Goal: Task Accomplishment & Management: Complete application form

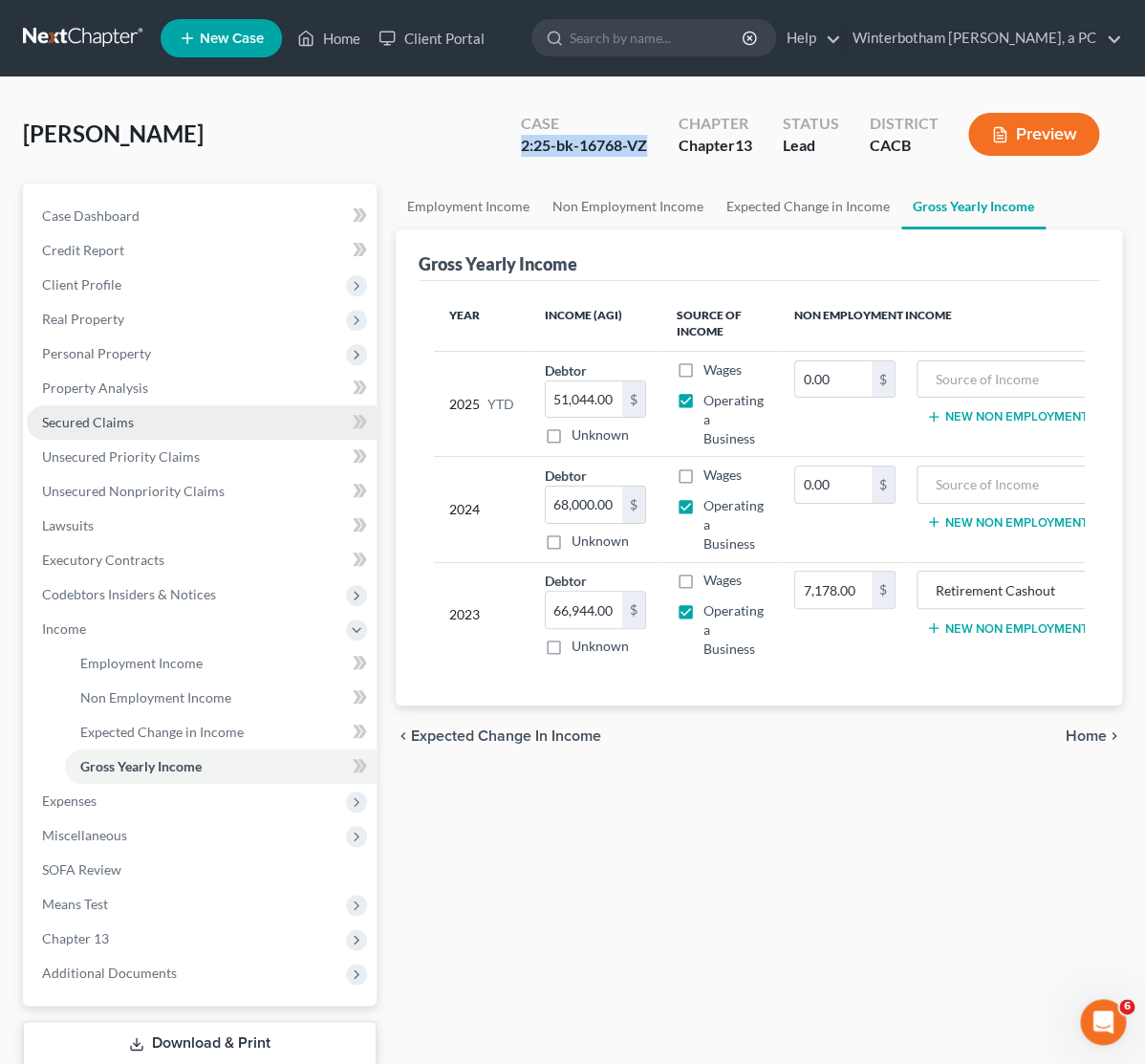
click at [194, 429] on link "Secured Claims" at bounding box center [201, 422] width 349 height 34
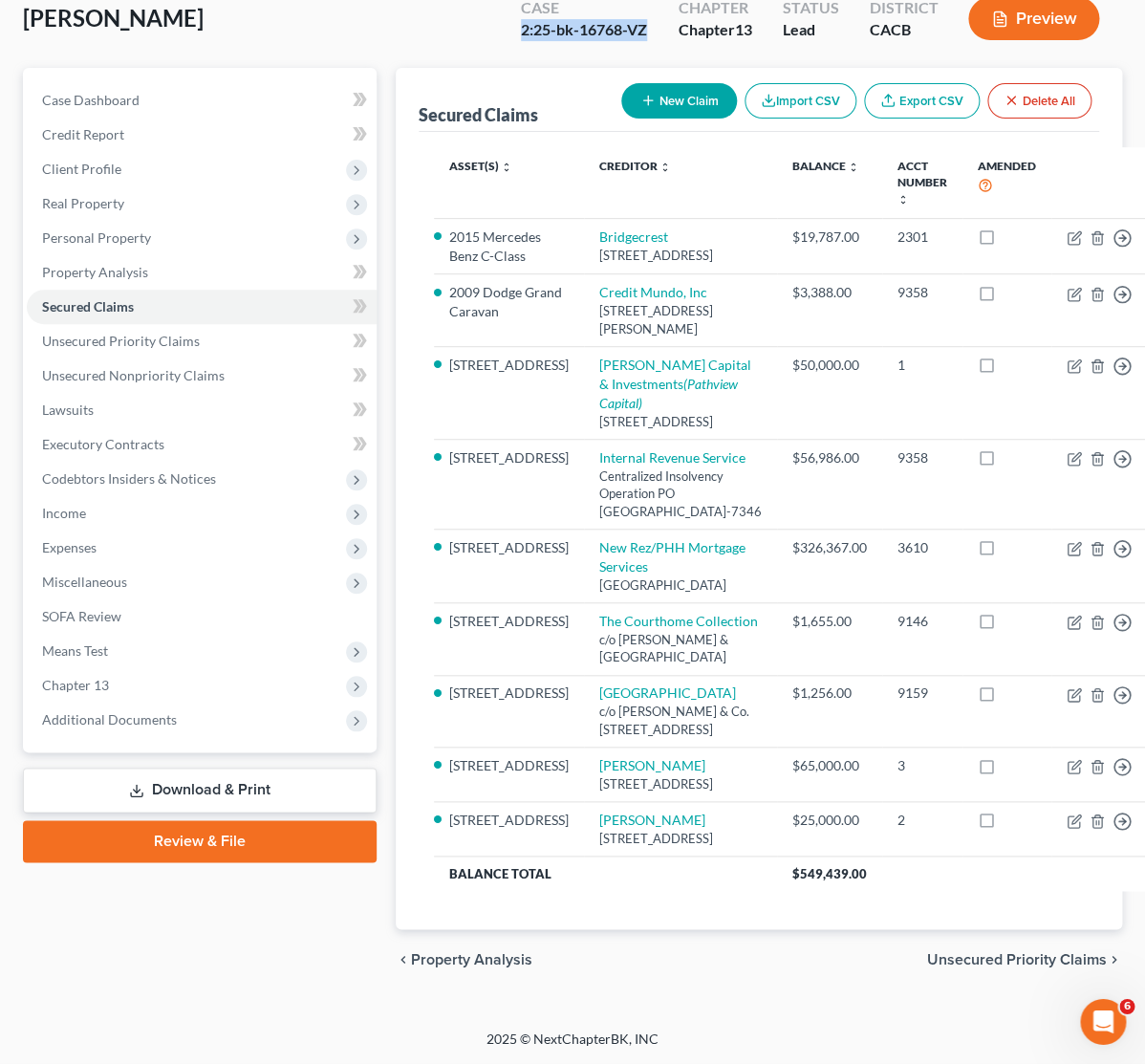
scroll to position [301, 0]
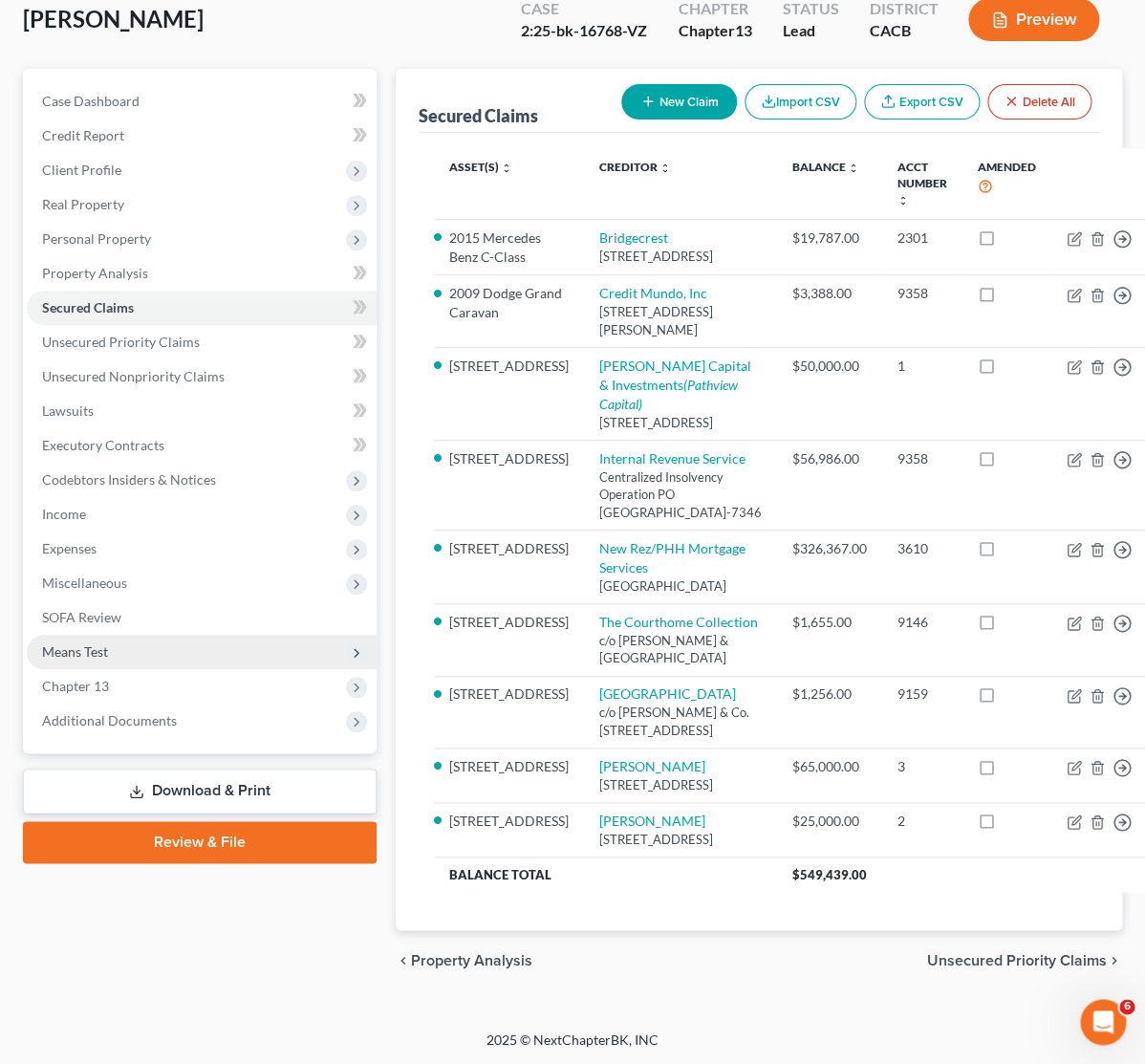
click at [62, 634] on span "Means Test" at bounding box center [201, 651] width 349 height 34
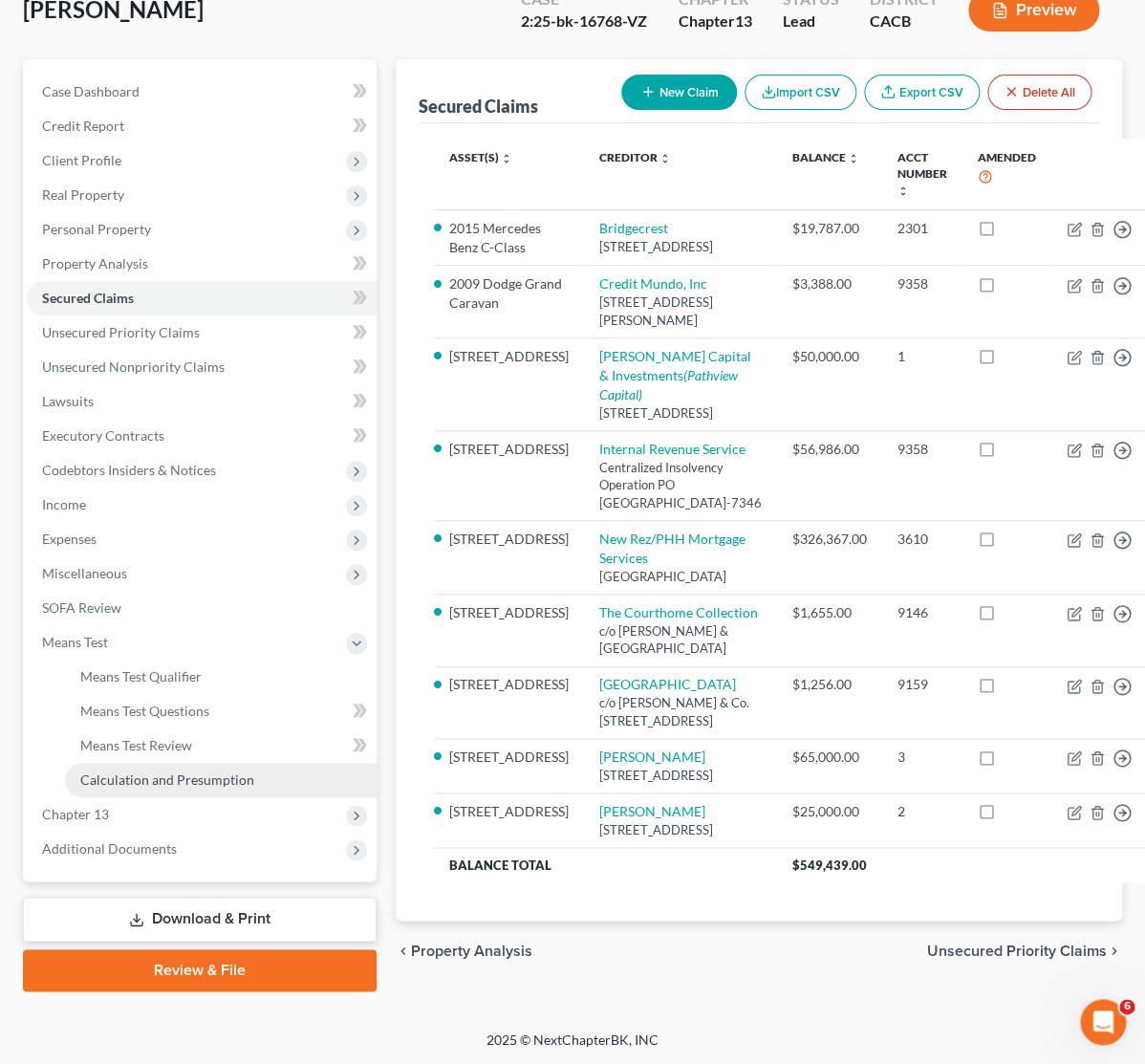
click at [175, 771] on span "Calculation and Presumption" at bounding box center [167, 779] width 174 height 17
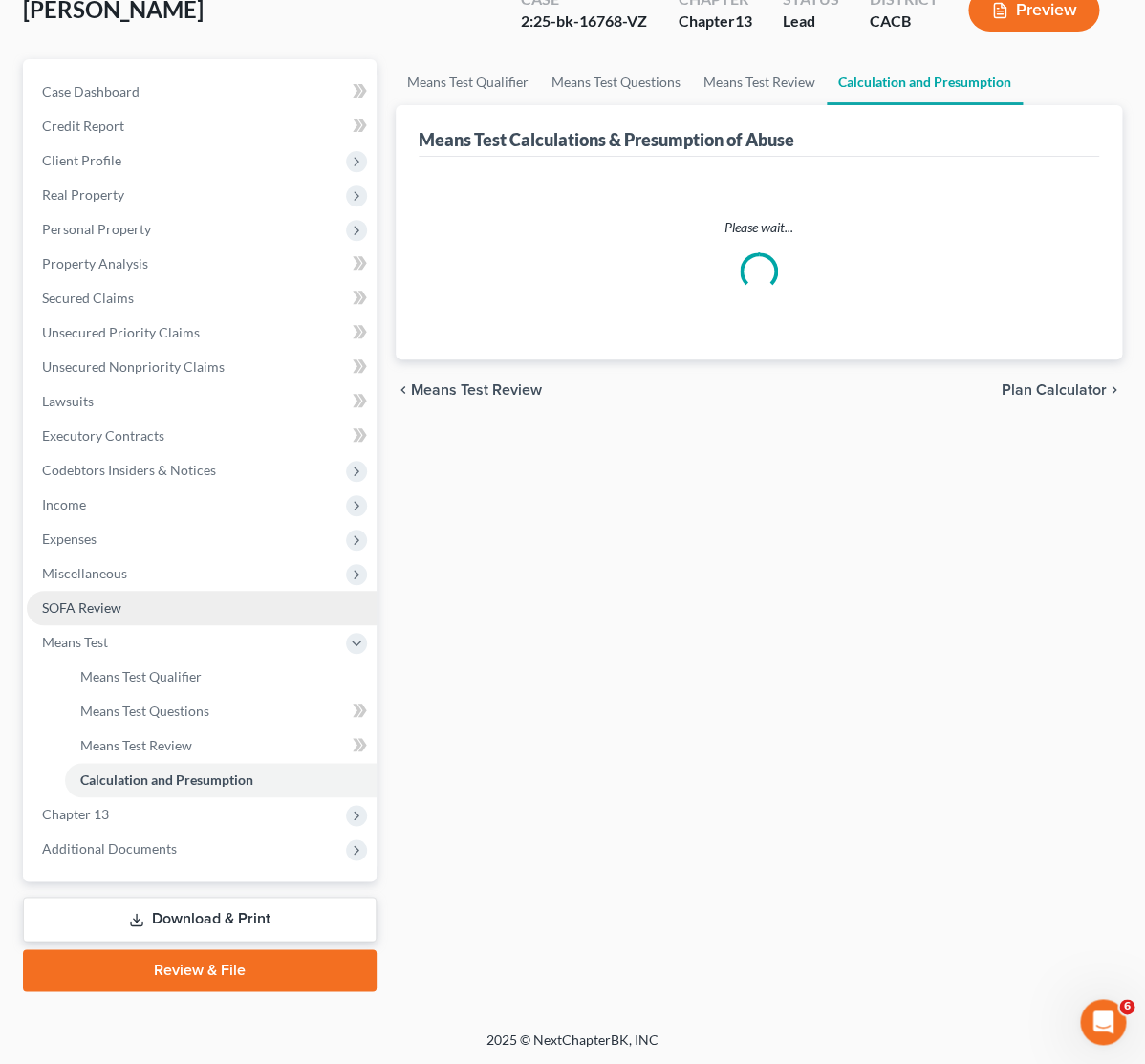
scroll to position [122, 0]
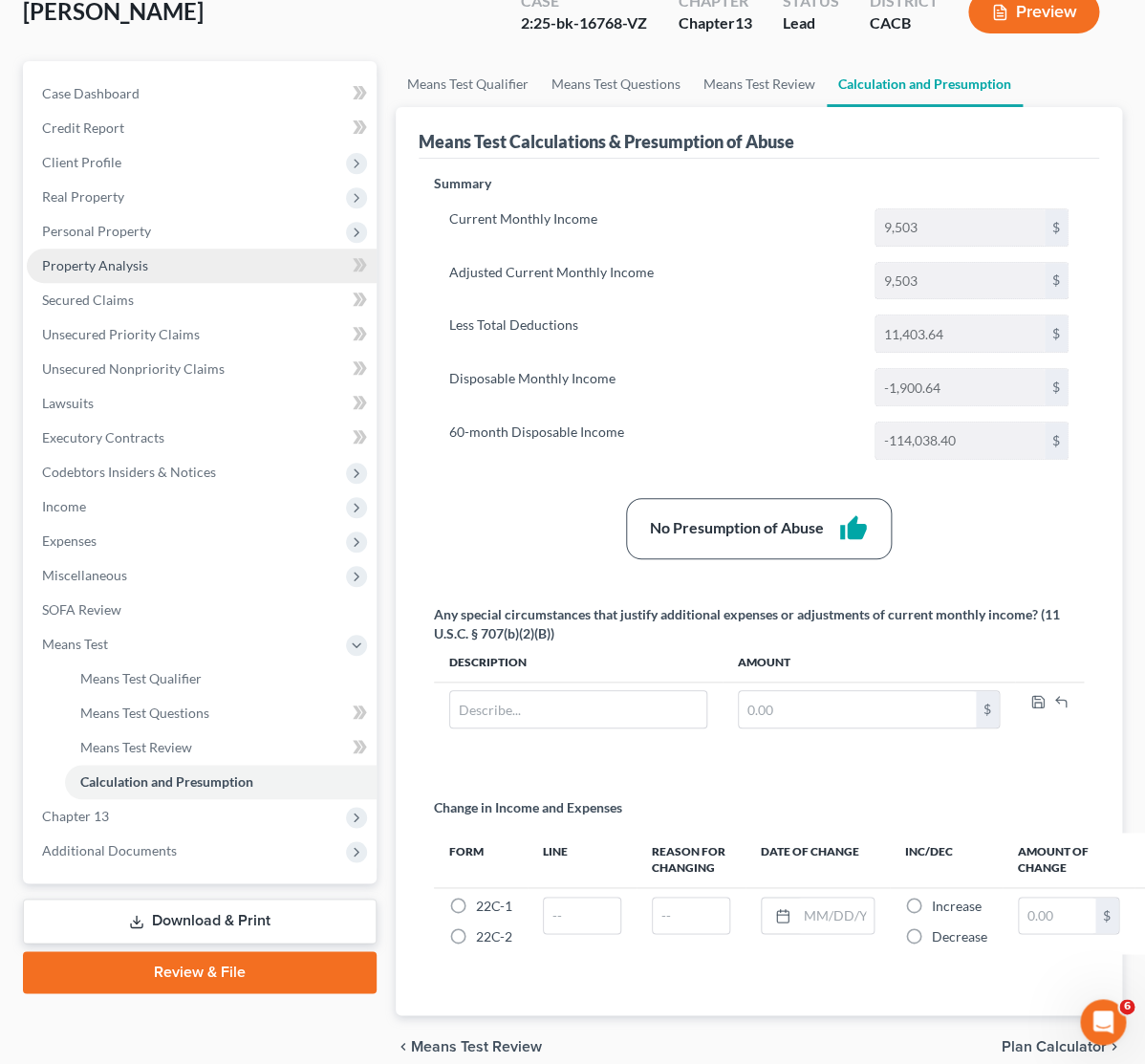
click at [100, 263] on span "Property Analysis" at bounding box center [95, 265] width 106 height 17
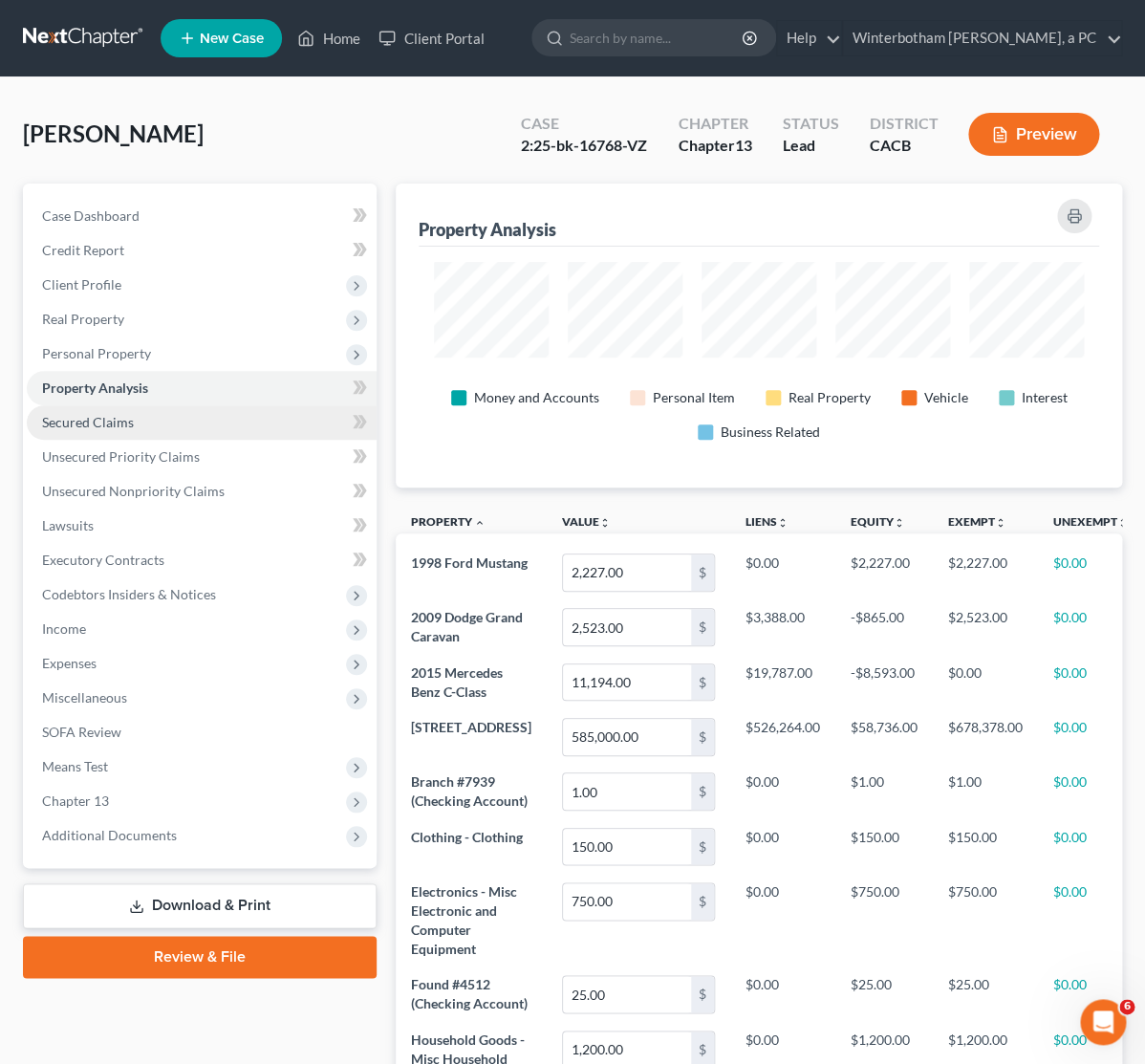
click at [85, 425] on span "Secured Claims" at bounding box center [88, 422] width 92 height 17
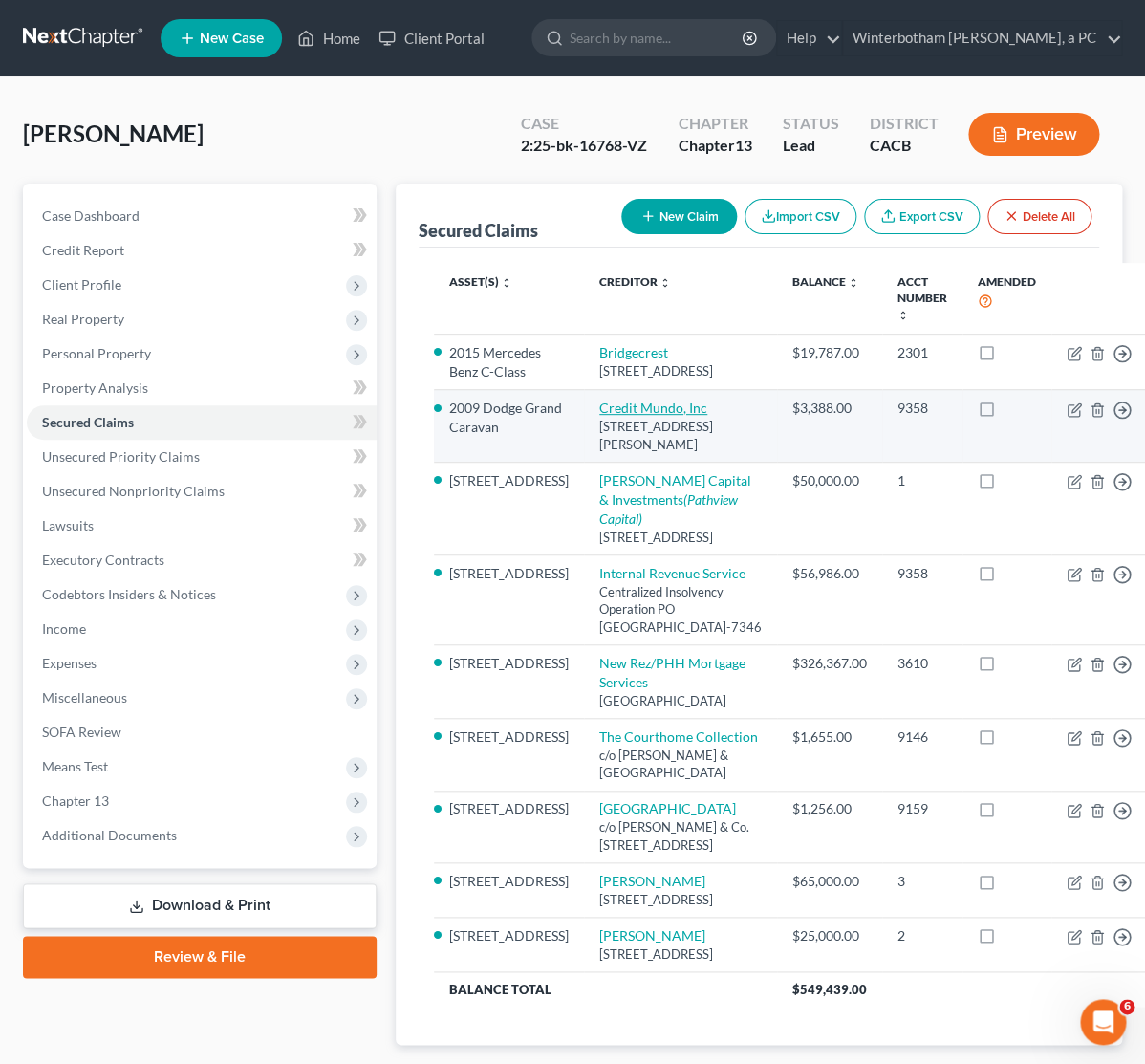
click at [599, 416] on link "Credit Mundo, Inc" at bounding box center [653, 407] width 108 height 17
select select "4"
select select "2"
select select "0"
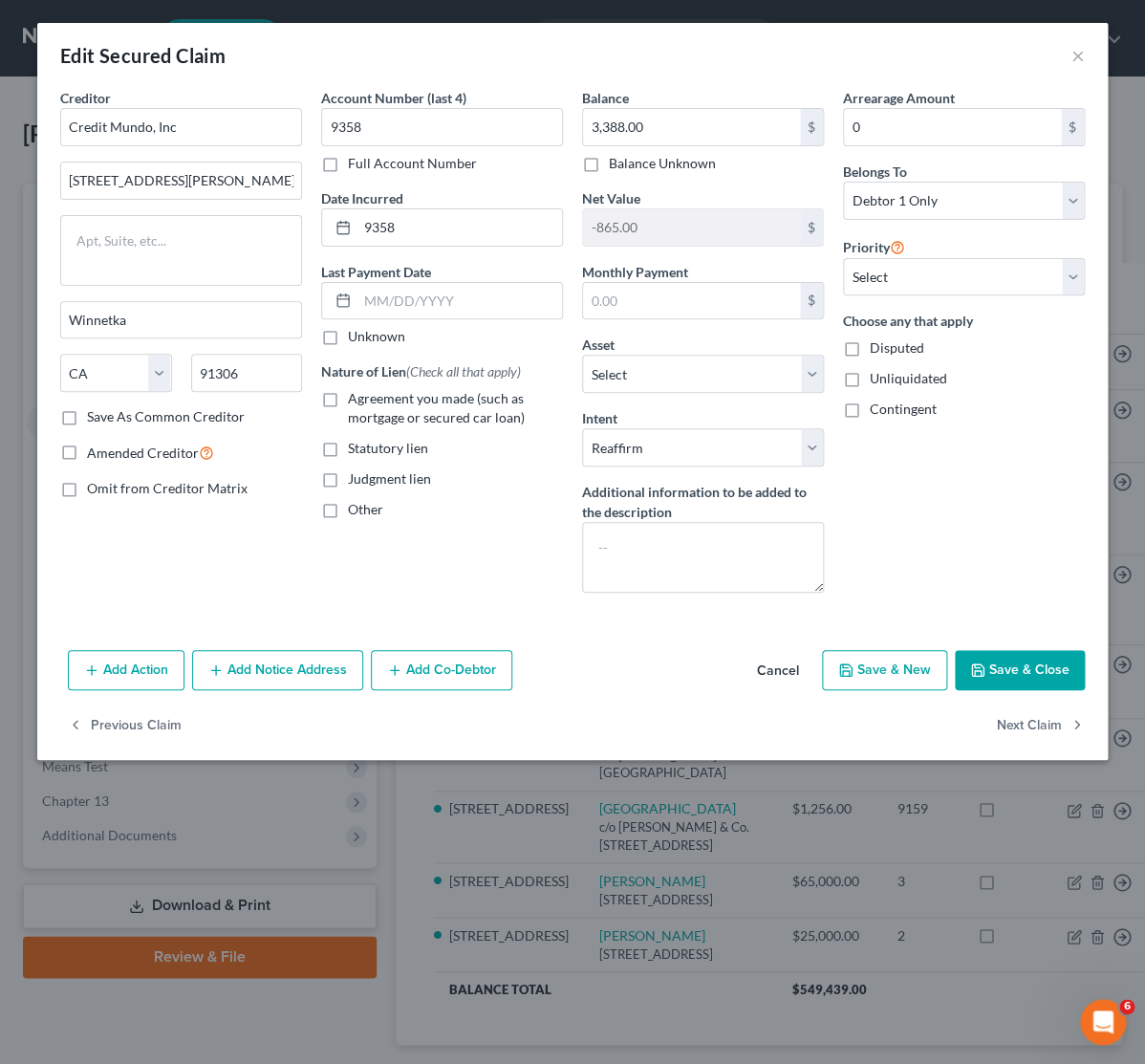
click at [347, 400] on label "Agreement you made (such as mortgage or secured car loan)" at bounding box center [455, 407] width 215 height 38
click at [355, 400] on input "Agreement you made (such as mortgage or secured car loan)" at bounding box center [361, 394] width 13 height 13
checkbox input "true"
click at [1026, 663] on button "Save & Close" at bounding box center [1019, 670] width 130 height 40
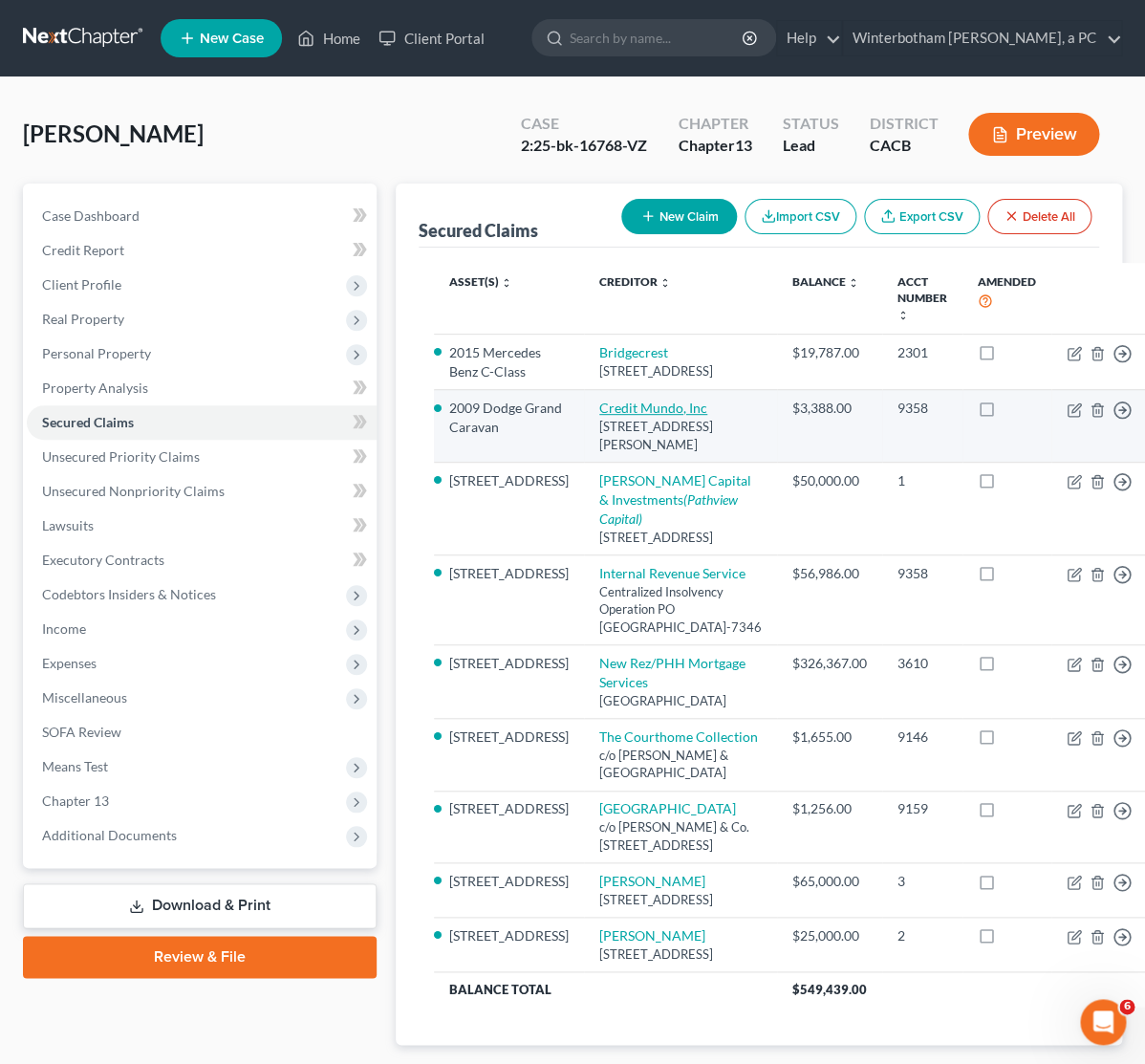
click at [649, 416] on link "Credit Mundo, Inc" at bounding box center [653, 407] width 108 height 17
select select "4"
select select "10"
select select "2"
select select "0"
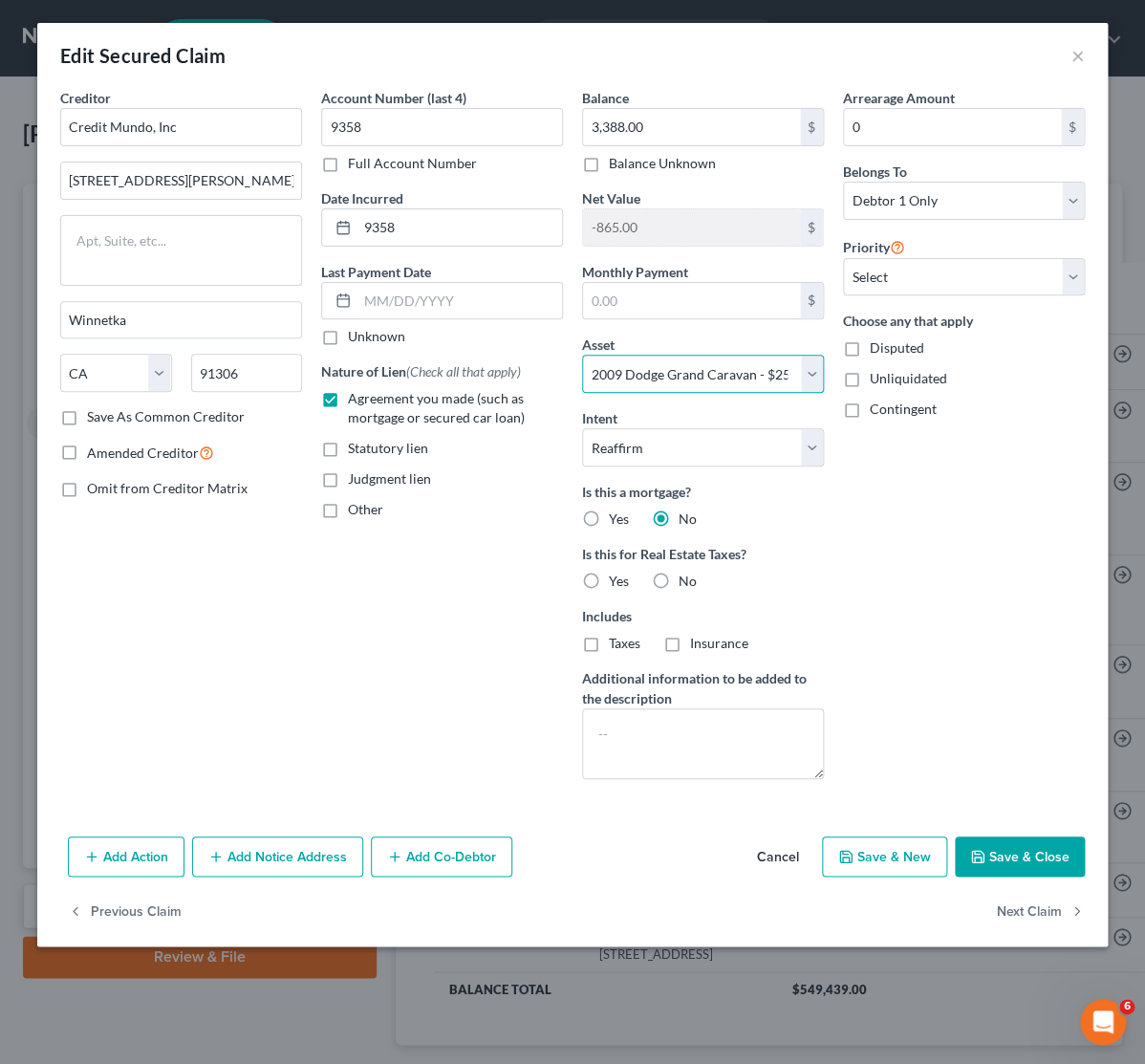
click at [582, 354] on select "Select Other Multiple Assets Branch #7939 (Checking Account) - $1.0 Household G…" at bounding box center [703, 373] width 242 height 38
click at [664, 382] on select "Select Other Multiple Assets Branch #7939 (Checking Account) - $1.0 Household G…" at bounding box center [703, 373] width 242 height 38
click at [414, 519] on div "Account Number (last 4) 9358 Full Account Number Date Incurred 9358 Last Paymen…" at bounding box center [441, 441] width 261 height 707
drag, startPoint x: 1076, startPoint y: 62, endPoint x: 1073, endPoint y: 82, distance: 20.2
click at [1073, 82] on div "Edit Secured Claim ×" at bounding box center [572, 55] width 1071 height 65
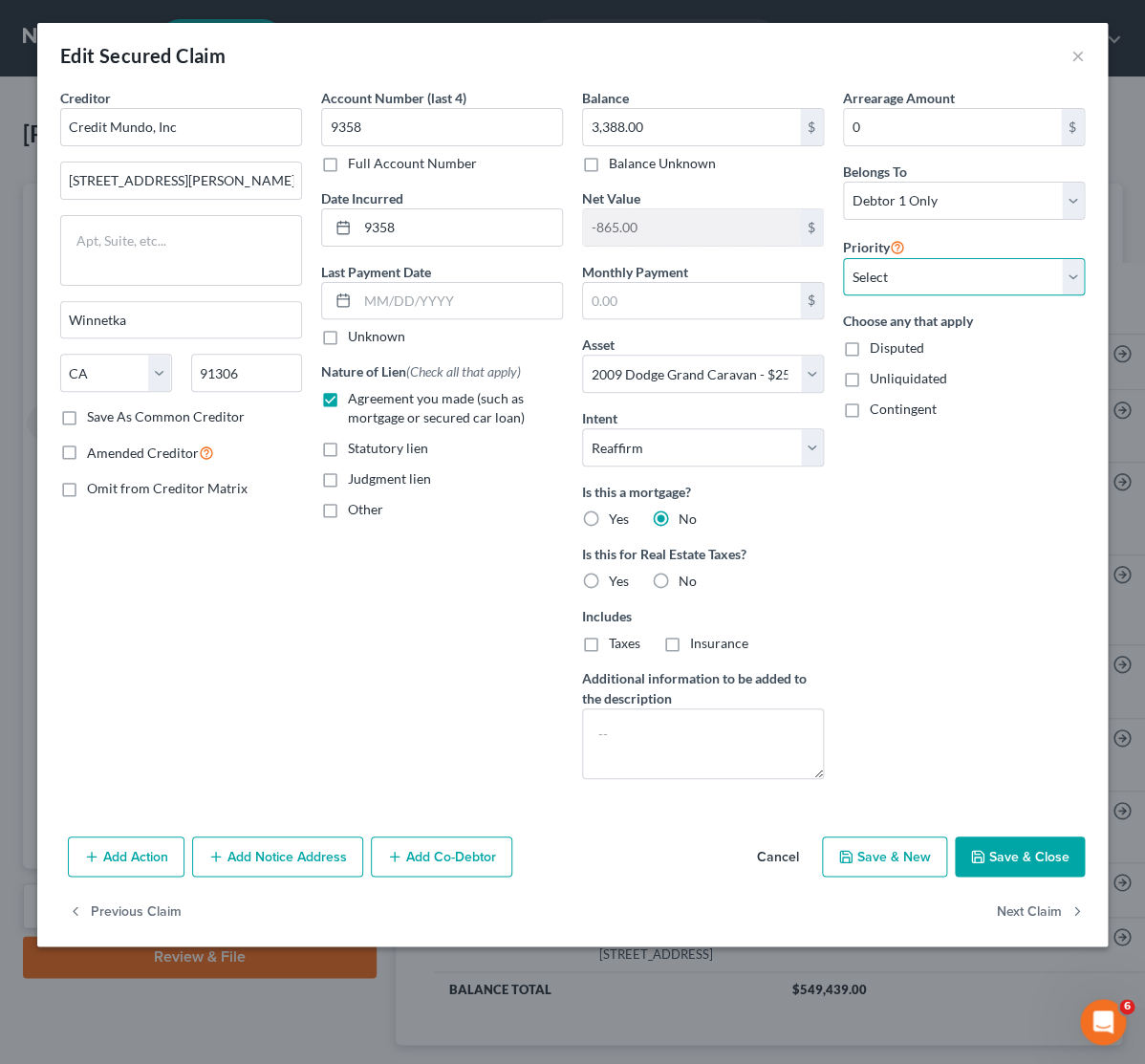
click at [843, 258] on select "Select 1st 2nd 3rd 4th 5th 6th 7th 8th 9th 10th 11th 12th 13th 14th 15th 16th 1…" at bounding box center [963, 277] width 242 height 38
select select "0"
click option "1st" at bounding box center [0, 0] width 0 height 0
click at [678, 587] on label "No" at bounding box center [687, 581] width 19 height 20
click at [686, 584] on input "No" at bounding box center [692, 578] width 13 height 13
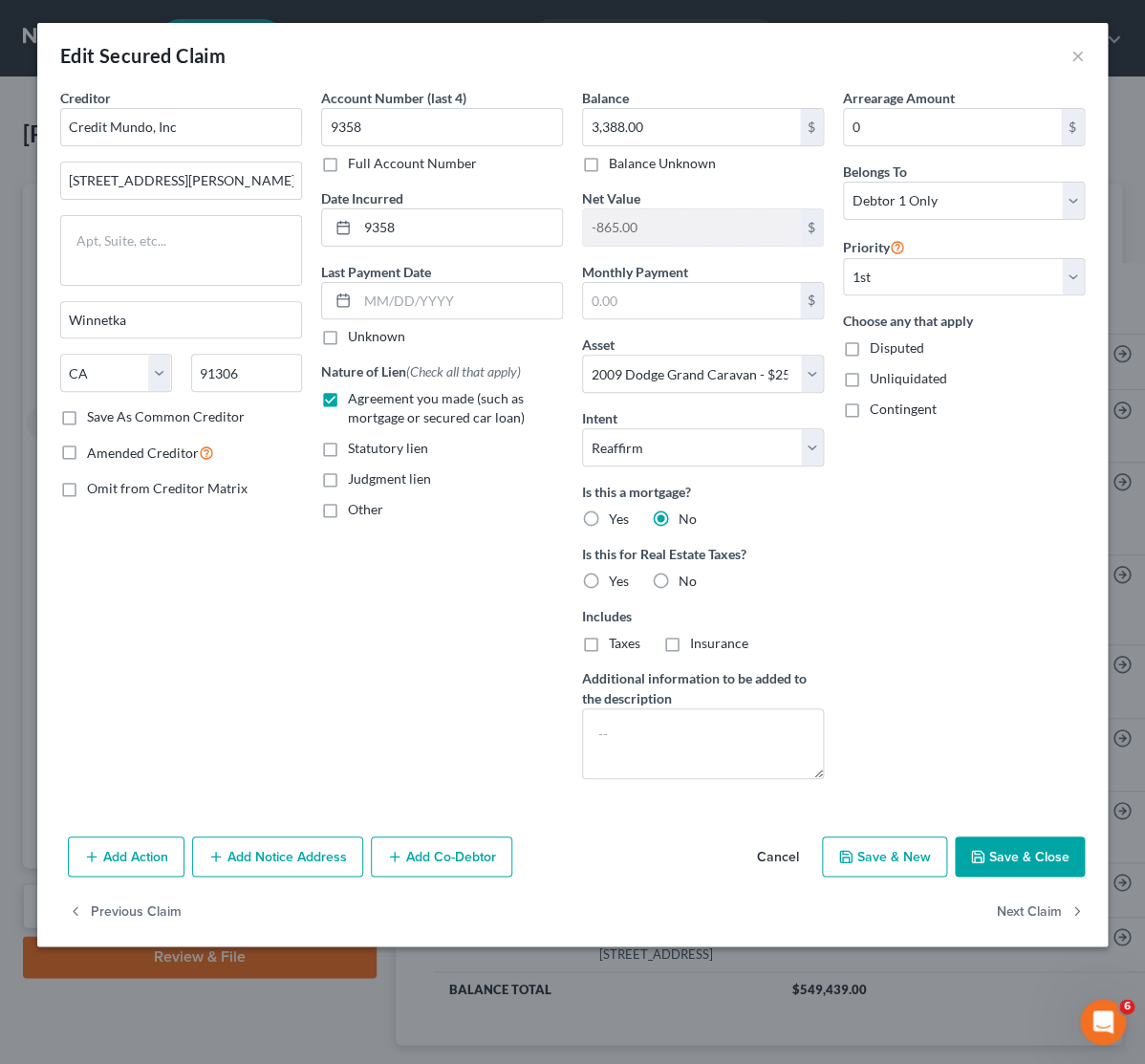
radio input "true"
click at [1031, 870] on button "Save & Close" at bounding box center [1019, 856] width 130 height 40
select select
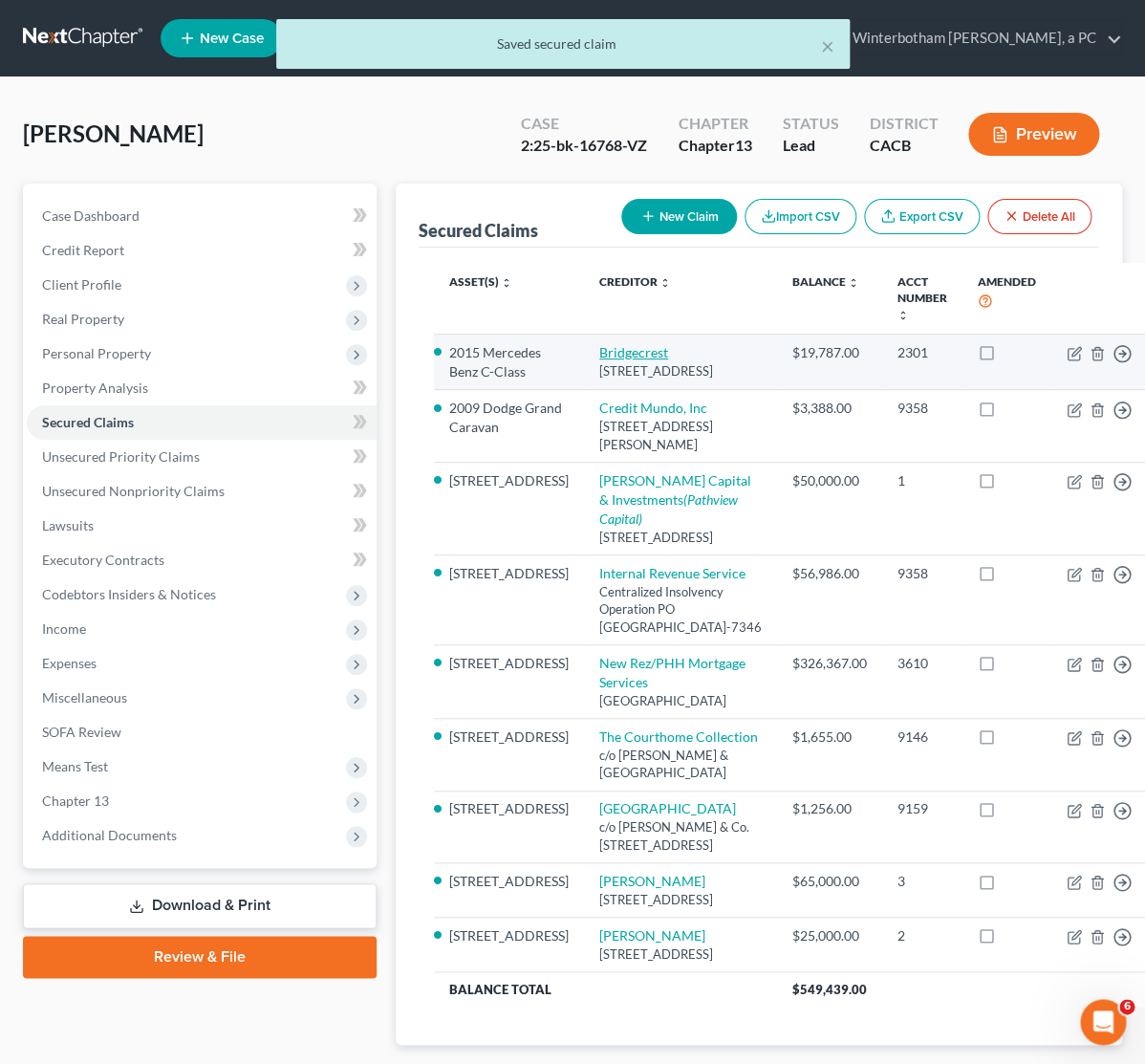
click at [599, 356] on link "Bridgecrest" at bounding box center [633, 352] width 69 height 17
select select "3"
select select "0"
select select "7"
select select "2"
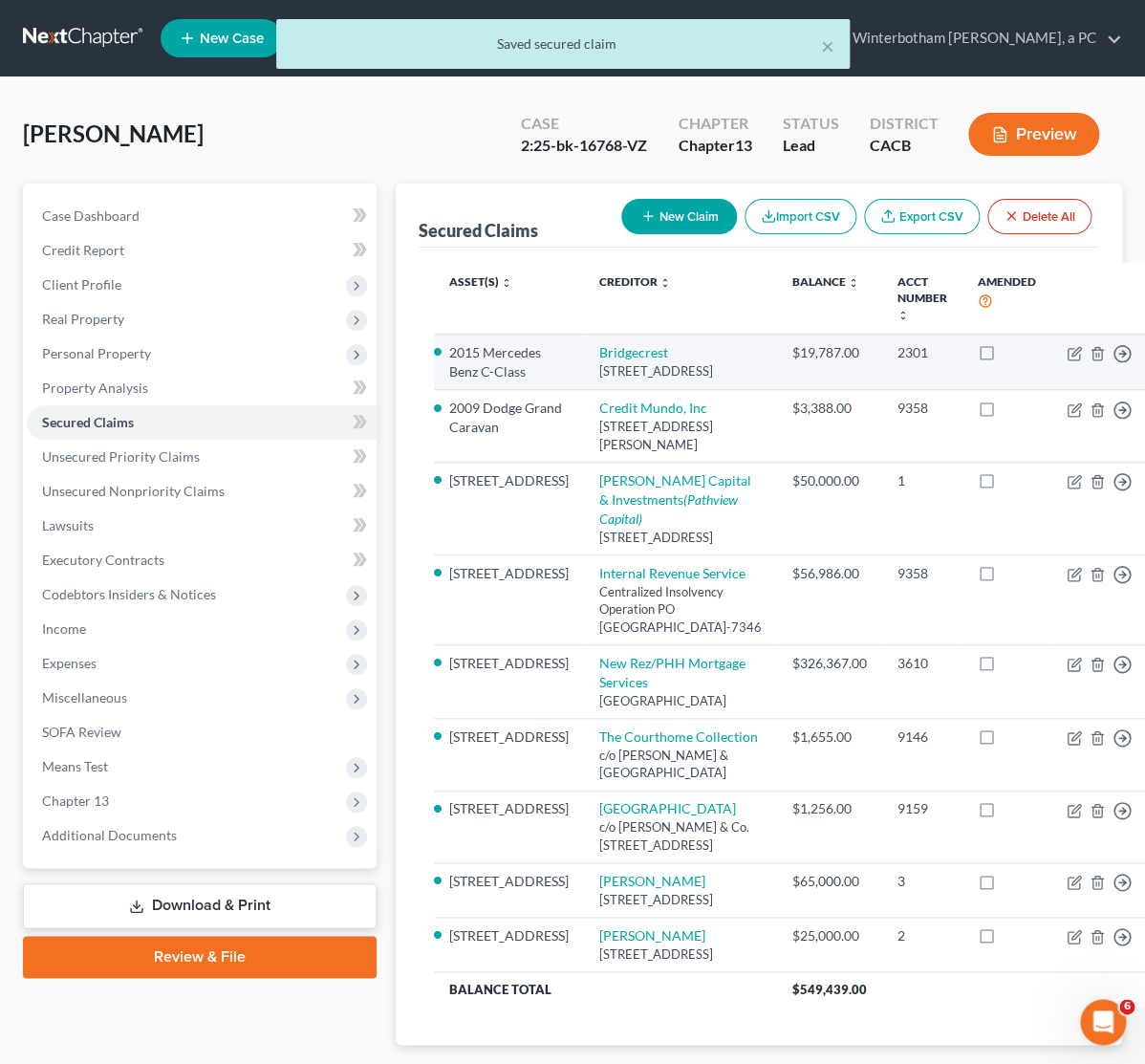
select select "0"
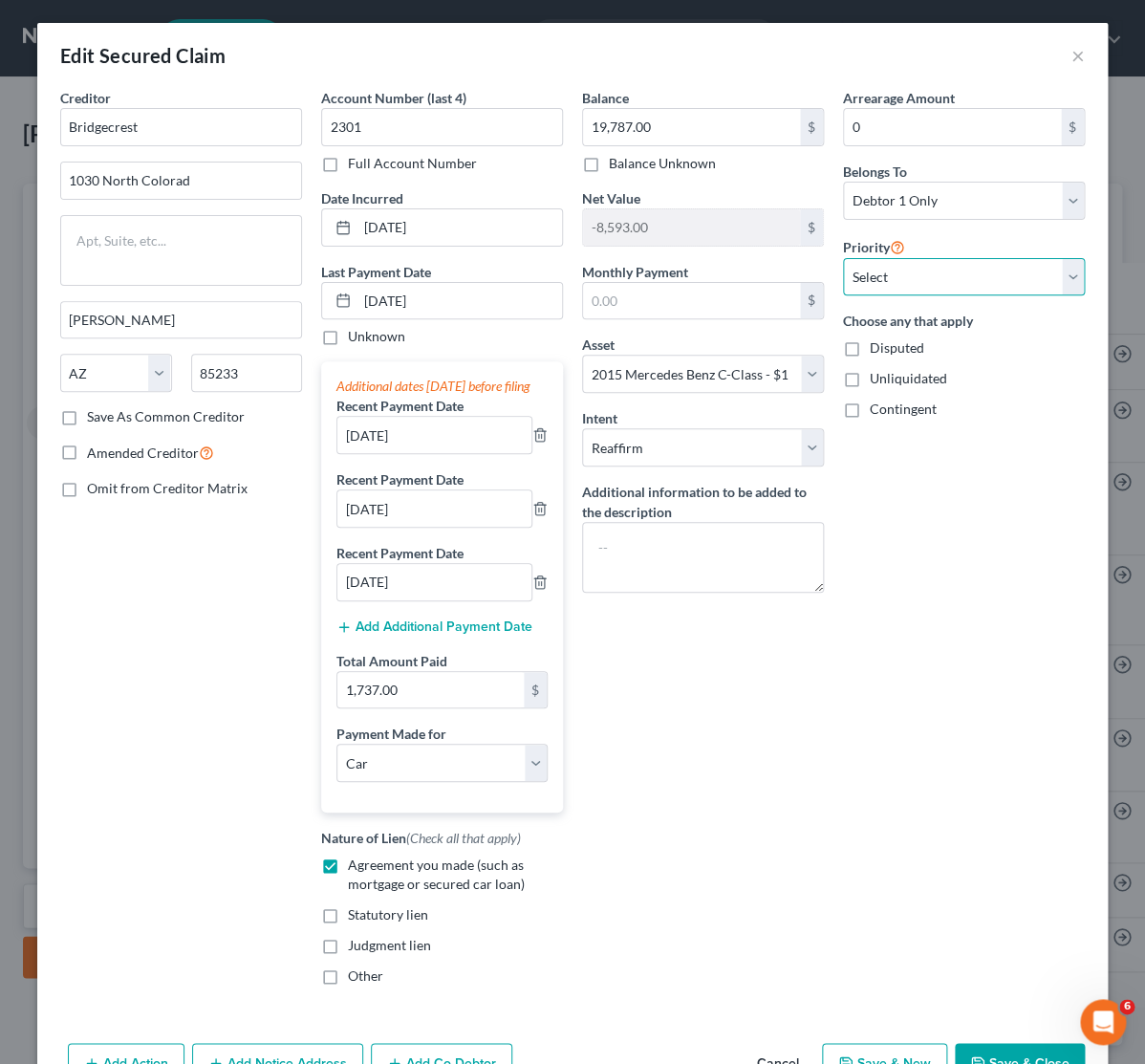
click at [843, 258] on select "Select 1st 2nd 3rd 4th 5th 6th 7th 8th 9th 10th 11th 12th 13th 14th 15th 16th 1…" at bounding box center [963, 277] width 242 height 38
select select "0"
click option "1st" at bounding box center [0, 0] width 0 height 0
click at [890, 716] on div "Arrearage Amount 0 $ Belongs To * Select Debtor 1 Only Debtor 2 Only Debtor 1 A…" at bounding box center [963, 544] width 261 height 912
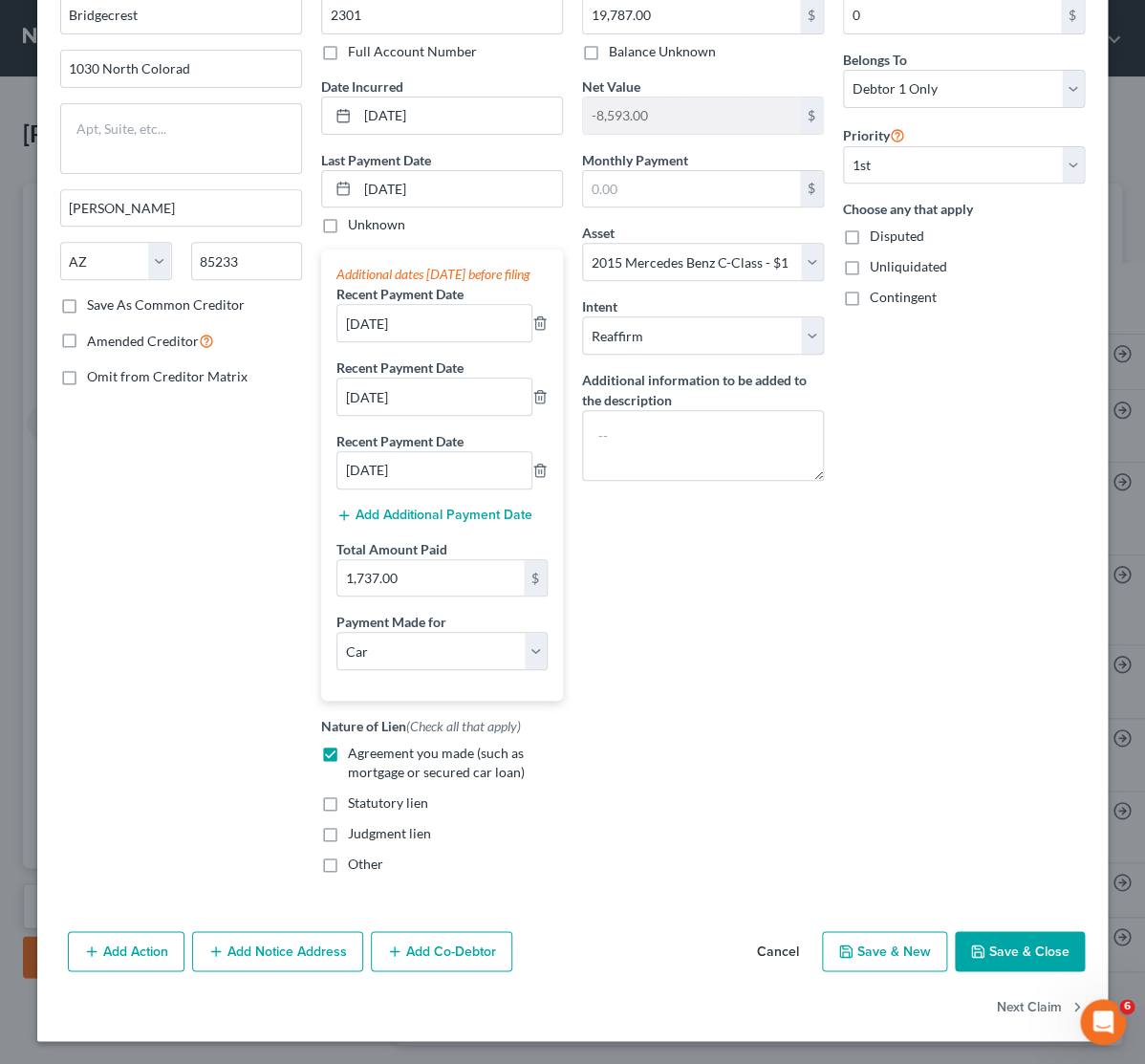
click at [1001, 945] on button "Save & Close" at bounding box center [1019, 950] width 130 height 40
select select
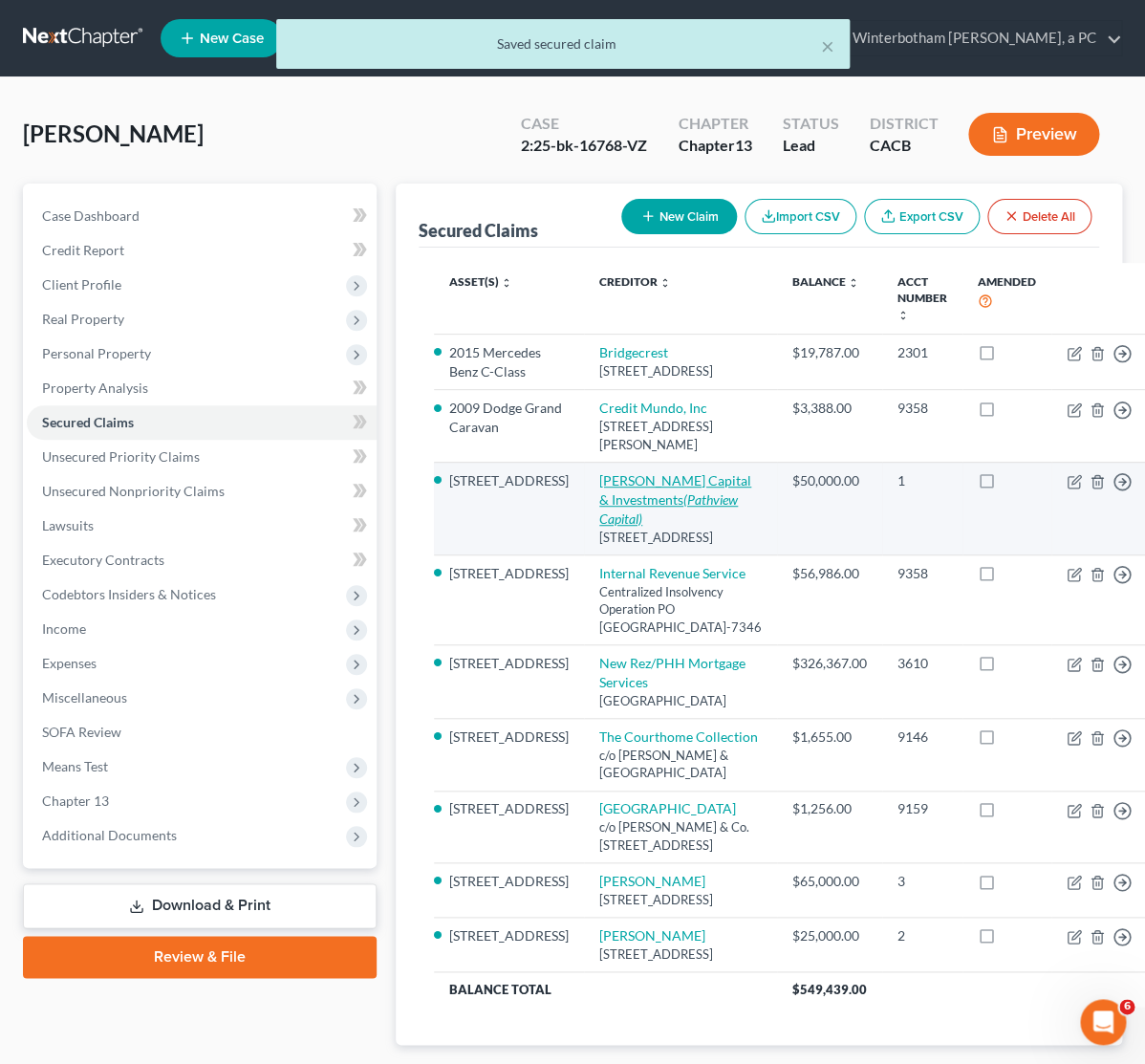
click at [603, 520] on link "Fadia Capital & Investments (Pathview Capital)" at bounding box center [674, 499] width 152 height 55
select select "4"
select select "5"
select select "0"
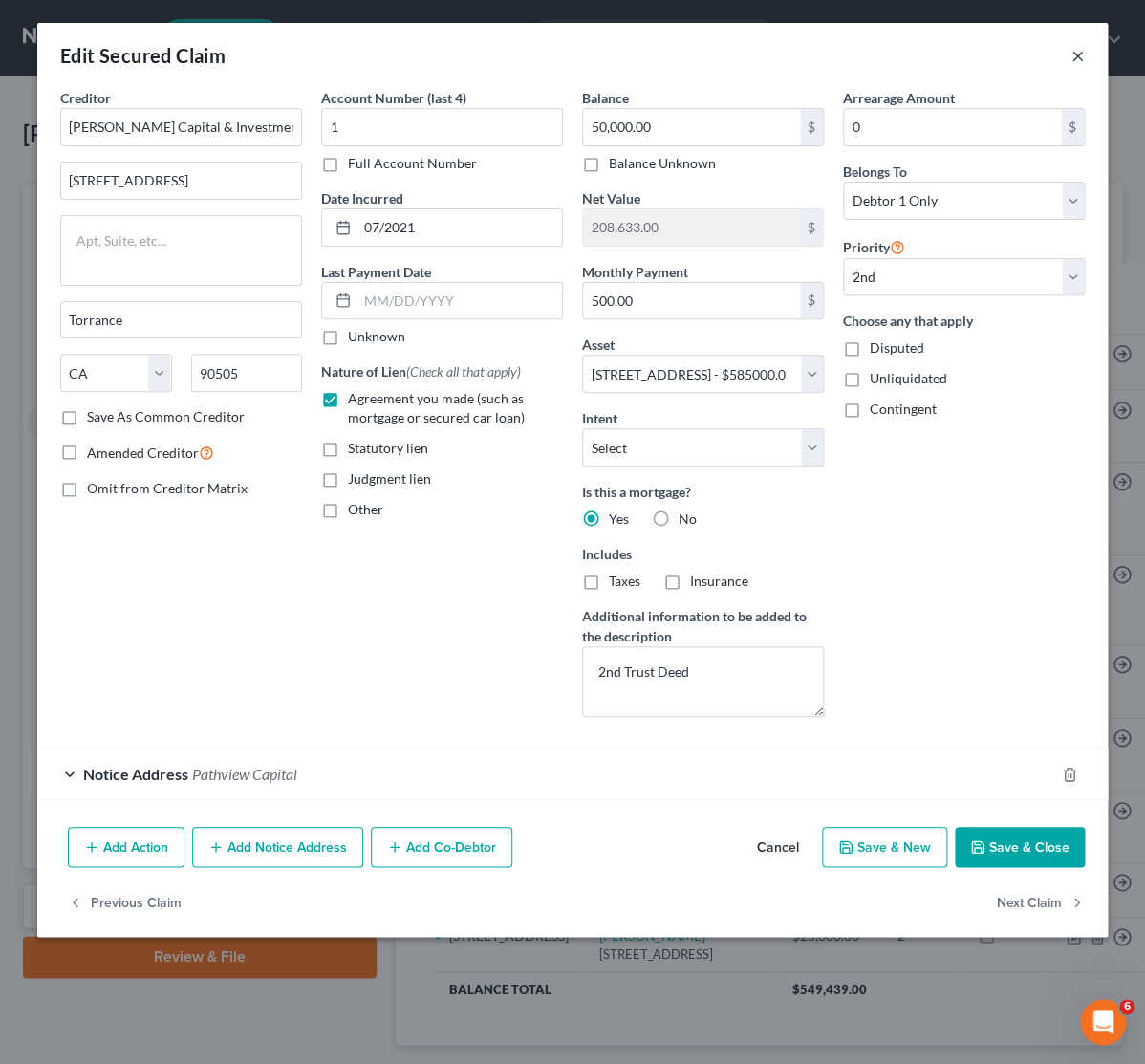
click at [1076, 62] on button "×" at bounding box center [1078, 55] width 14 height 23
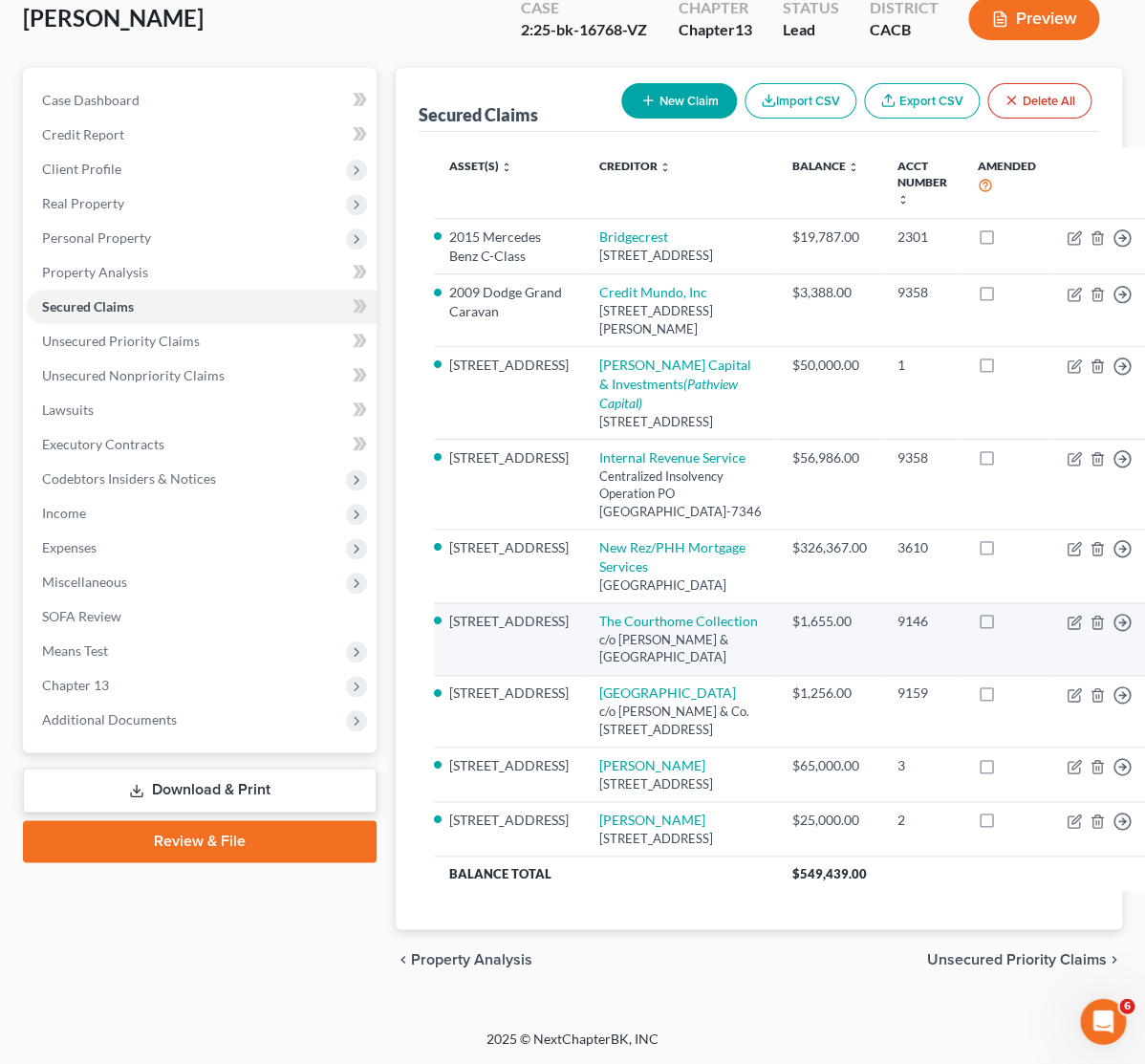
scroll to position [301, 0]
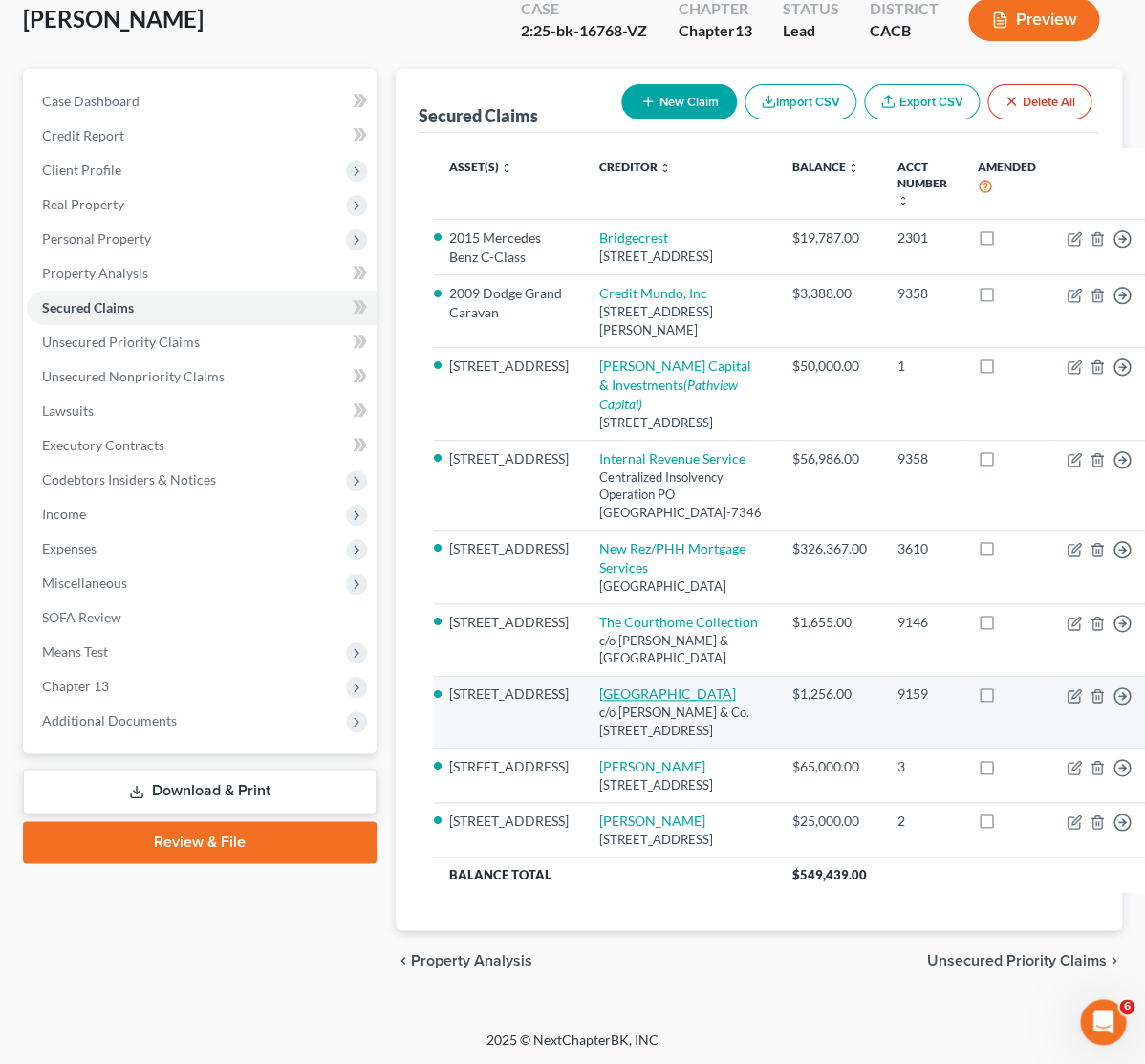
click at [643, 685] on link "Valencia Northpark" at bounding box center [667, 693] width 137 height 17
select select "4"
select select "5"
select select "0"
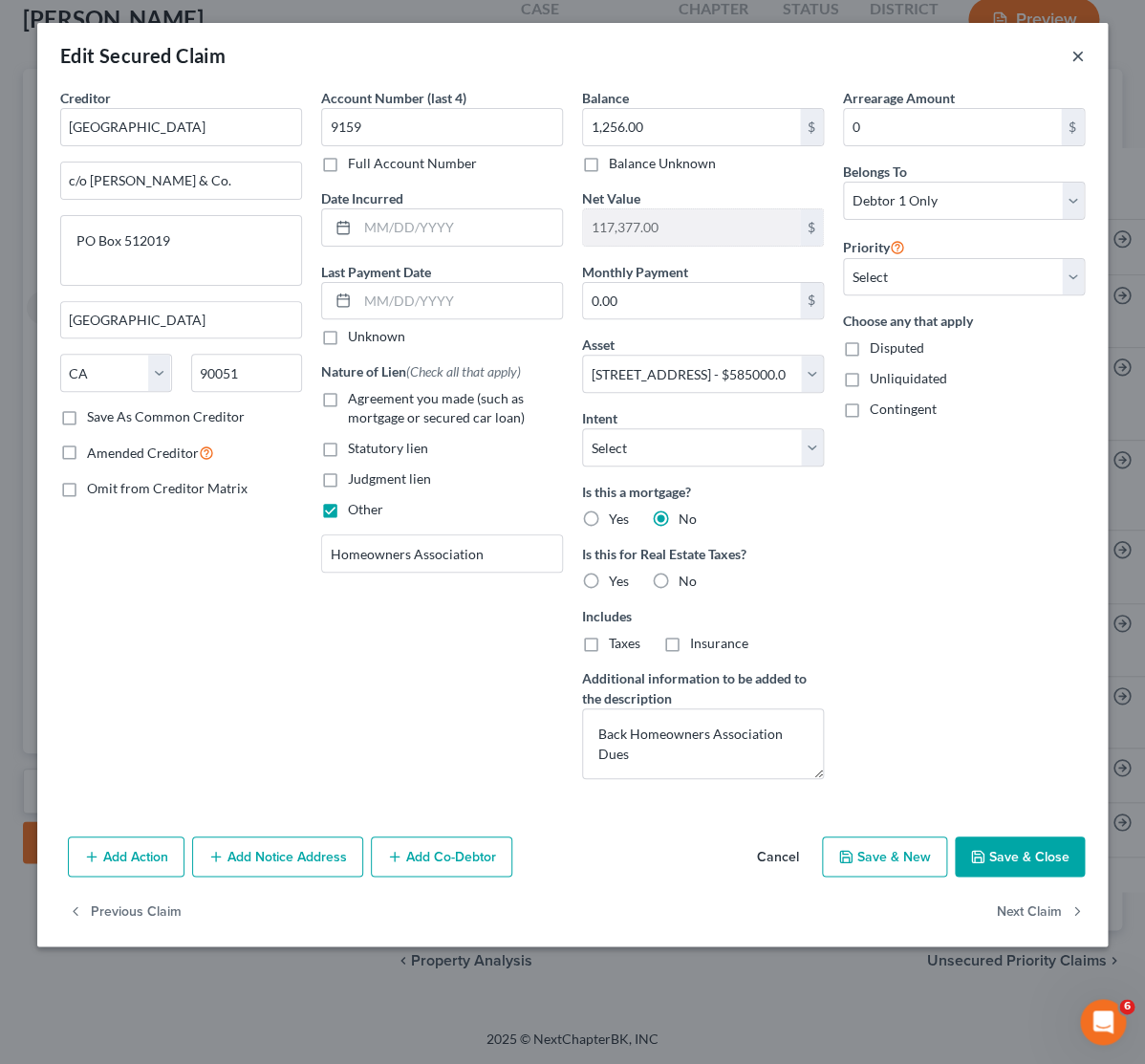
click at [1076, 58] on button "×" at bounding box center [1078, 55] width 14 height 23
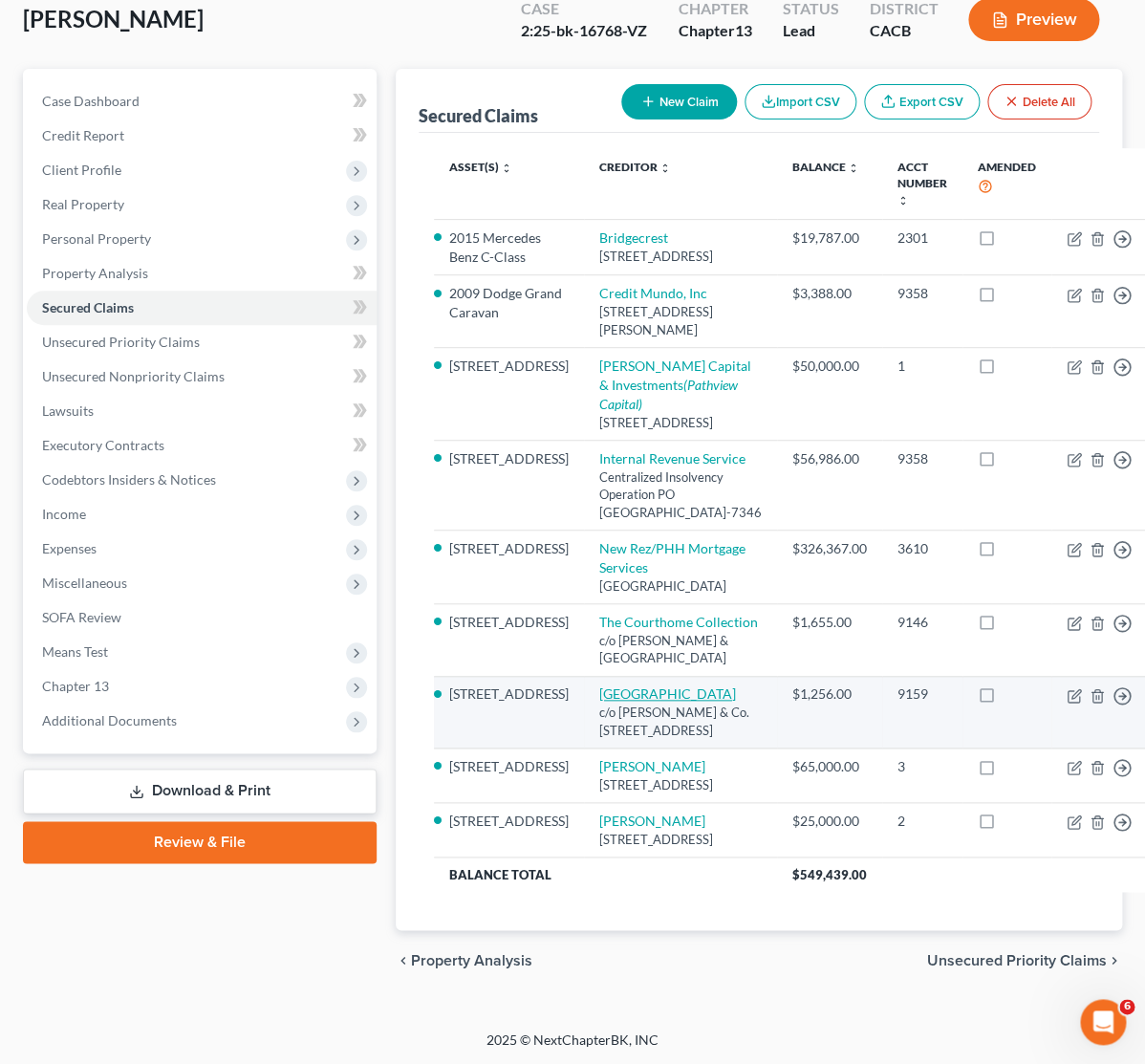
click at [599, 685] on link "Valencia Northpark" at bounding box center [667, 693] width 137 height 17
select select "4"
select select "5"
select select "0"
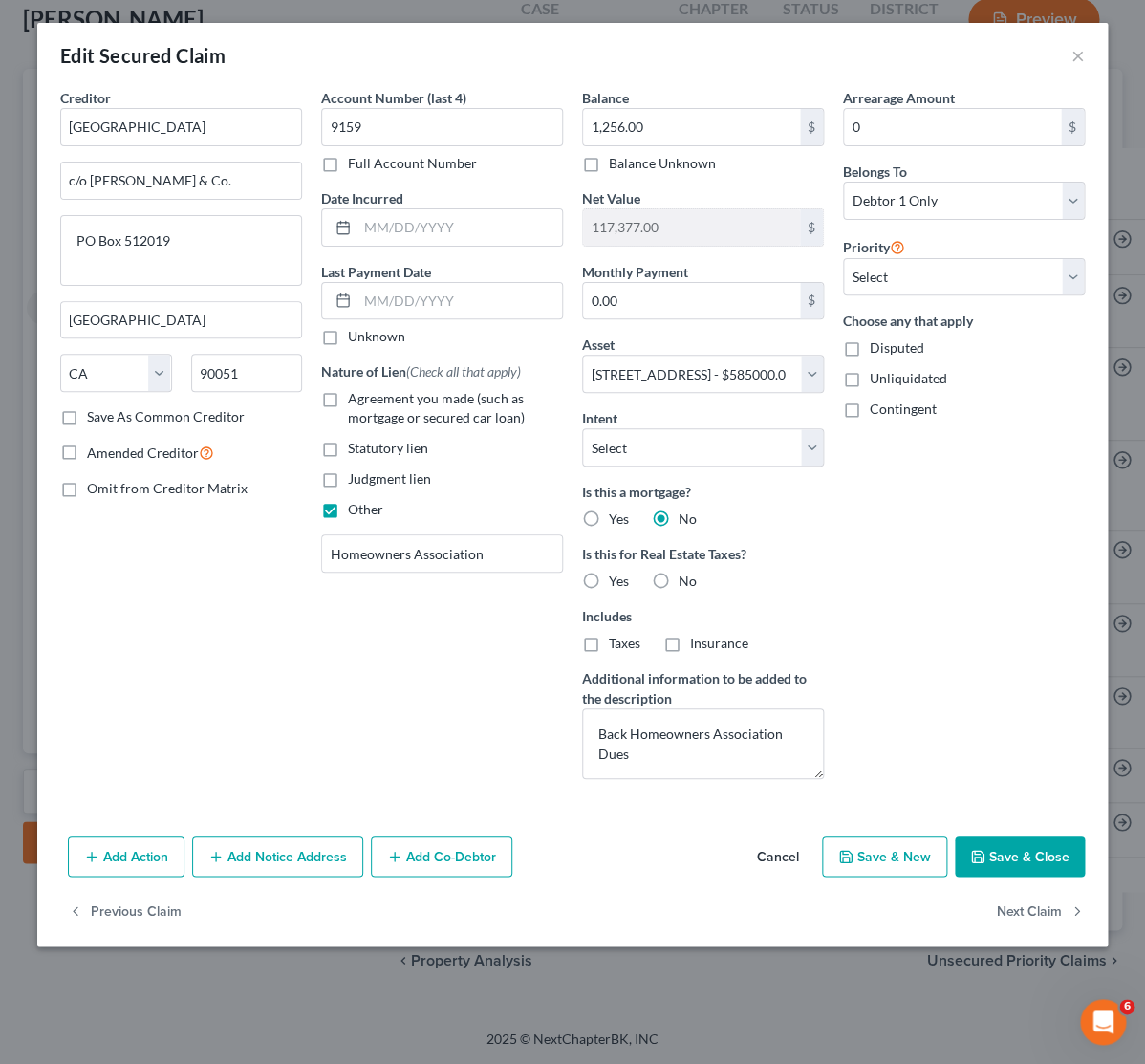
click at [347, 404] on label "Agreement you made (such as mortgage or secured car loan)" at bounding box center [455, 407] width 215 height 38
click at [355, 401] on input "Agreement you made (such as mortgage or secured car loan)" at bounding box center [361, 394] width 13 height 13
checkbox input "true"
click at [347, 512] on label "Other" at bounding box center [365, 510] width 35 height 20
click at [355, 512] on input "Other" at bounding box center [361, 506] width 13 height 13
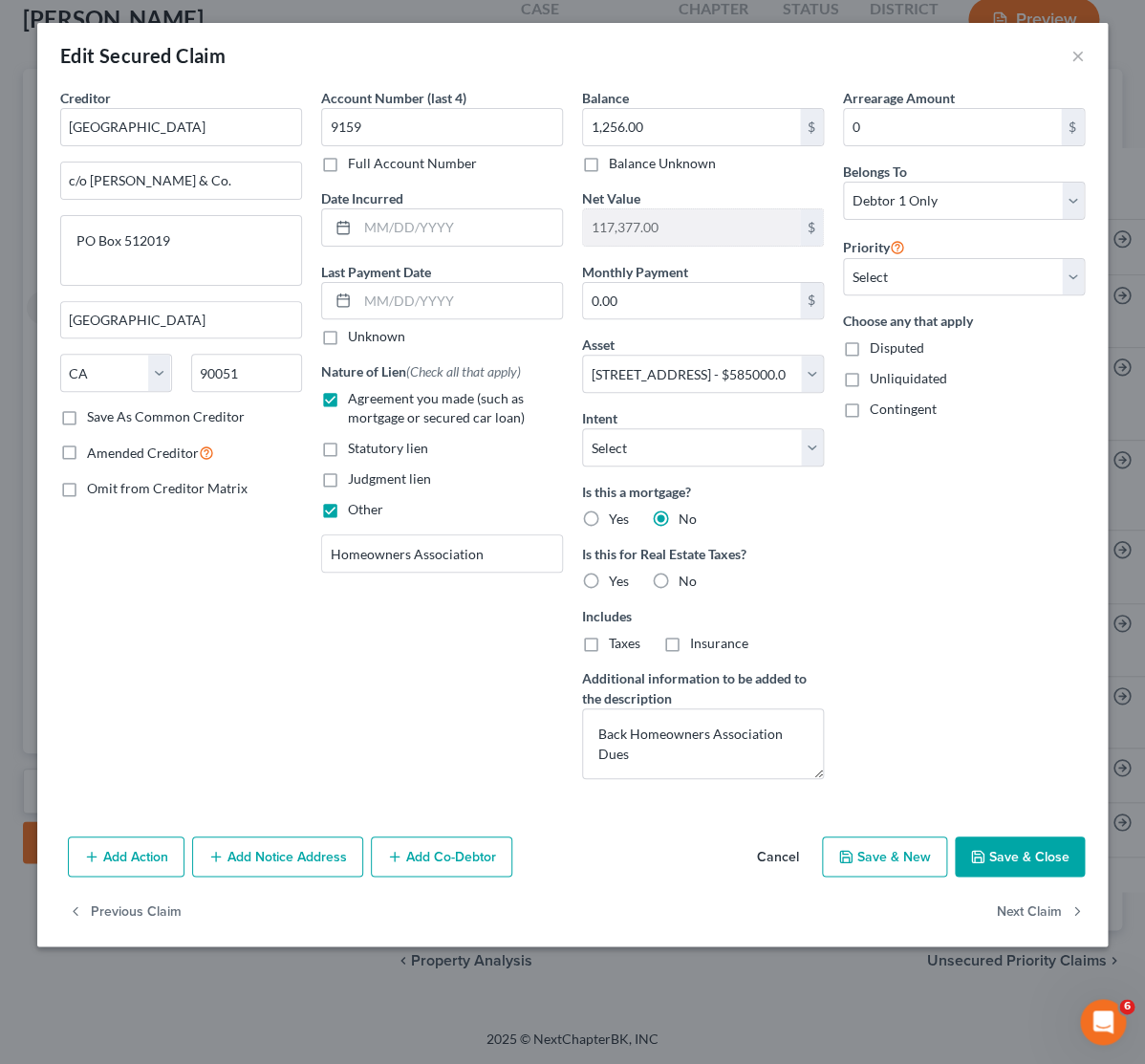
checkbox input "false"
click at [1023, 870] on button "Save & Close" at bounding box center [1019, 856] width 130 height 40
select select
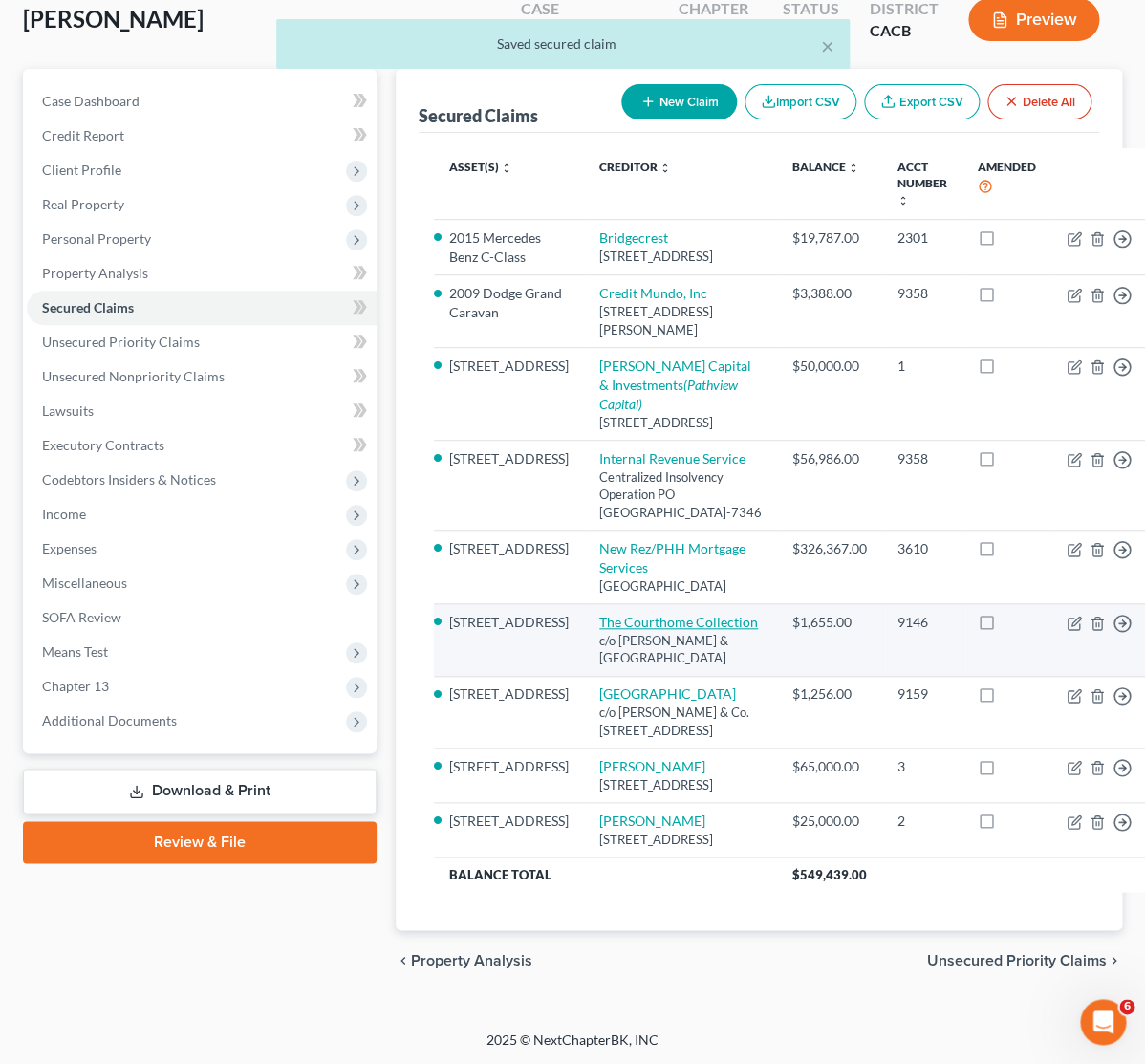
click at [603, 614] on link "The Courthome Collection" at bounding box center [678, 622] width 159 height 17
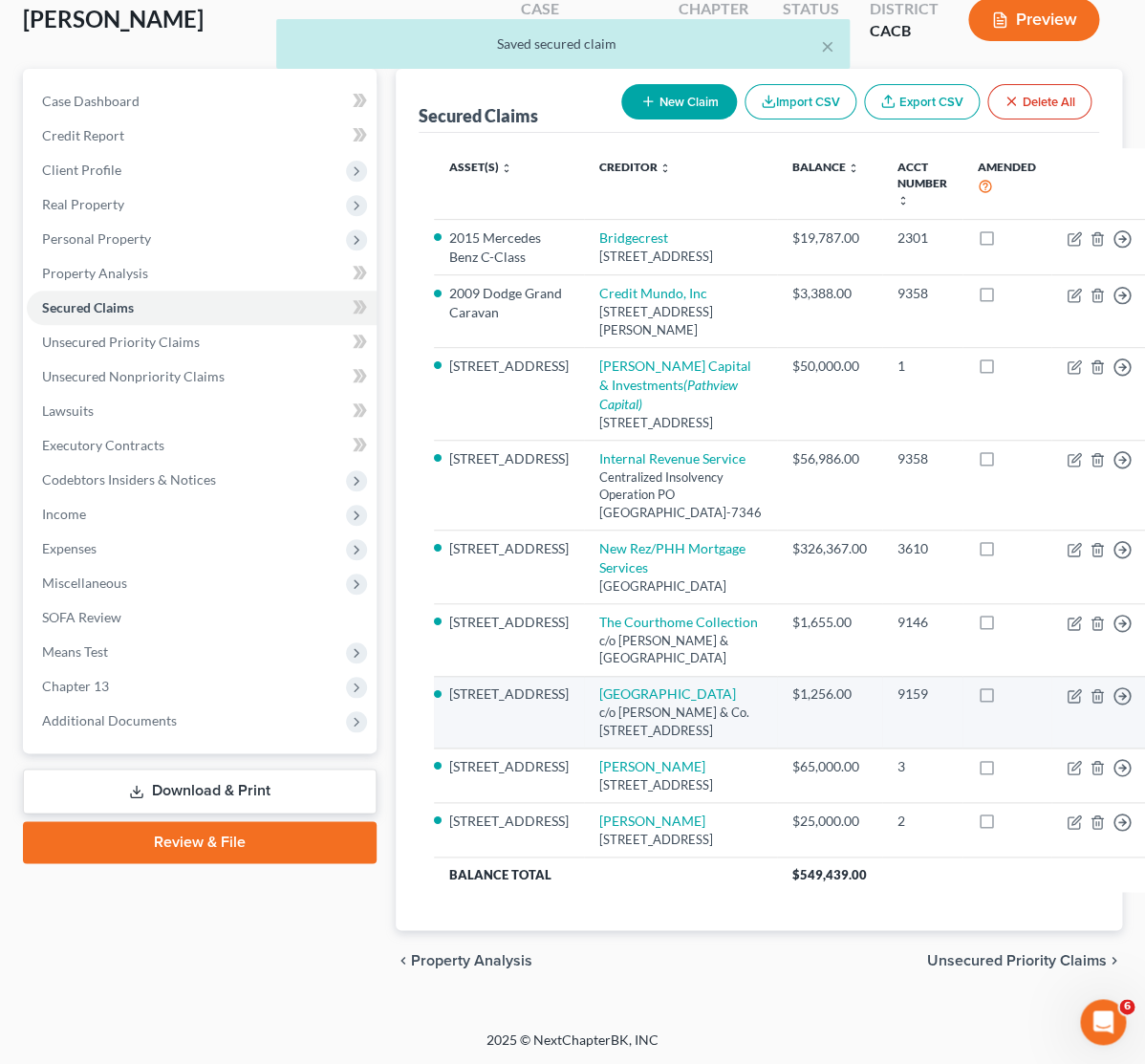
select select "4"
select select "5"
select select "4"
select select "0"
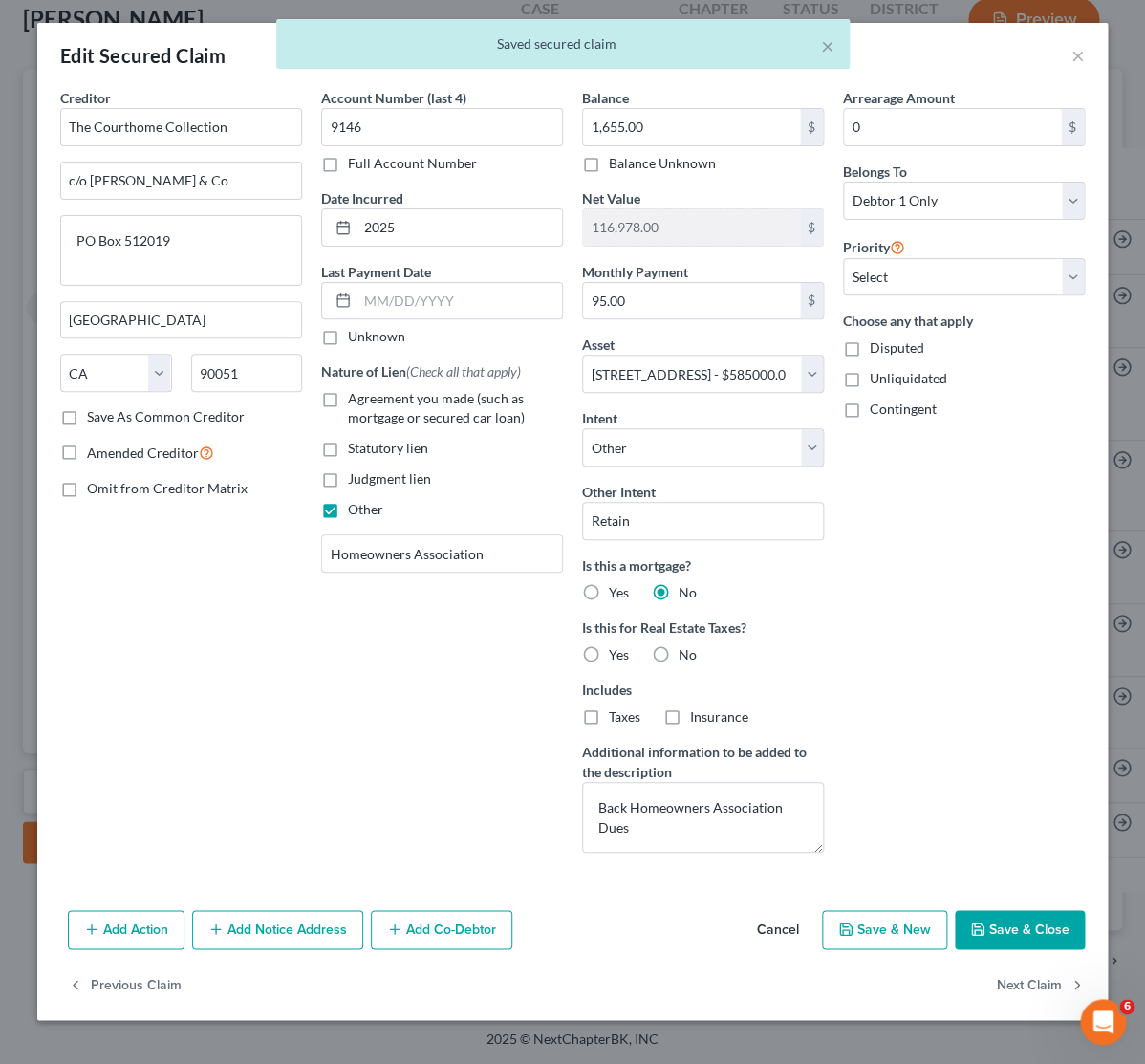
click at [347, 511] on label "Other" at bounding box center [365, 510] width 35 height 20
click at [355, 511] on input "Other" at bounding box center [361, 506] width 13 height 13
checkbox input "false"
click at [347, 400] on label "Agreement you made (such as mortgage or secured car loan)" at bounding box center [455, 407] width 215 height 38
click at [355, 400] on input "Agreement you made (such as mortgage or secured car loan)" at bounding box center [361, 394] width 13 height 13
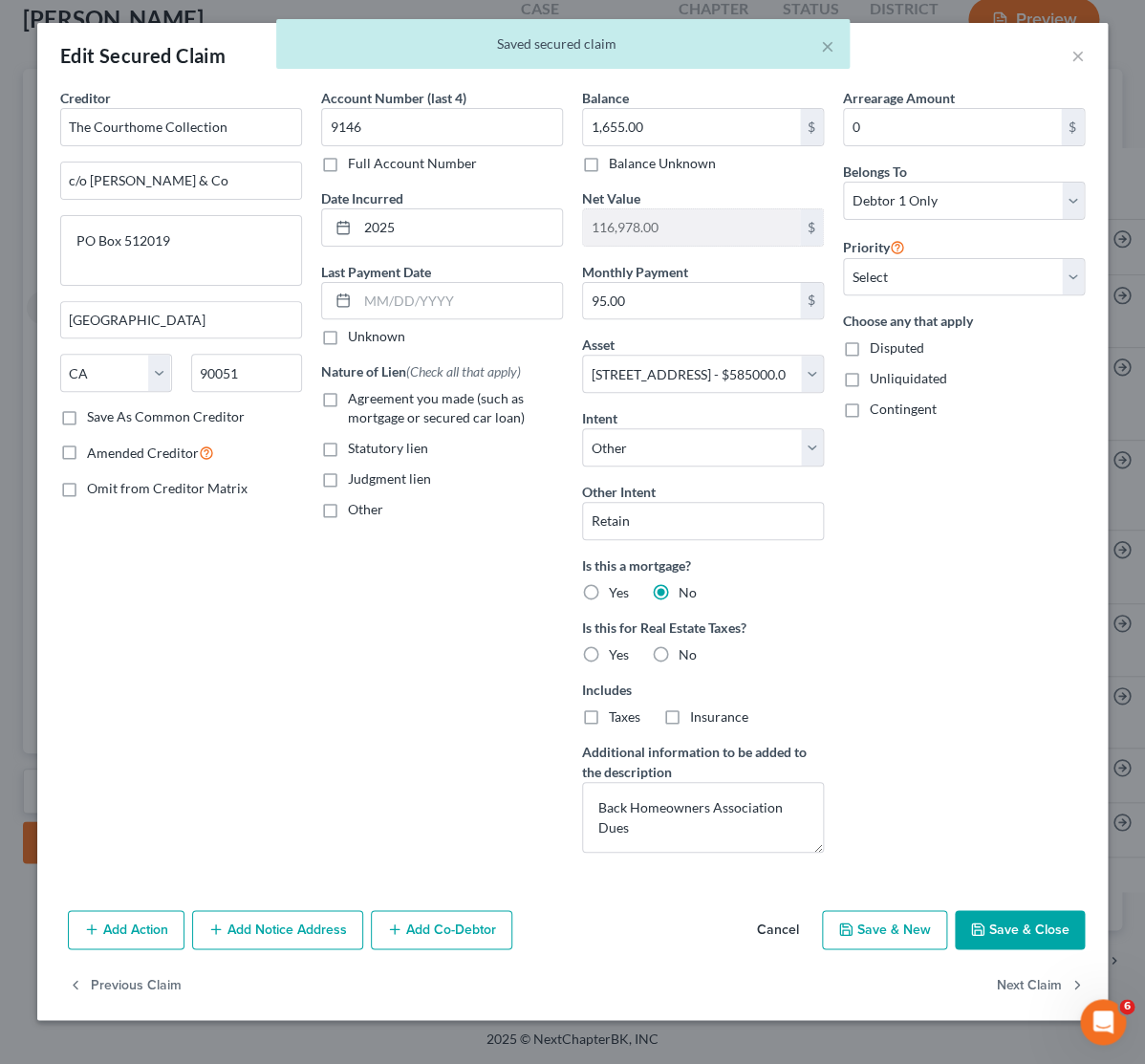
checkbox input "true"
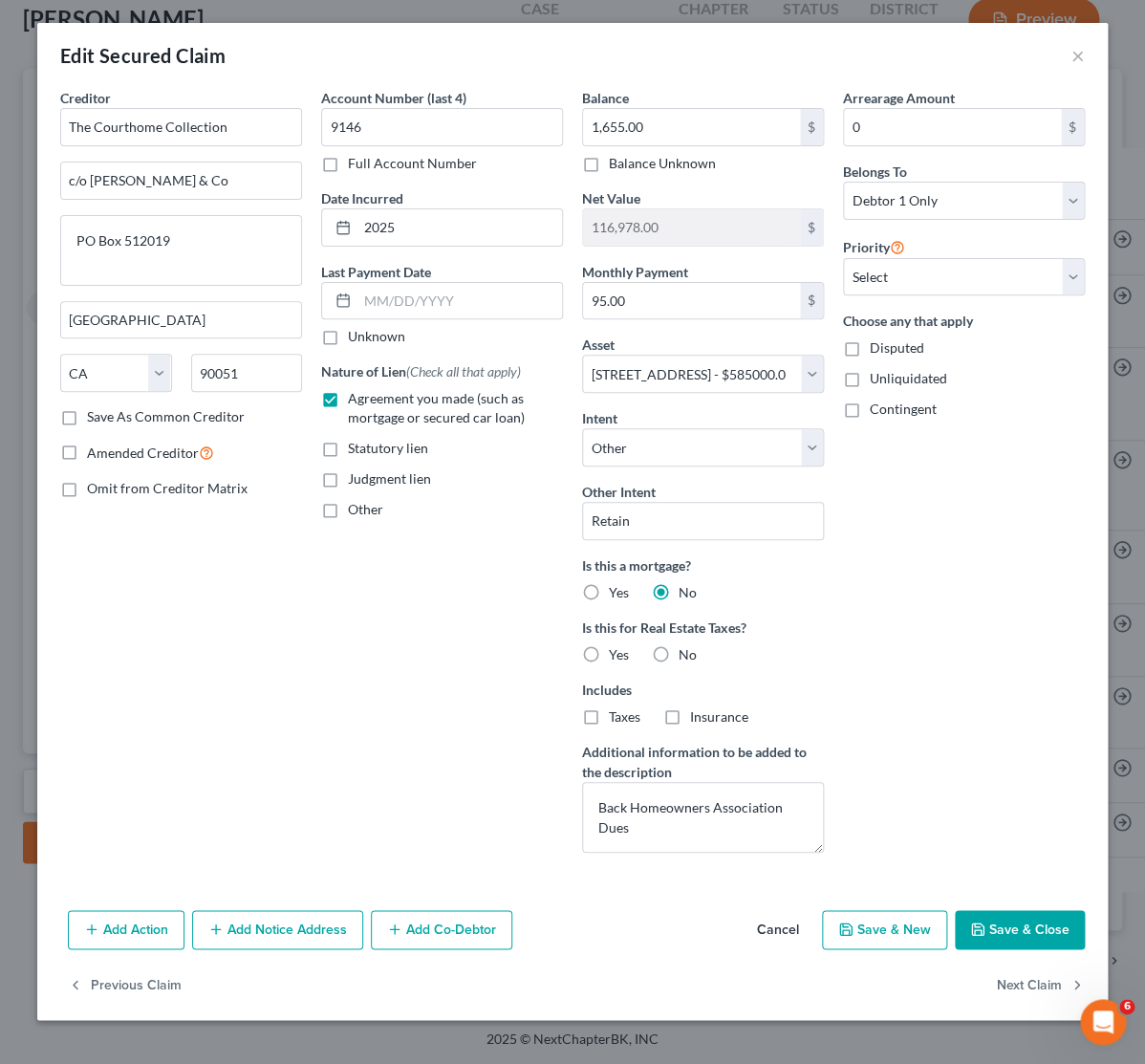
click at [1044, 943] on button "Save & Close" at bounding box center [1019, 930] width 130 height 40
select select
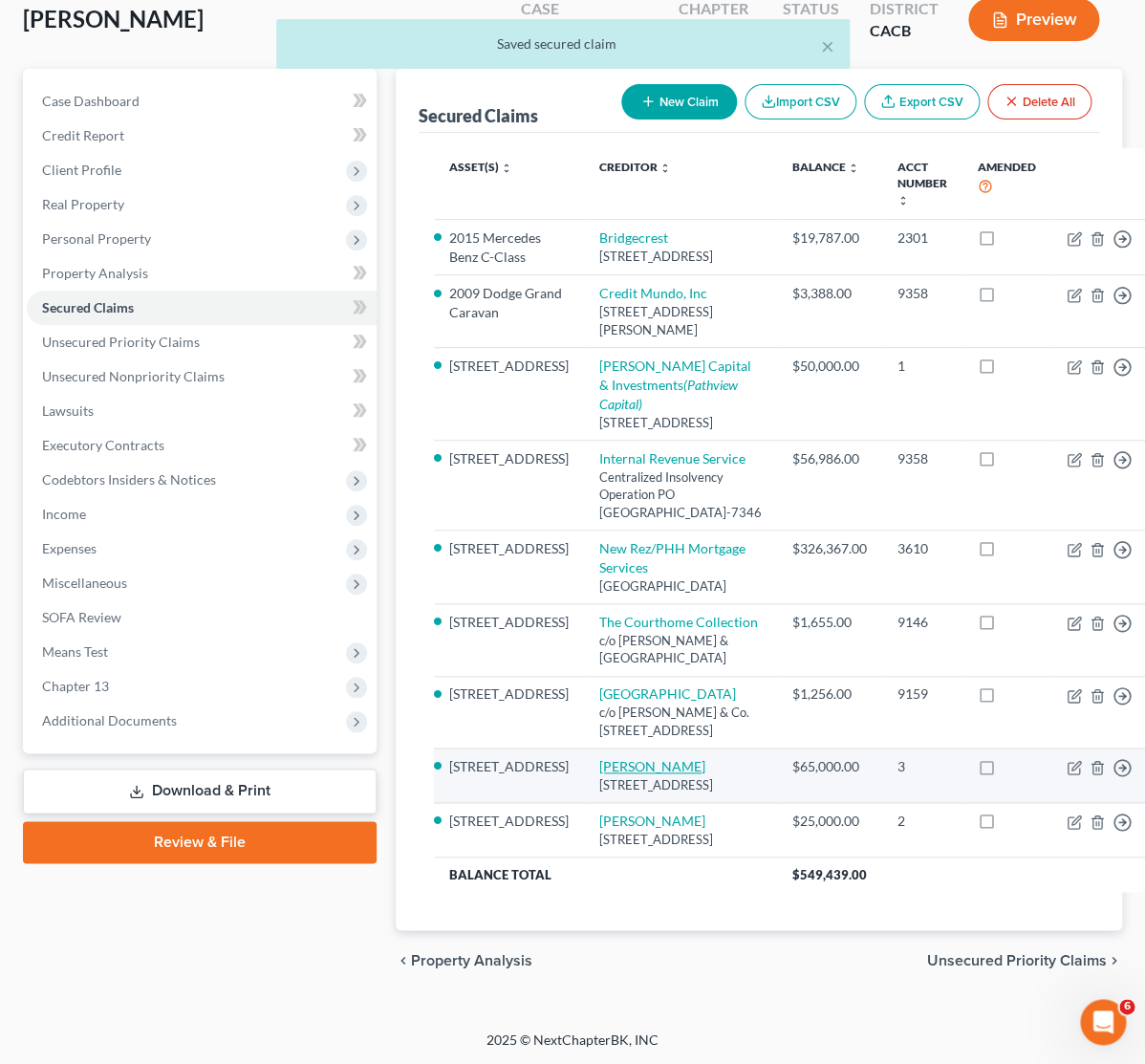
click at [599, 758] on link "Vijay Fadia" at bounding box center [652, 765] width 106 height 17
select select "4"
select select "5"
select select "4"
select select "0"
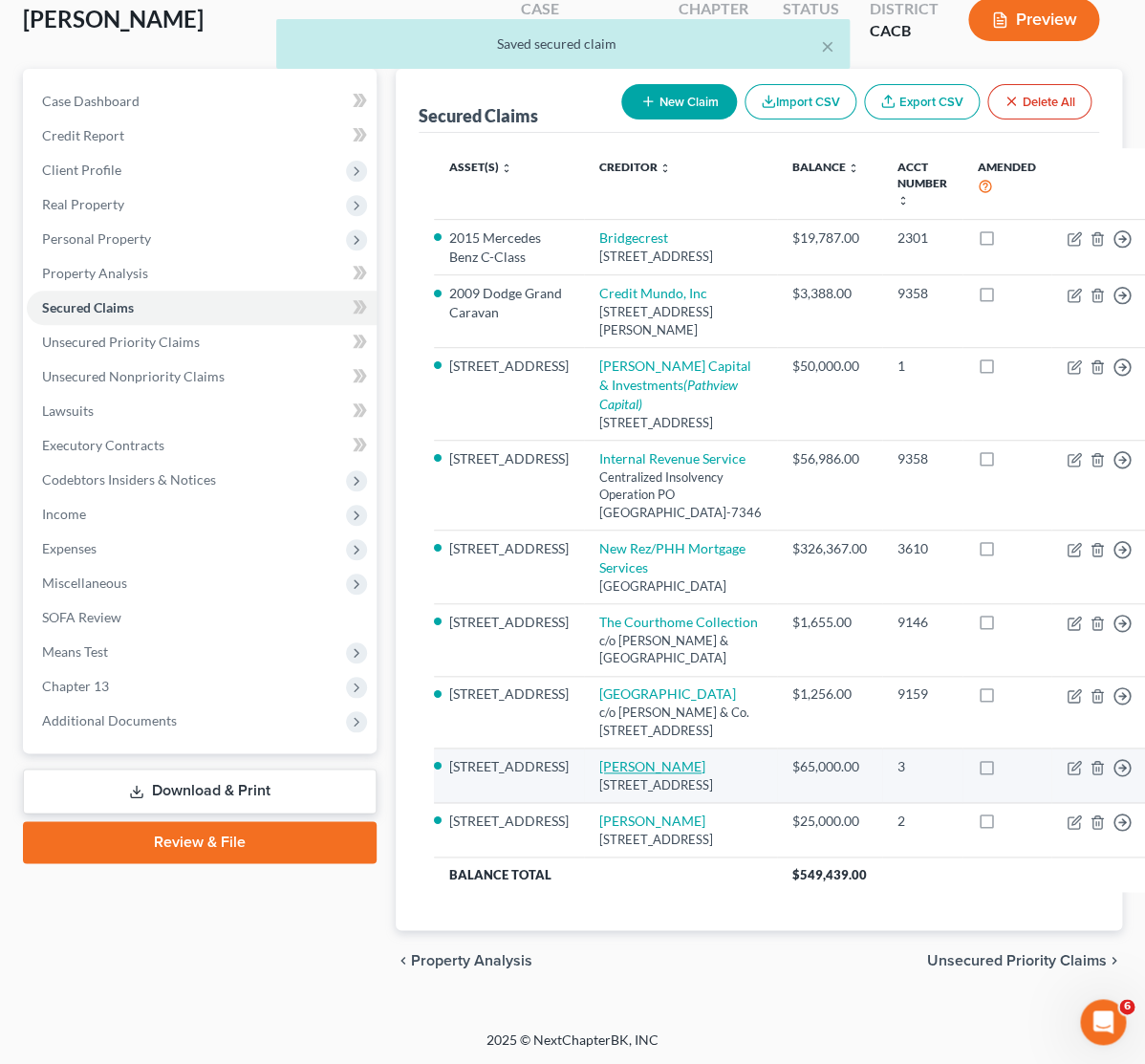
select select "0"
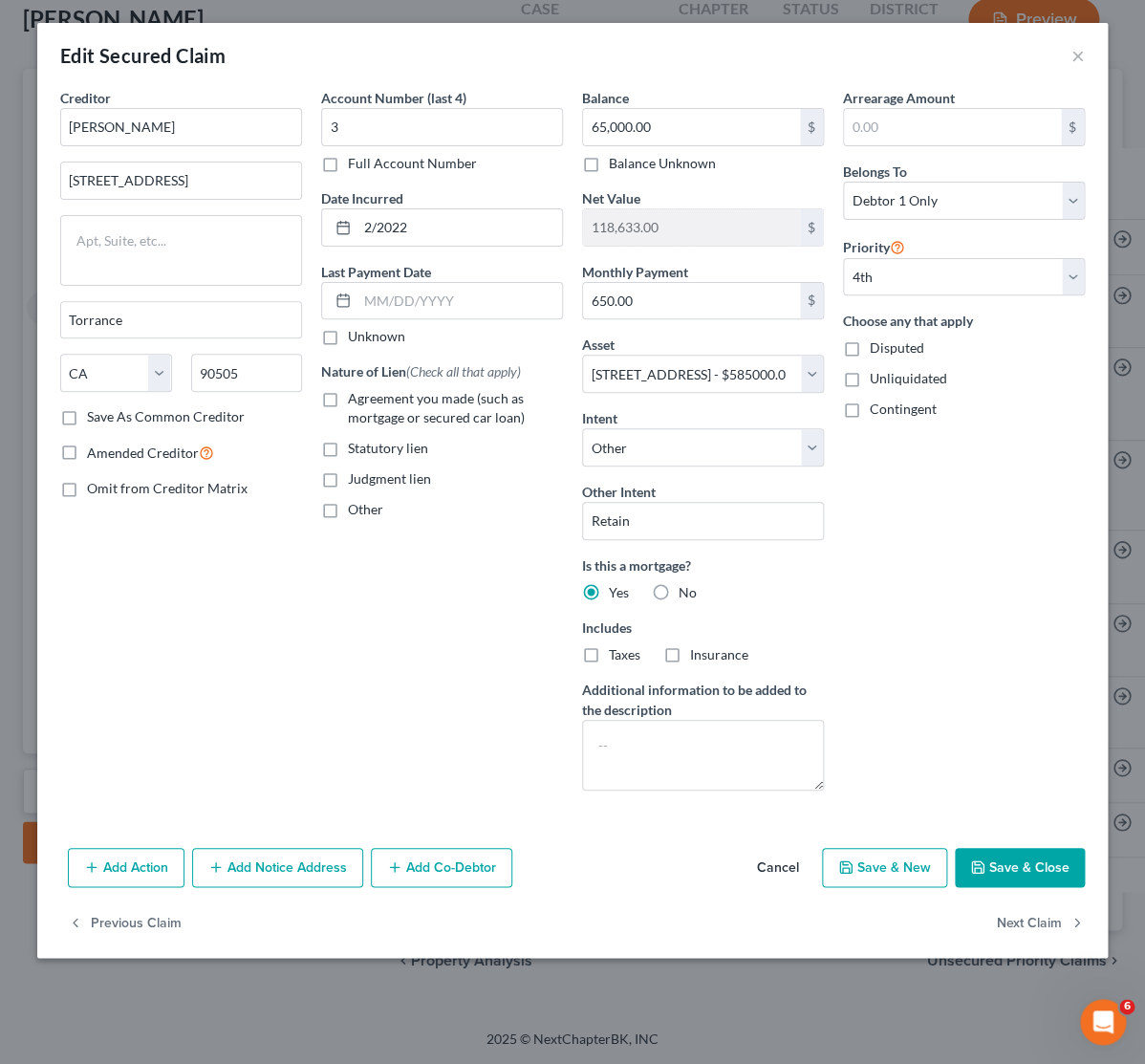
click at [347, 399] on label "Agreement you made (such as mortgage or secured car loan)" at bounding box center [455, 407] width 215 height 38
click at [355, 399] on input "Agreement you made (such as mortgage or secured car loan)" at bounding box center [361, 394] width 13 height 13
checkbox input "true"
click at [1046, 864] on button "Save & Close" at bounding box center [1019, 867] width 130 height 40
select select
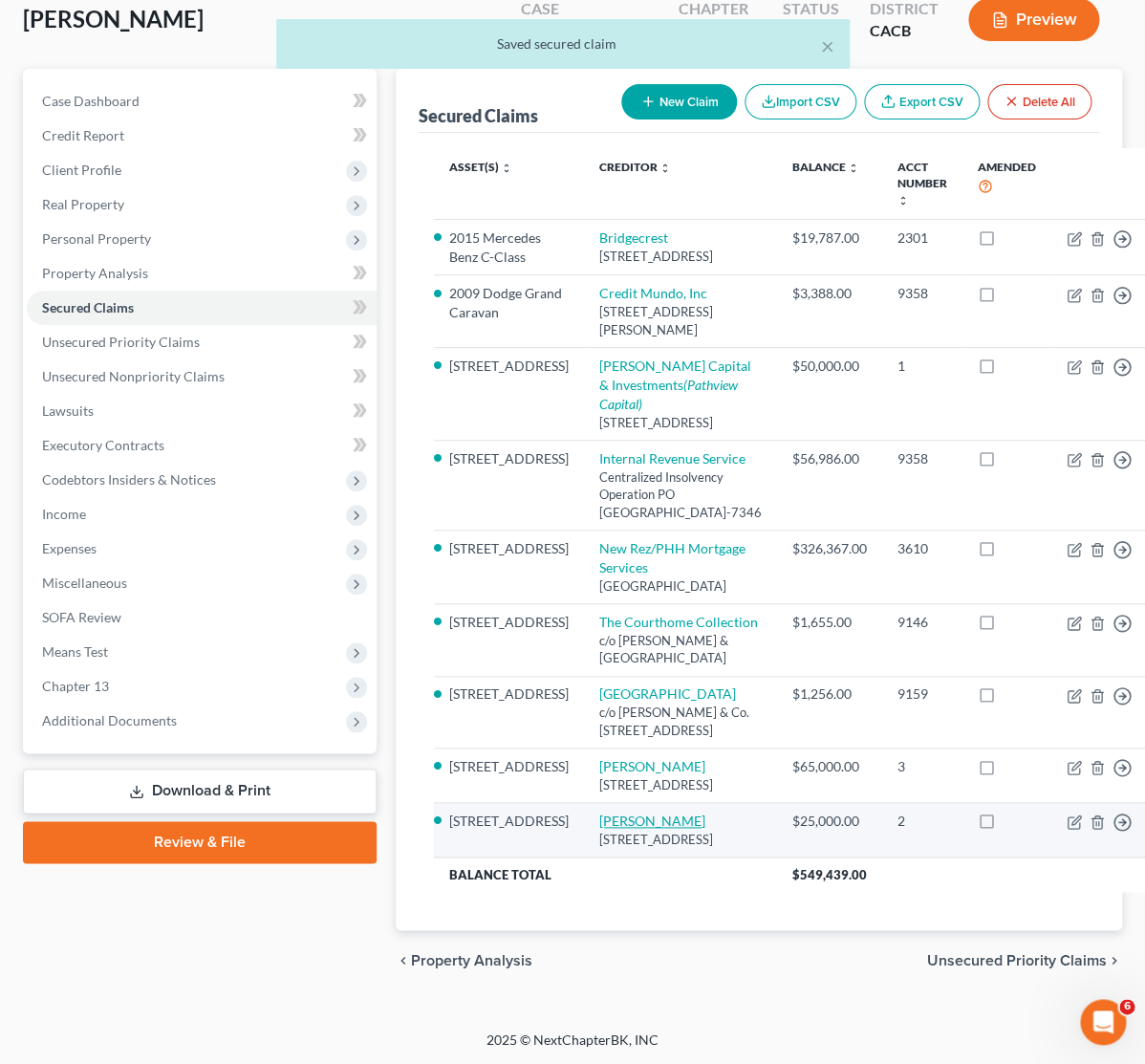
click at [601, 829] on link "Vijay Fadia" at bounding box center [652, 820] width 106 height 17
select select "4"
select select "5"
select select "4"
select select "0"
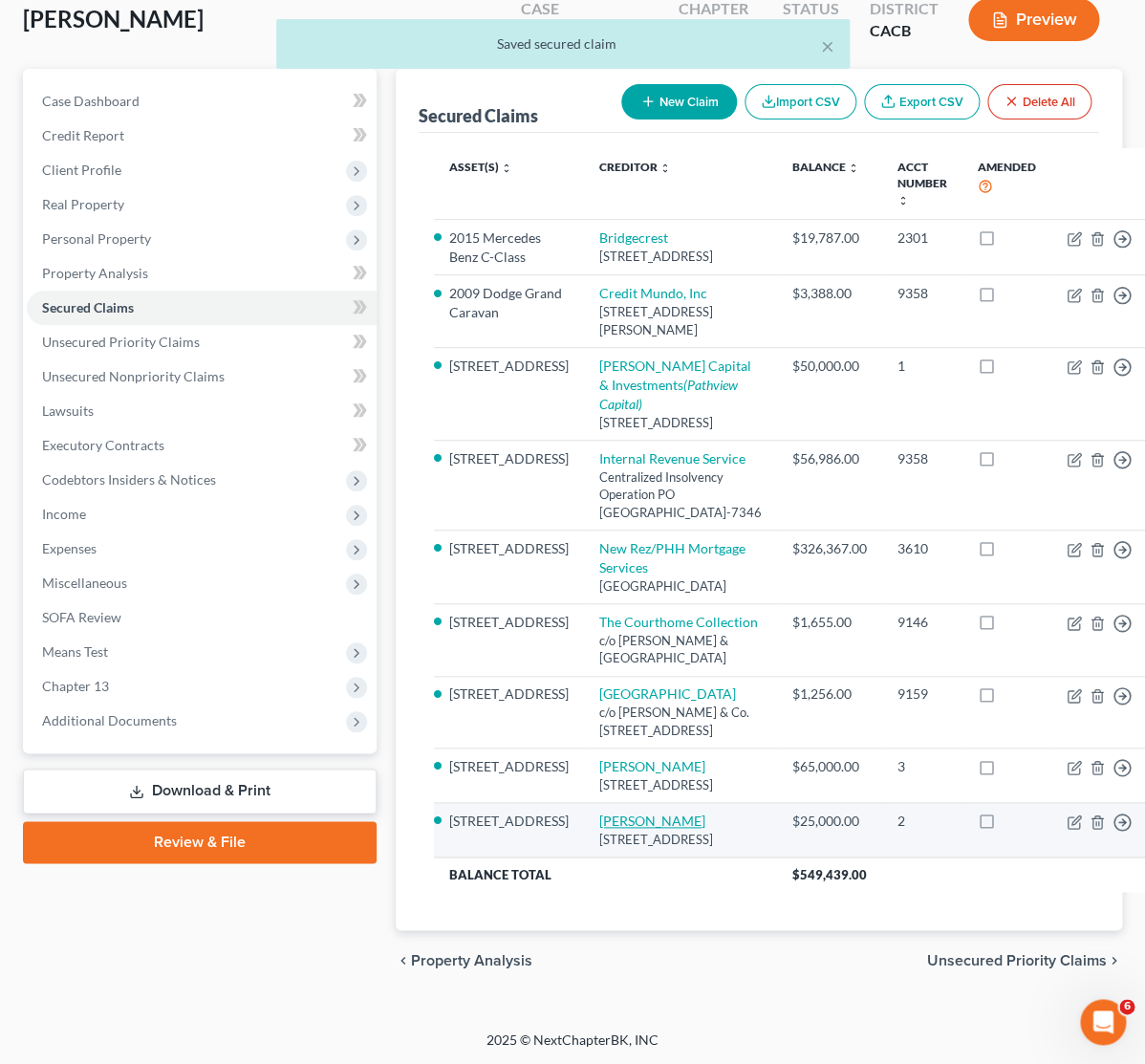
select select "0"
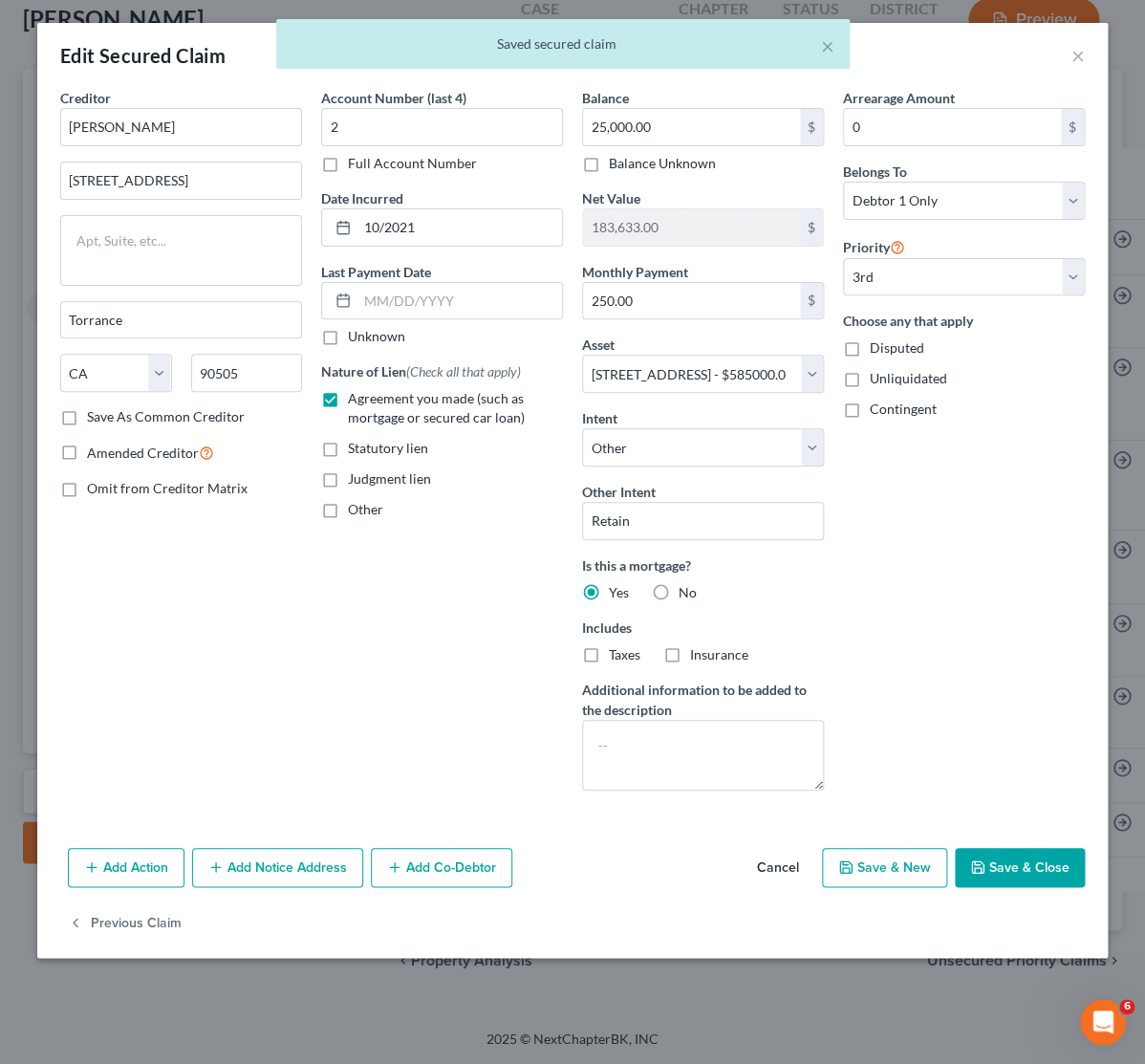
click at [1051, 861] on button "Save & Close" at bounding box center [1019, 867] width 130 height 40
select select
select select "2"
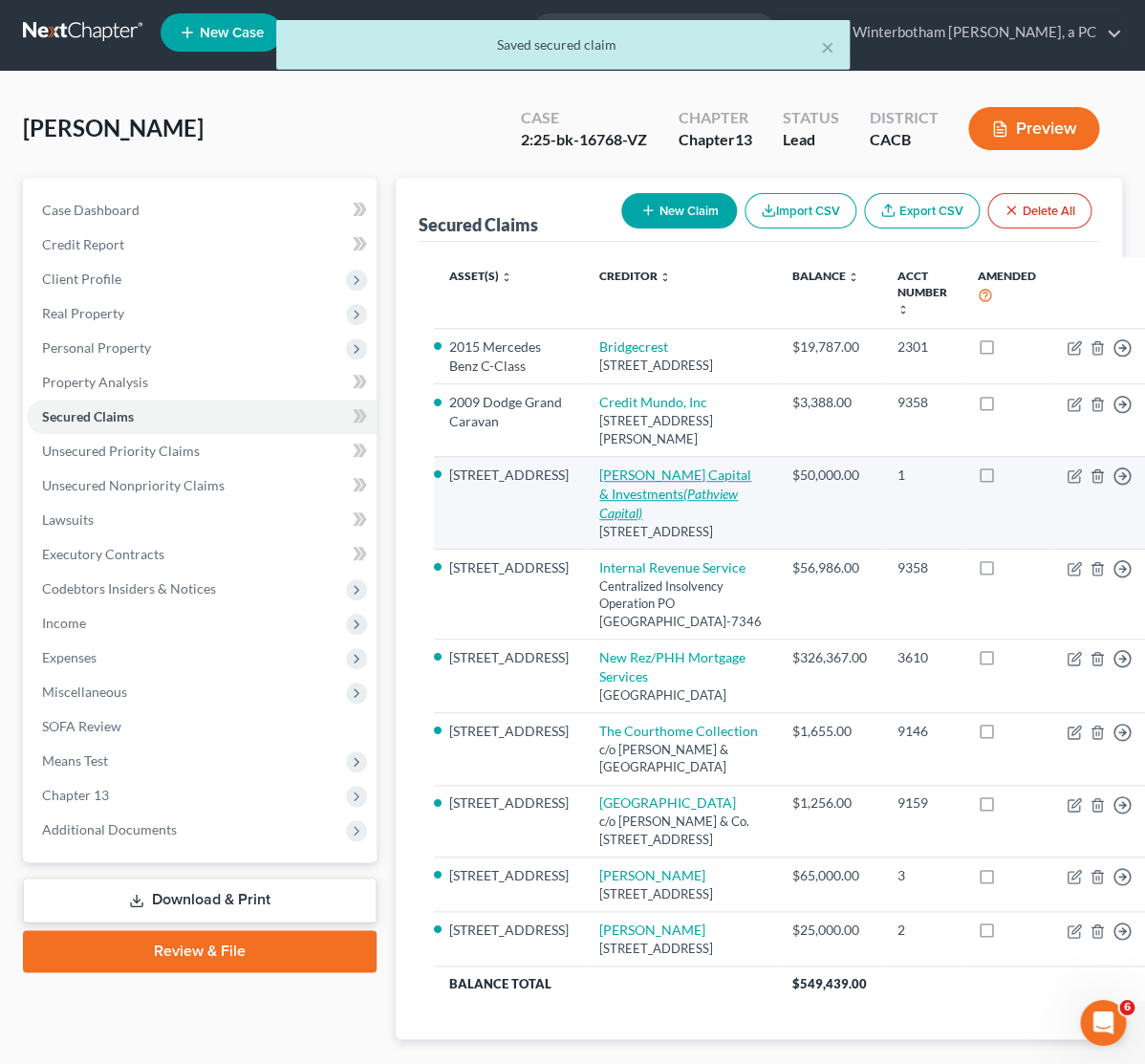
scroll to position [0, 0]
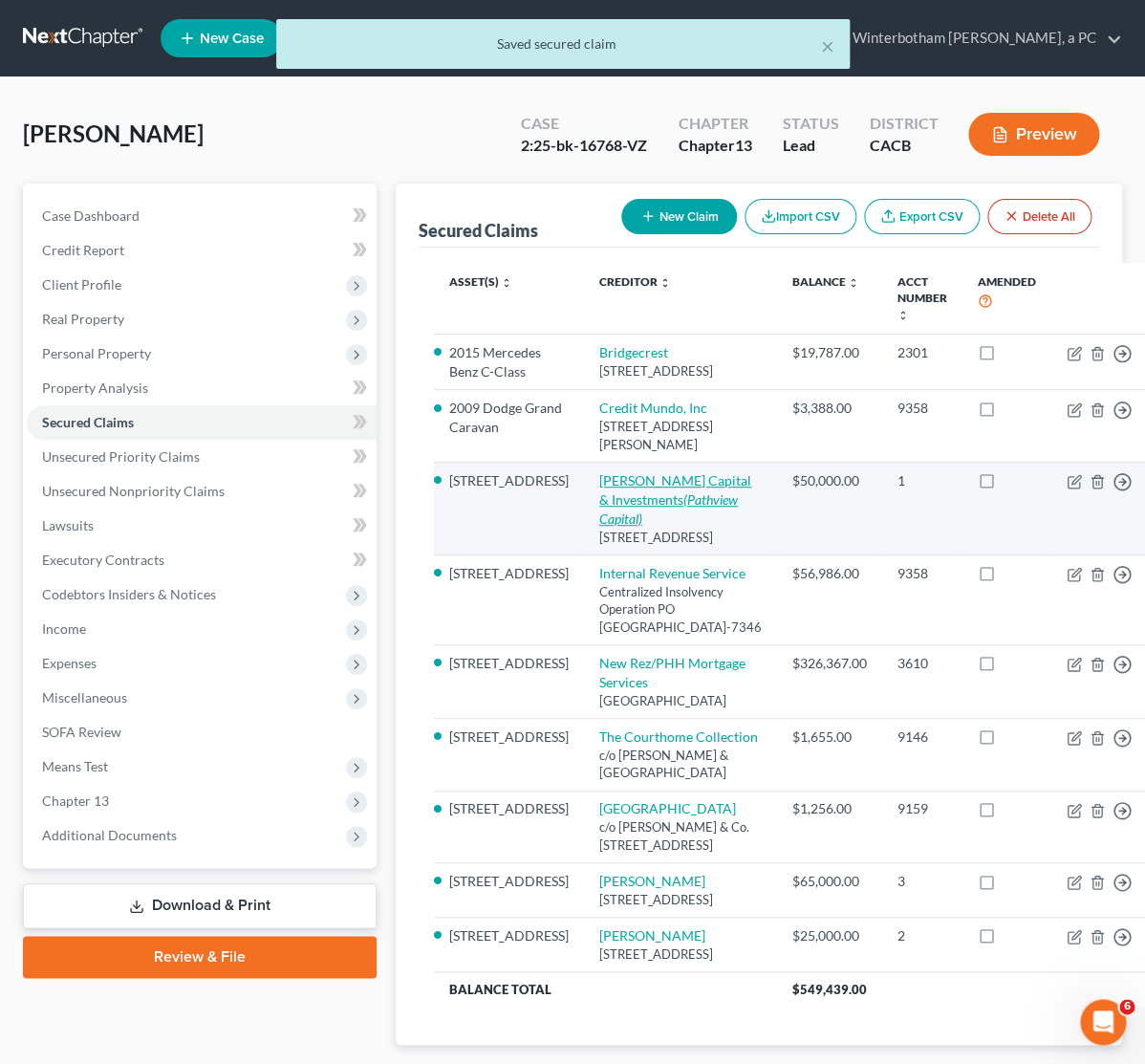
click at [599, 507] on link "Fadia Capital & Investments (Pathview Capital)" at bounding box center [674, 499] width 152 height 55
select select "4"
select select "5"
select select "0"
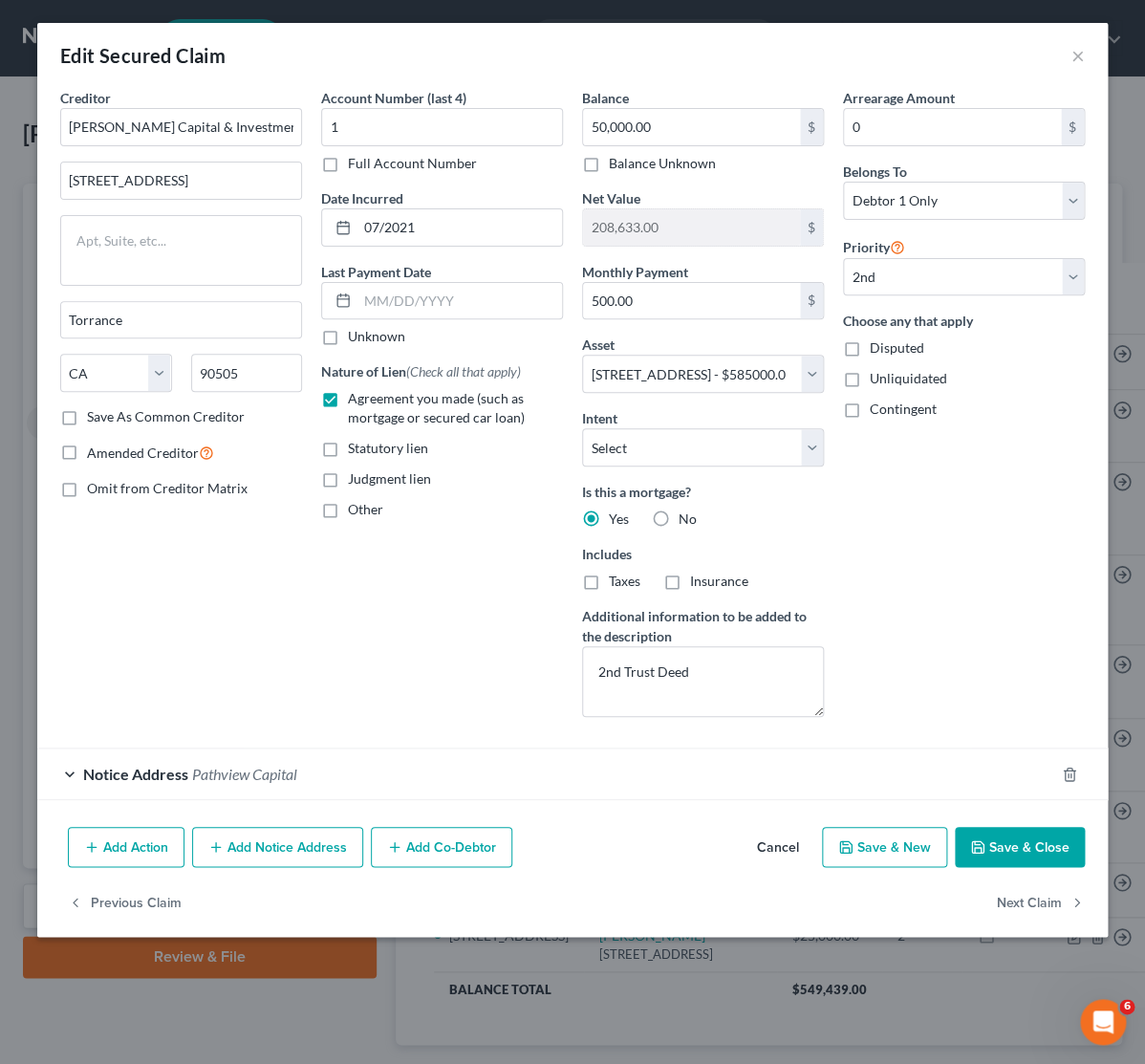
click at [1017, 852] on button "Save & Close" at bounding box center [1019, 847] width 130 height 40
select select
select select "1"
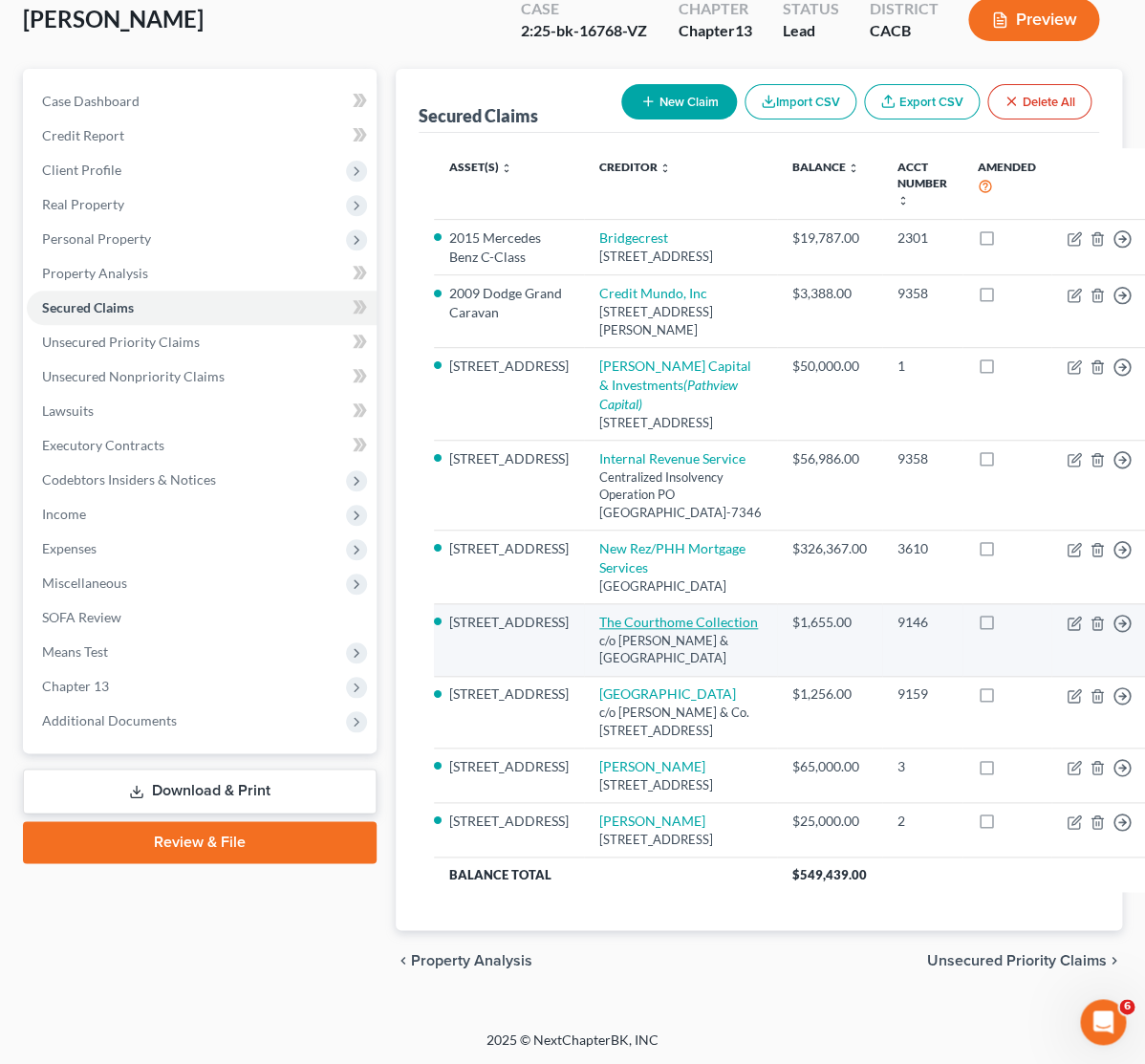
scroll to position [301, 0]
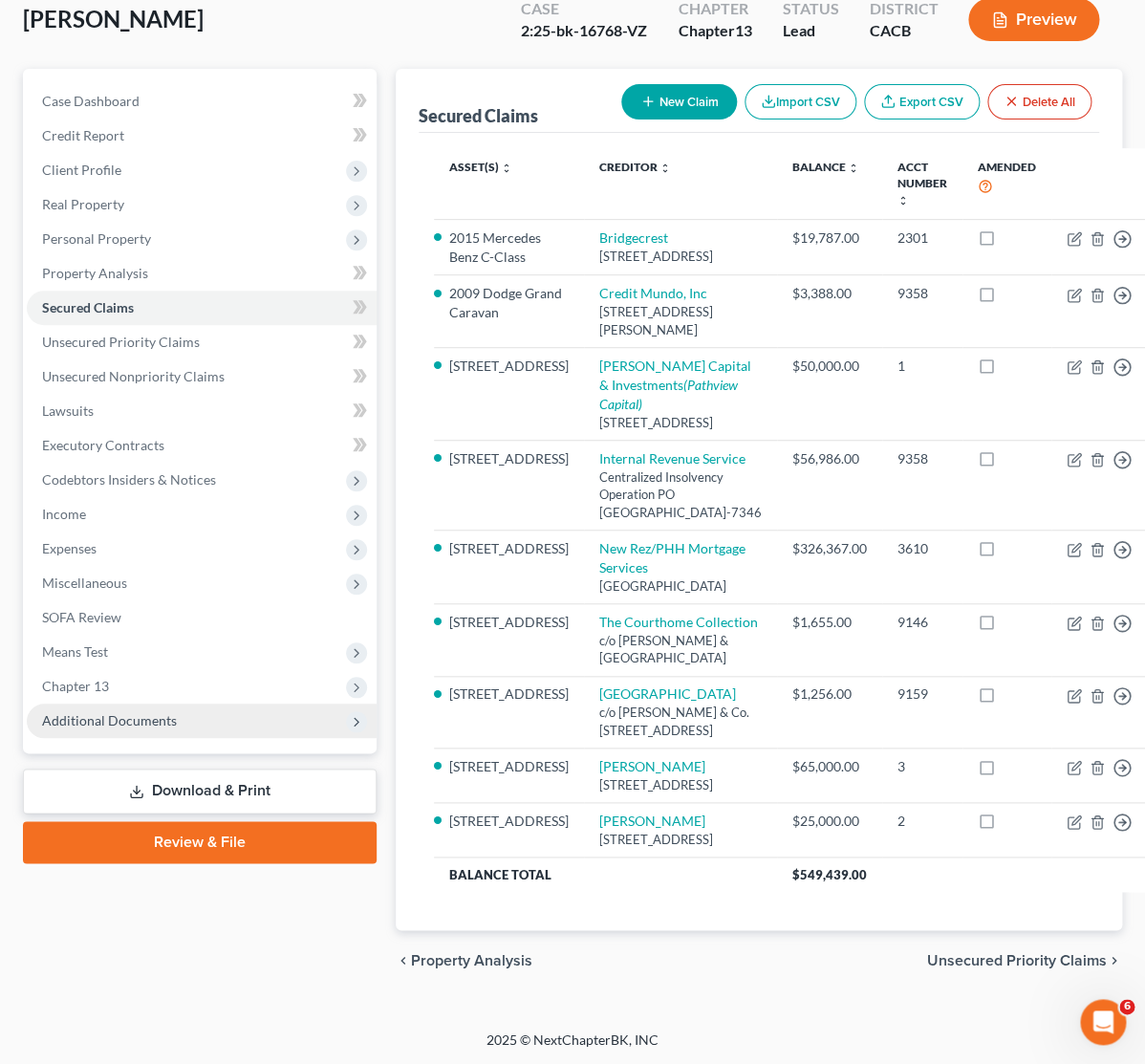
click at [97, 712] on span "Additional Documents" at bounding box center [110, 719] width 135 height 17
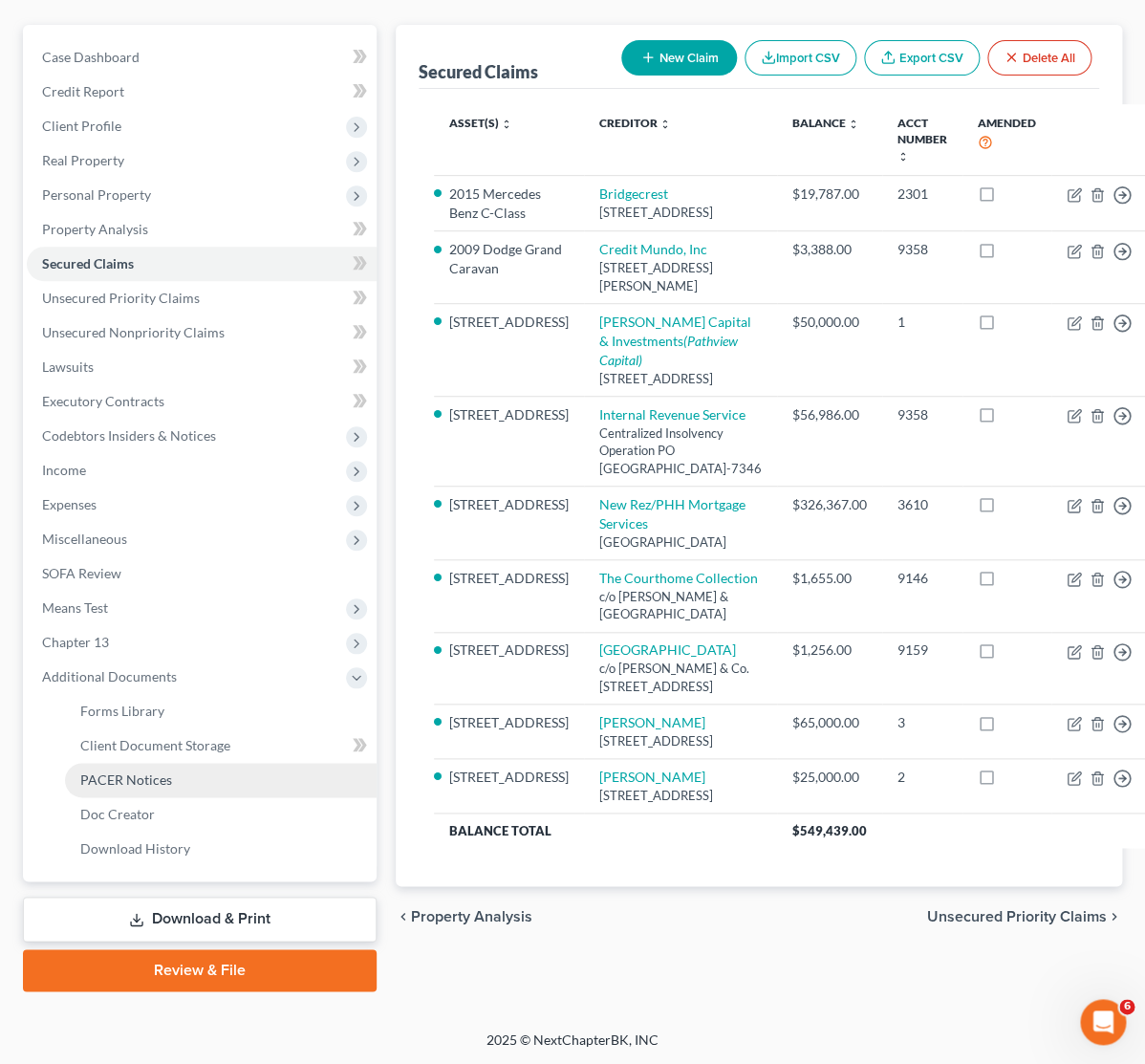
click at [143, 771] on span "PACER Notices" at bounding box center [126, 779] width 92 height 17
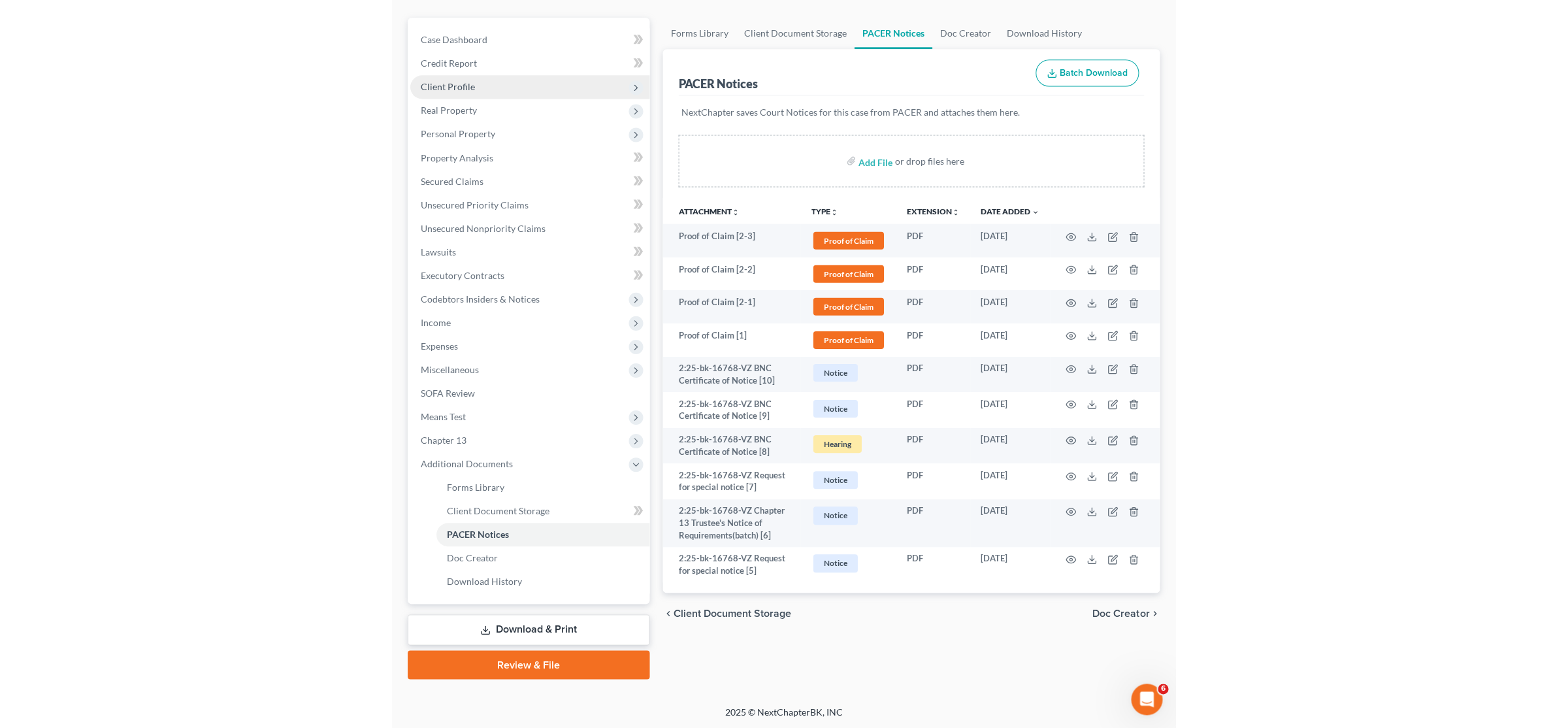
scroll to position [106, 0]
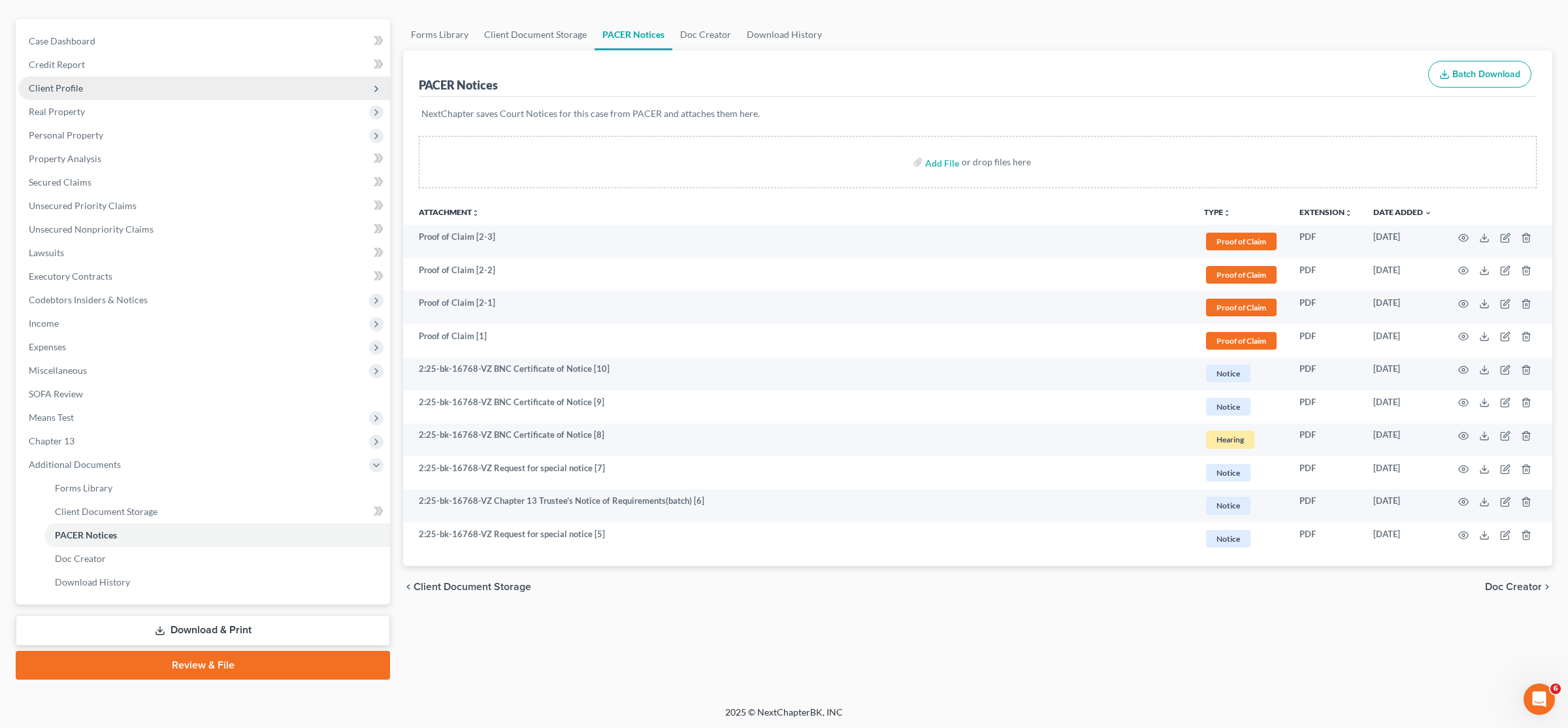
click at [58, 85] on span "Client Profile" at bounding box center [56, 88] width 54 height 11
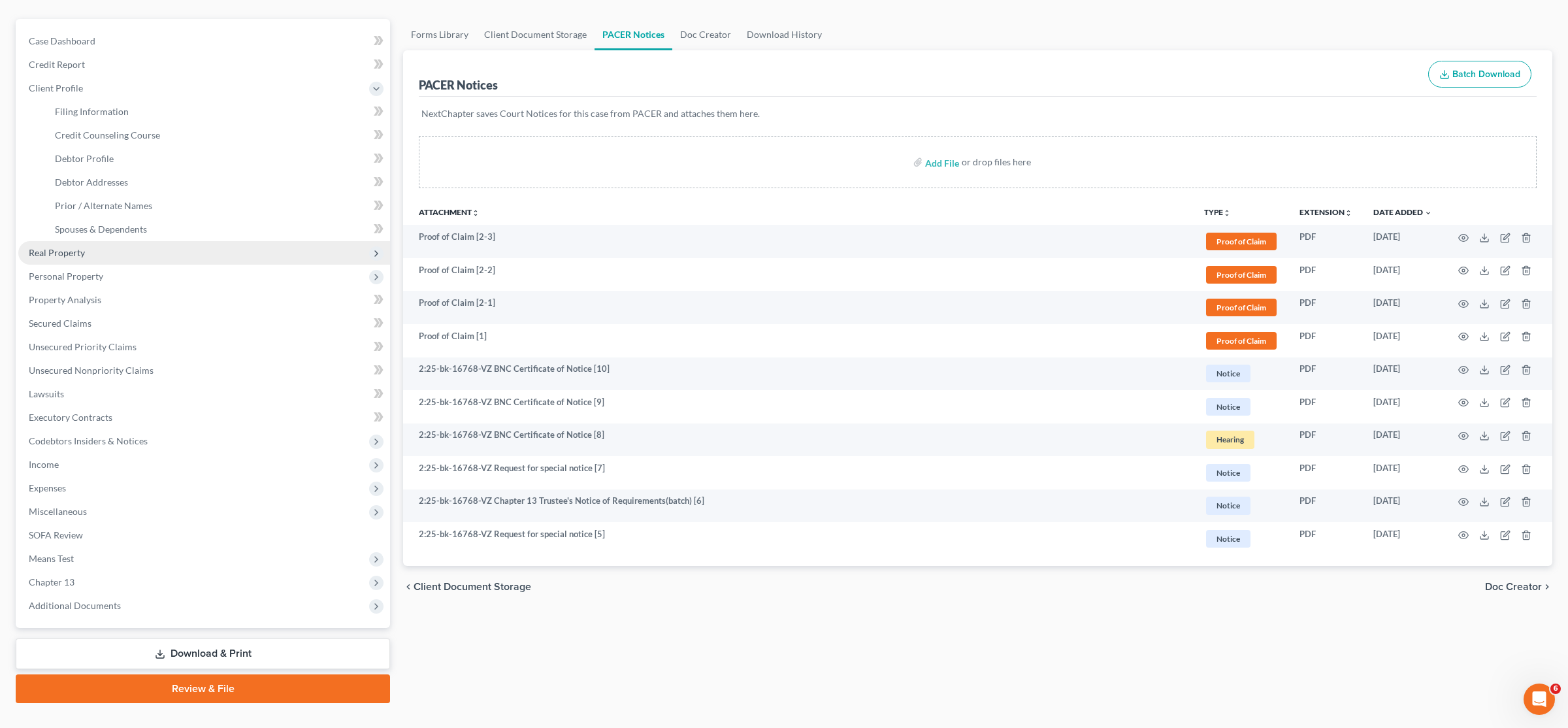
click at [114, 244] on span "Real Property" at bounding box center [204, 252] width 372 height 23
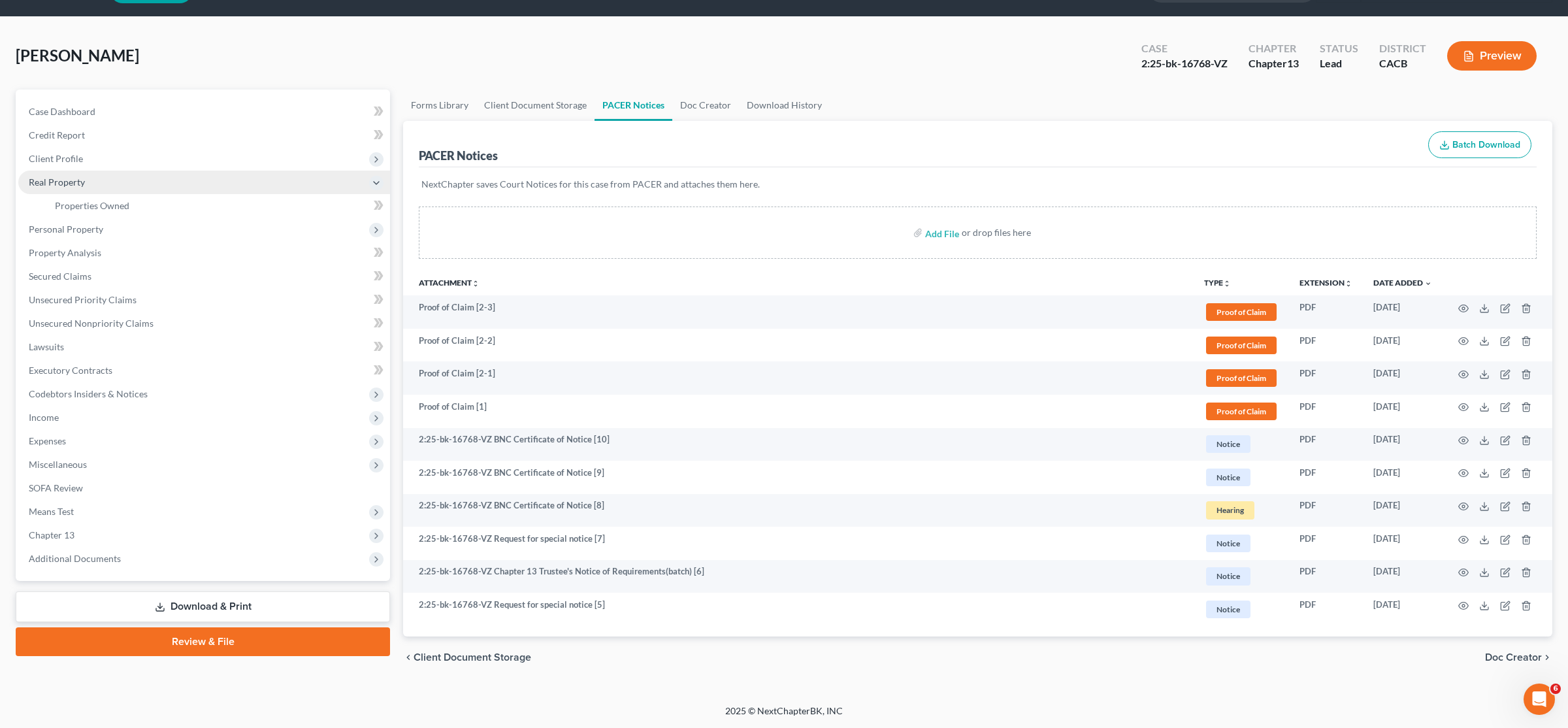
scroll to position [36, 0]
click at [122, 208] on span "Properties Owned" at bounding box center [92, 205] width 74 height 11
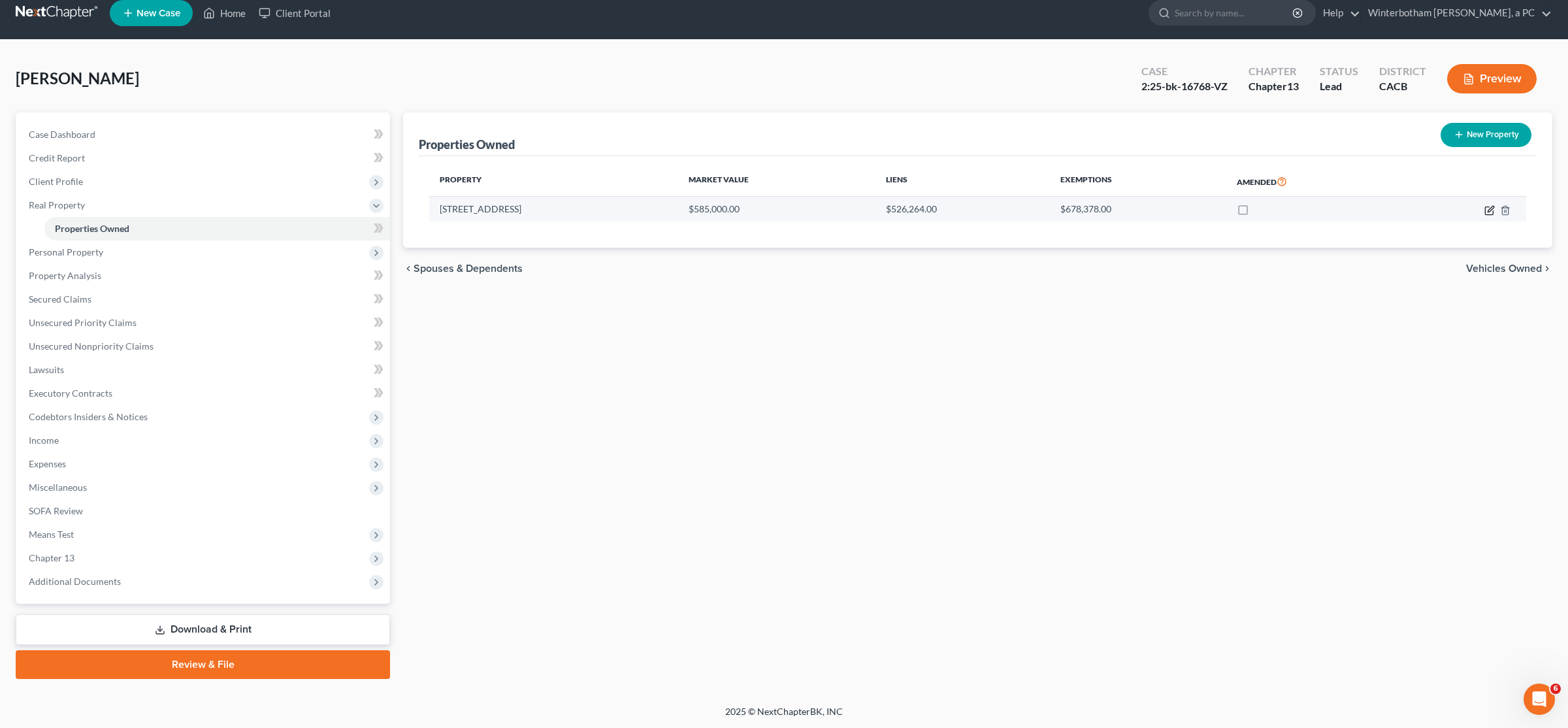
click at [782, 208] on icon "button" at bounding box center [1490, 211] width 11 height 11
select select "4"
select select "0"
select select "1"
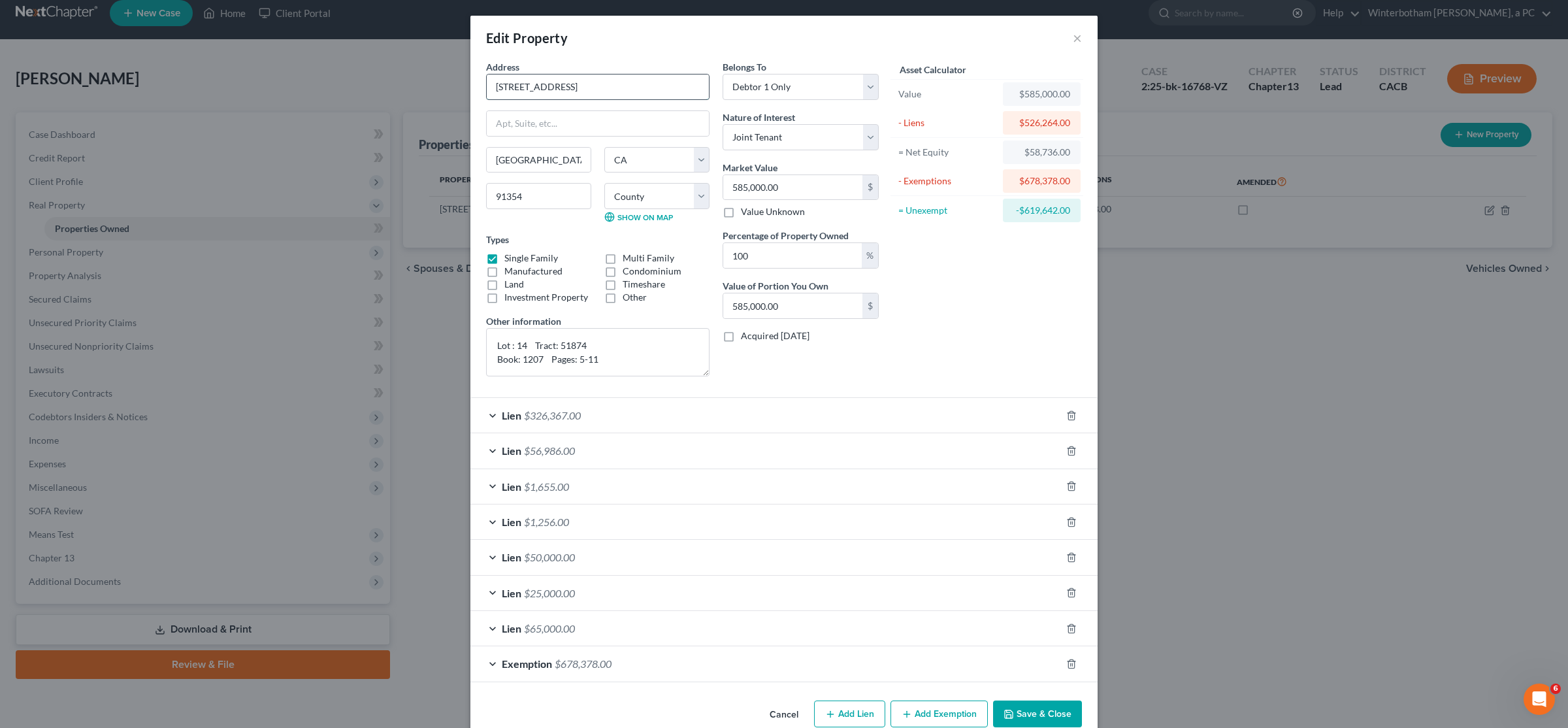
drag, startPoint x: 620, startPoint y: 86, endPoint x: 492, endPoint y: 88, distance: 128.0
click at [492, 88] on input "27923 Crown Court Cir #101" at bounding box center [598, 86] width 222 height 25
click at [496, 349] on textarea "Lot : 14 Tract: 51874 Book: 1207 Pages: 5-11" at bounding box center [598, 352] width 224 height 48
click at [497, 374] on textarea "Acquired: 2006 Lot : 14 Tract: 51874 Book: 1207 Pages: 5-11" at bounding box center [598, 352] width 224 height 48
type textarea "Acquired: 2006 Lot : 14 Tract: 51874, Book: 1207 Pages: 5-11"
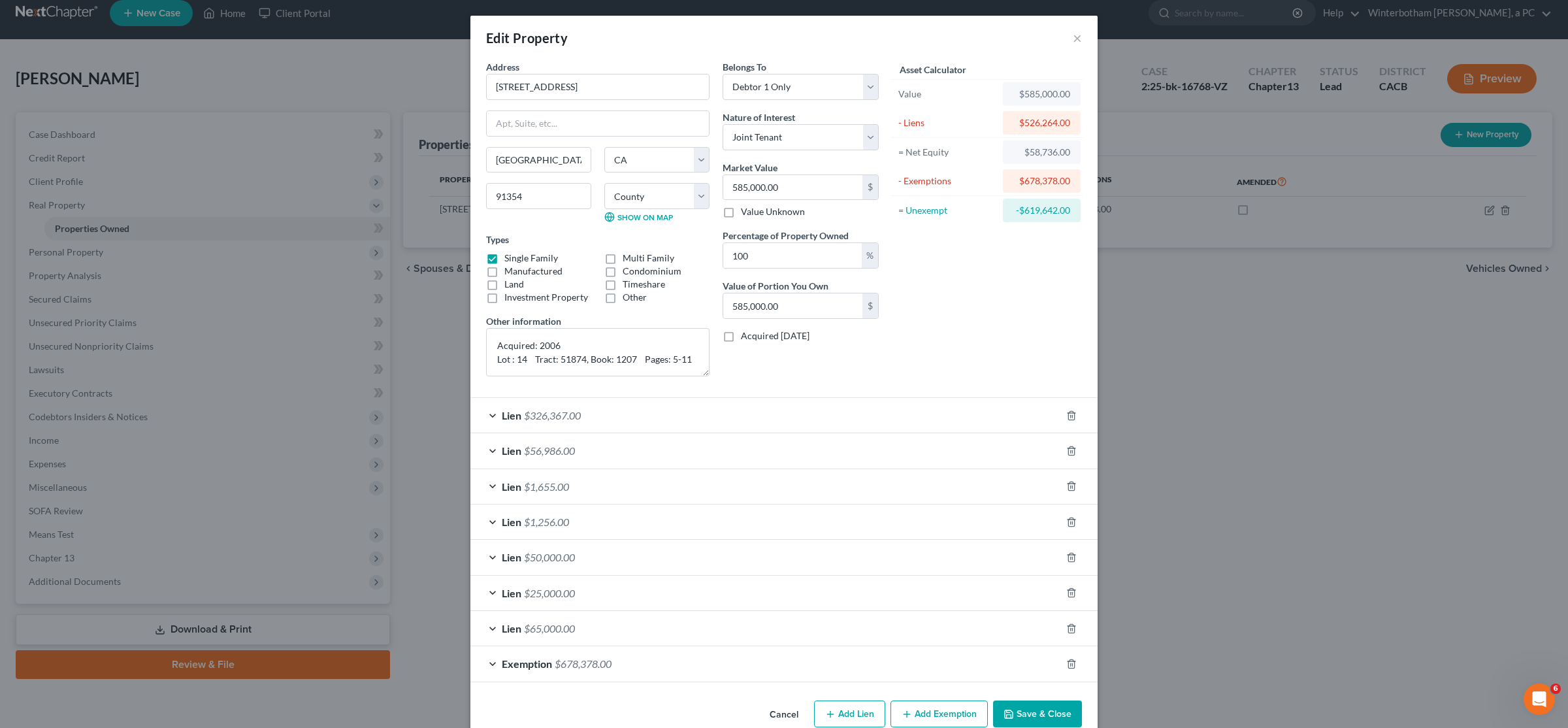
click at [770, 374] on div "Belongs To * Select Debtor 1 Only Debtor 2 Only Debtor 1 And Debtor 2 Only At L…" at bounding box center [800, 223] width 169 height 327
click at [782, 715] on button "Save & Close" at bounding box center [1037, 714] width 89 height 27
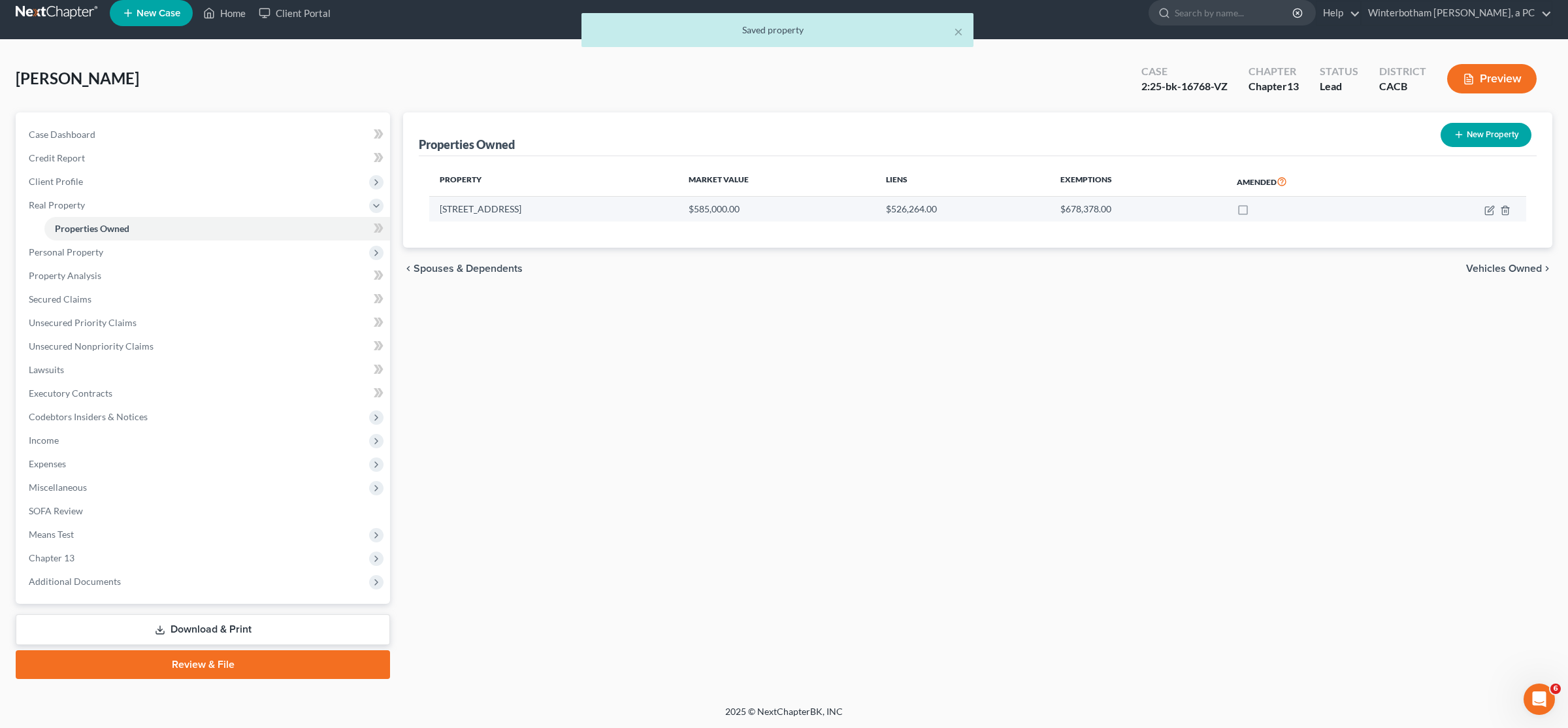
click at [476, 213] on td "27923 Crown Court Cir #101" at bounding box center [553, 209] width 249 height 25
click at [782, 209] on icon "button" at bounding box center [1489, 211] width 8 height 8
select select "4"
select select "18"
select select "0"
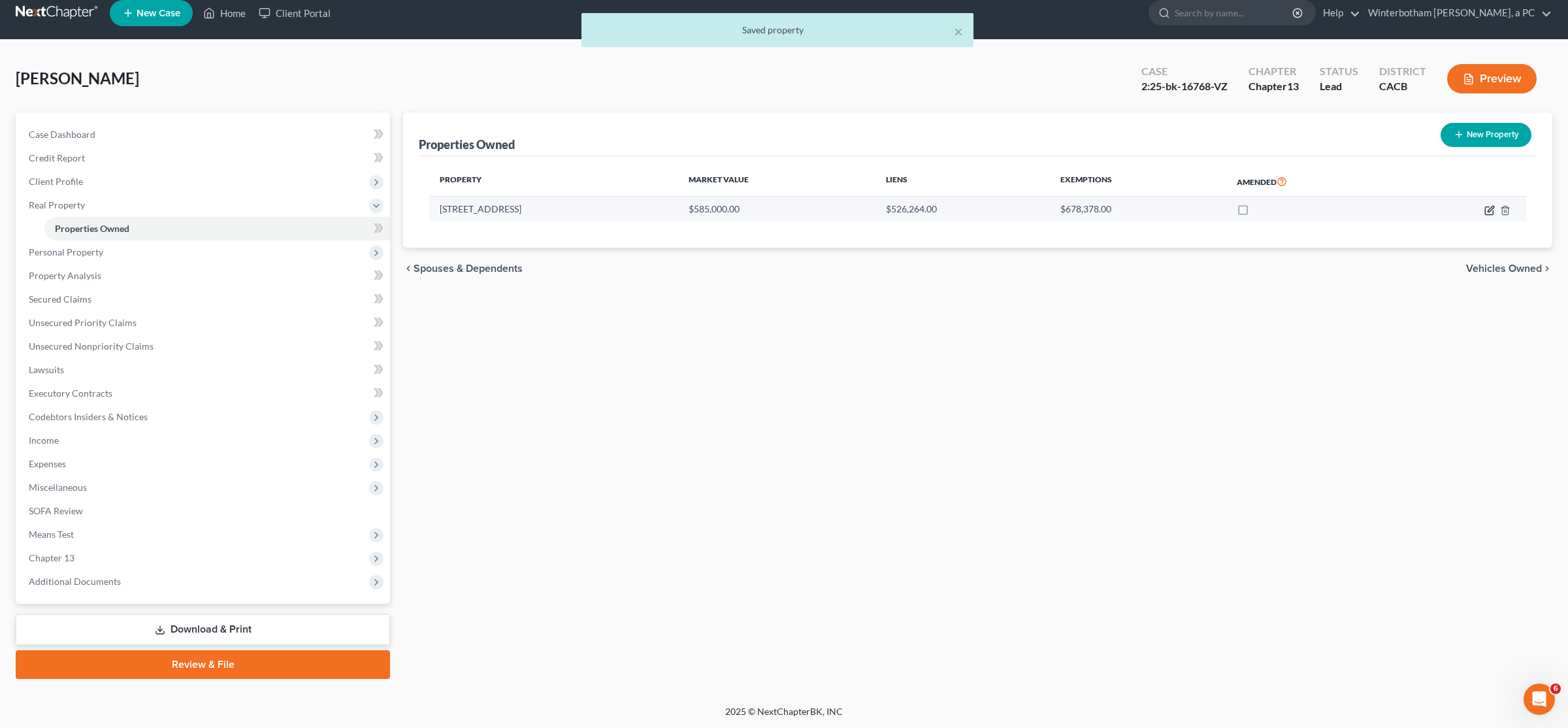
select select "1"
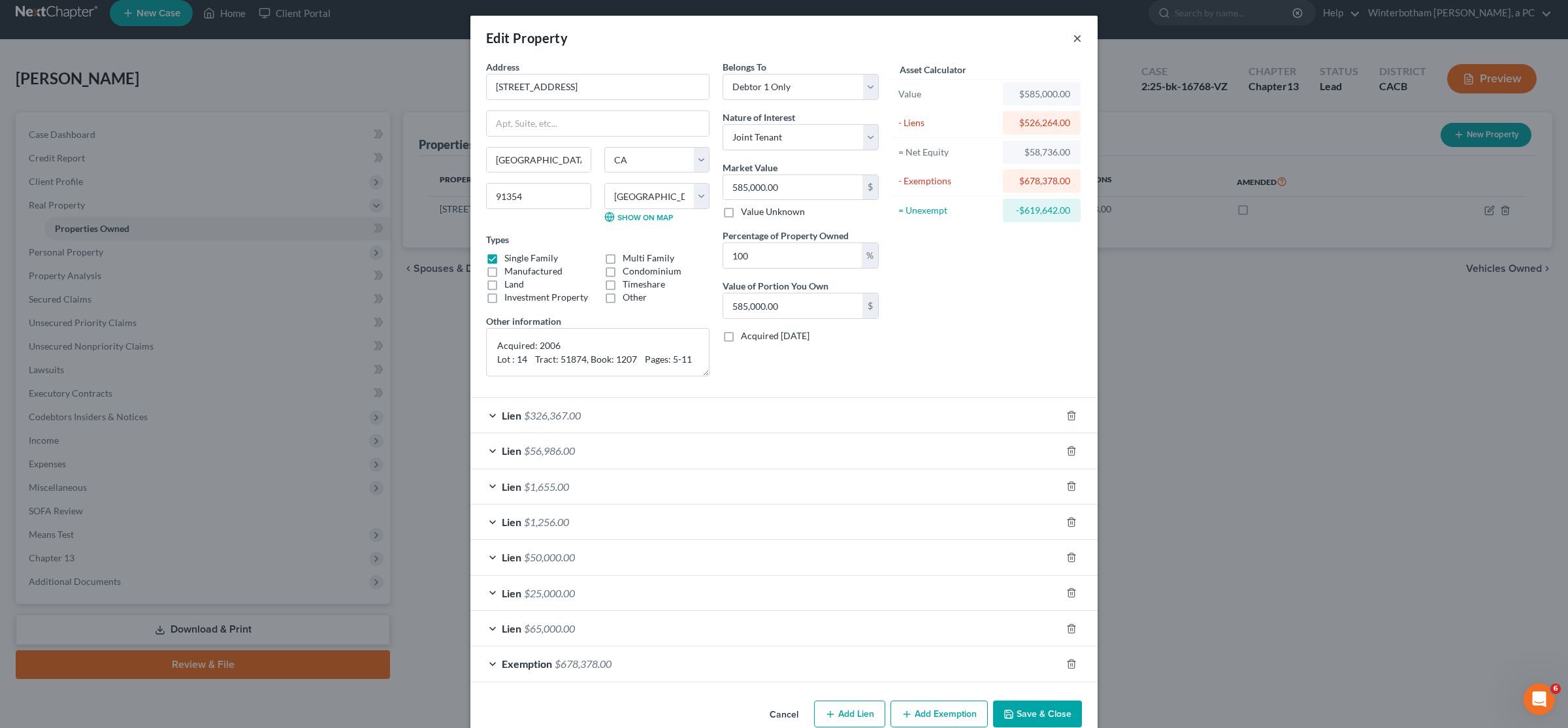
click at [782, 37] on button "×" at bounding box center [1077, 37] width 9 height 15
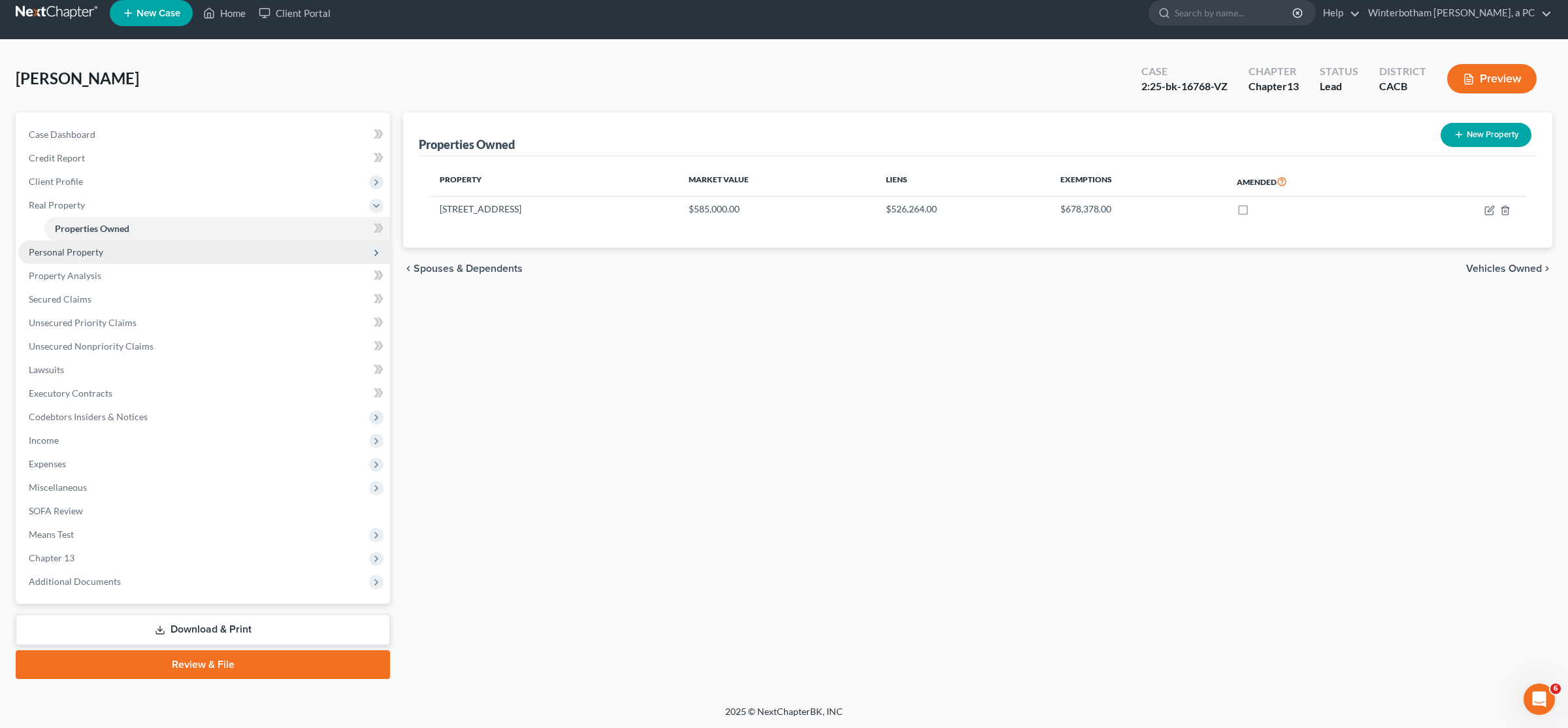
click at [133, 258] on span "Personal Property" at bounding box center [204, 252] width 372 height 23
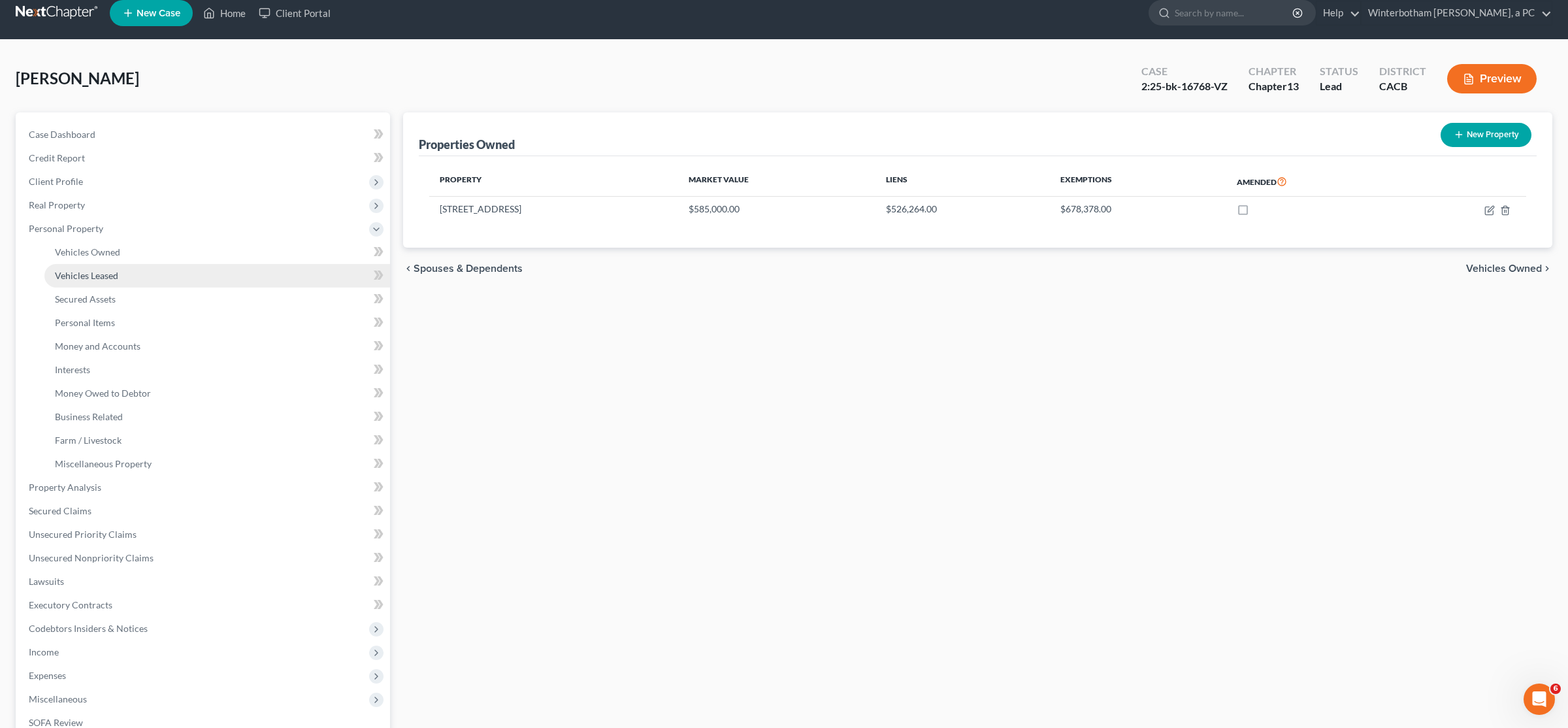
click at [133, 268] on link "Vehicles Leased" at bounding box center [217, 275] width 346 height 23
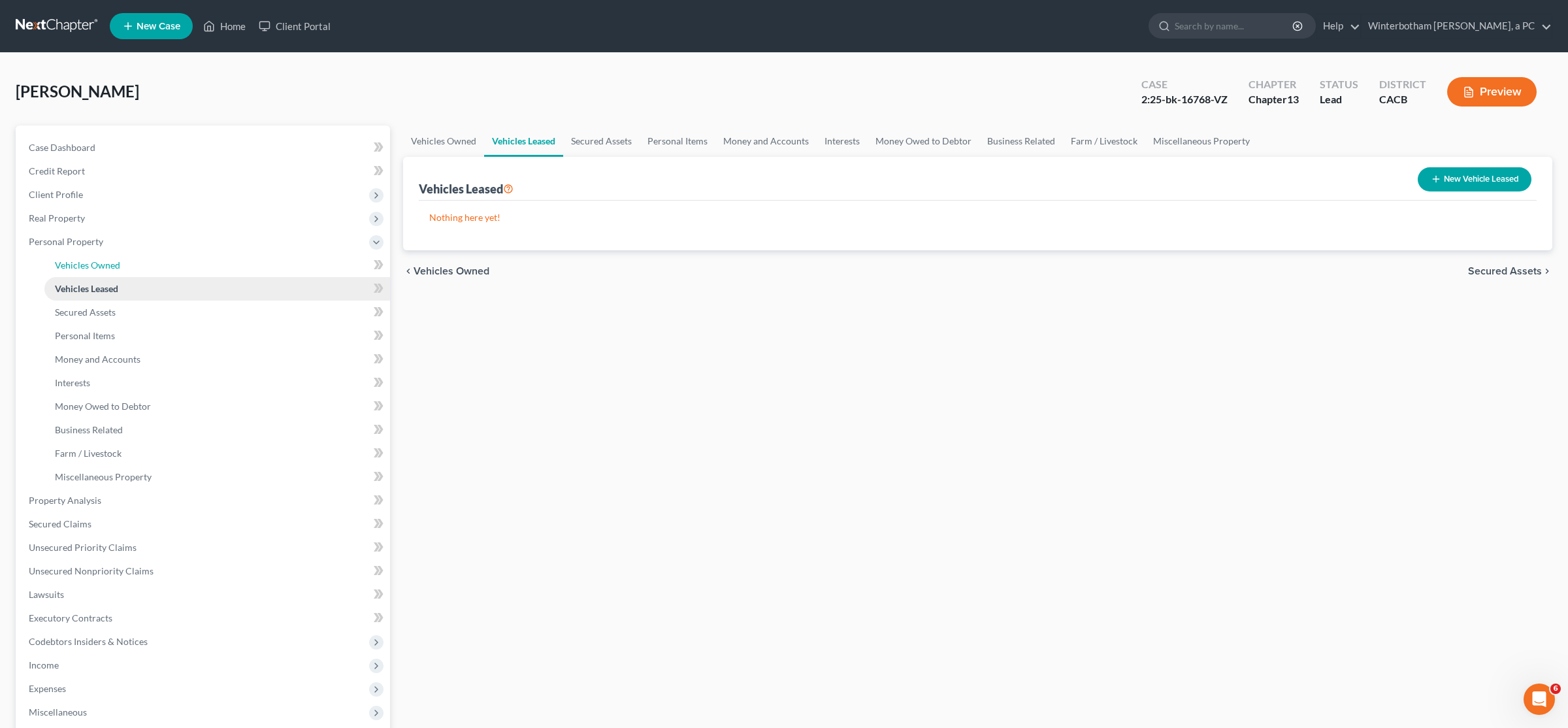
click at [133, 268] on link "Vehicles Owned" at bounding box center [217, 265] width 346 height 23
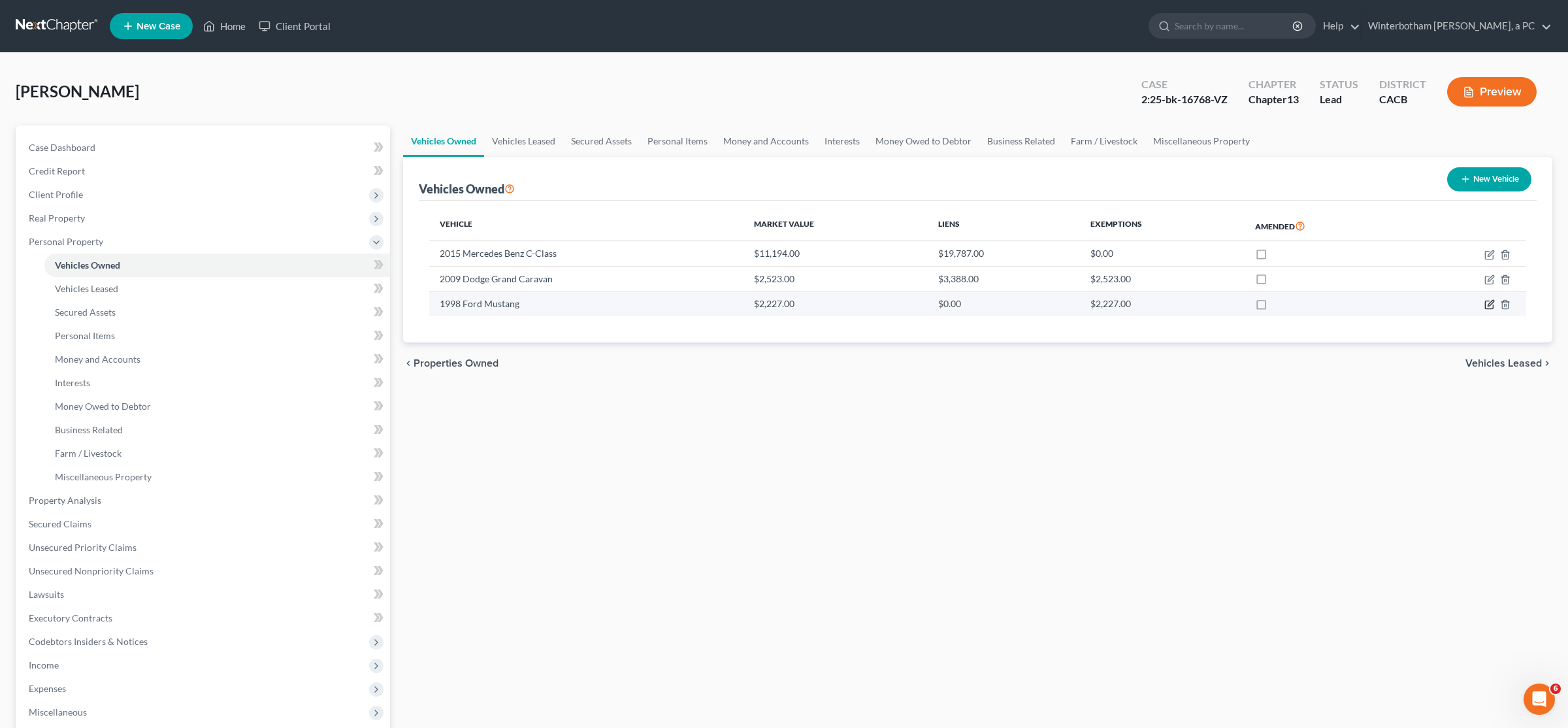
click at [782, 308] on icon "button" at bounding box center [1490, 304] width 11 height 11
select select "0"
select select "28"
select select "3"
select select "0"
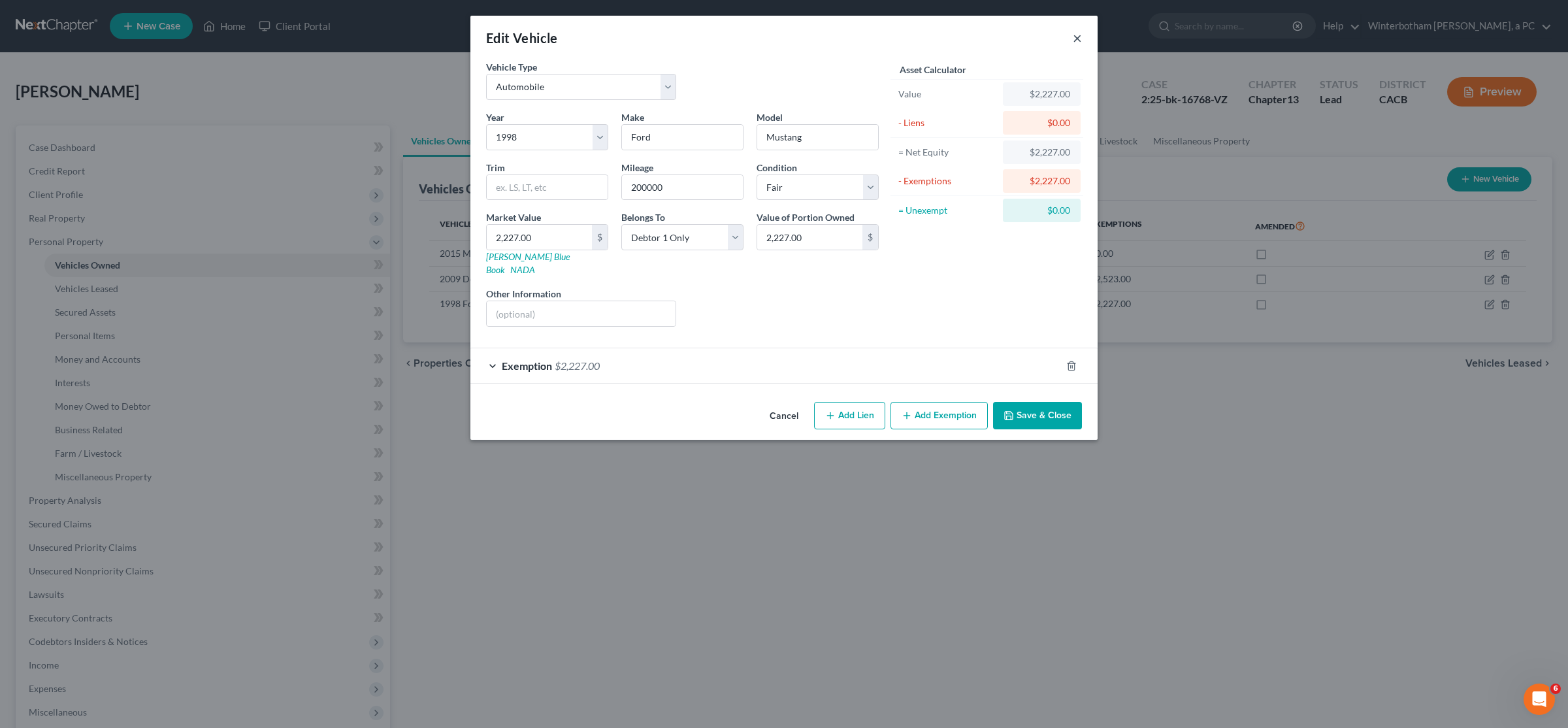
click at [782, 42] on button "×" at bounding box center [1077, 37] width 9 height 15
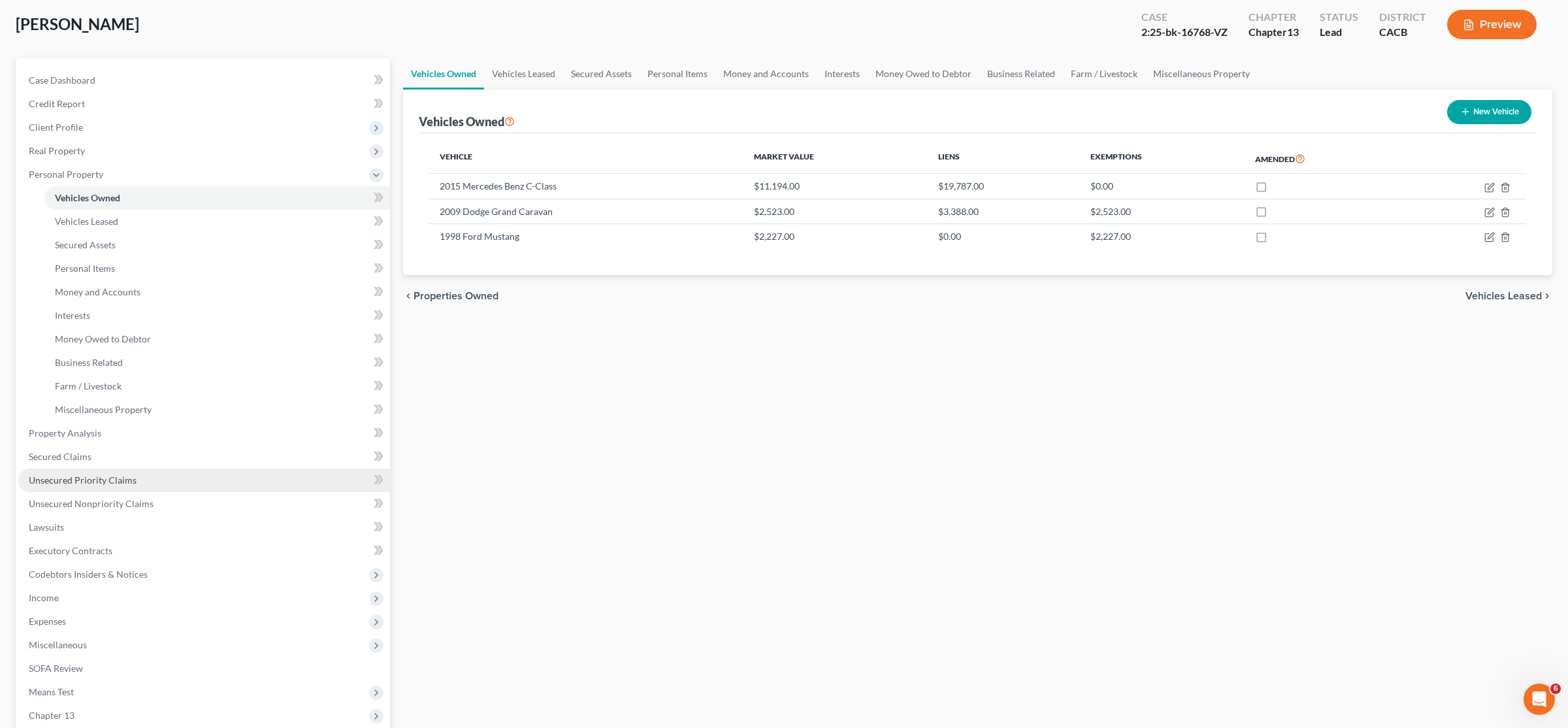
scroll to position [69, 0]
click at [65, 484] on link "Unsecured Priority Claims" at bounding box center [204, 478] width 372 height 23
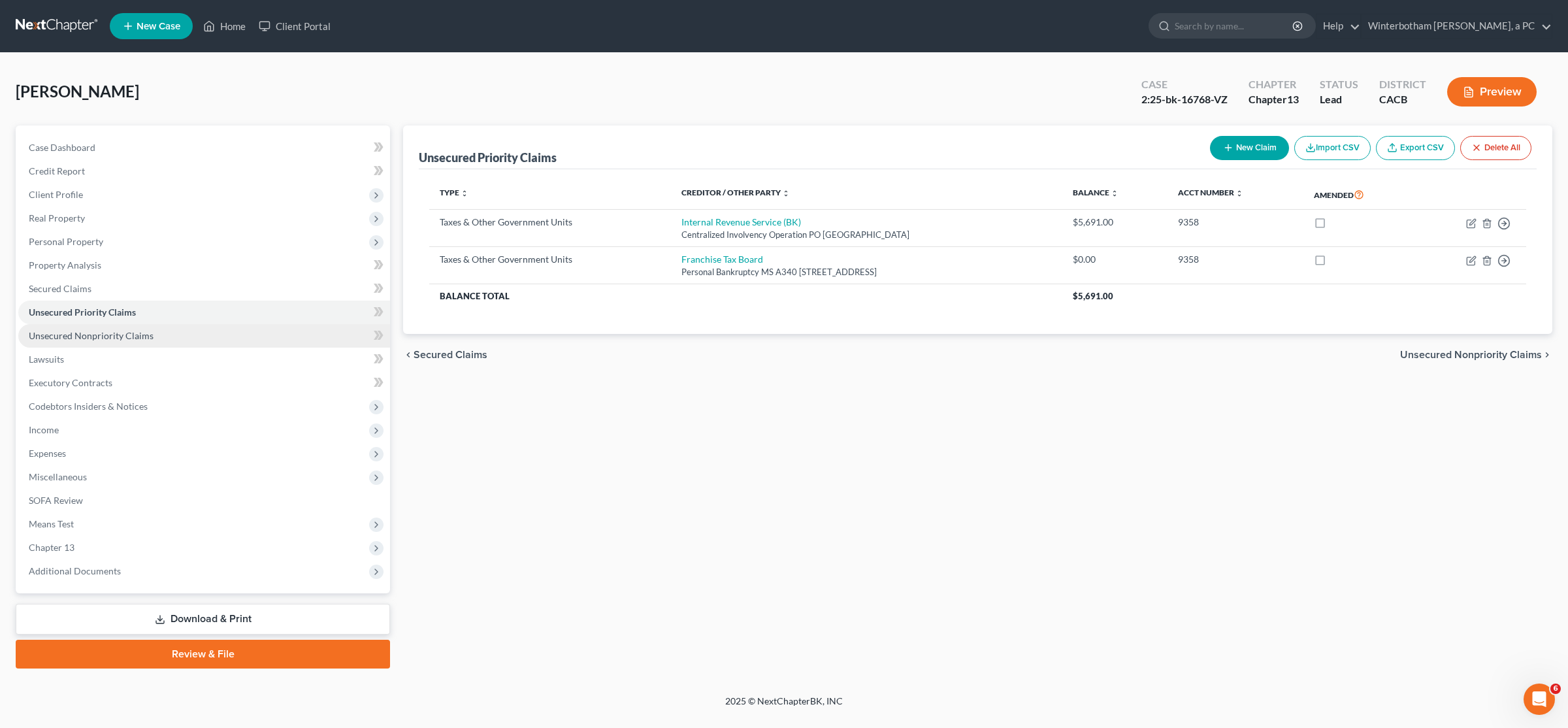
click at [89, 331] on span "Unsecured Nonpriority Claims" at bounding box center [91, 335] width 124 height 11
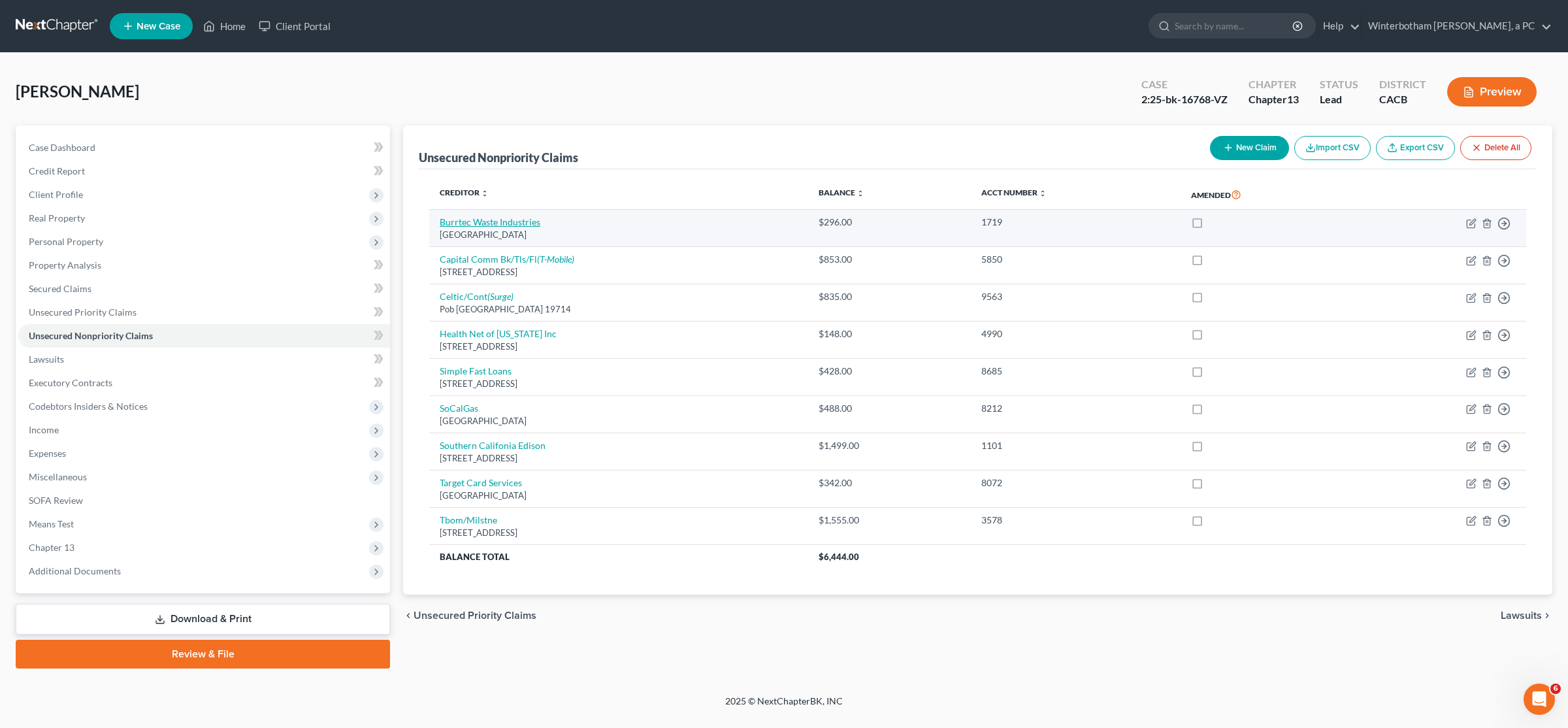
click at [505, 224] on link "Burrtec Waste Industries" at bounding box center [490, 221] width 100 height 11
select select "4"
select select "20"
select select "0"
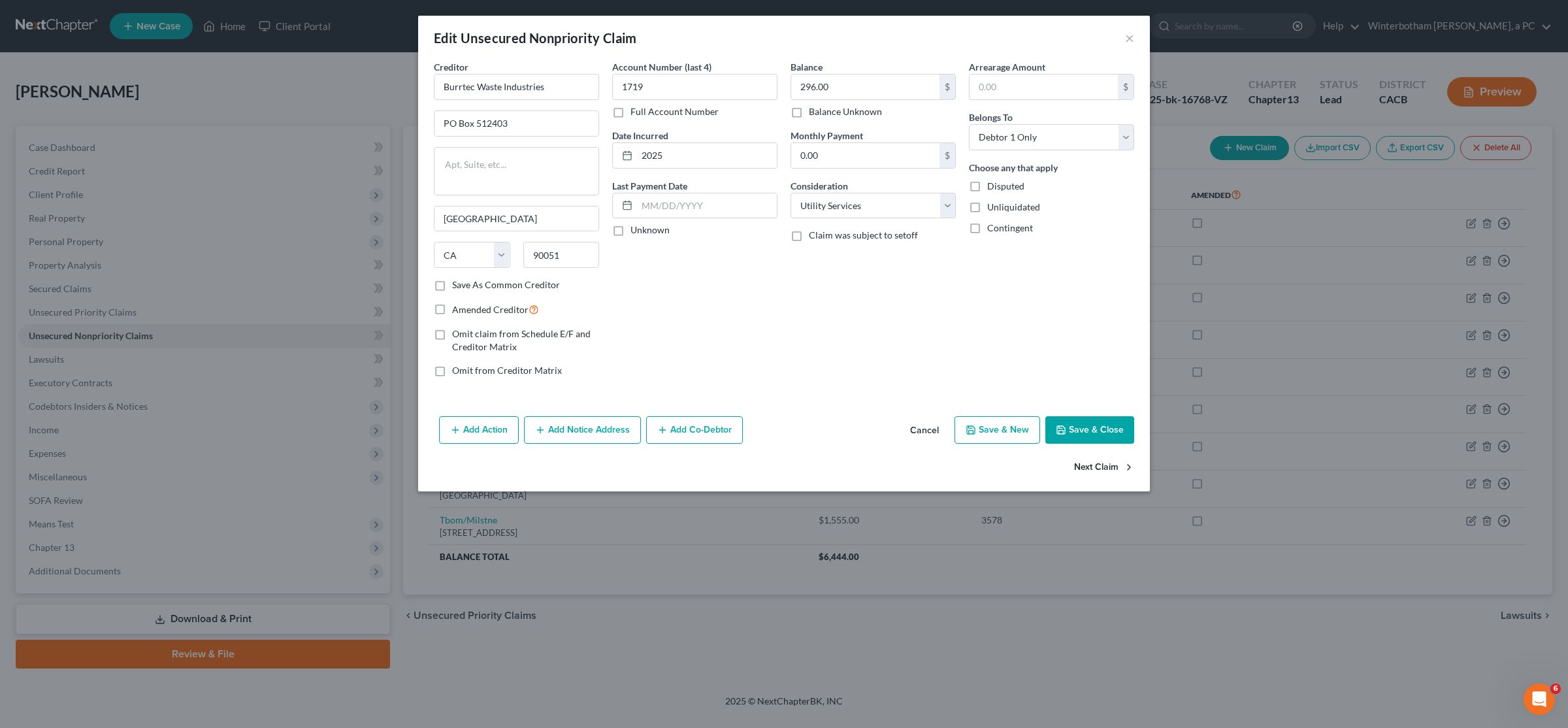
click at [782, 470] on button "Next Claim" at bounding box center [1104, 468] width 60 height 27
select select "10"
select select "2"
select select "0"
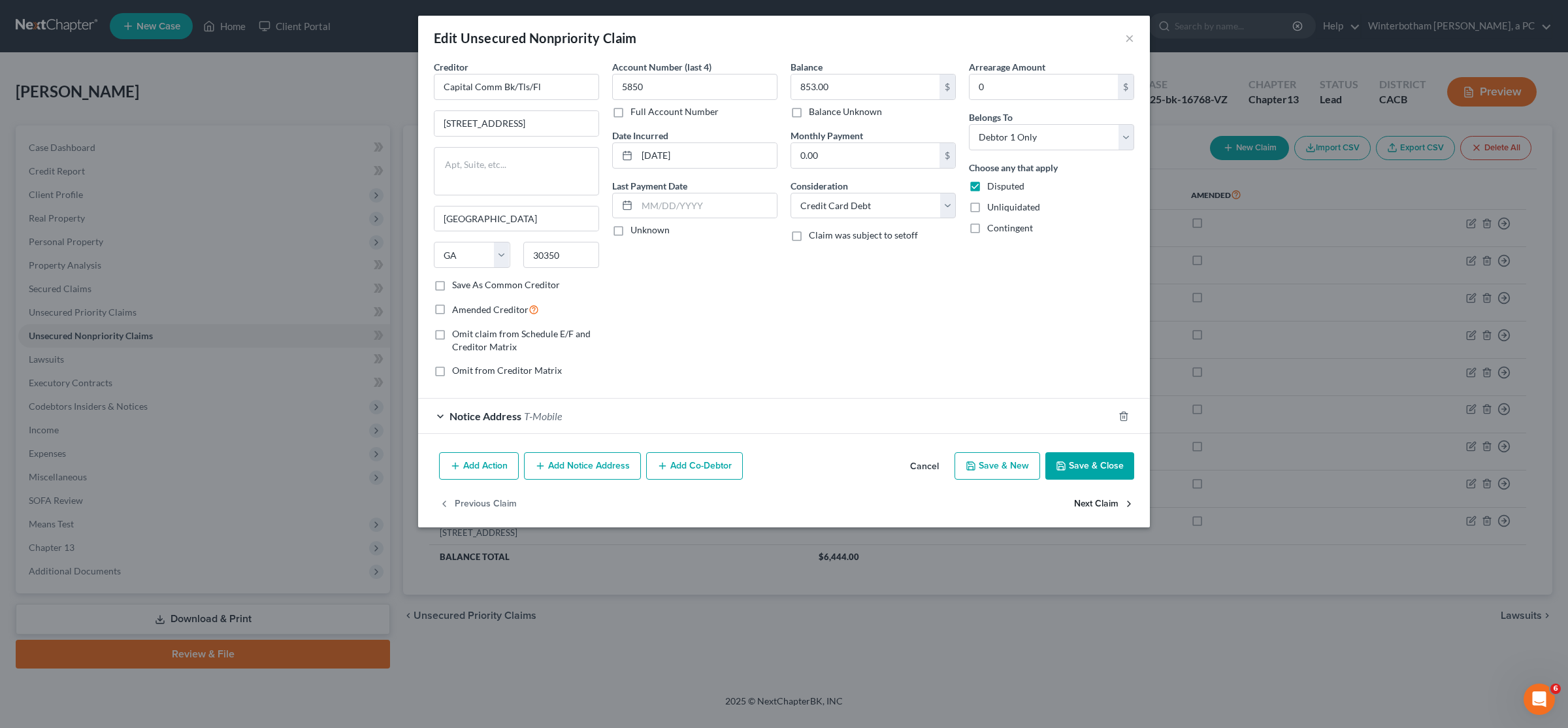
click at [782, 503] on button "Next Claim" at bounding box center [1104, 503] width 60 height 27
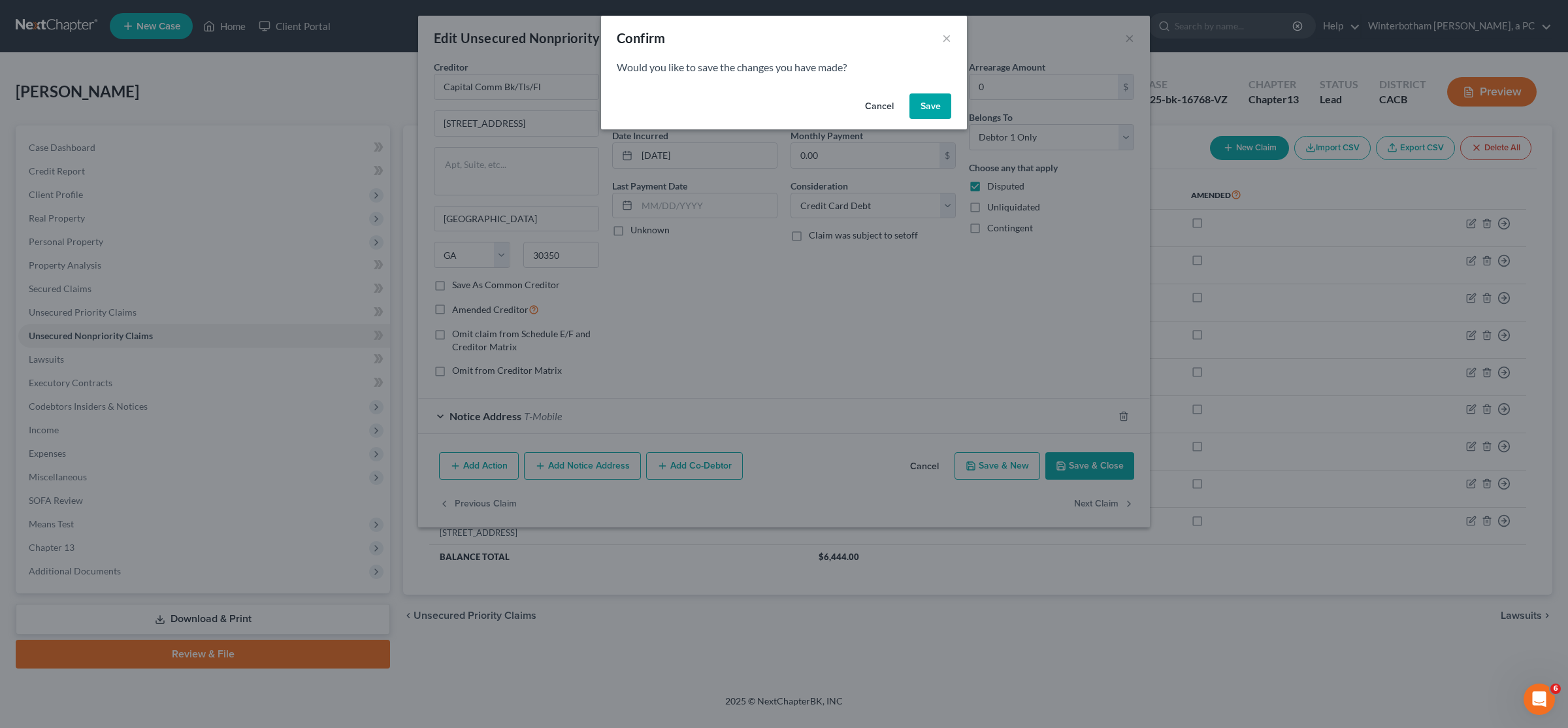
drag, startPoint x: 940, startPoint y: 108, endPoint x: 1147, endPoint y: 430, distance: 382.8
click at [782, 110] on button "Save" at bounding box center [930, 106] width 41 height 26
select select "7"
select select "2"
select select "0"
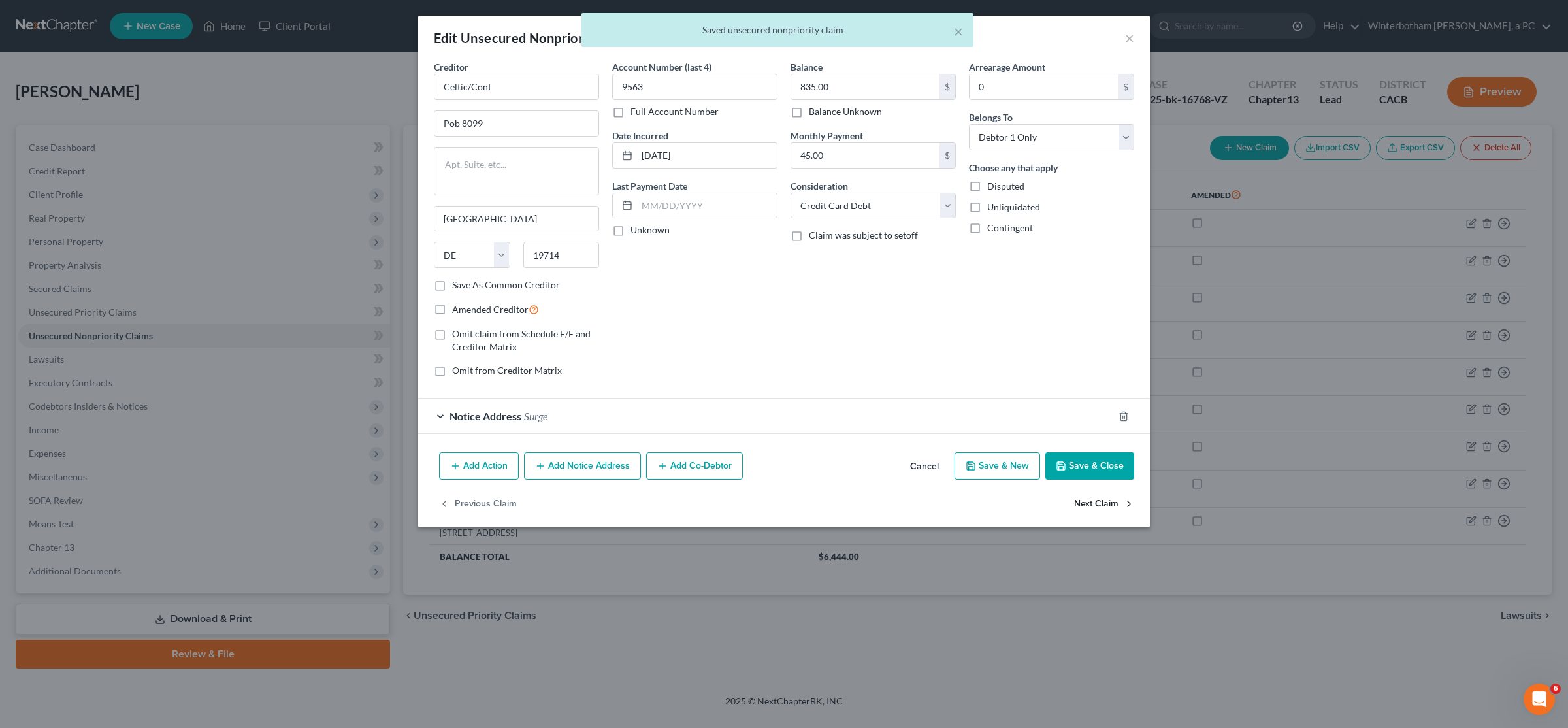
click at [782, 503] on button "Next Claim" at bounding box center [1104, 503] width 60 height 27
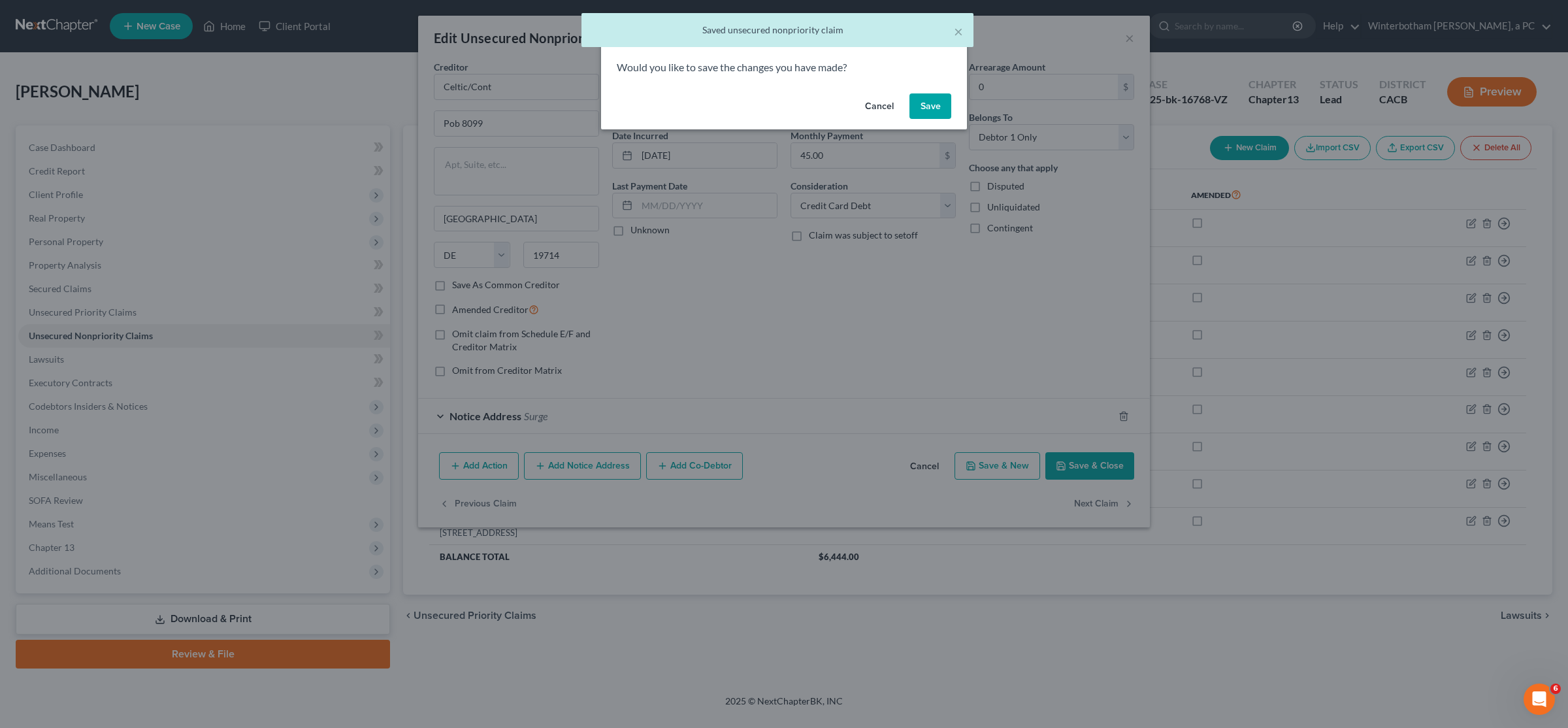
click at [782, 107] on button "Save" at bounding box center [930, 106] width 41 height 26
select select "4"
select select "9"
select select "0"
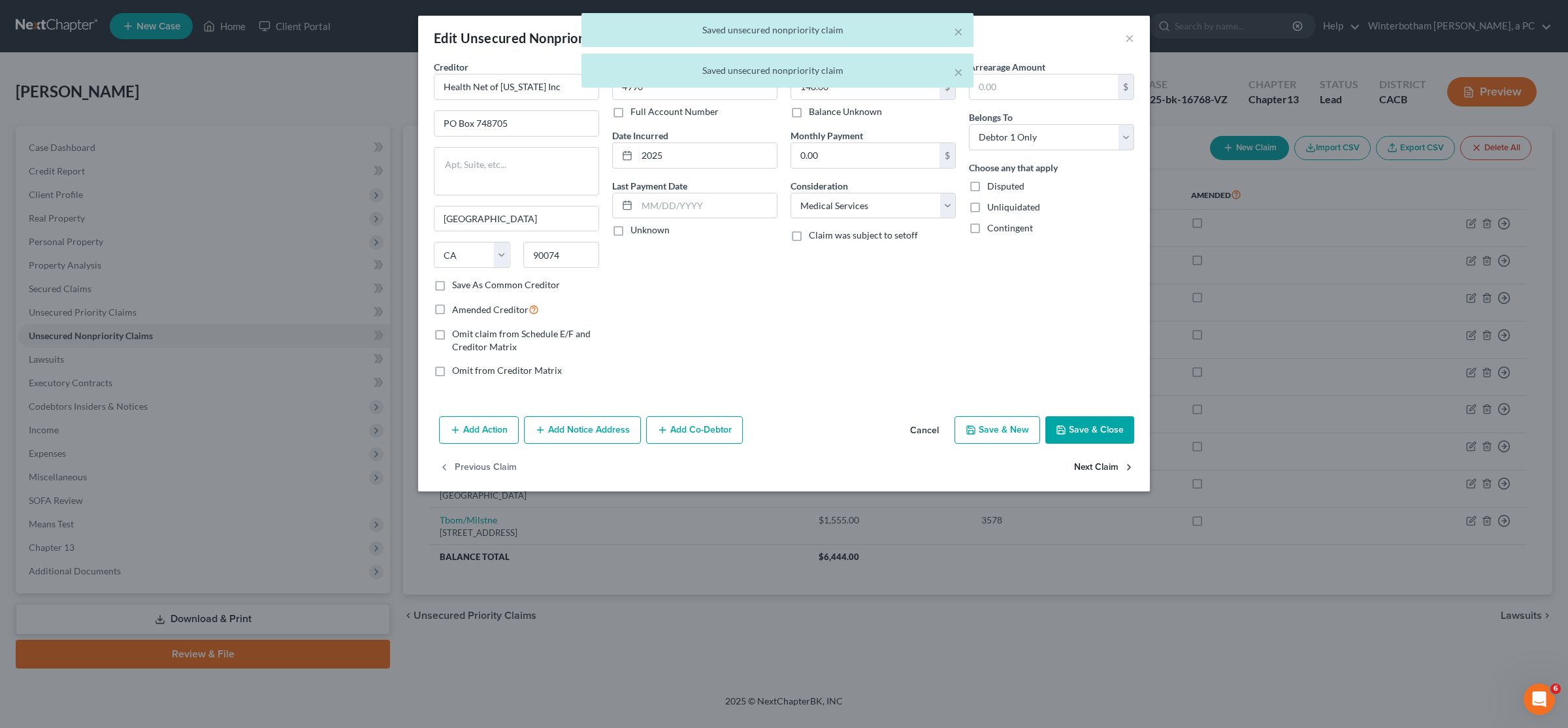
click at [782, 470] on button "Next Claim" at bounding box center [1104, 468] width 60 height 27
select select "10"
select select "0"
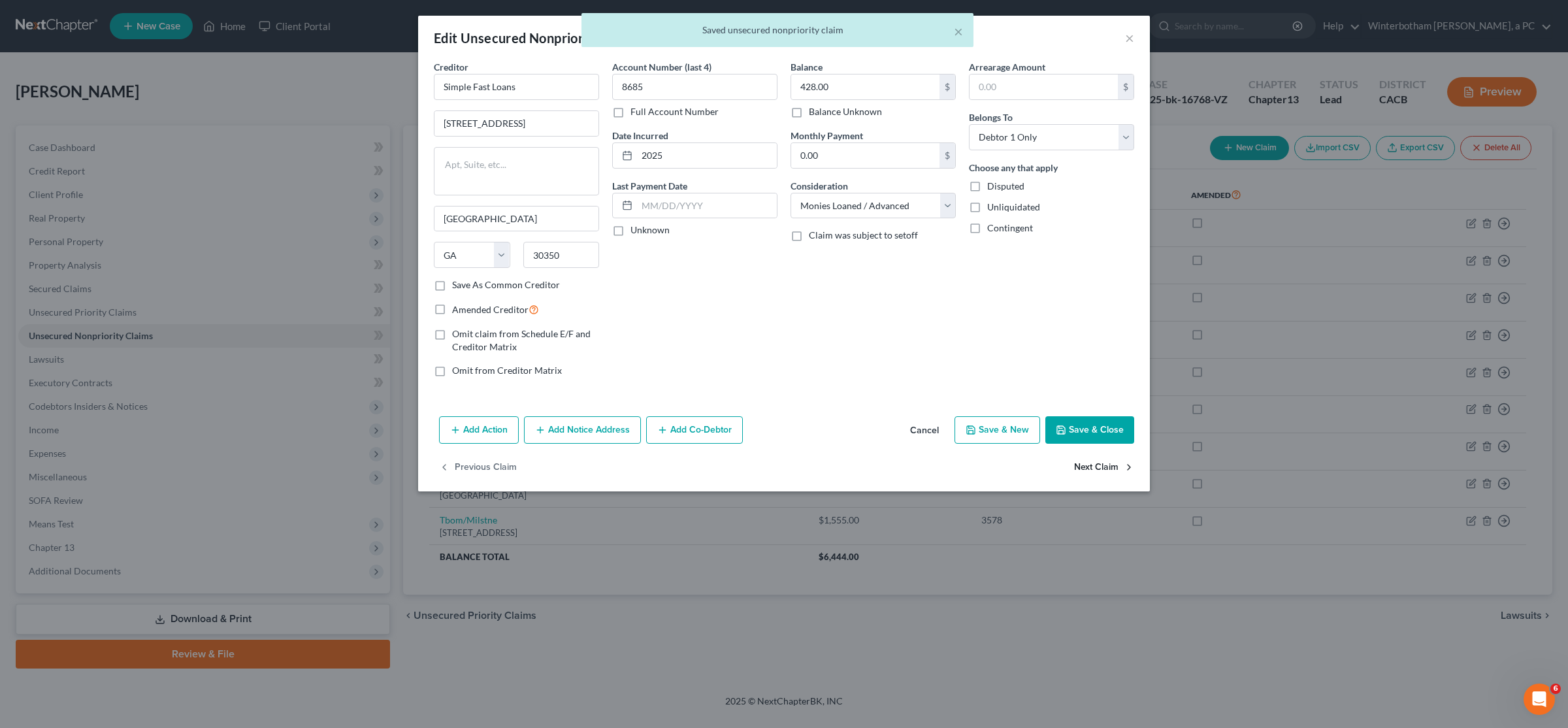
click at [782, 470] on button "Next Claim" at bounding box center [1104, 468] width 60 height 27
select select "4"
select select "20"
select select "0"
click at [782, 480] on button "Next Claim" at bounding box center [1104, 468] width 60 height 27
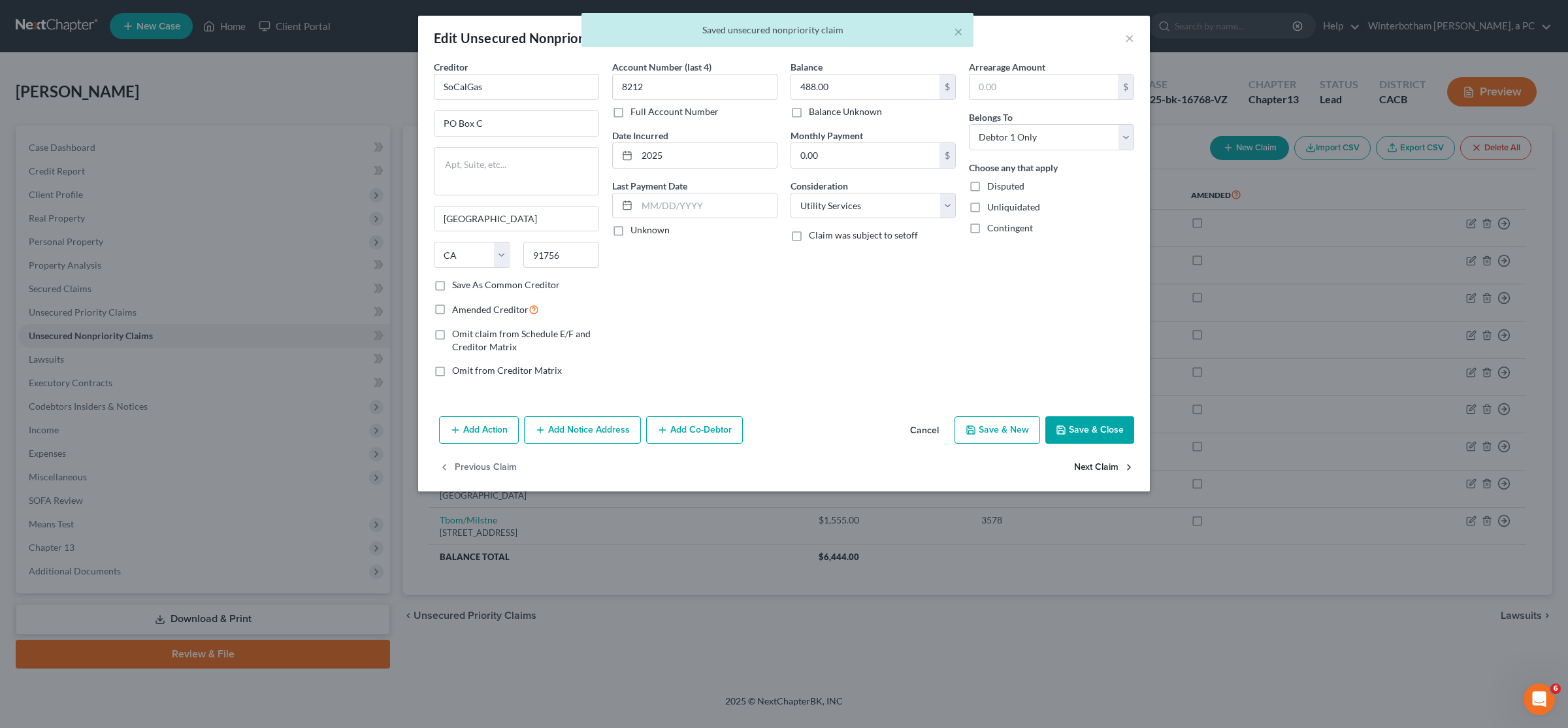
select select "4"
select select "20"
select select "0"
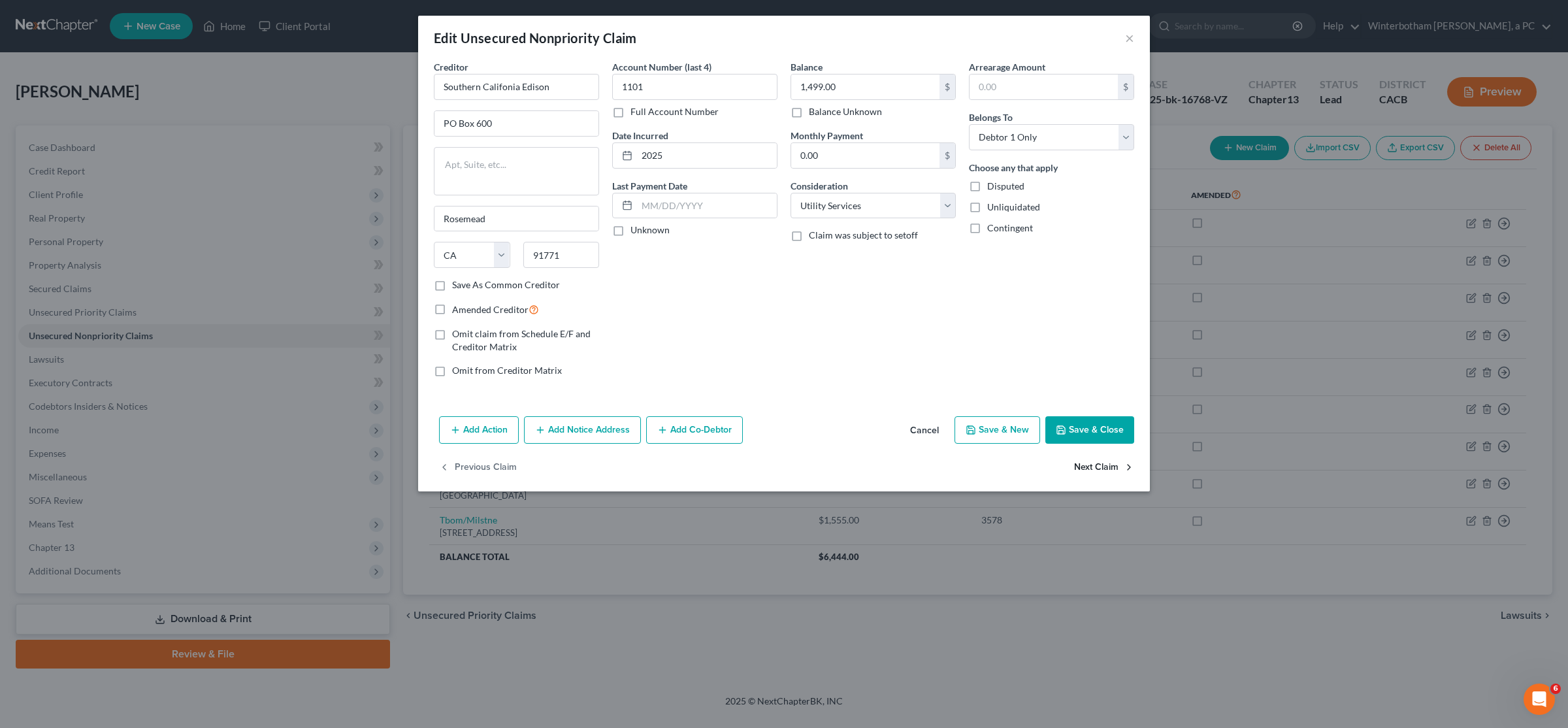
click at [782, 480] on button "Next Claim" at bounding box center [1104, 468] width 60 height 27
select select "9"
select select "2"
select select "0"
click at [782, 480] on button "Next Claim" at bounding box center [1104, 468] width 60 height 27
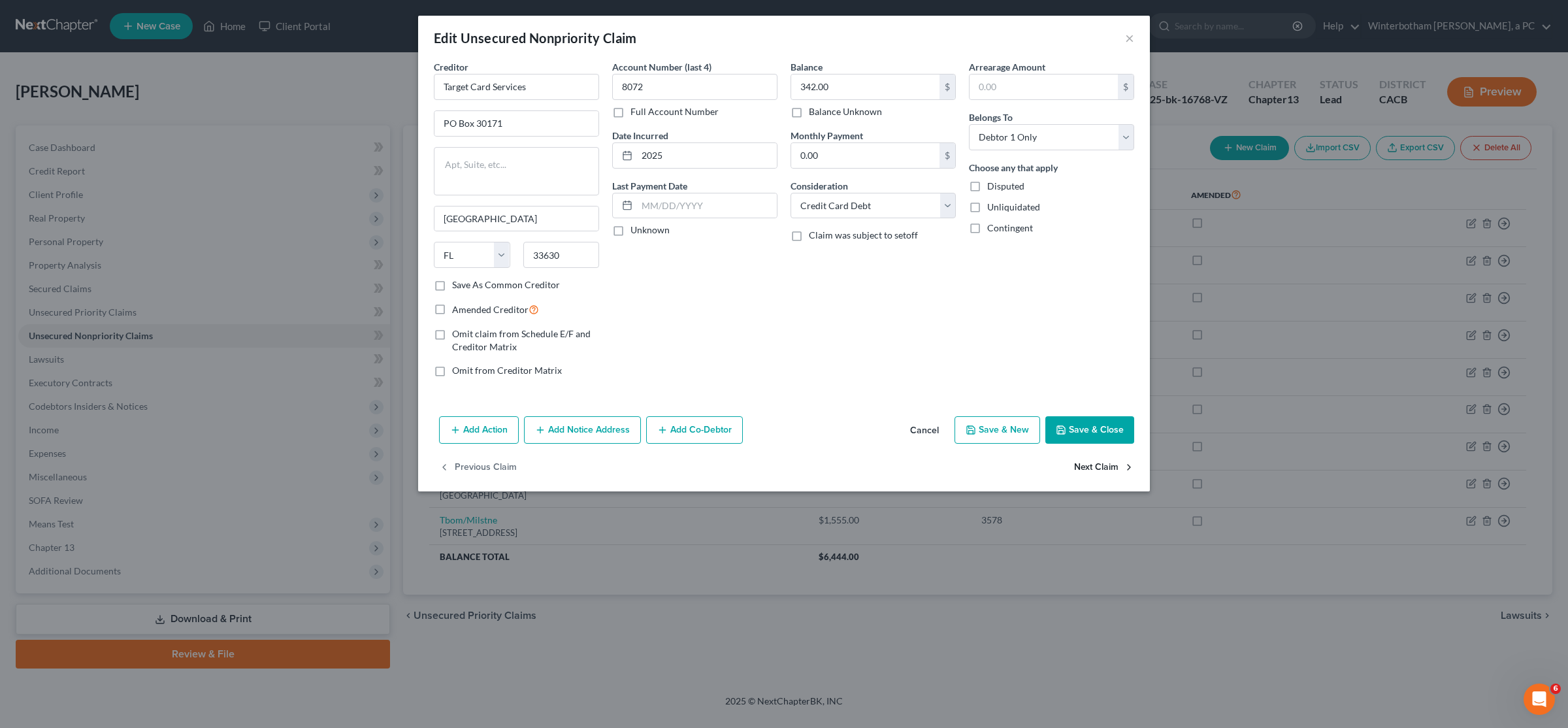
select select "38"
select select "2"
select select "0"
click at [782, 46] on div "Edit Unsecured Nonpriority Claim ×" at bounding box center [784, 37] width 732 height 44
click at [782, 39] on button "×" at bounding box center [1130, 37] width 9 height 15
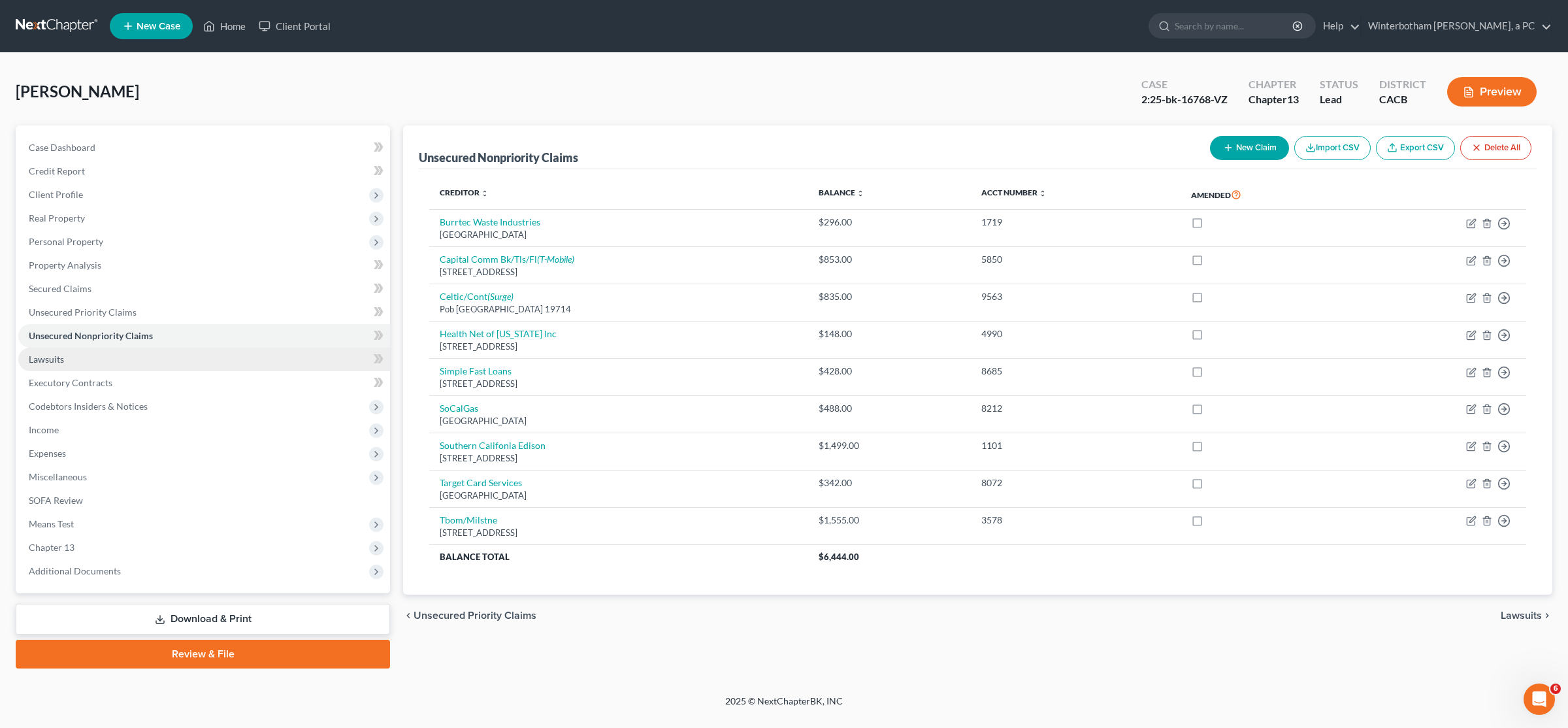
click at [96, 359] on link "Lawsuits" at bounding box center [204, 359] width 372 height 23
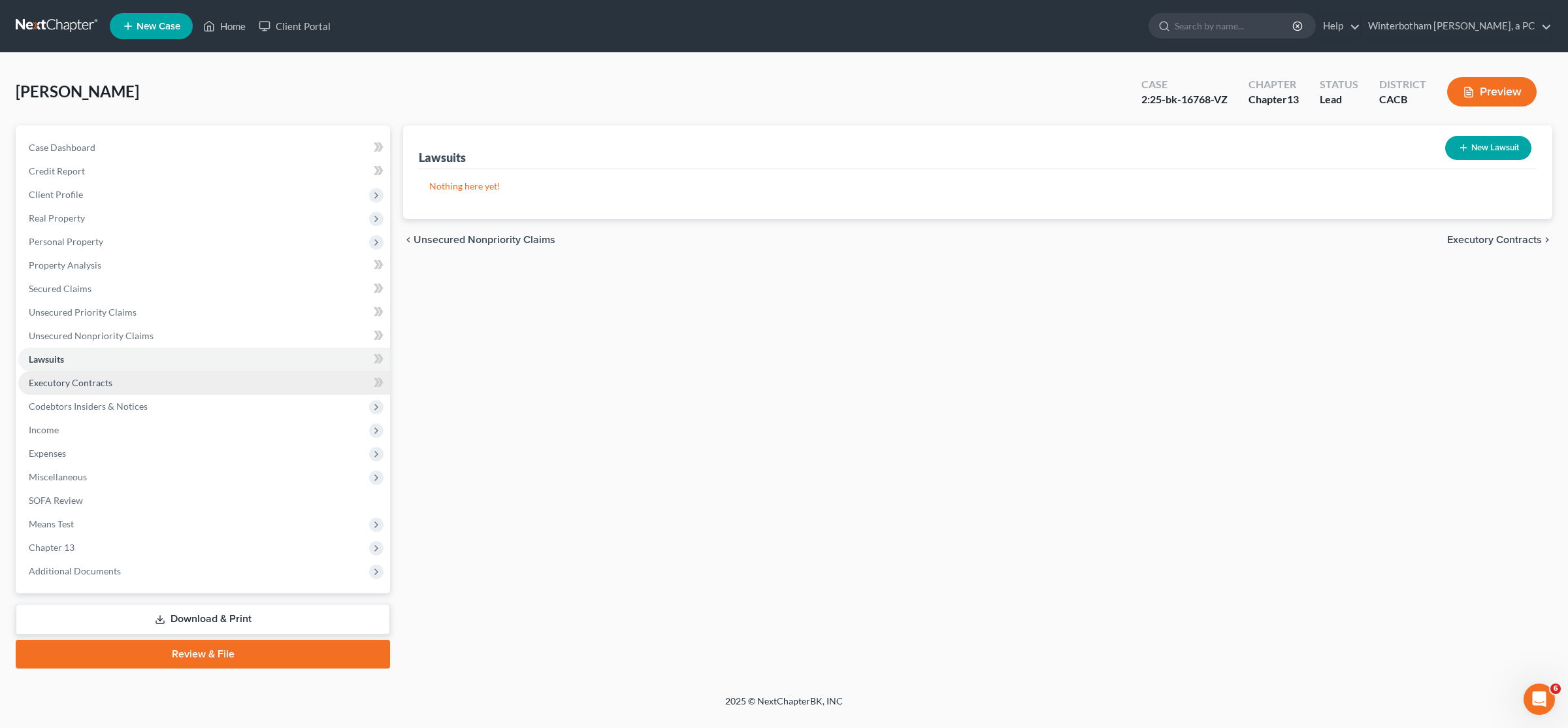
click at [107, 387] on span "Executory Contracts" at bounding box center [70, 382] width 84 height 11
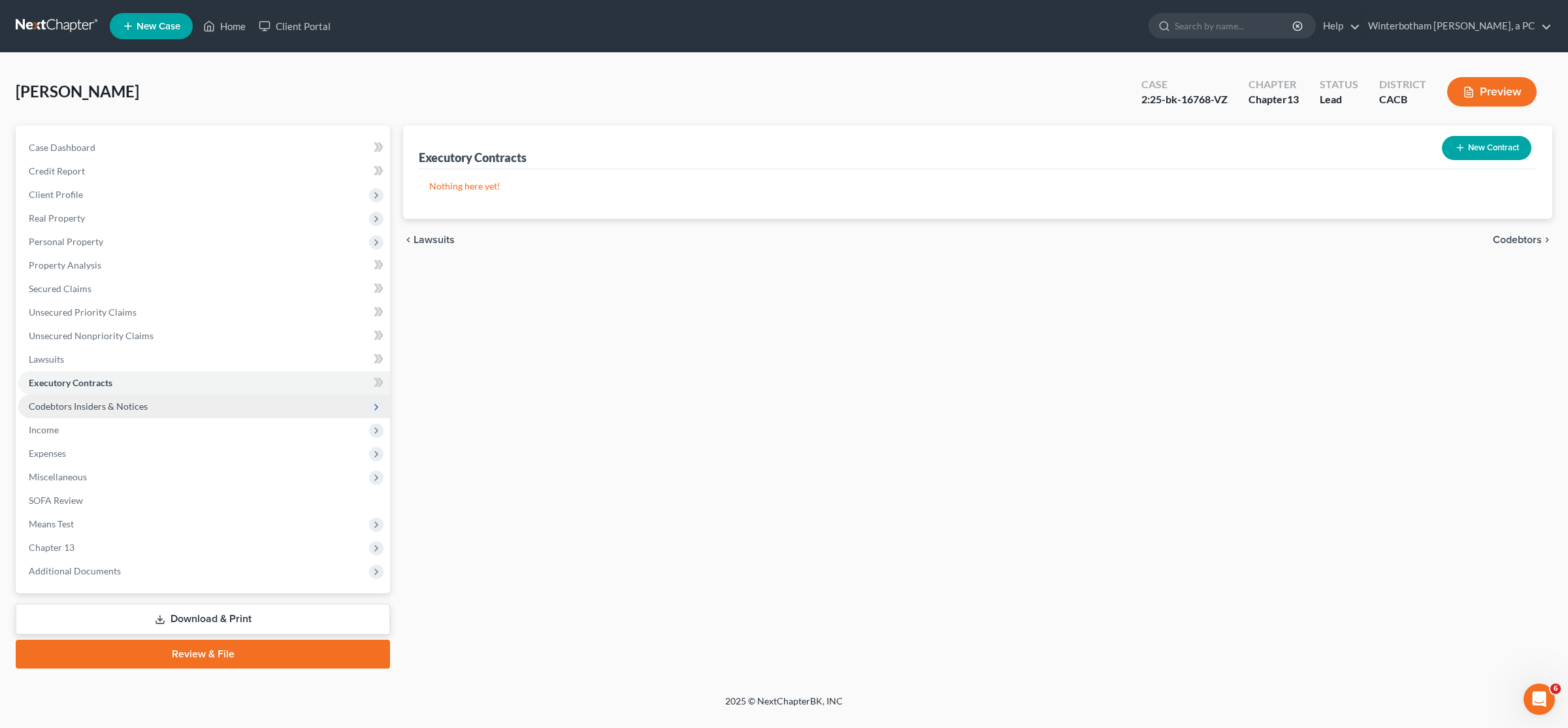
click at [107, 410] on span "Codebtors Insiders & Notices" at bounding box center [88, 406] width 119 height 11
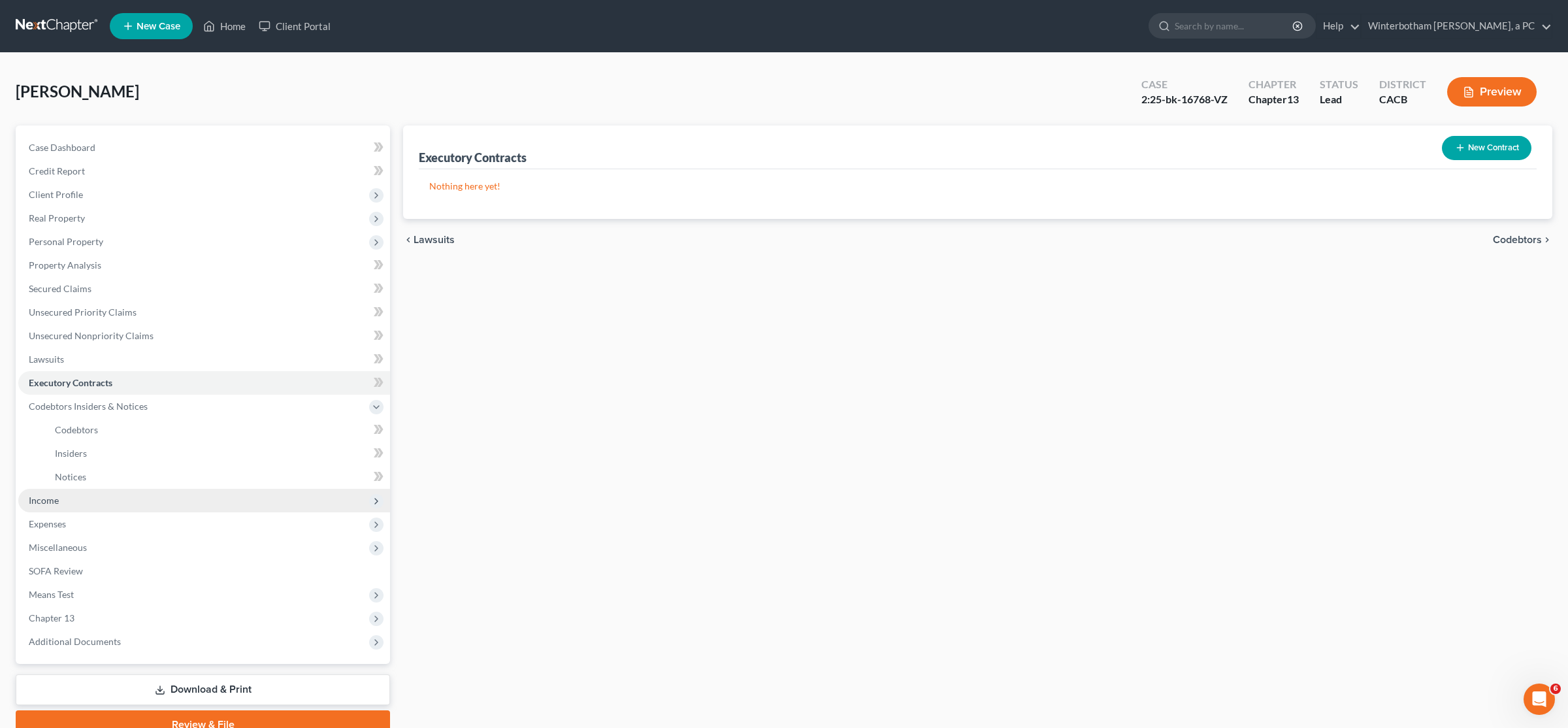
click at [79, 500] on span "Income" at bounding box center [204, 500] width 372 height 23
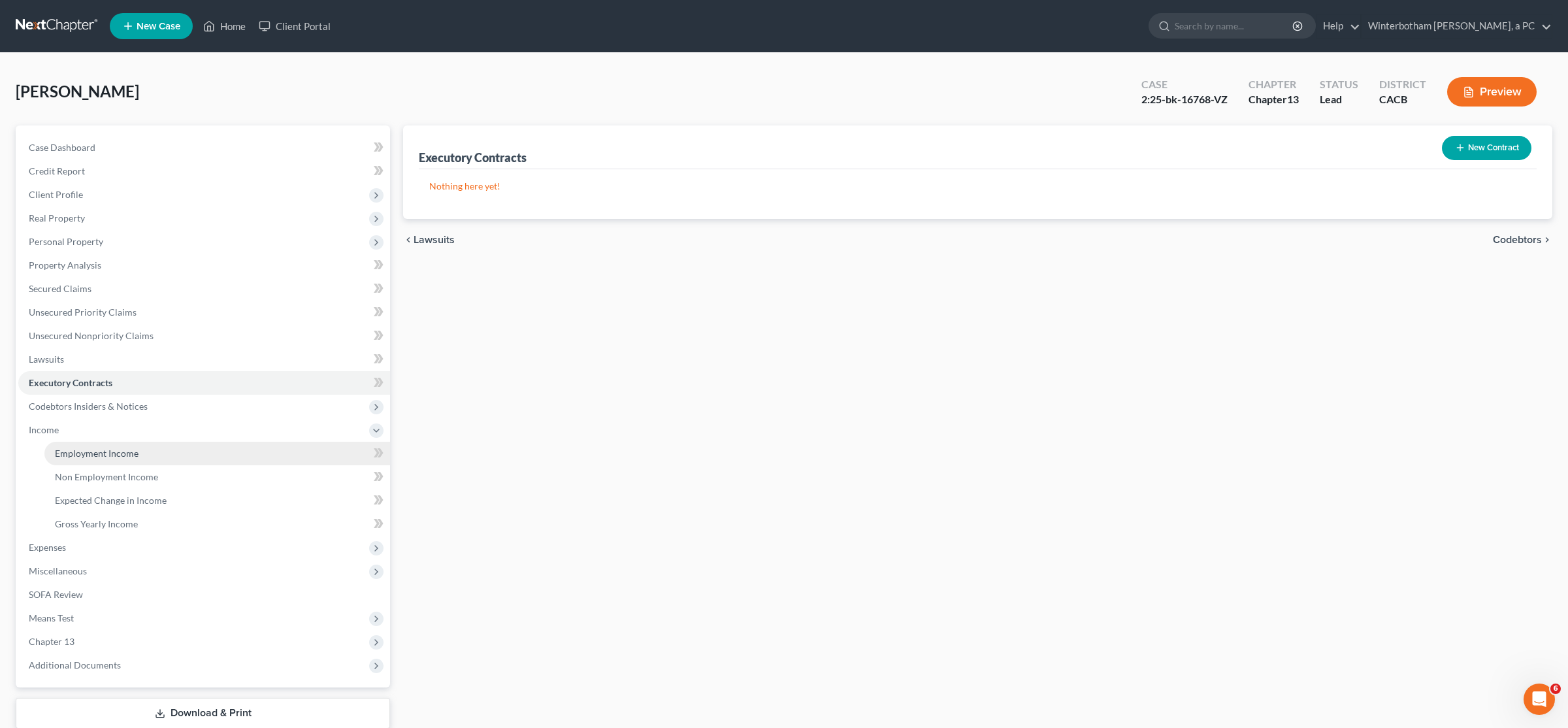
click at [130, 457] on span "Employment Income" at bounding box center [96, 453] width 84 height 11
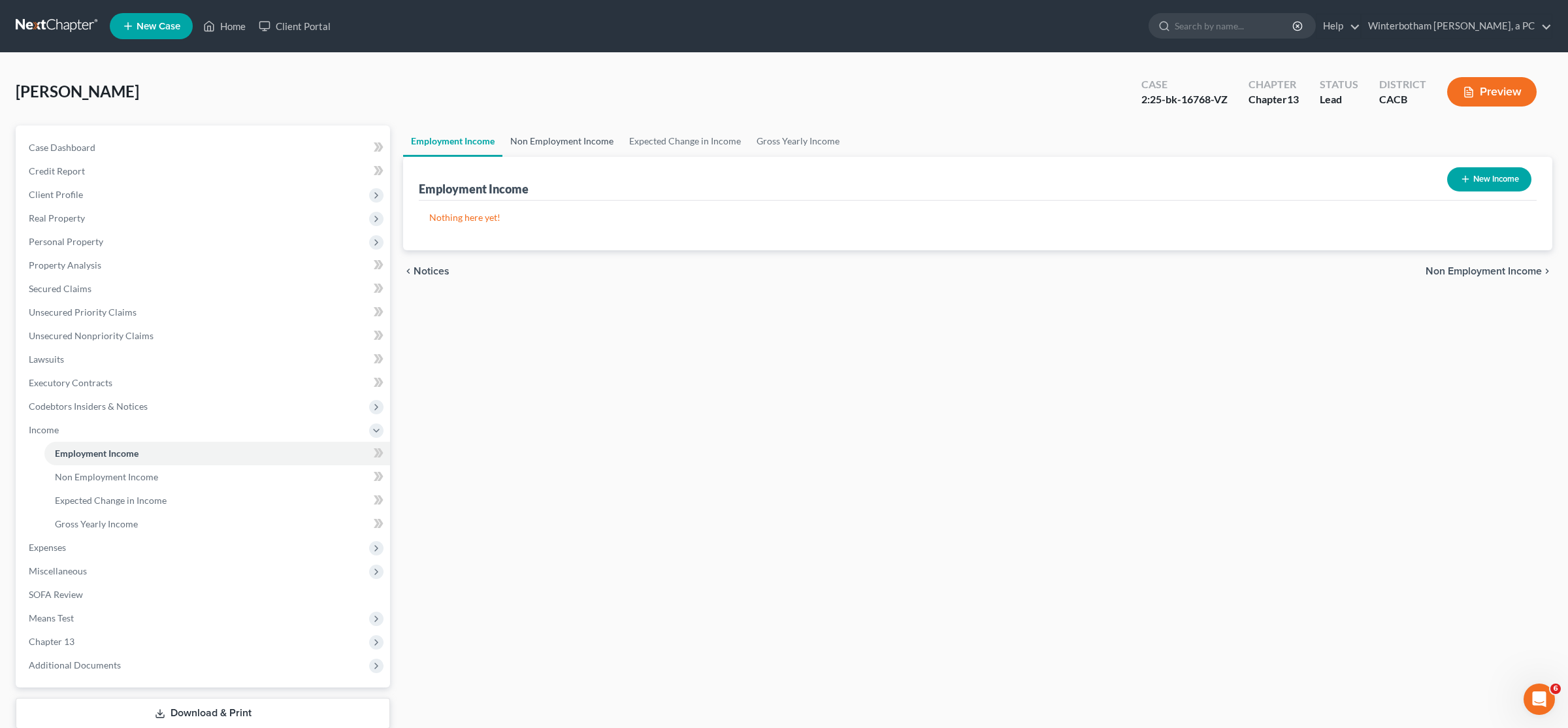
drag, startPoint x: 519, startPoint y: 124, endPoint x: 540, endPoint y: 136, distance: 24.2
click at [522, 124] on div "Ponce, Eduardo Upgraded Case 2:25-bk-16768-VZ Chapter Chapter 13 Status Lead Di…" at bounding box center [784, 421] width 1537 height 705
click at [540, 136] on link "Non Employment Income" at bounding box center [562, 141] width 119 height 31
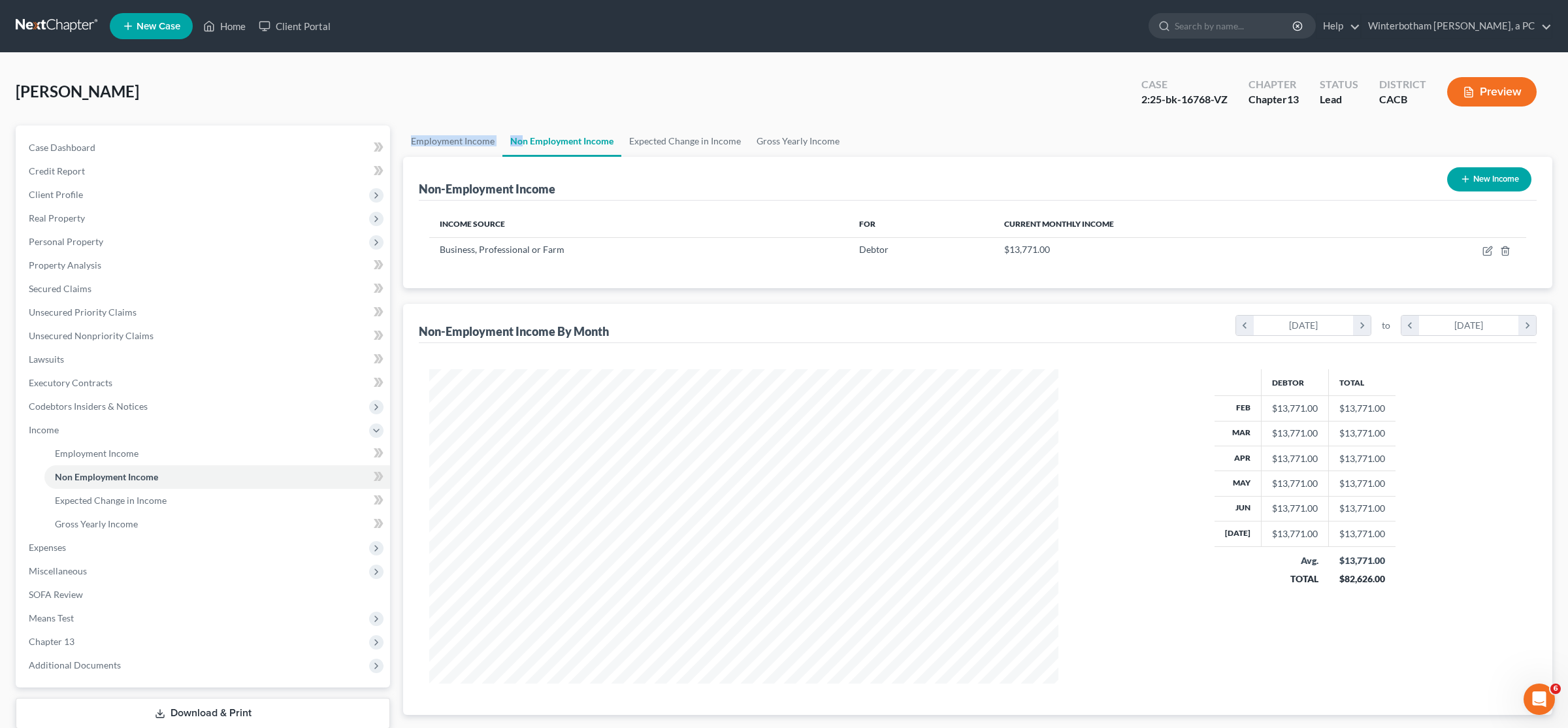
scroll to position [314, 655]
click at [590, 294] on div "Non-Employment Income New Income Income Source For Current Monthly Income Busin…" at bounding box center [977, 436] width 1149 height 558
click at [782, 254] on icon "button" at bounding box center [1488, 251] width 11 height 11
select select "10"
select select "0"
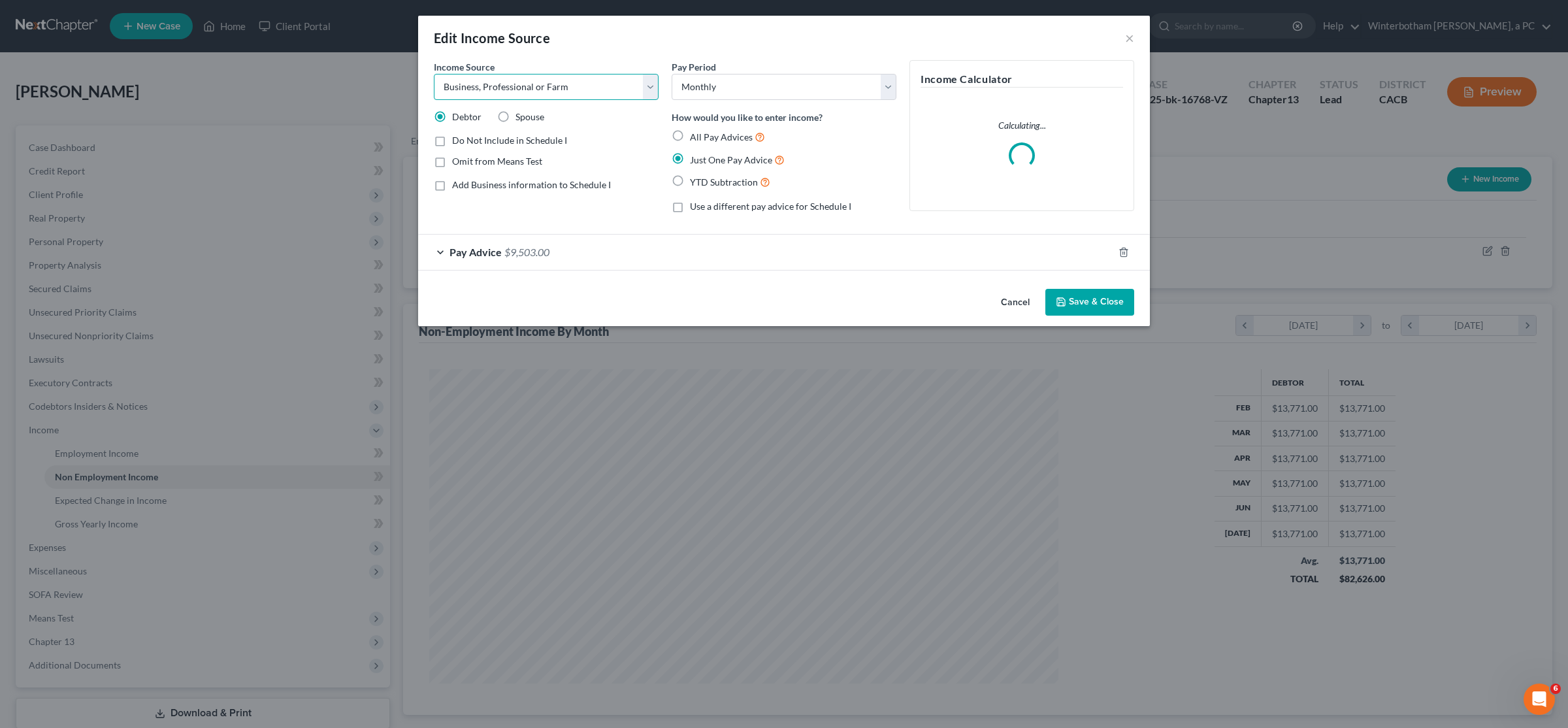
click at [434, 74] on select "Select Unemployment Disability (from employer) Pension Retirement Social Securi…" at bounding box center [546, 86] width 225 height 26
click at [554, 78] on select "Select Unemployment Disability (from employer) Pension Retirement Social Securi…" at bounding box center [546, 86] width 225 height 26
click at [782, 39] on button "×" at bounding box center [1130, 37] width 9 height 15
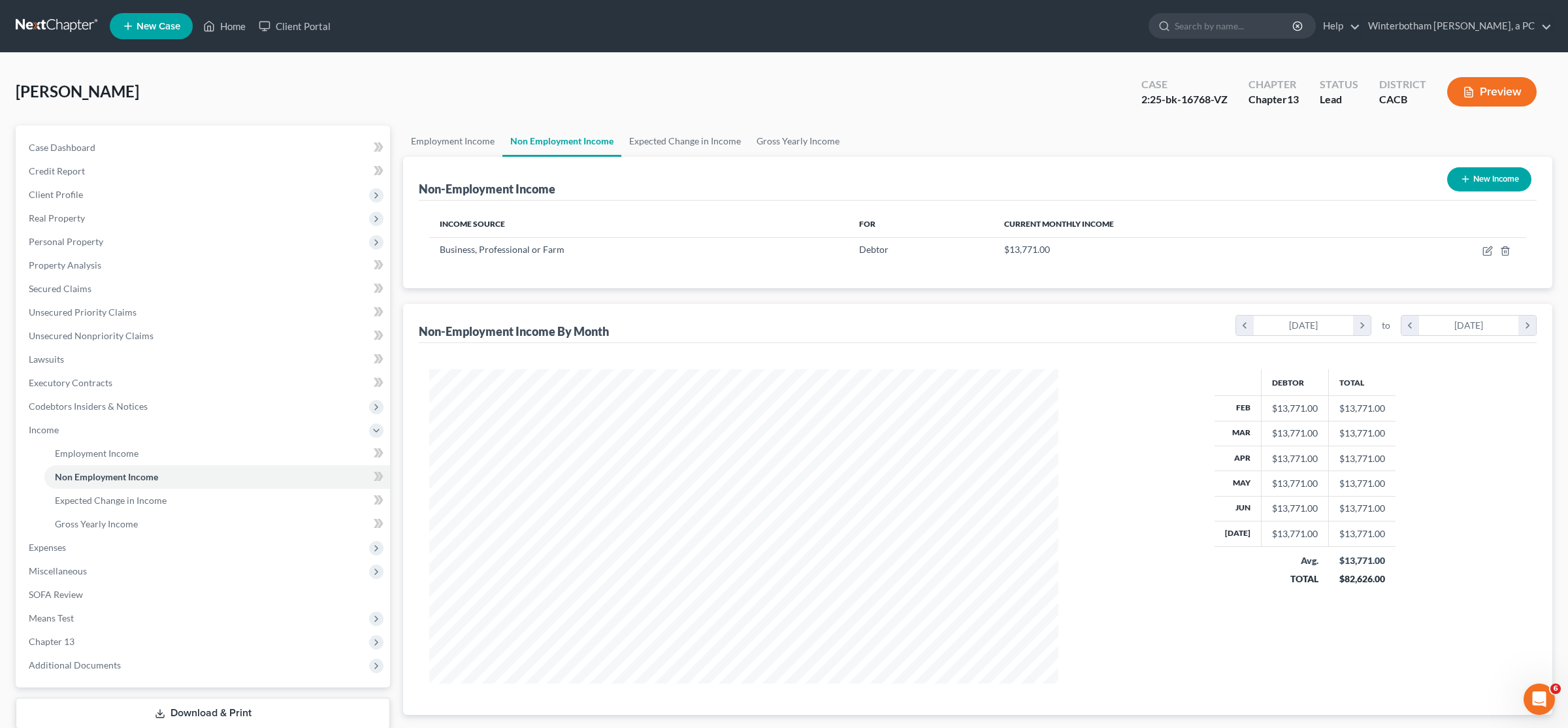
drag, startPoint x: 1494, startPoint y: 186, endPoint x: 1459, endPoint y: 82, distance: 109.7
click at [782, 82] on div "Ponce, Eduardo Upgraded Case 2:25-bk-16768-VZ Chapter Chapter 13 Status Lead Di…" at bounding box center [784, 421] width 1537 height 705
drag, startPoint x: 1460, startPoint y: 92, endPoint x: 988, endPoint y: 233, distance: 492.6
click at [782, 92] on button "Preview" at bounding box center [1492, 92] width 90 height 29
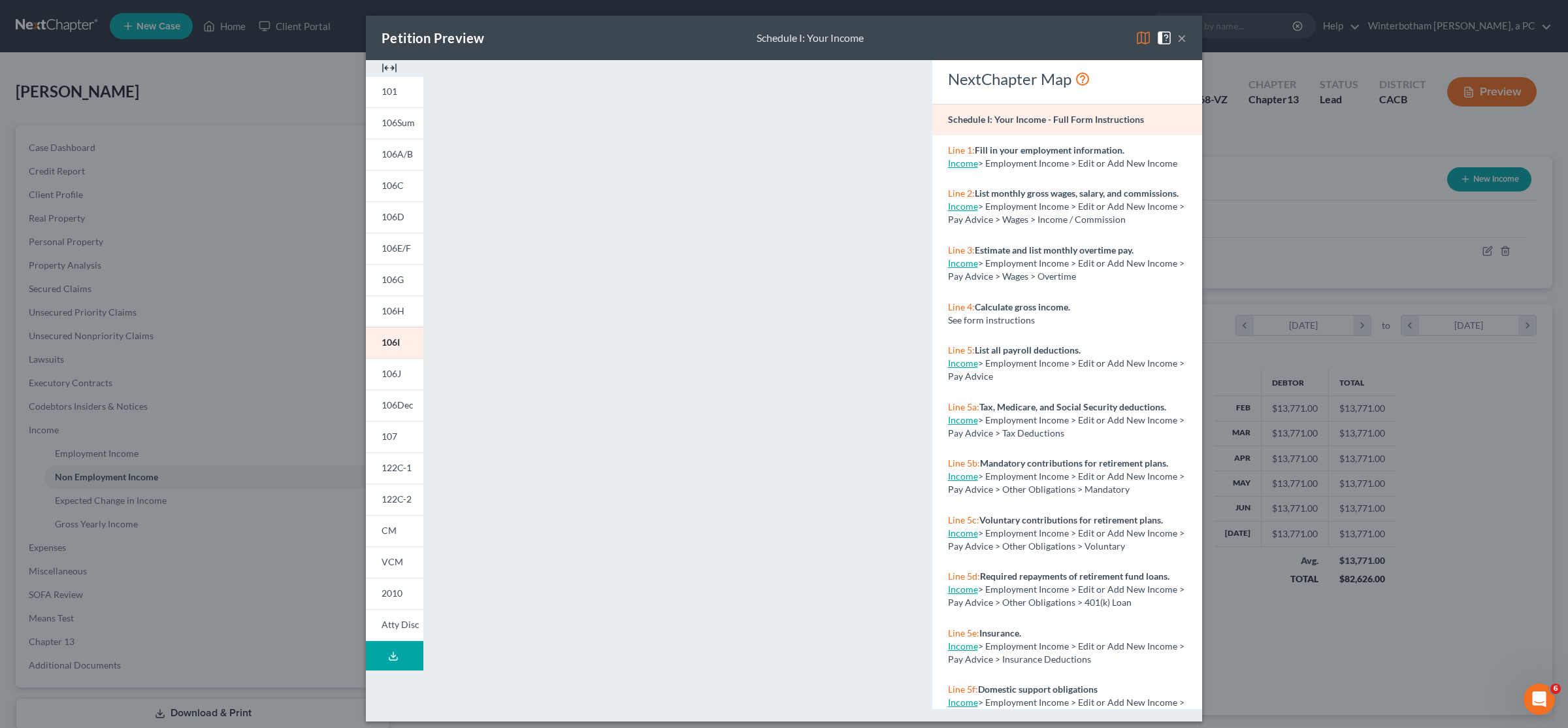
click at [782, 39] on button "×" at bounding box center [1182, 37] width 9 height 15
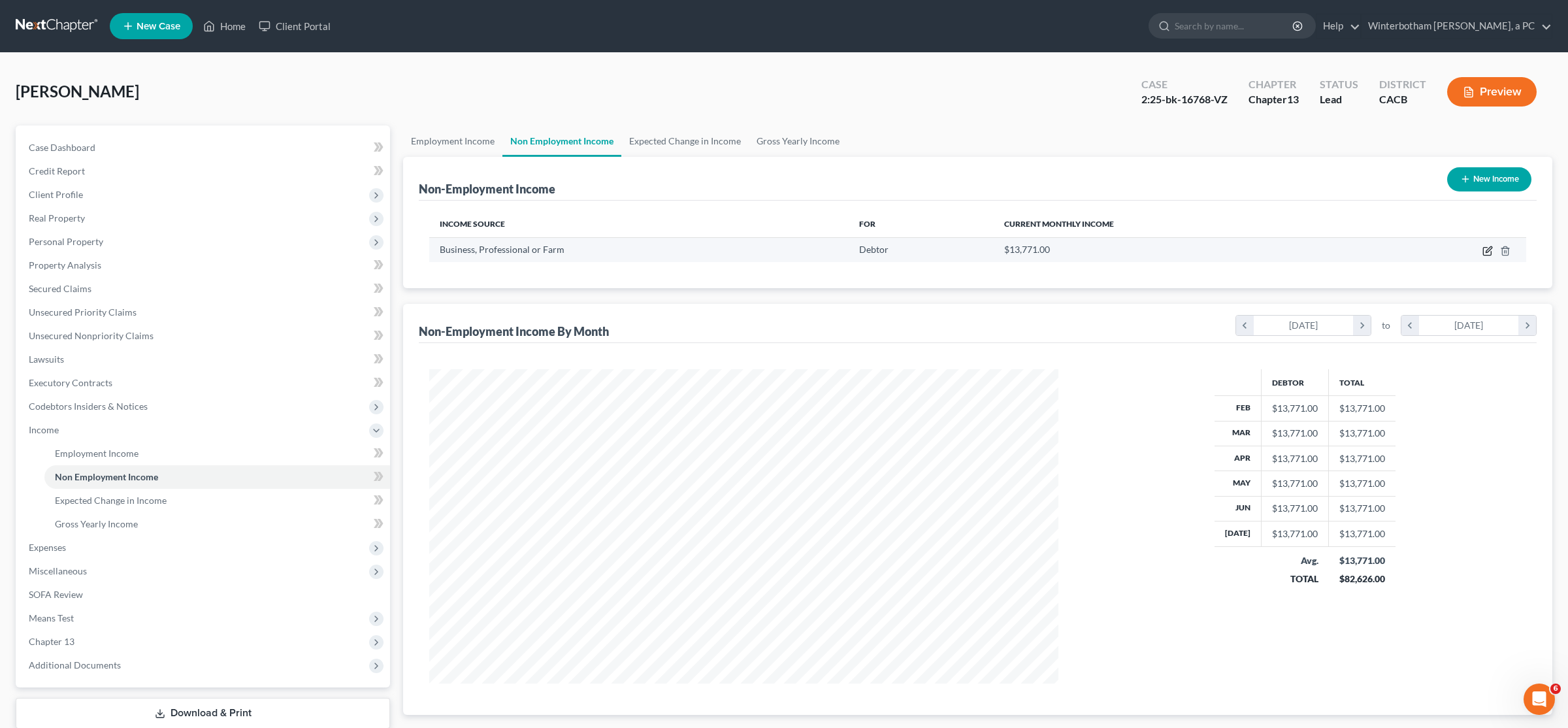
click at [782, 254] on icon "button" at bounding box center [1488, 251] width 11 height 11
select select "10"
select select "0"
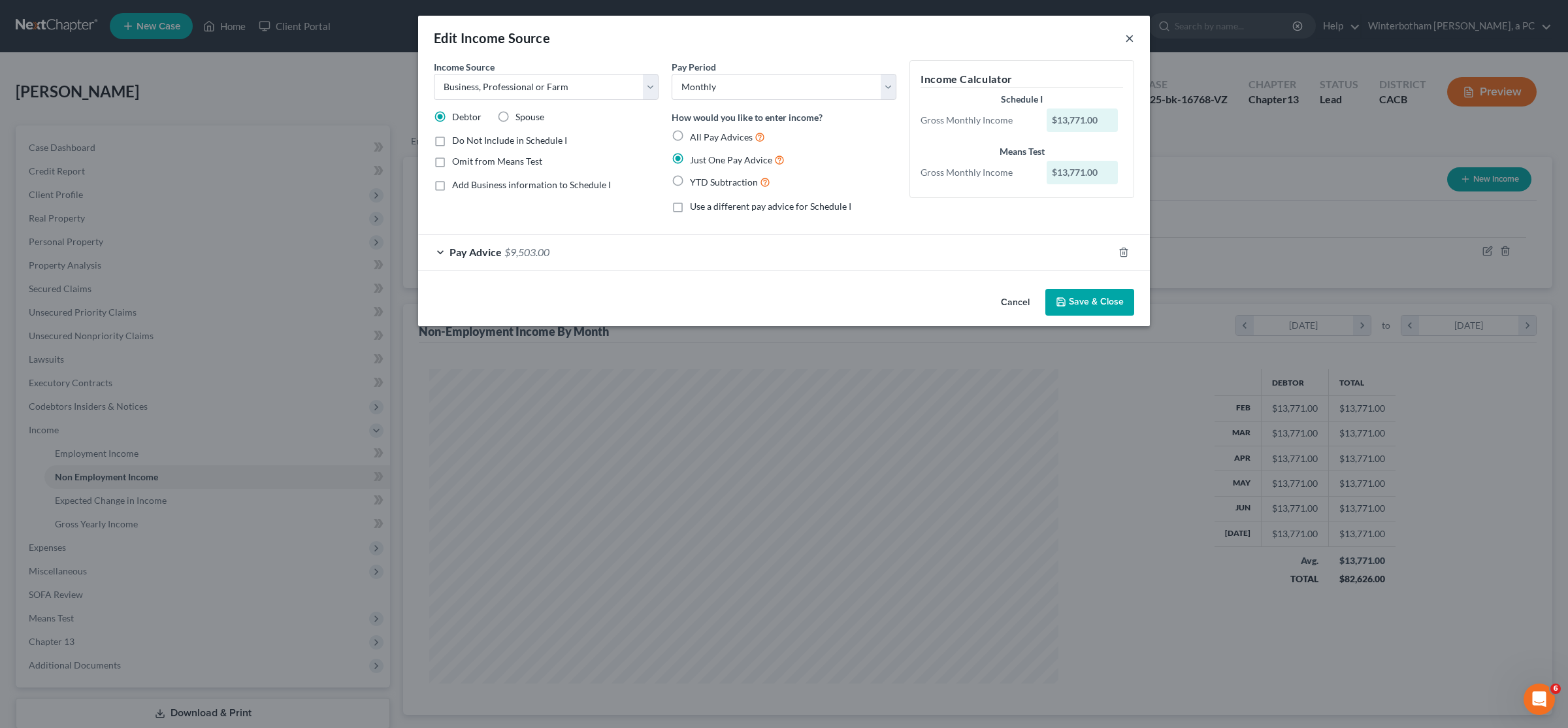
click at [782, 39] on button "×" at bounding box center [1130, 37] width 9 height 15
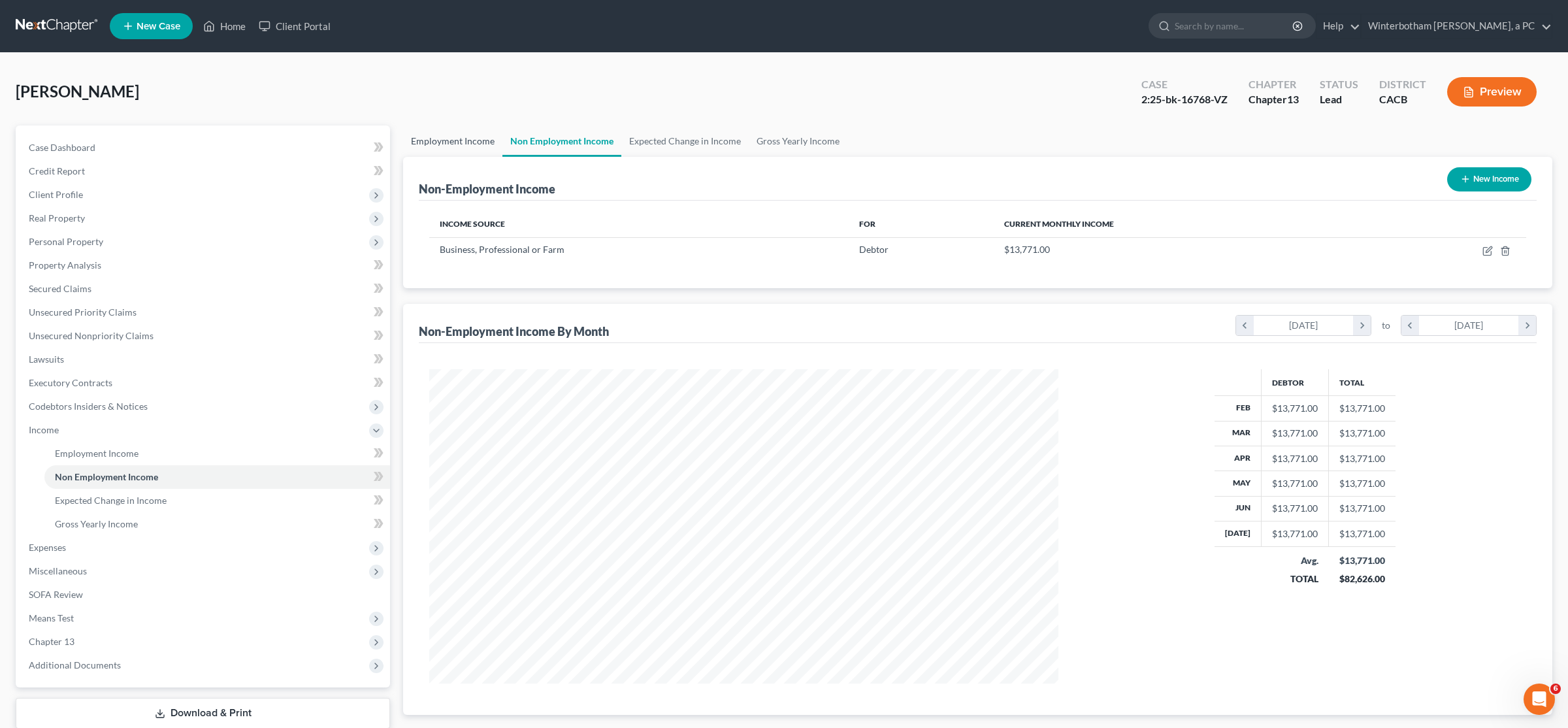
click at [432, 139] on link "Employment Income" at bounding box center [452, 141] width 99 height 31
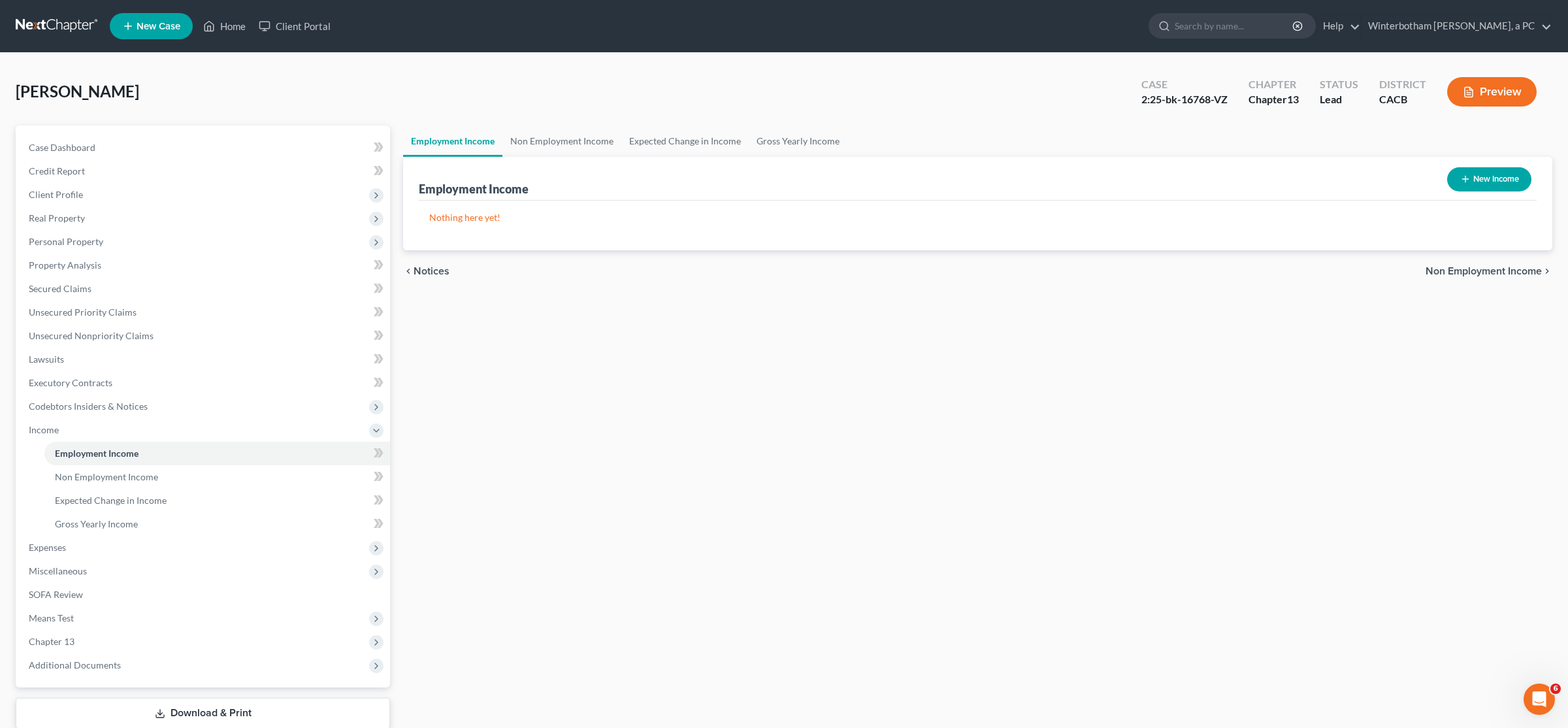
click at [782, 179] on button "New Income" at bounding box center [1490, 179] width 84 height 24
select select "0"
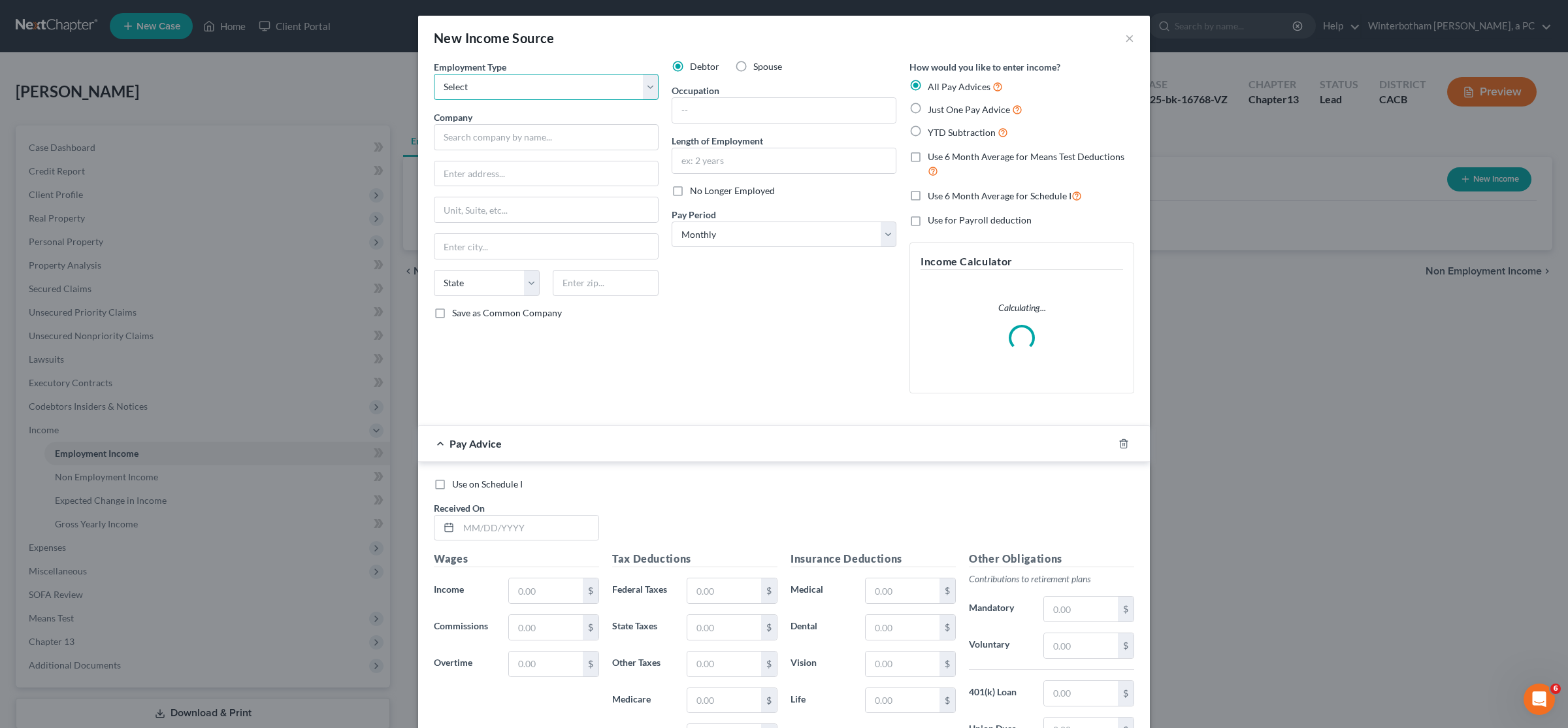
click at [434, 74] on select "Select Full or Part Time Employment Self Employment" at bounding box center [546, 86] width 225 height 26
select select "1"
click option "Self Employment" at bounding box center [0, 0] width 0 height 0
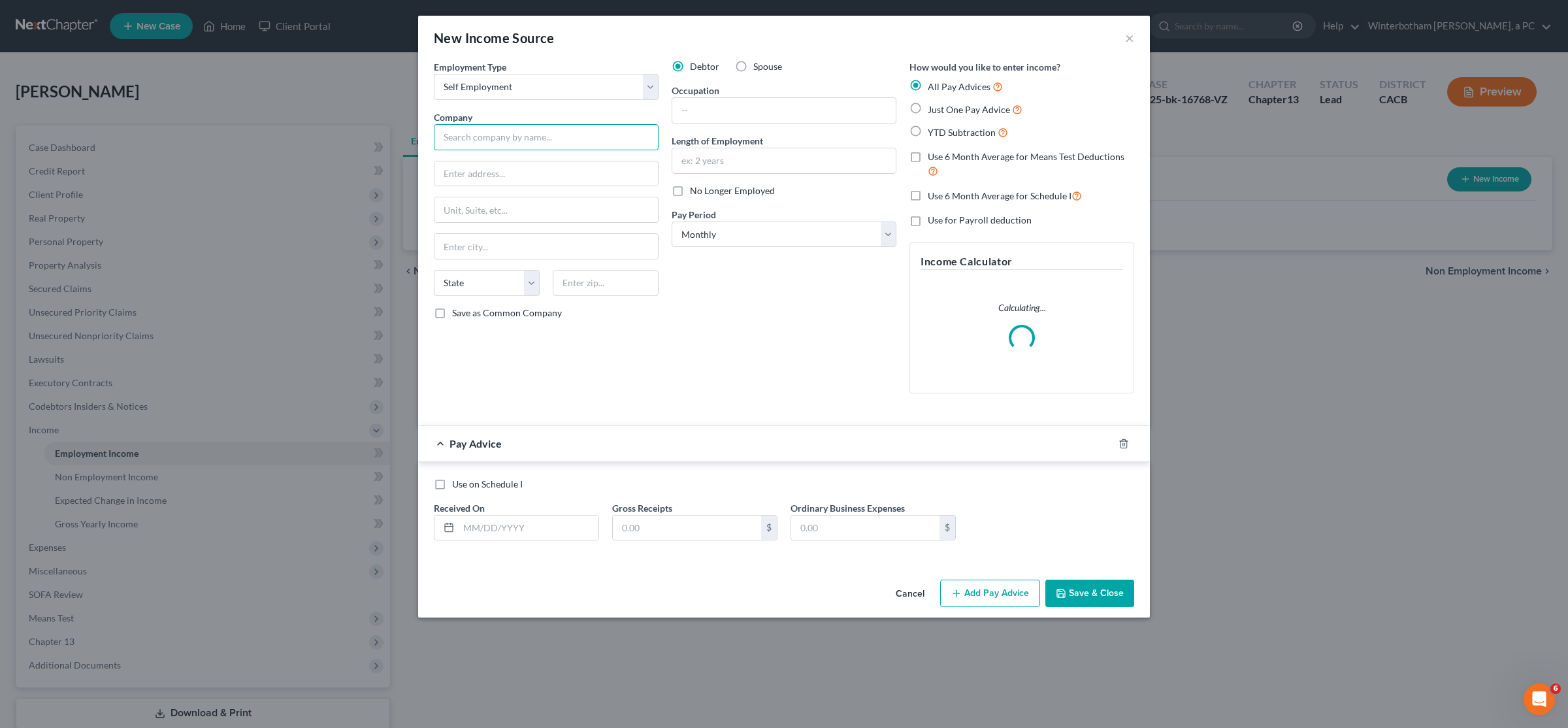
click at [531, 136] on input "text" at bounding box center [546, 137] width 225 height 26
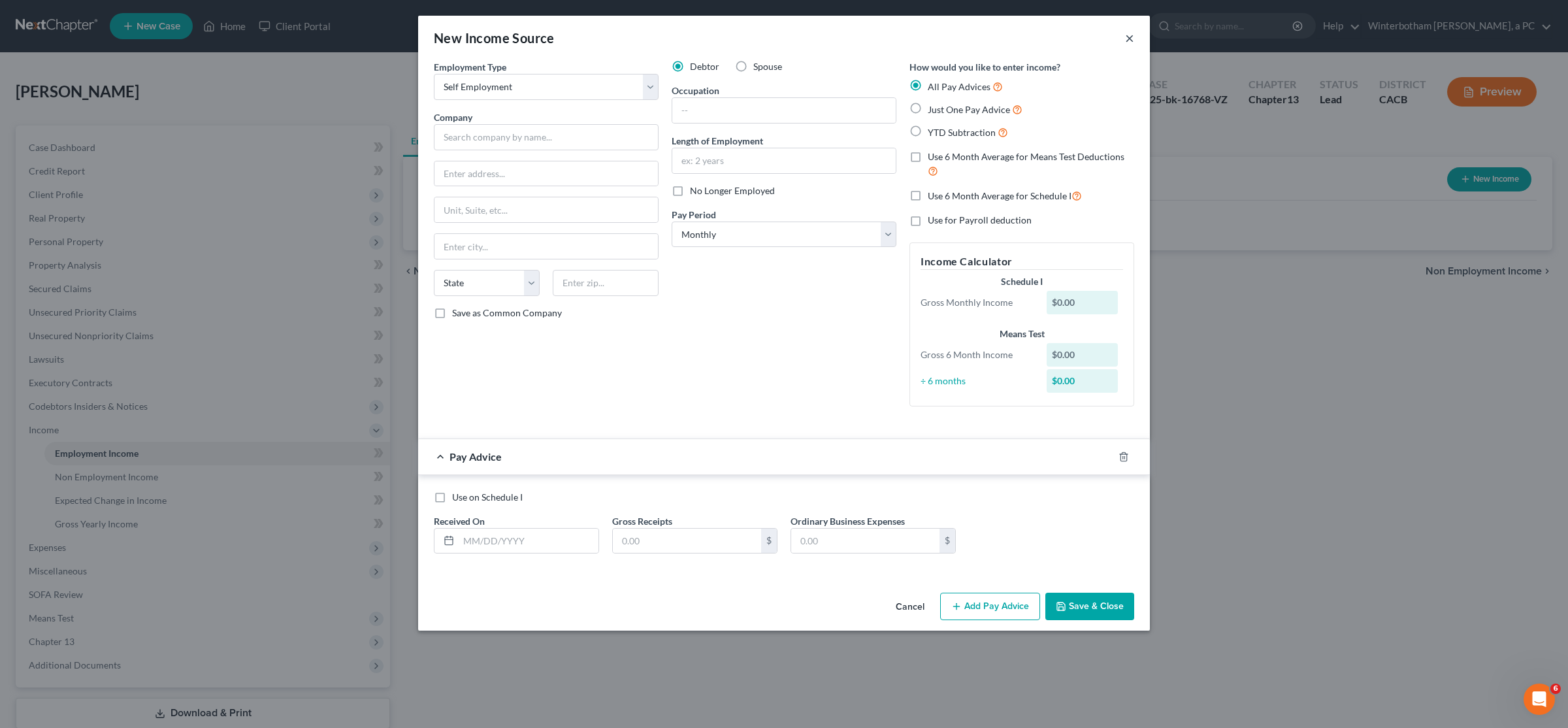
click at [782, 38] on button "×" at bounding box center [1130, 37] width 9 height 15
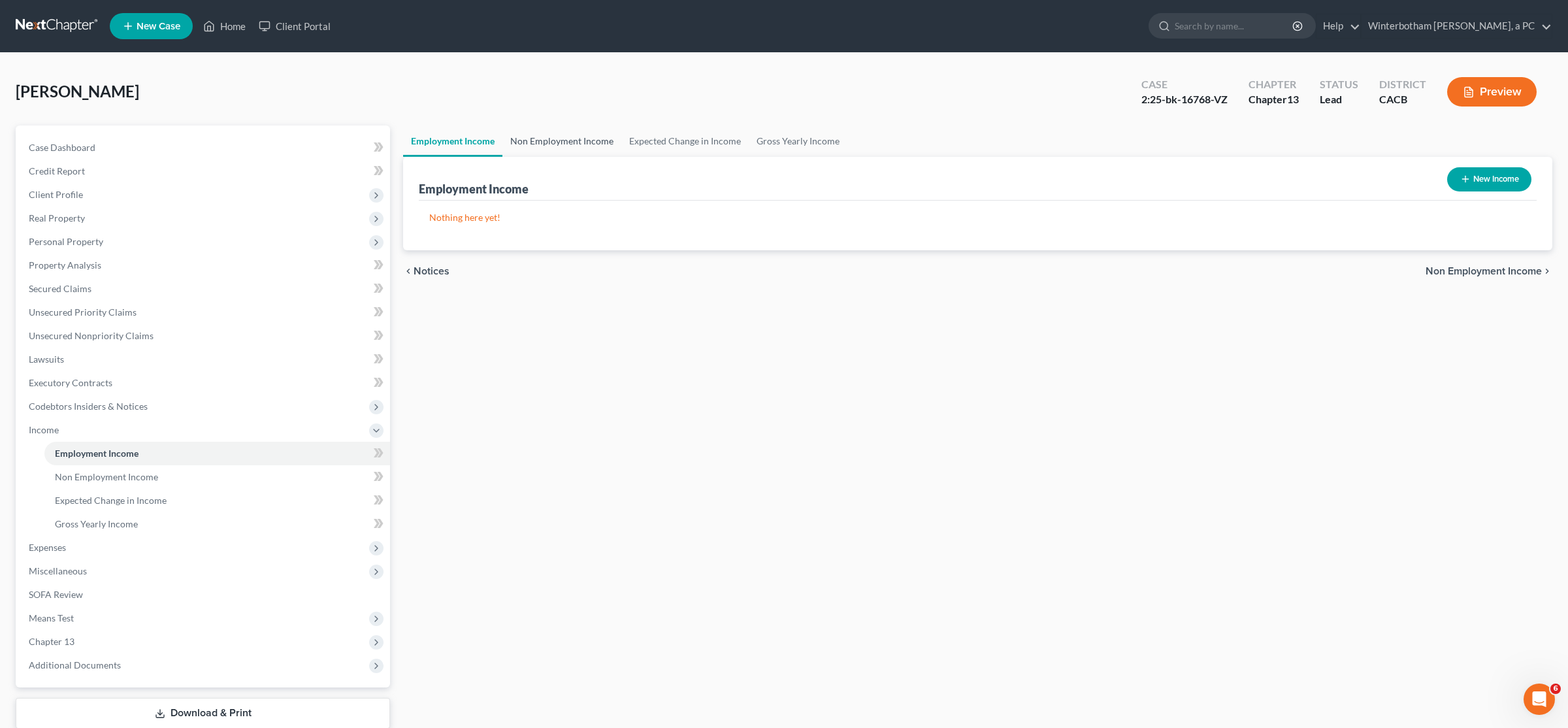
click at [558, 146] on link "Non Employment Income" at bounding box center [562, 141] width 119 height 31
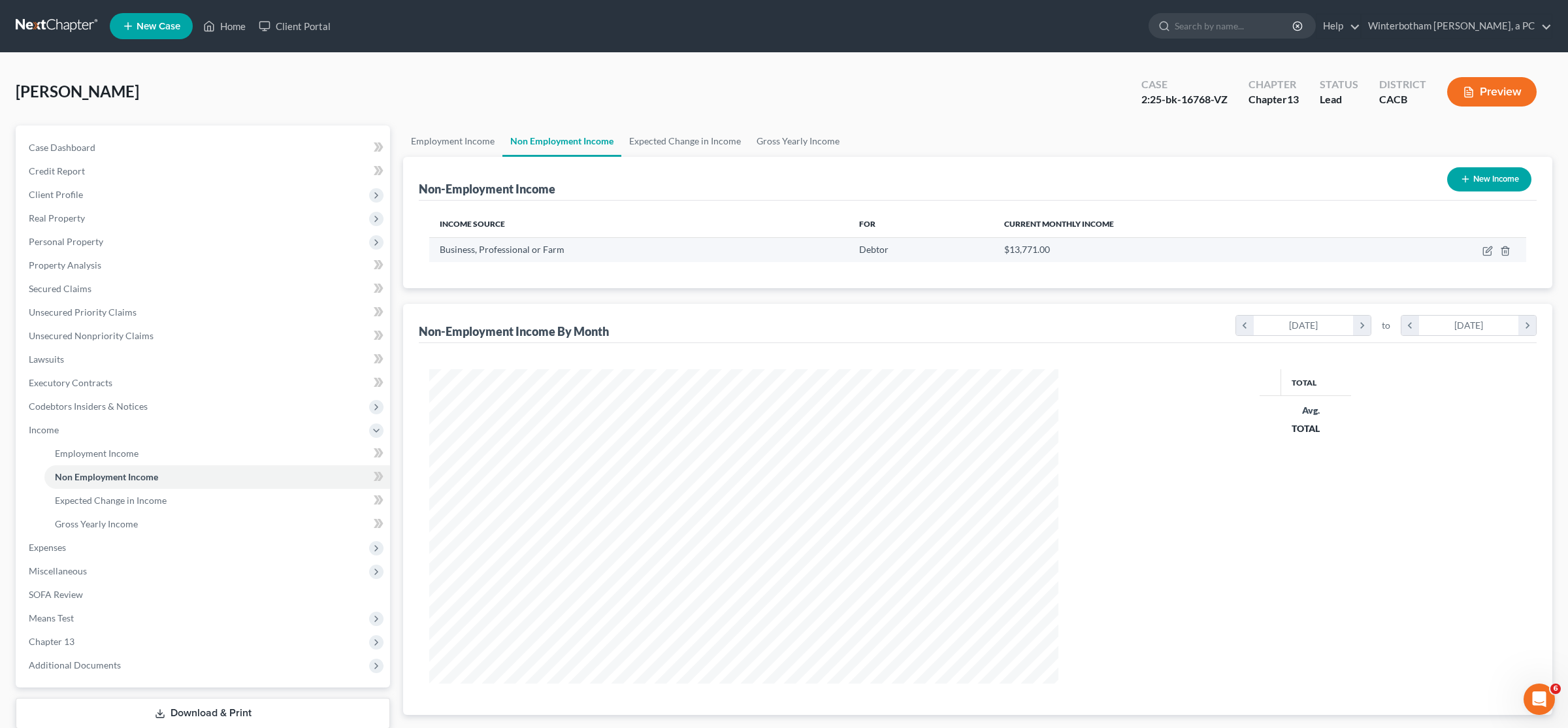
scroll to position [314, 655]
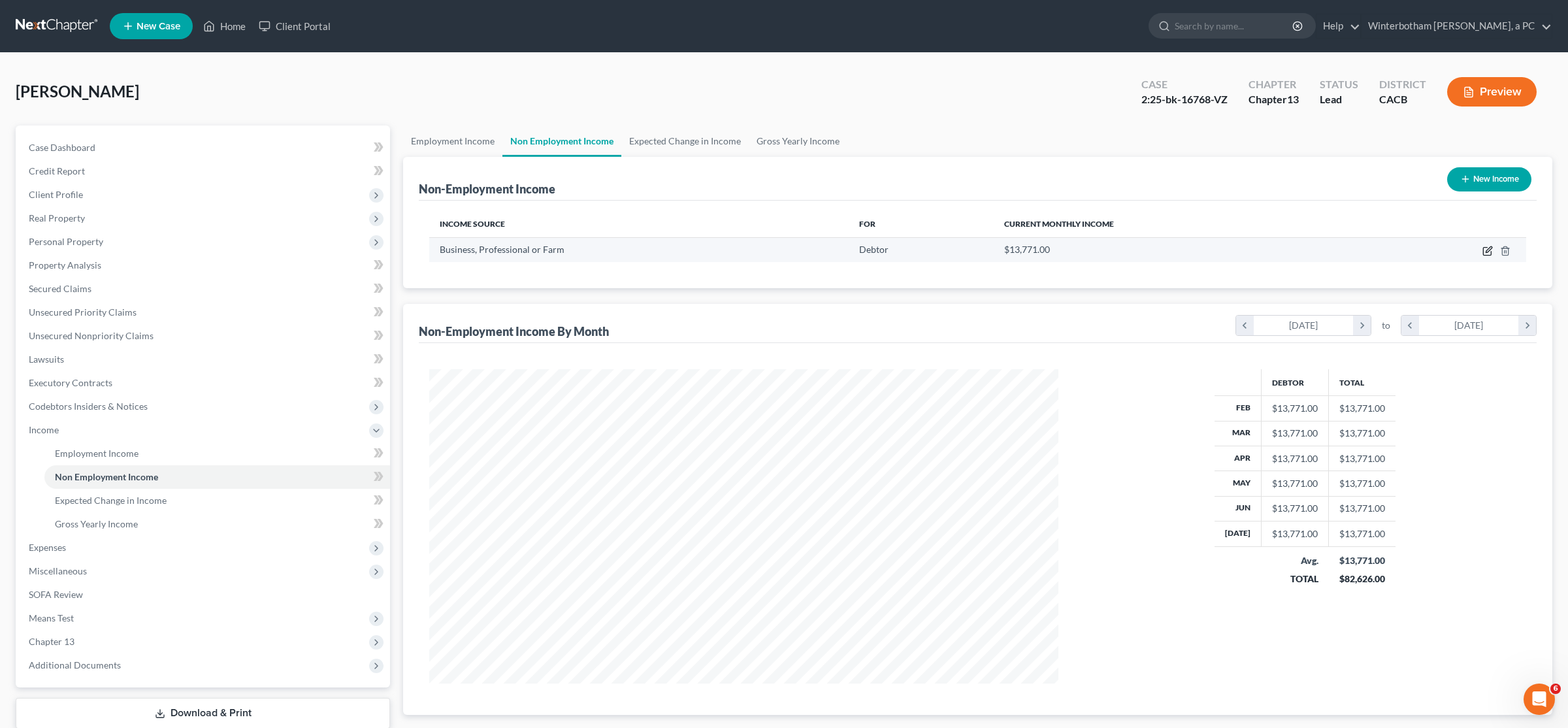
click at [782, 250] on icon "button" at bounding box center [1488, 249] width 6 height 6
select select "10"
select select "0"
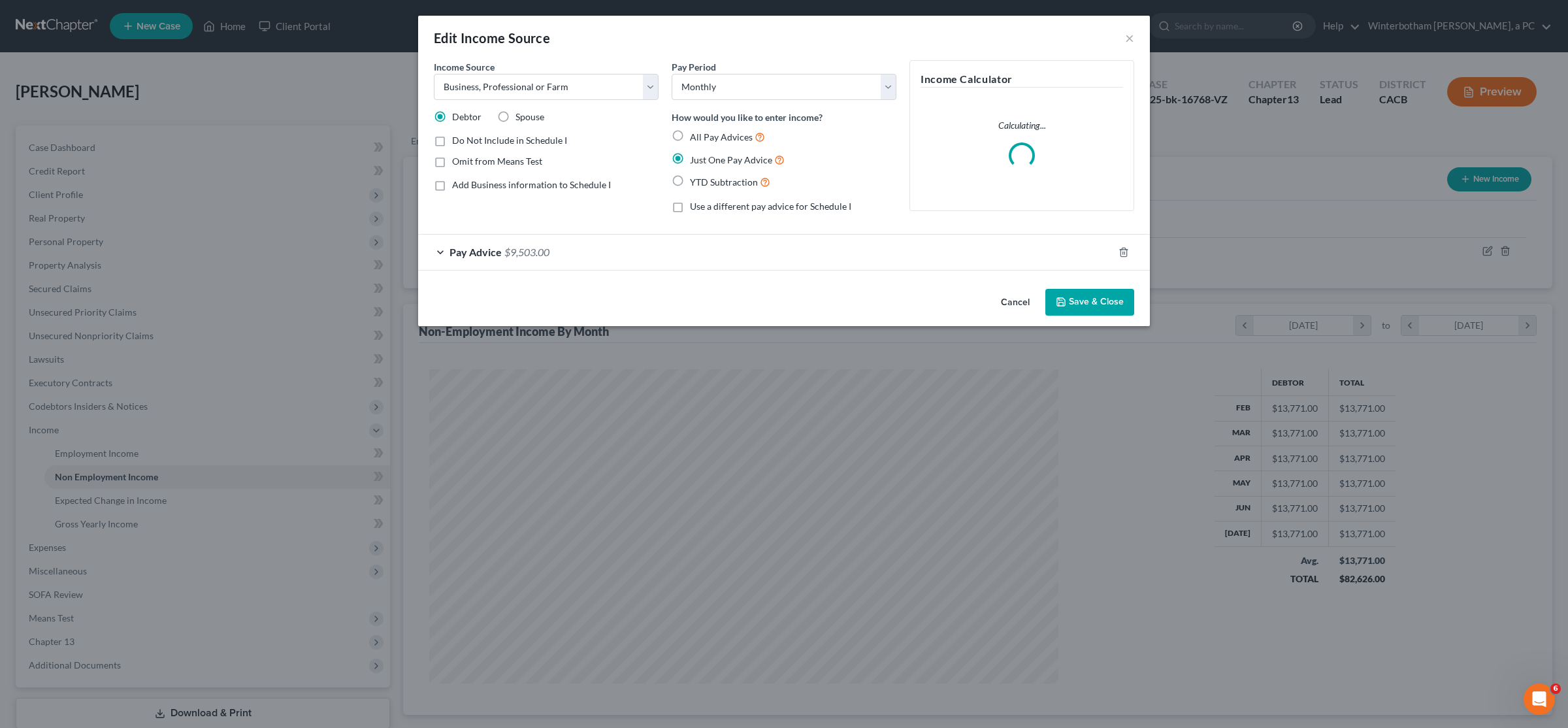
click at [538, 257] on span "$9,503.00" at bounding box center [527, 252] width 45 height 13
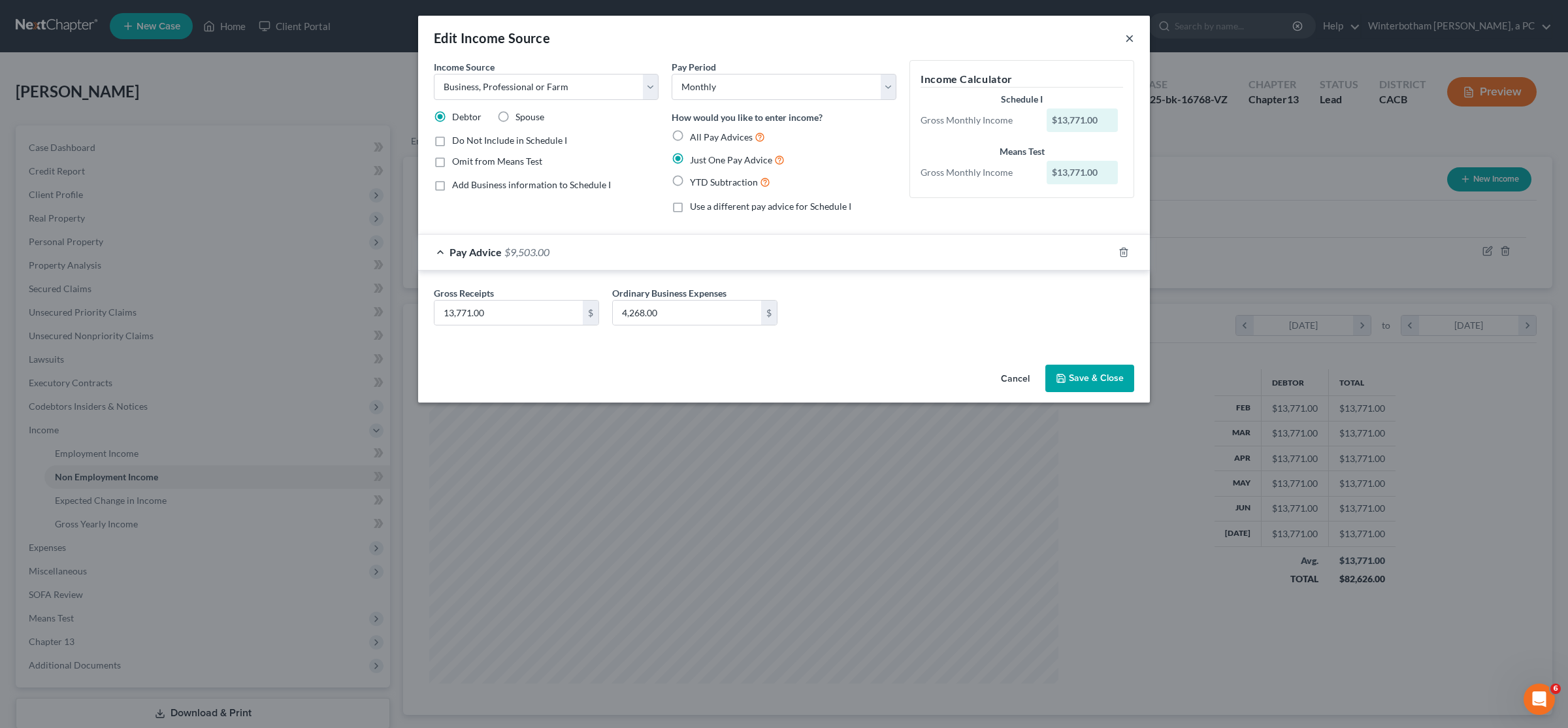
click at [782, 41] on button "×" at bounding box center [1130, 37] width 9 height 15
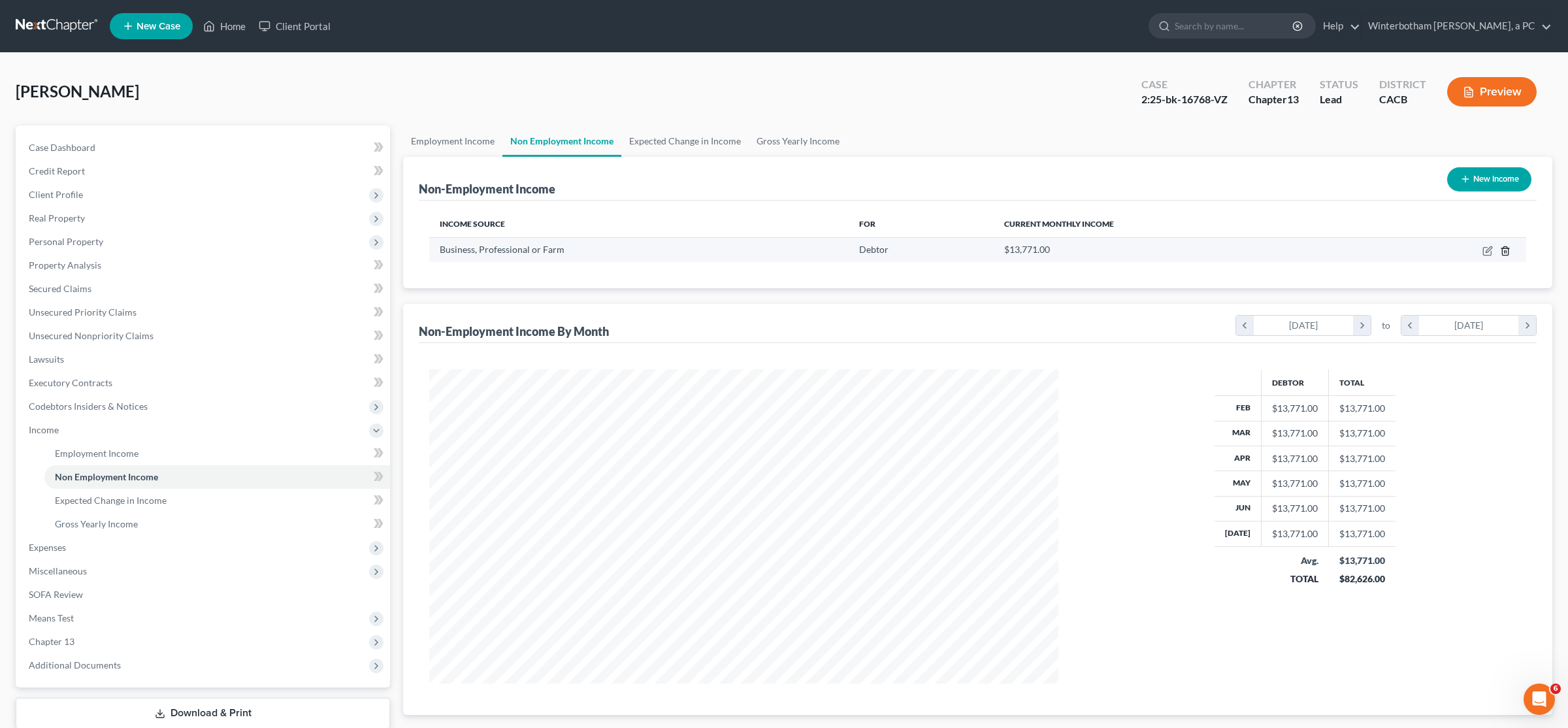
click at [782, 255] on icon "button" at bounding box center [1506, 251] width 11 height 11
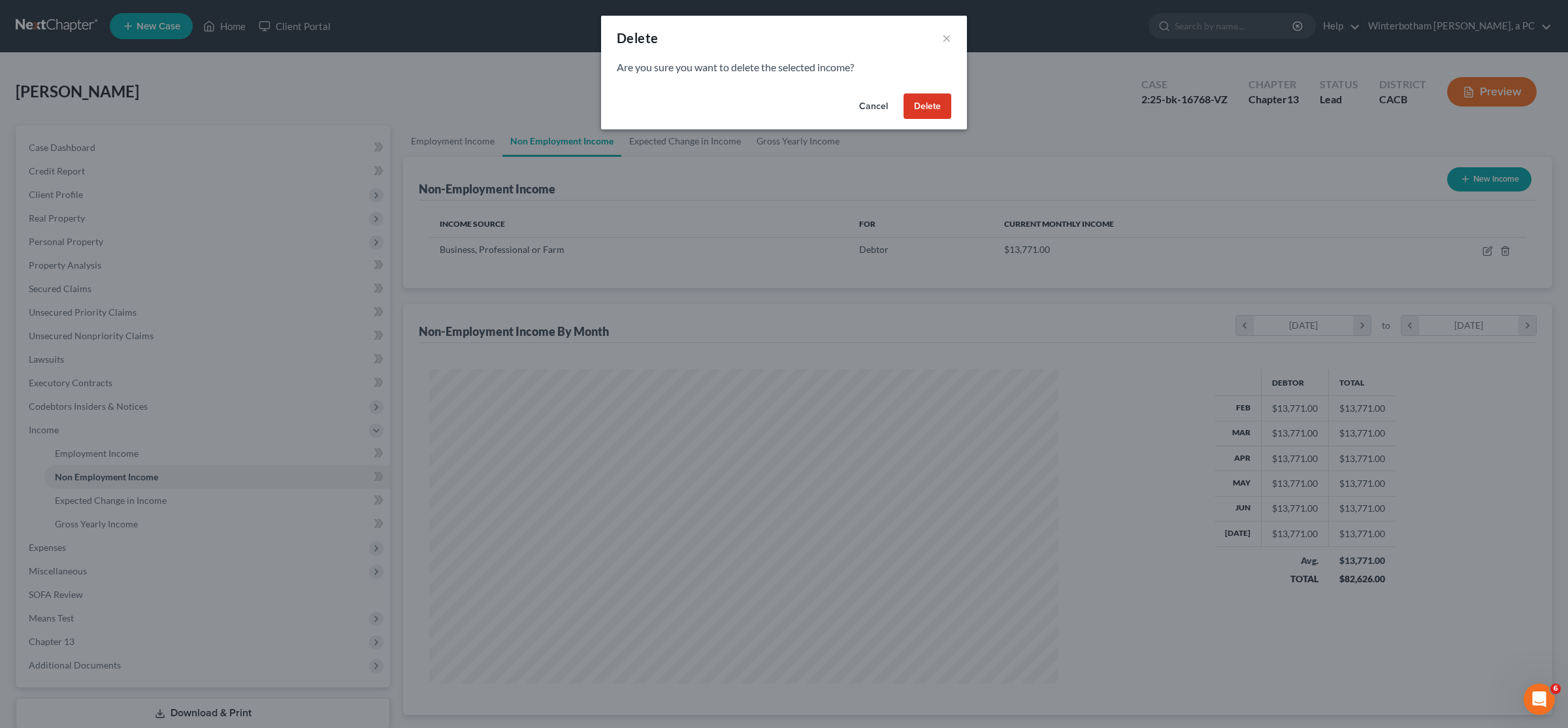
click at [782, 104] on button "Cancel" at bounding box center [873, 106] width 50 height 26
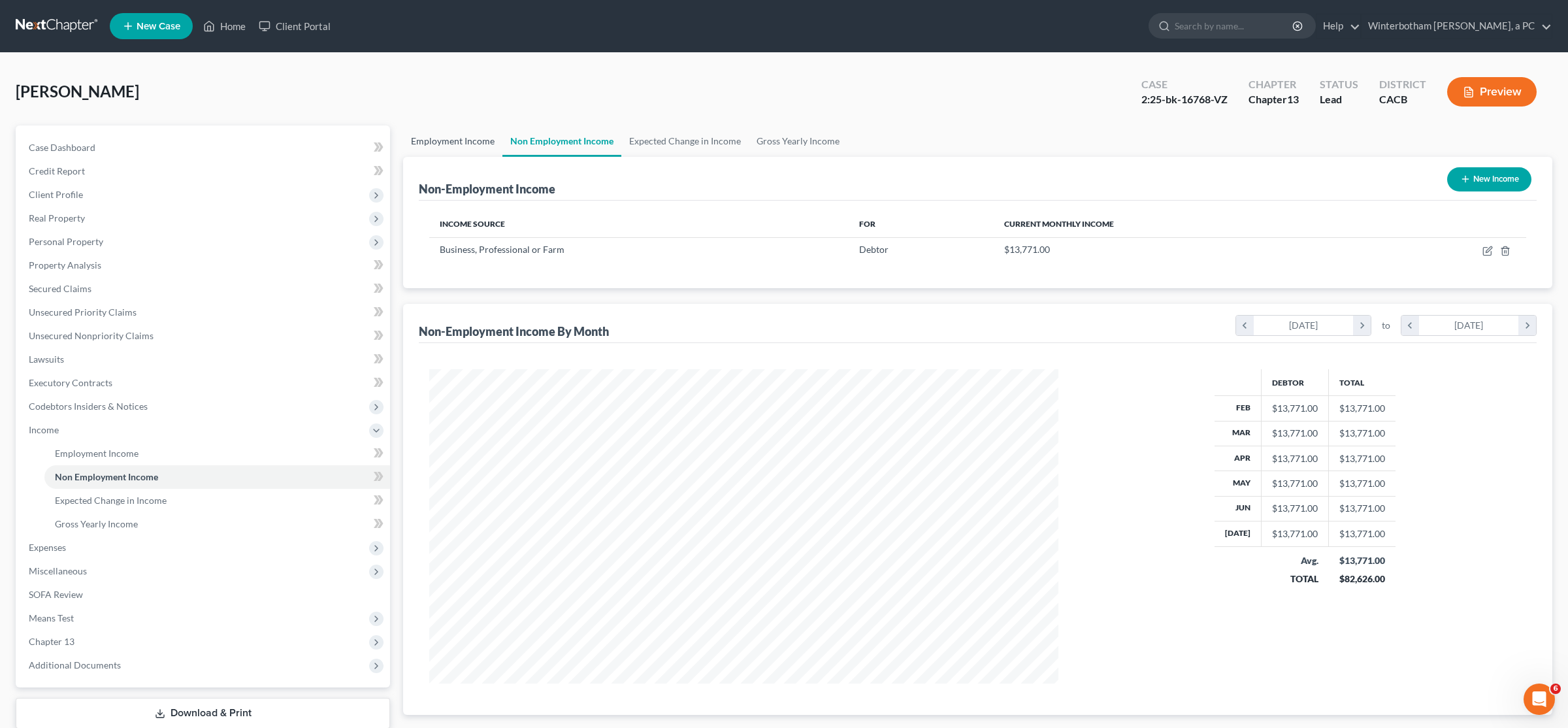
click at [460, 137] on link "Employment Income" at bounding box center [452, 141] width 99 height 31
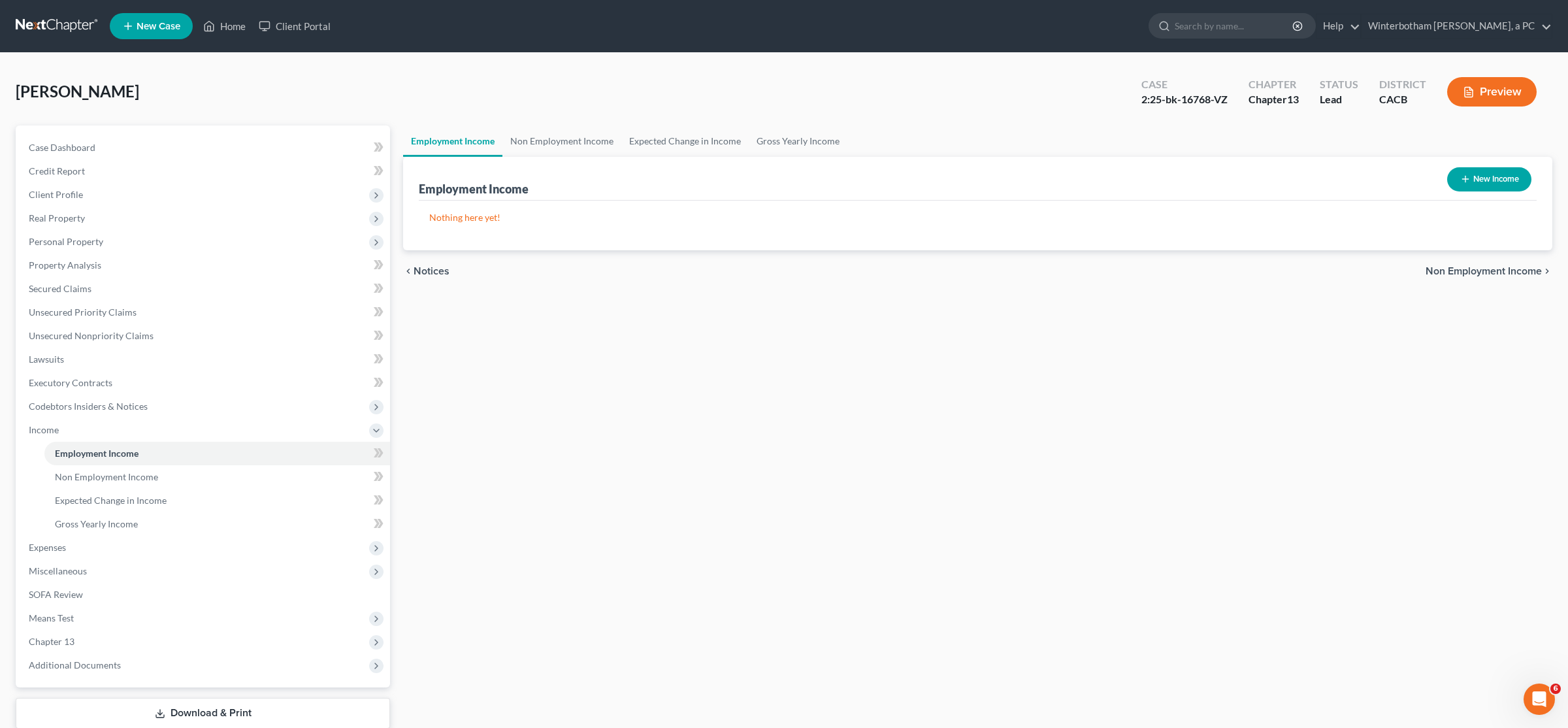
click at [782, 182] on button "New Income" at bounding box center [1490, 179] width 84 height 24
select select "0"
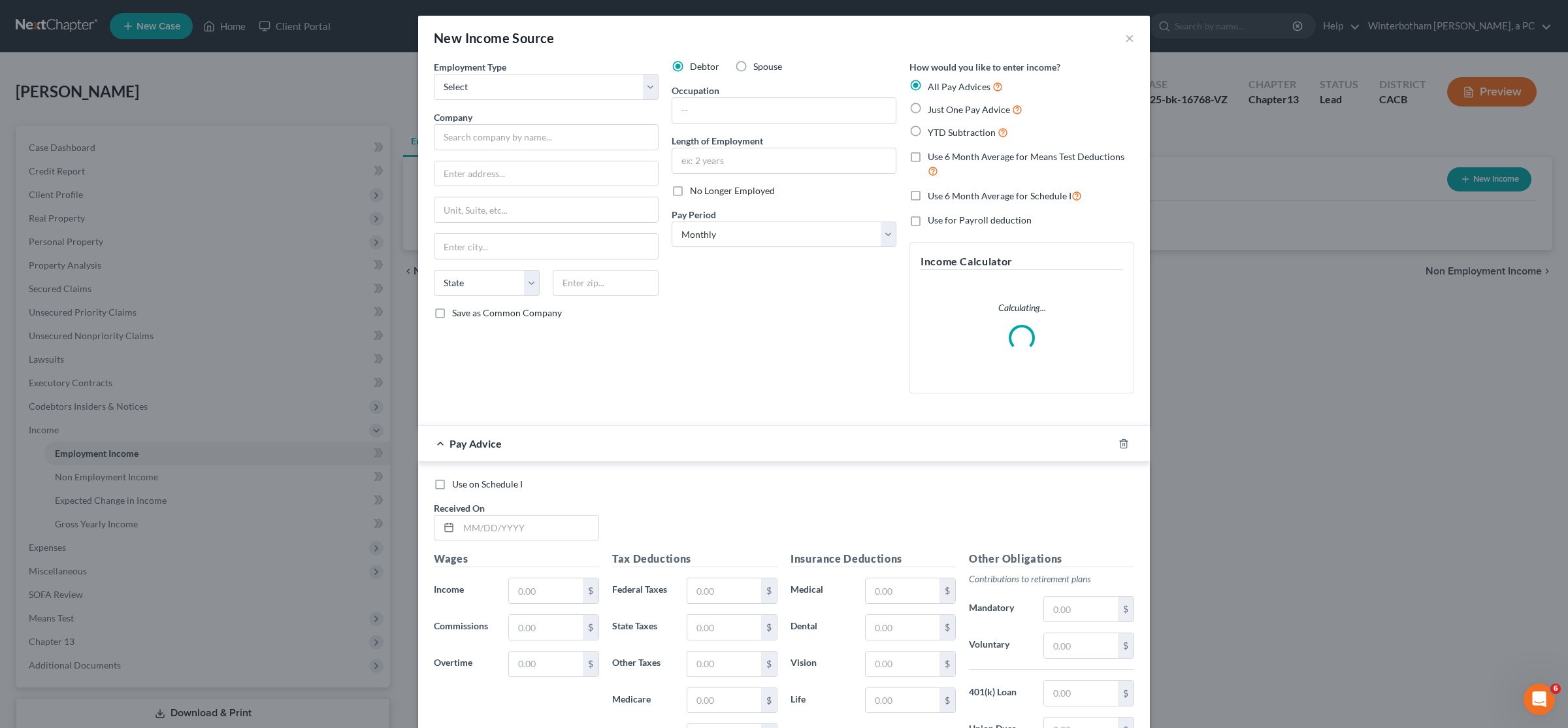
click at [559, 102] on div "Employment Type * Select Full or Part Time Employment Self Employment Company *…" at bounding box center [546, 232] width 238 height 344
click at [434, 74] on select "Select Full or Part Time Employment Self Employment" at bounding box center [546, 86] width 225 height 26
select select "1"
click option "Self Employment" at bounding box center [0, 0] width 0 height 0
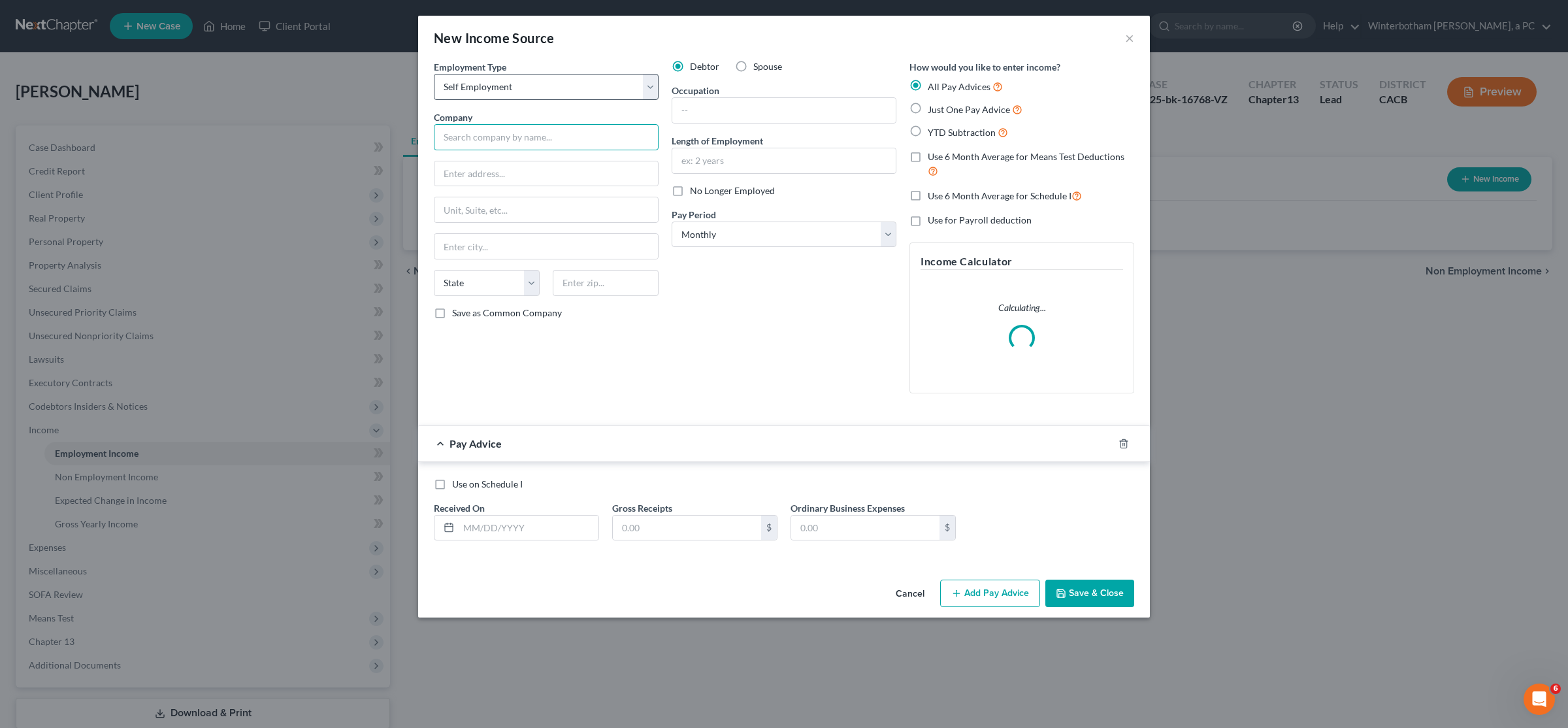
click at [529, 143] on input "text" at bounding box center [546, 137] width 225 height 26
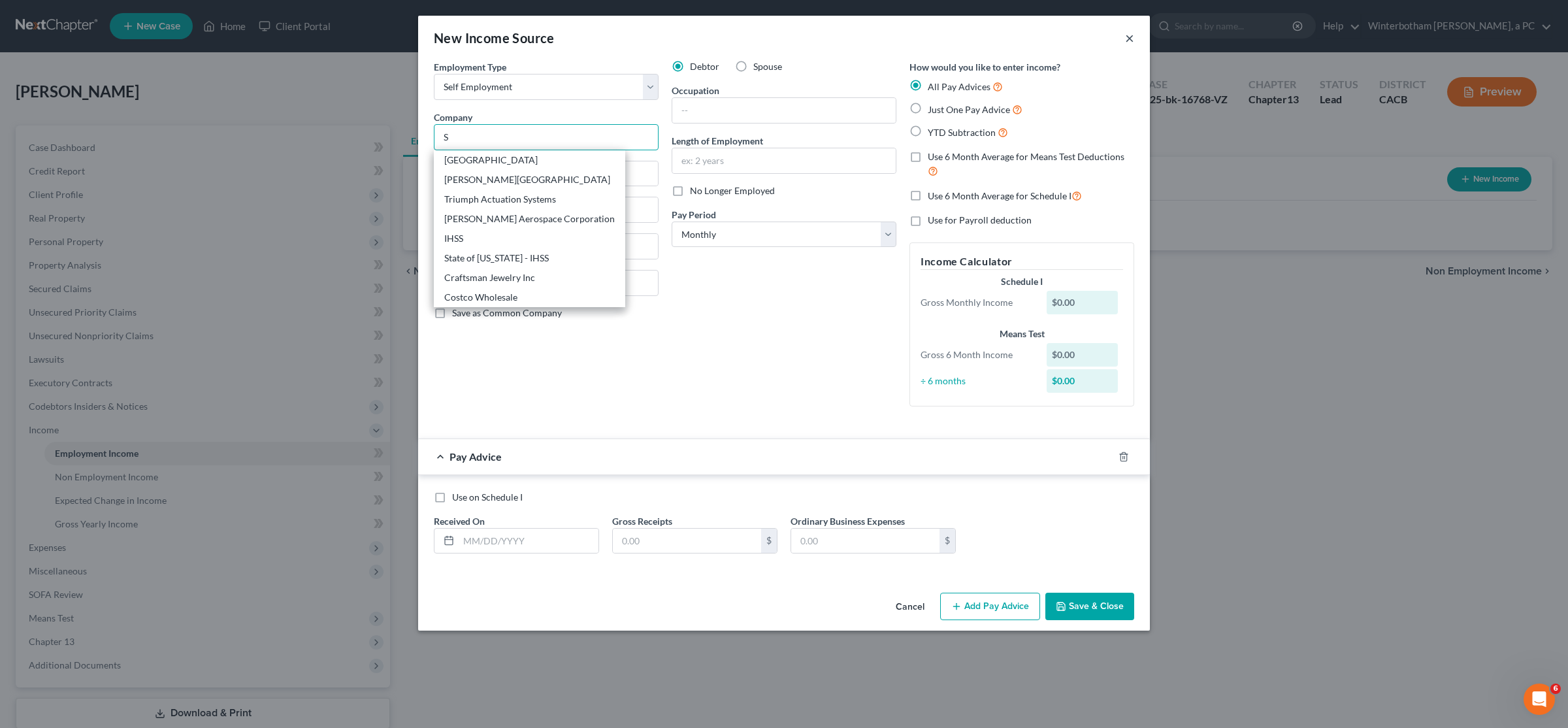
type input "S"
click at [782, 39] on button "×" at bounding box center [1130, 37] width 9 height 15
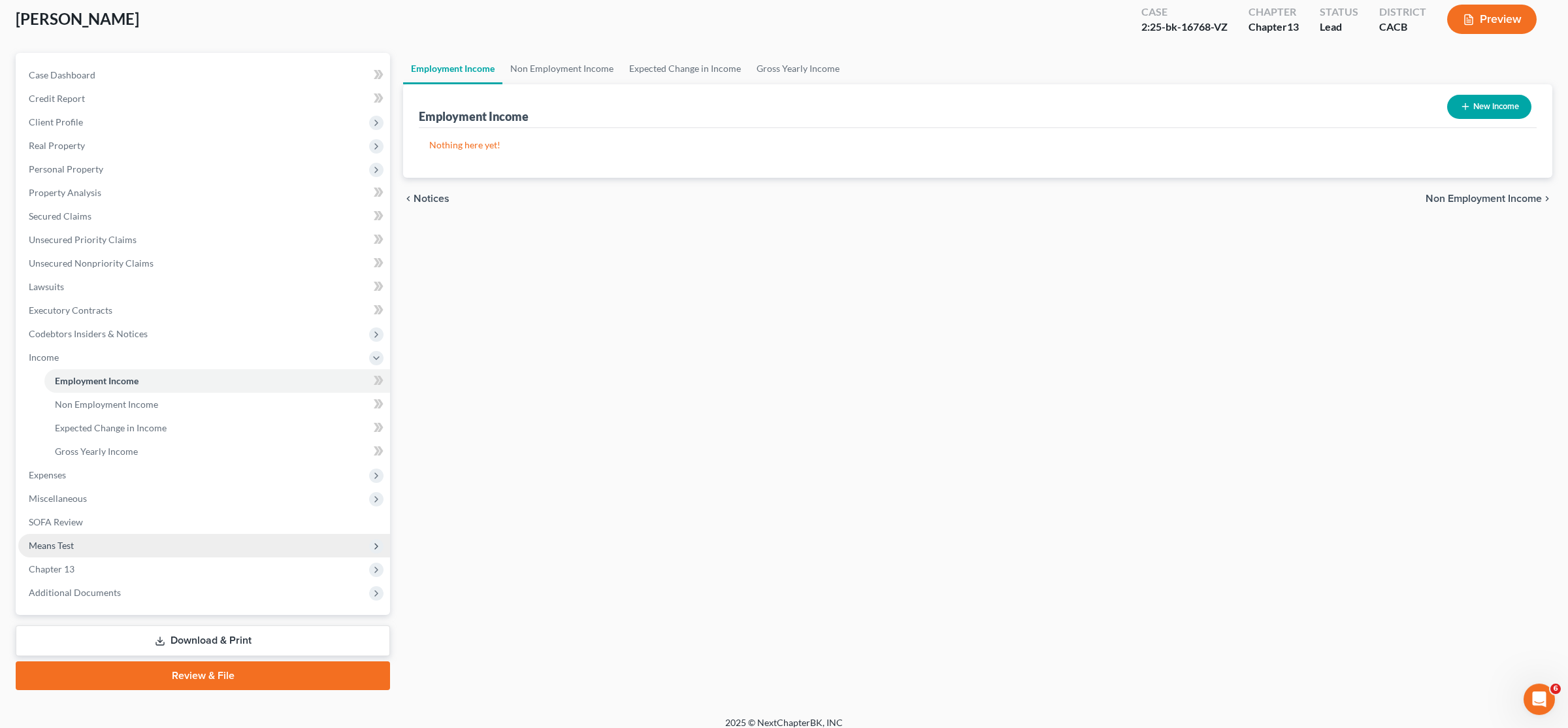
scroll to position [83, 0]
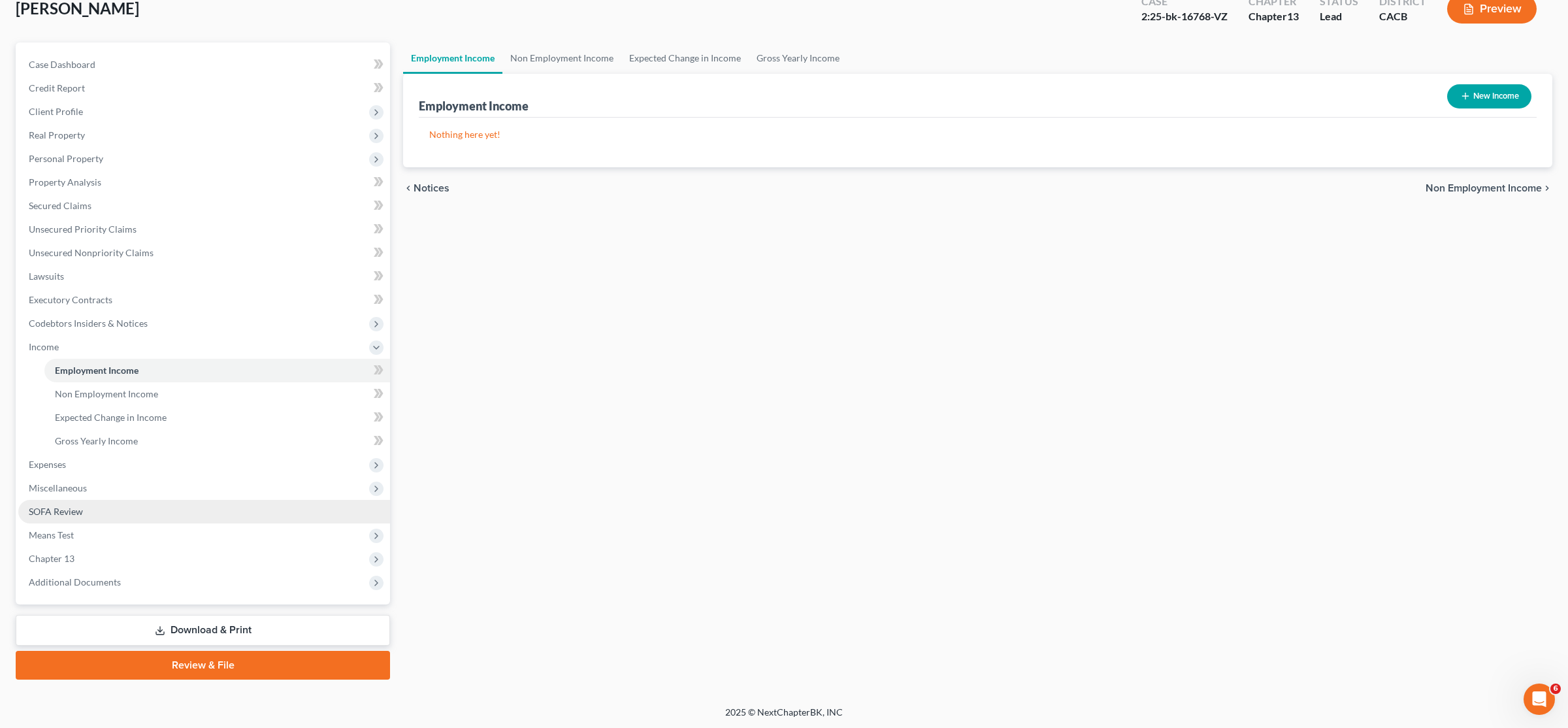
click at [65, 505] on link "SOFA Review" at bounding box center [204, 511] width 372 height 23
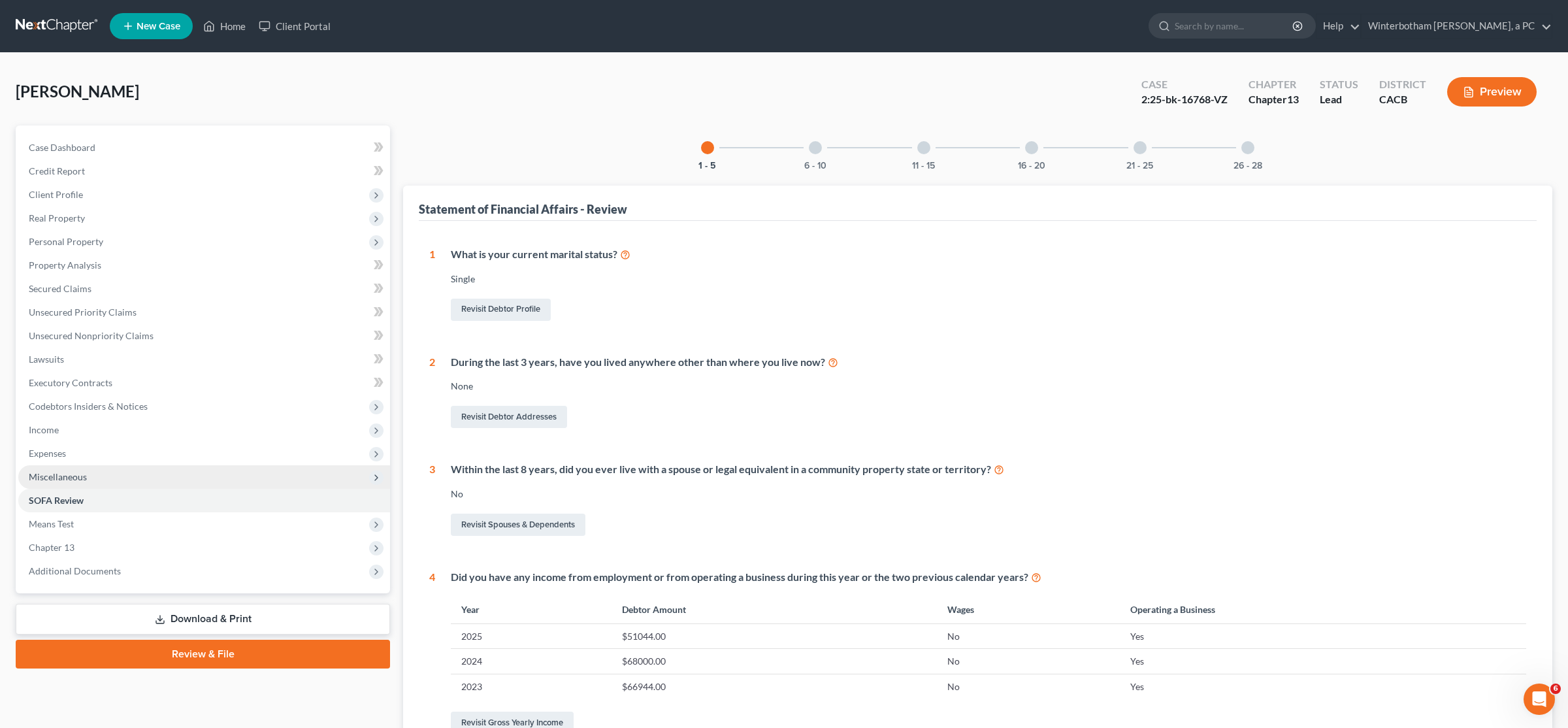
click at [48, 479] on span "Miscellaneous" at bounding box center [58, 476] width 58 height 11
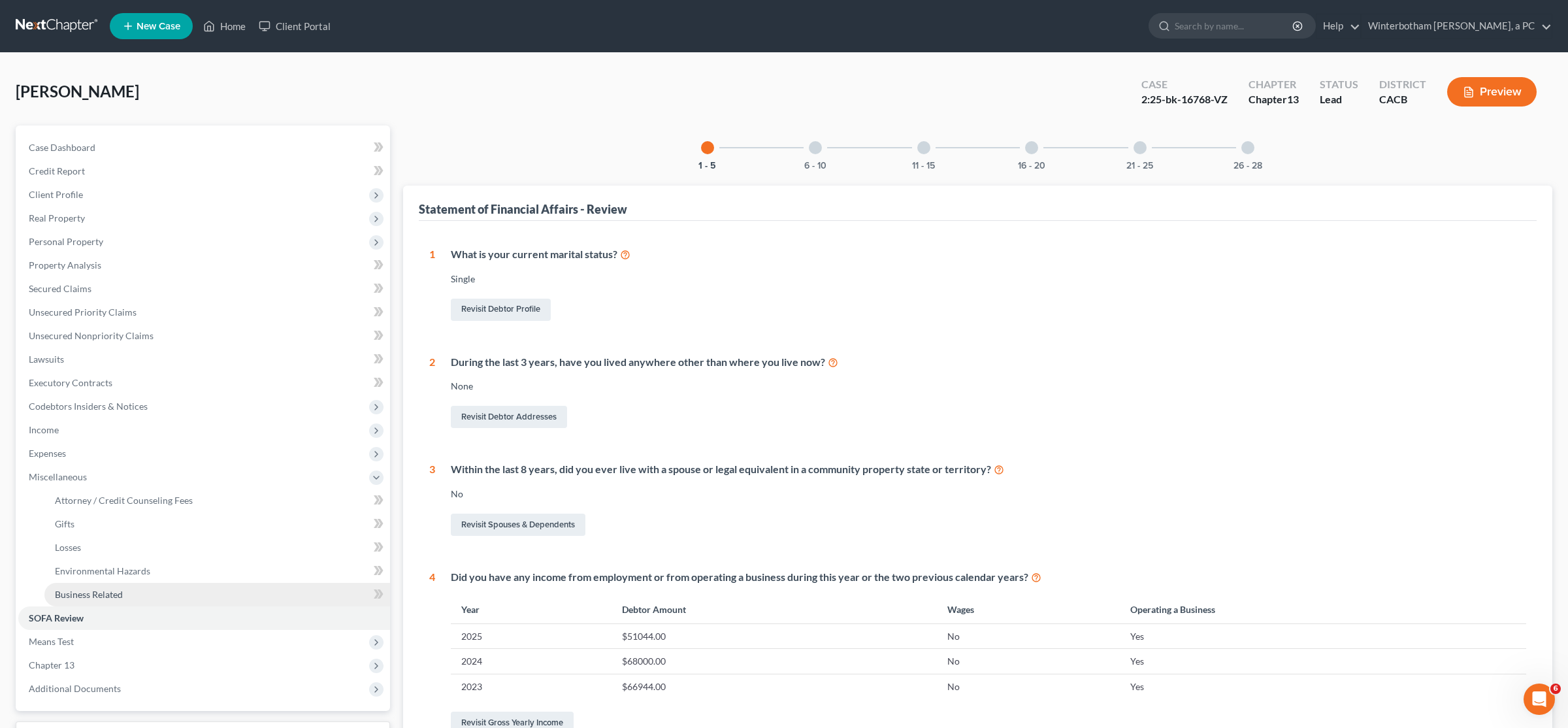
click at [85, 592] on span "Business Related" at bounding box center [89, 594] width 68 height 11
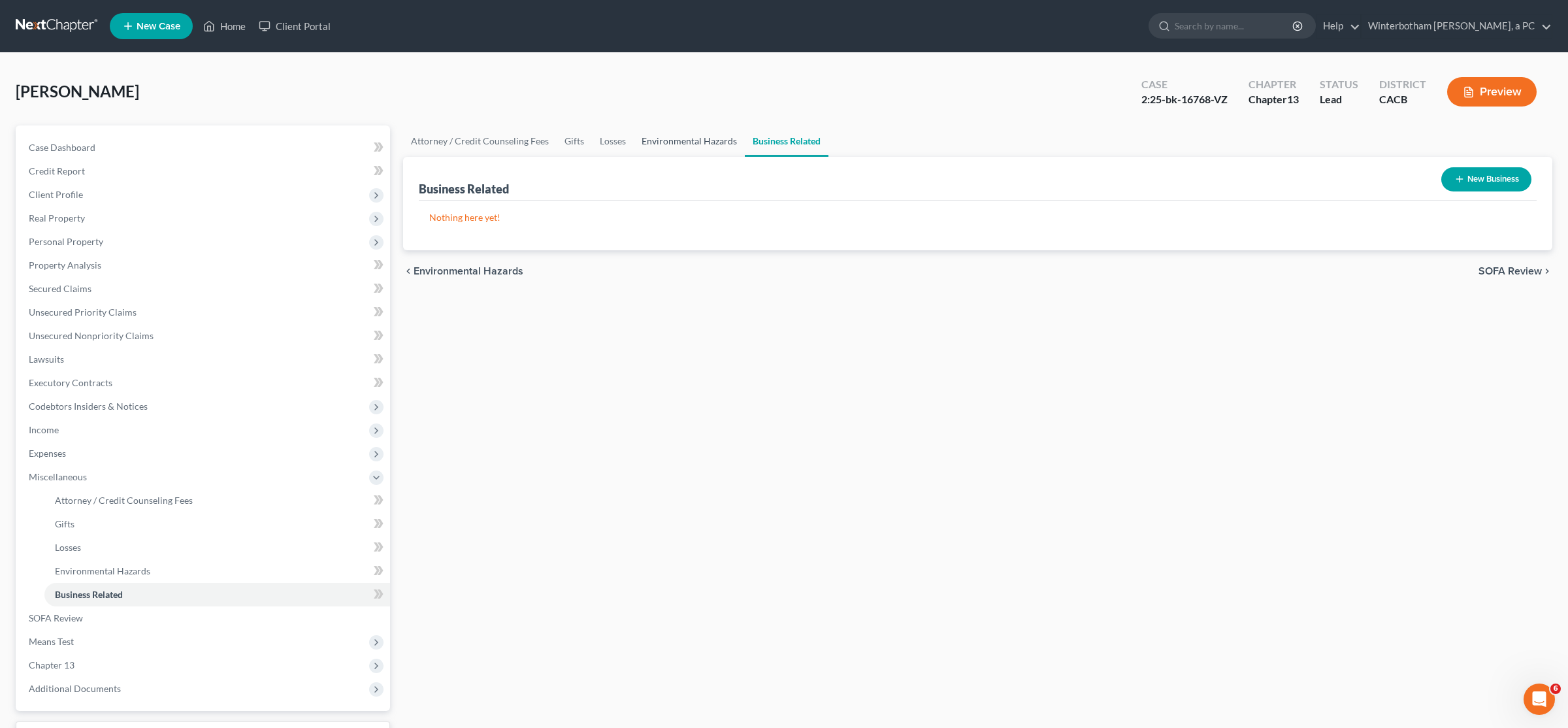
click at [712, 145] on link "Environmental Hazards" at bounding box center [689, 141] width 111 height 31
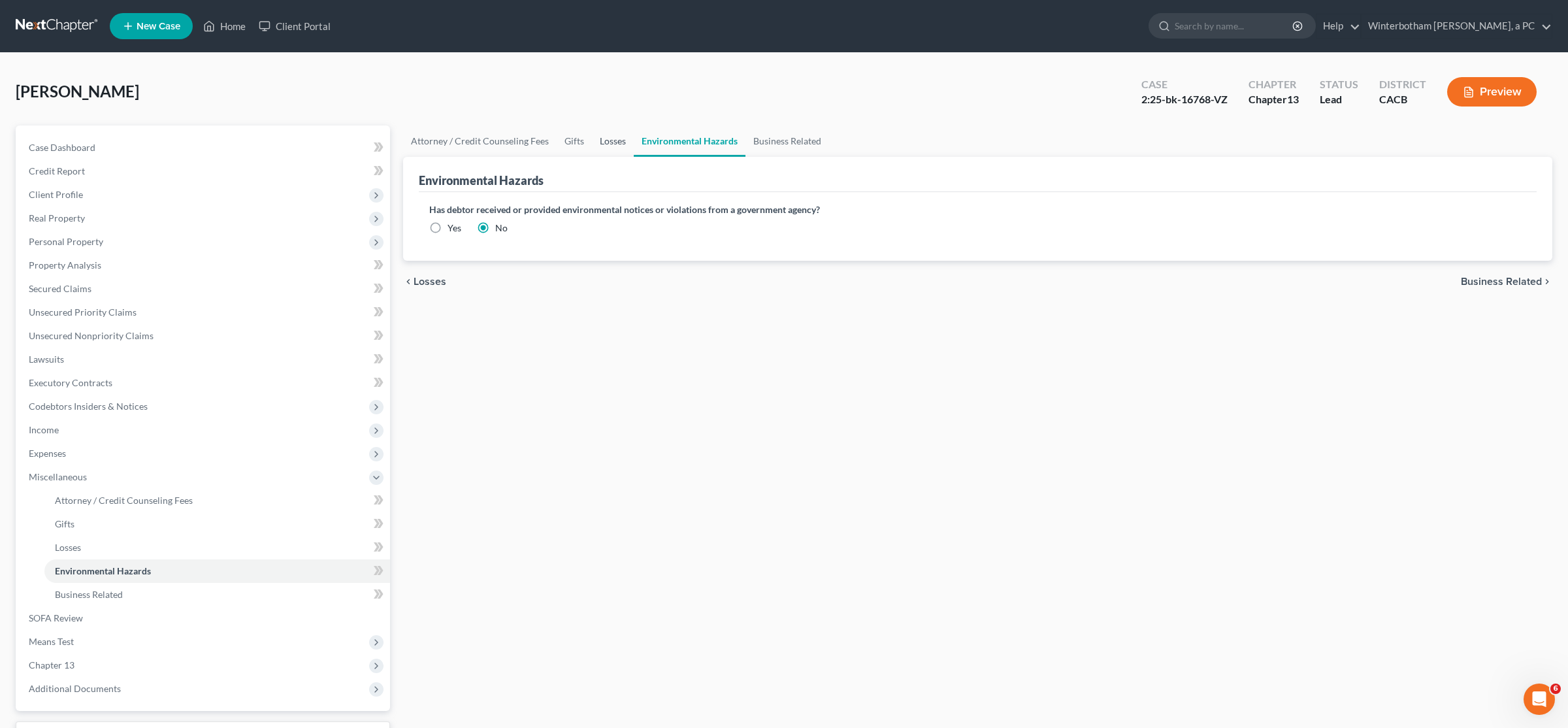
click at [616, 151] on link "Losses" at bounding box center [613, 141] width 41 height 31
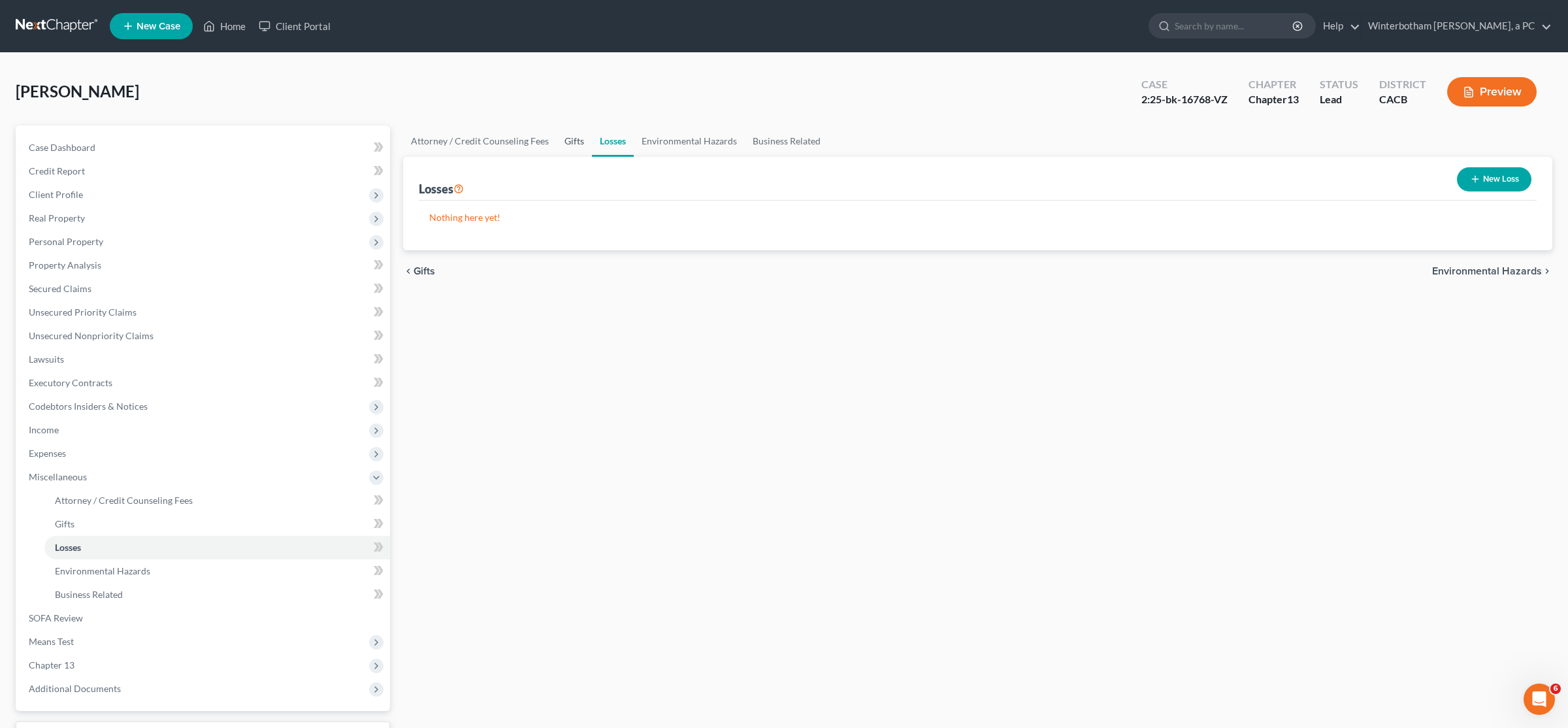
click at [568, 141] on link "Gifts" at bounding box center [574, 141] width 35 height 31
click at [489, 139] on link "Attorney / Credit Counseling Fees" at bounding box center [479, 141] width 153 height 31
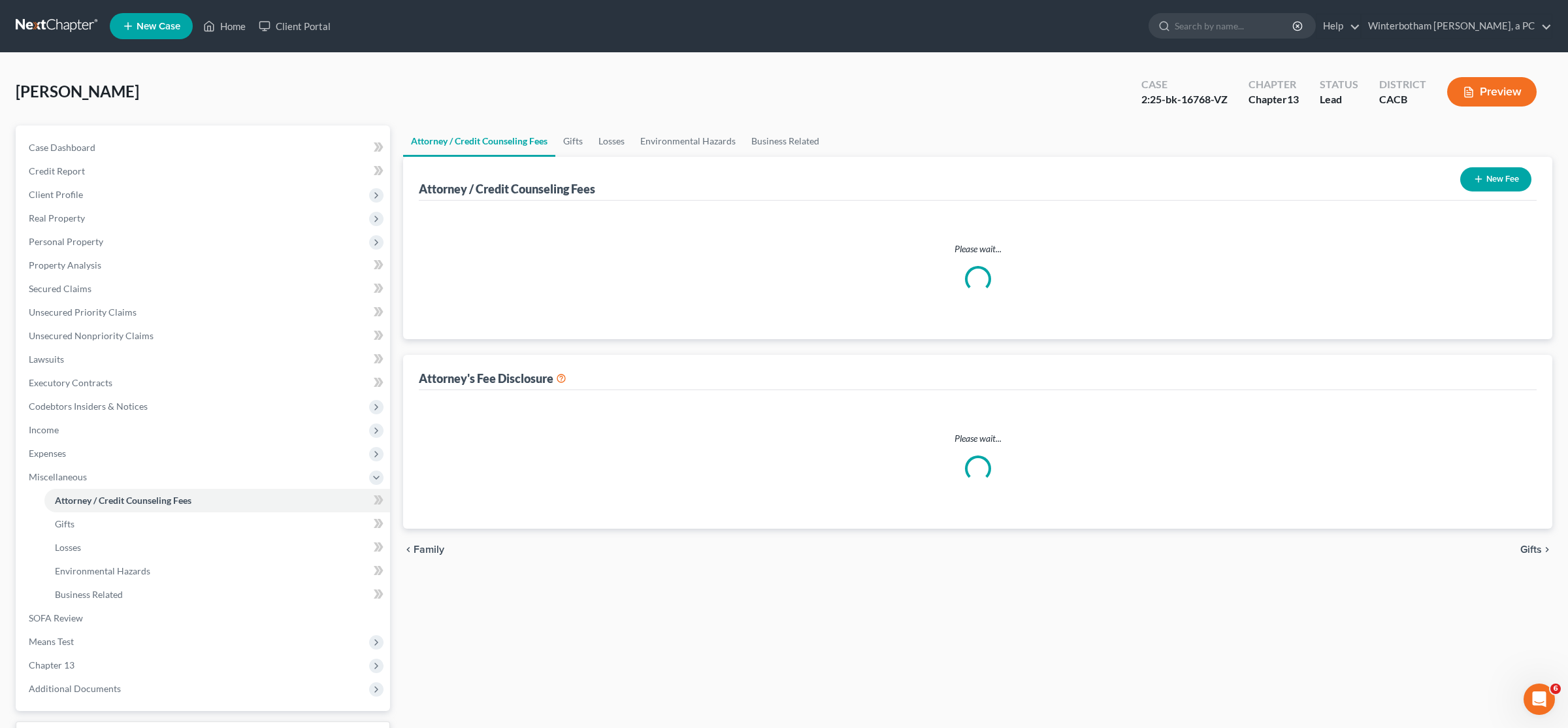
select select "0"
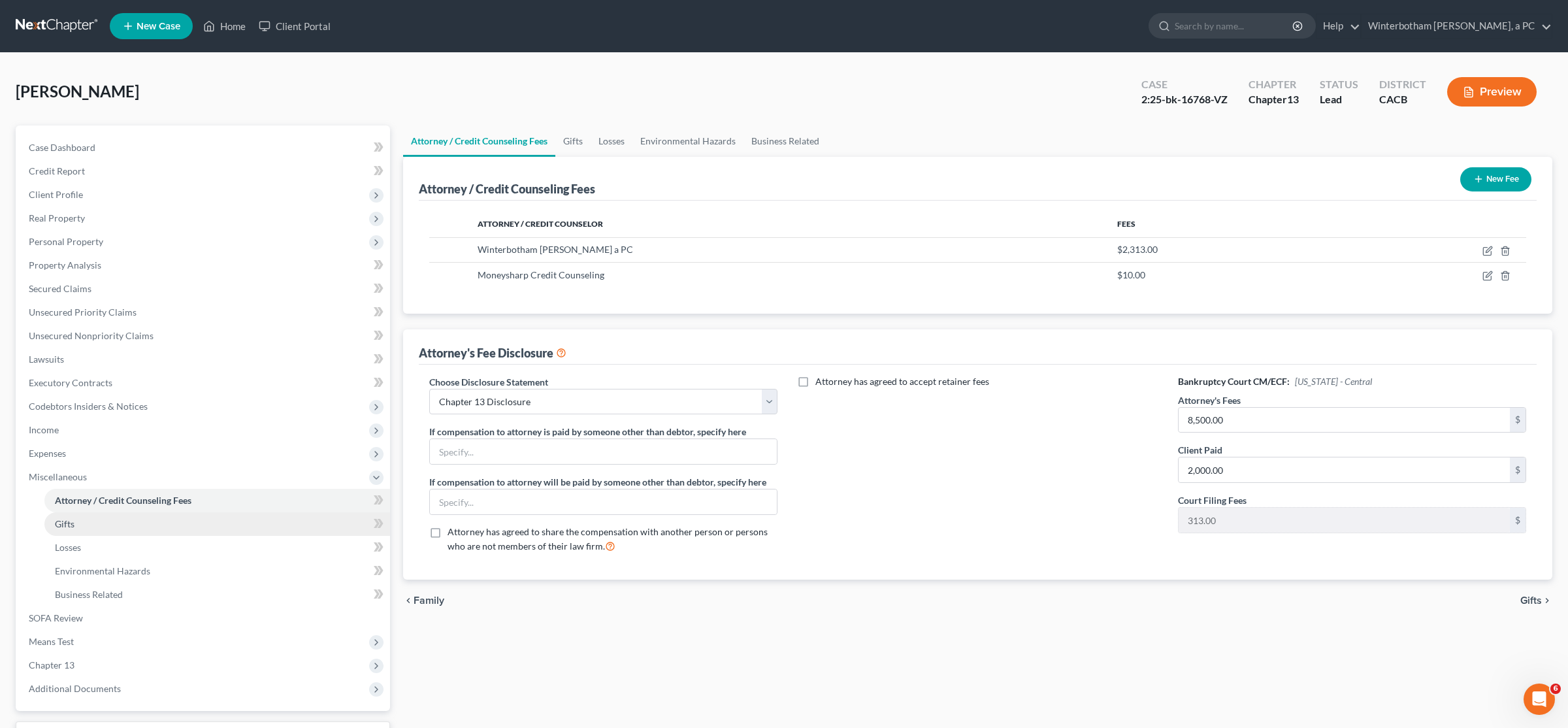
click at [68, 529] on link "Gifts" at bounding box center [217, 523] width 346 height 23
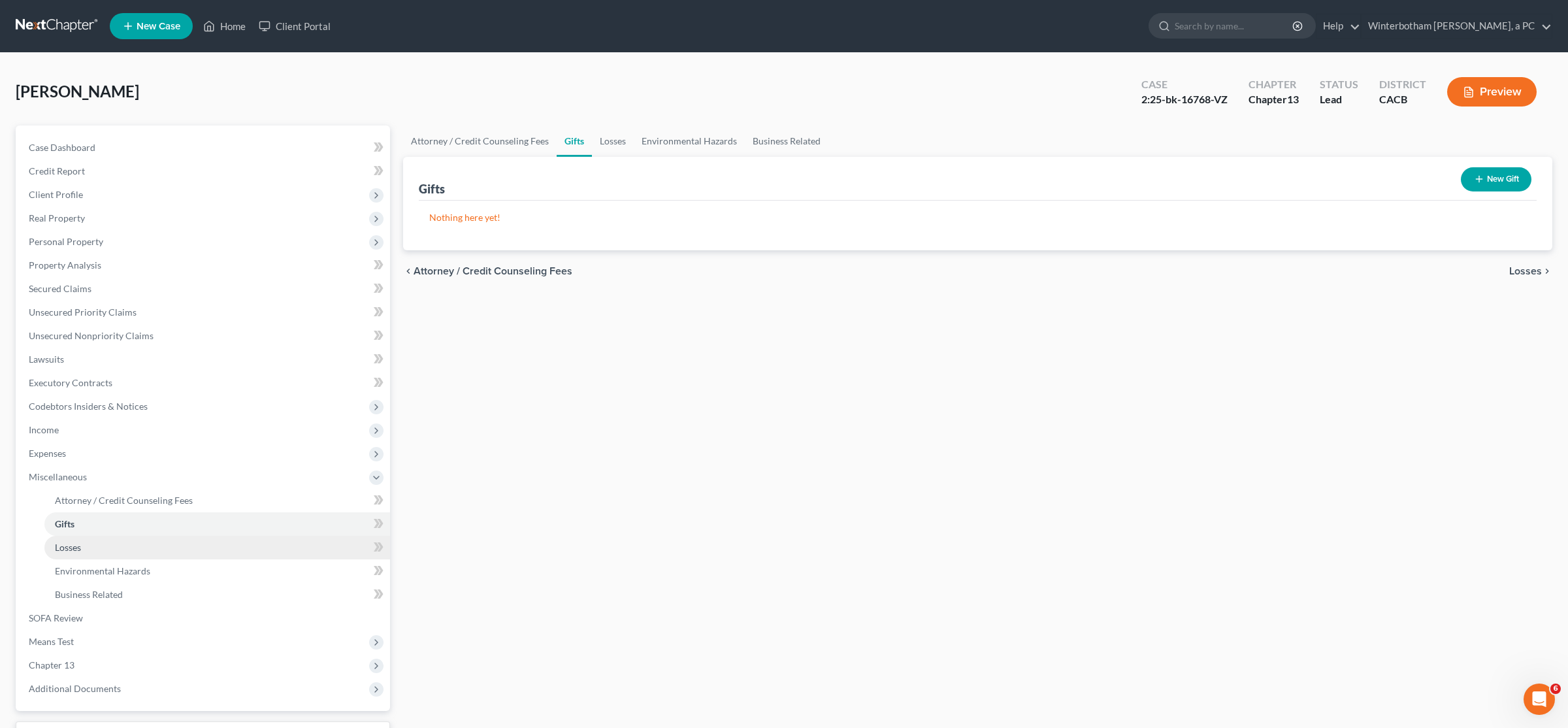
click at [77, 542] on span "Losses" at bounding box center [68, 547] width 26 height 11
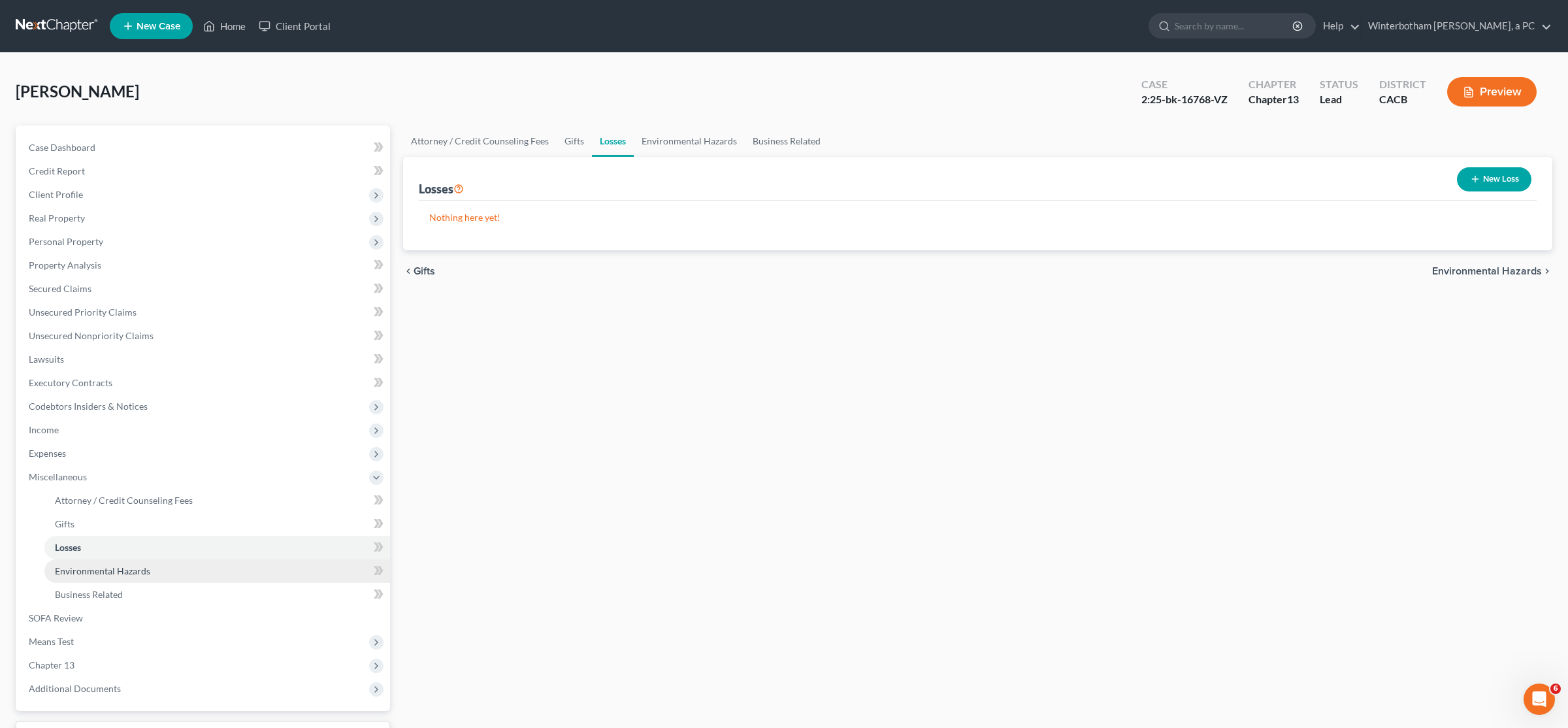
click at [126, 561] on link "Environmental Hazards" at bounding box center [217, 571] width 346 height 23
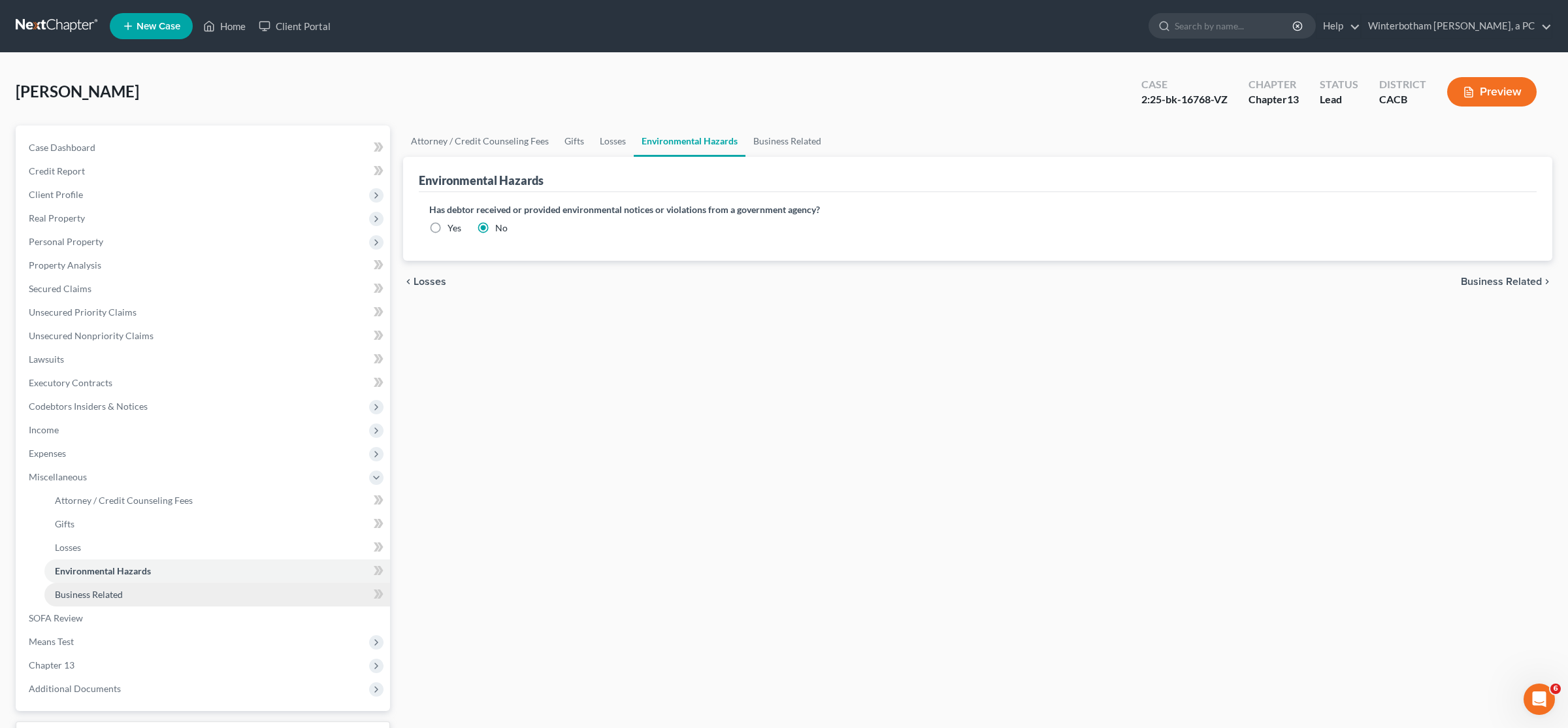
click at [129, 598] on link "Business Related" at bounding box center [217, 594] width 346 height 23
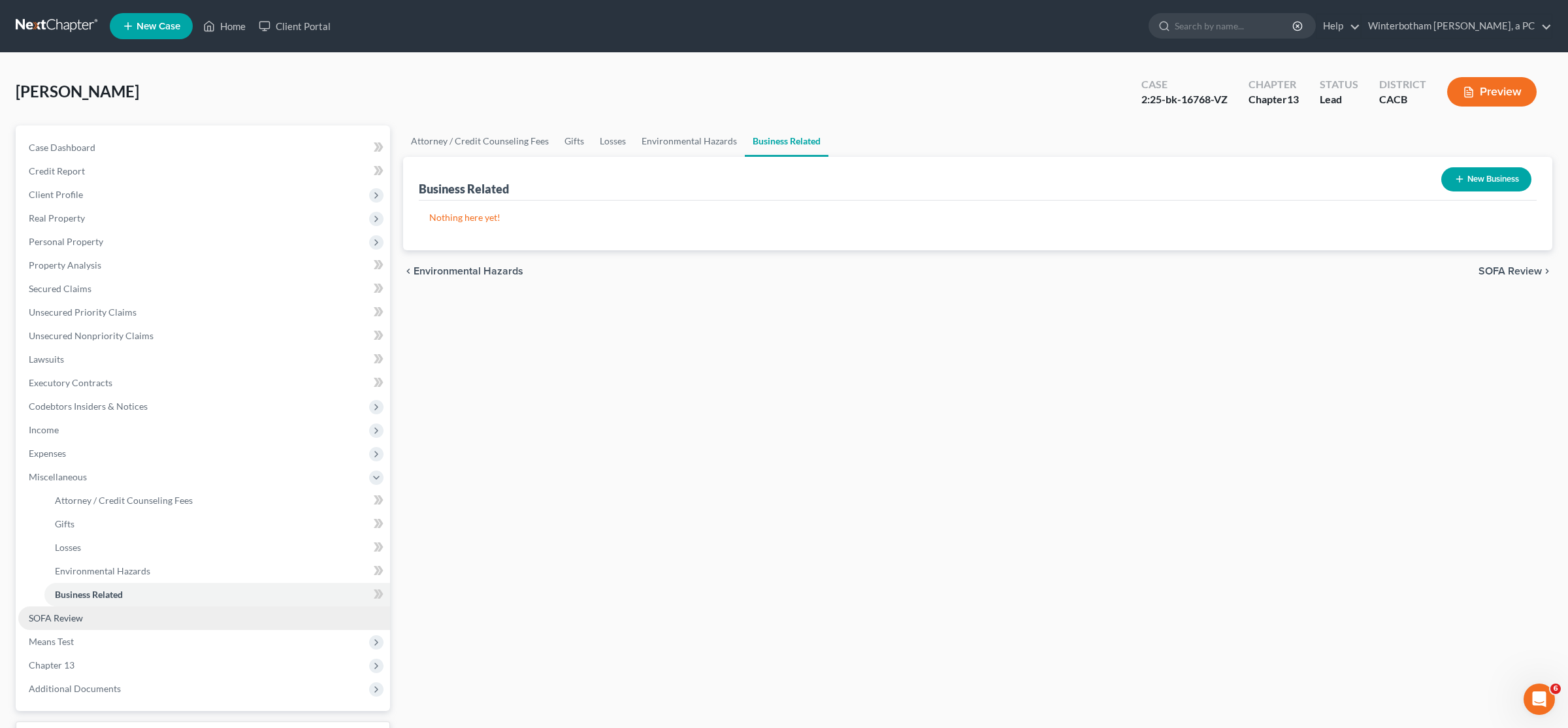
click at [97, 610] on link "SOFA Review" at bounding box center [204, 618] width 372 height 23
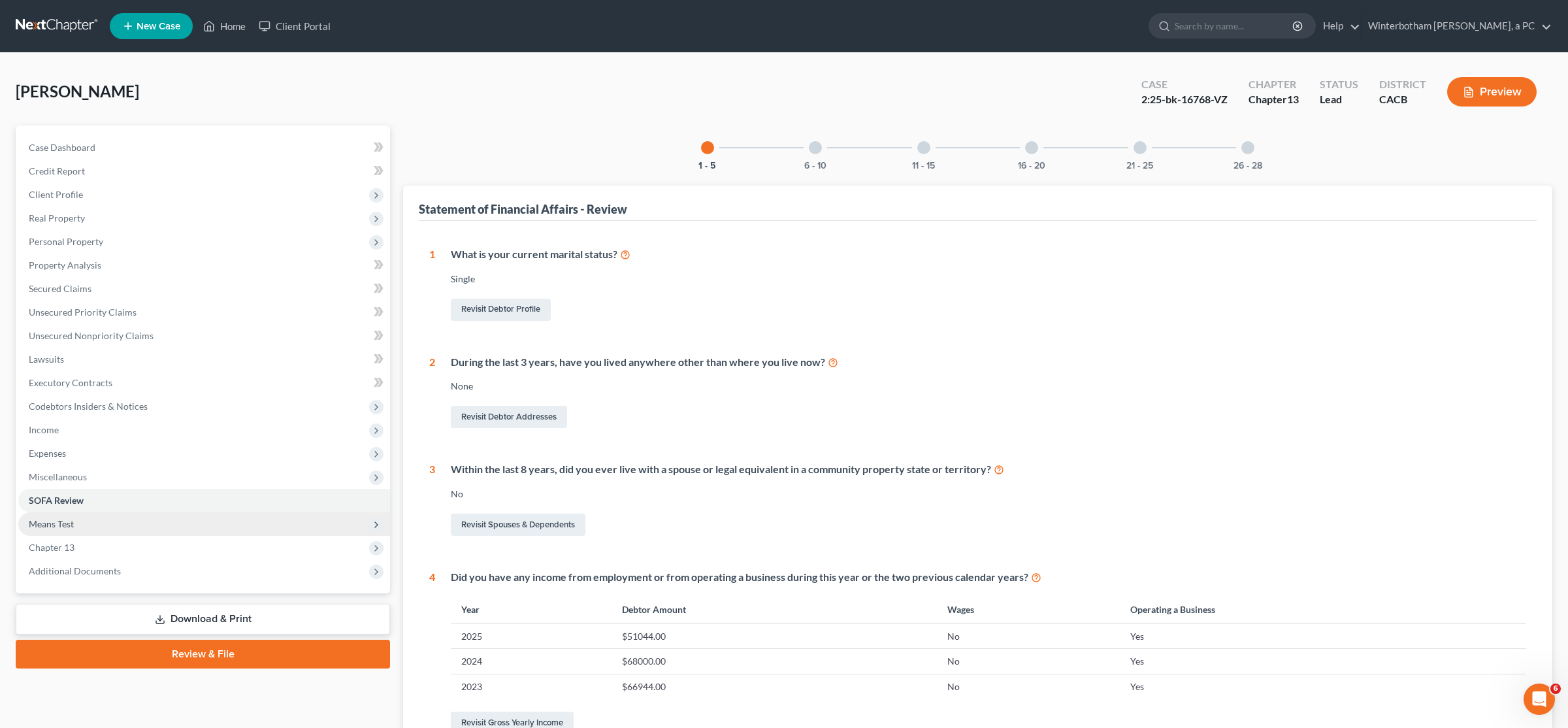
click at [92, 525] on span "Means Test" at bounding box center [204, 523] width 372 height 23
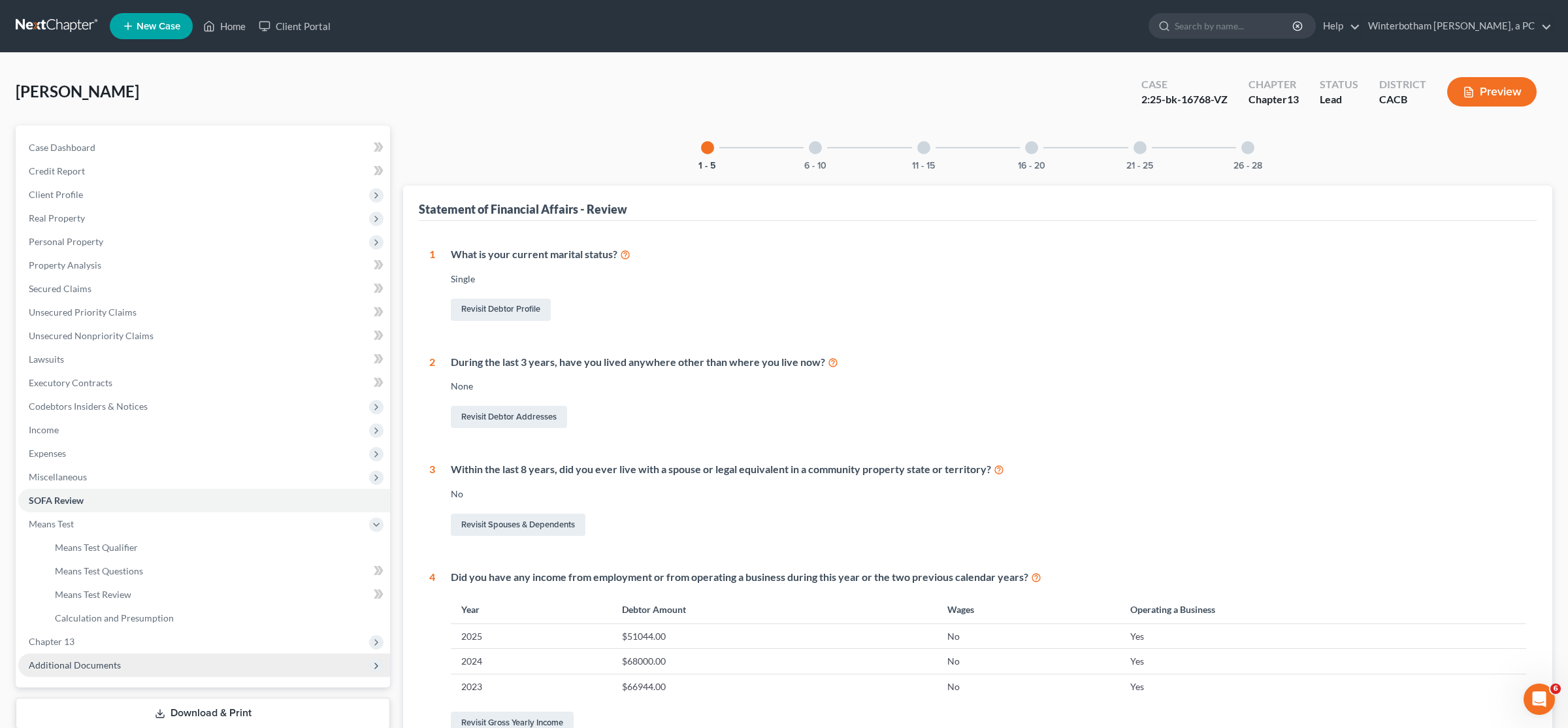
click at [115, 672] on span "Additional Documents" at bounding box center [204, 664] width 372 height 23
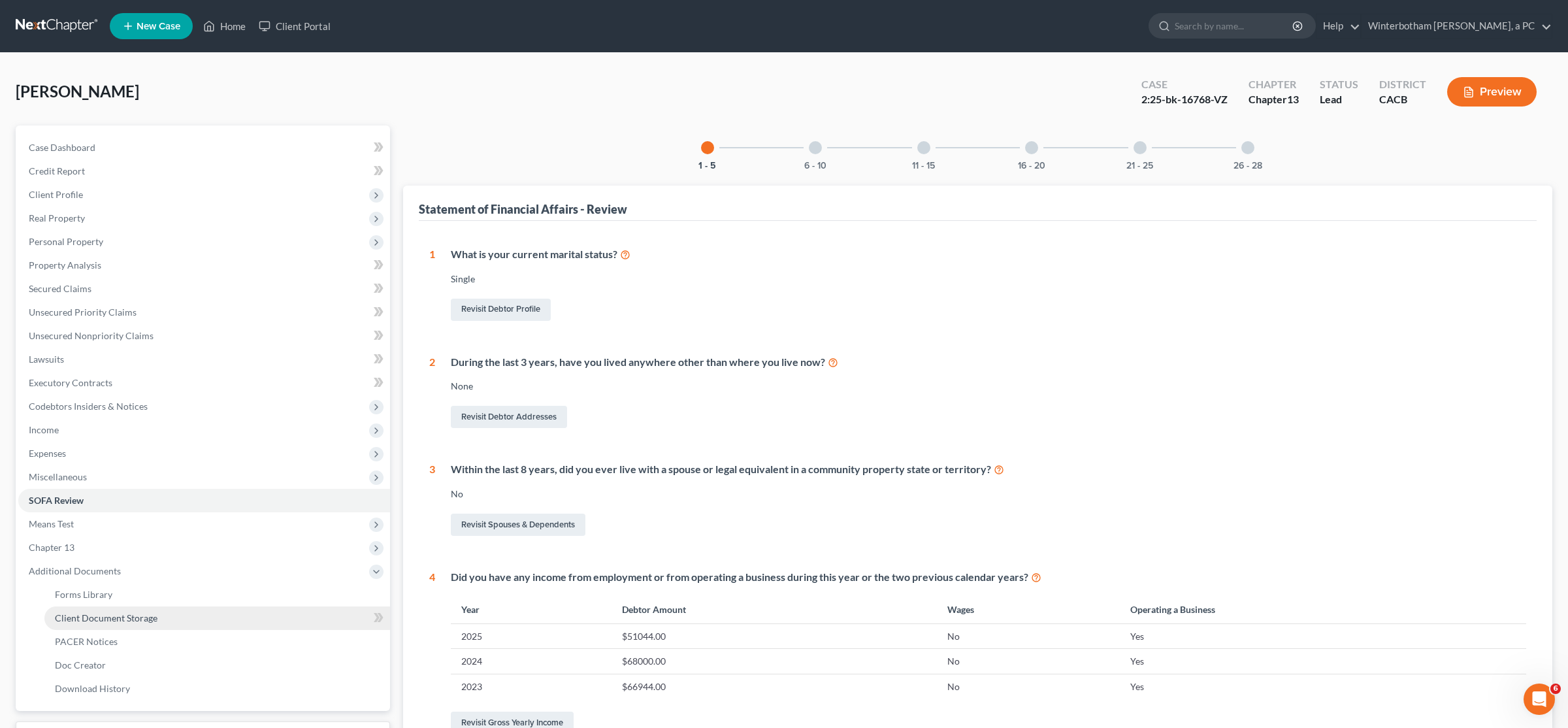
click at [145, 611] on link "Client Document Storage" at bounding box center [217, 618] width 346 height 23
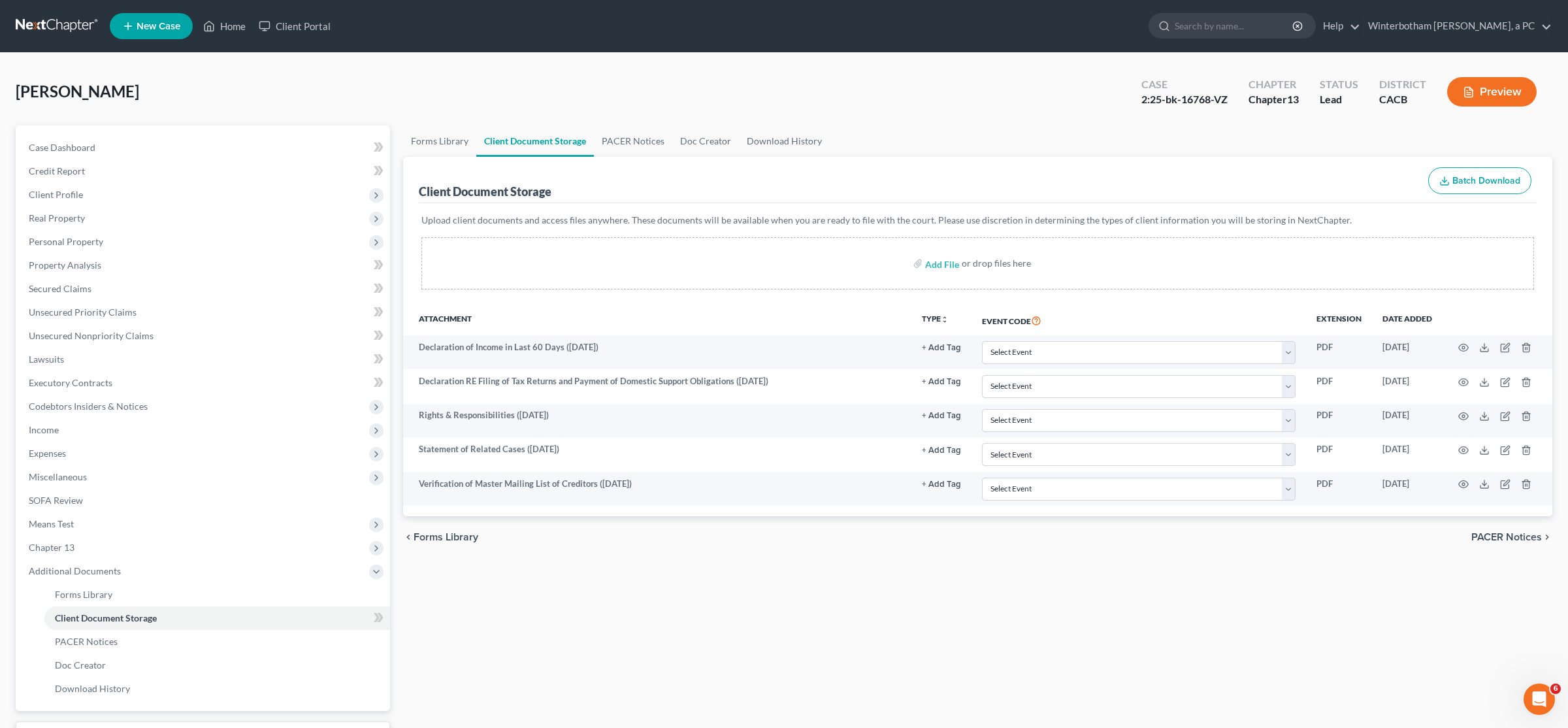
click at [49, 35] on link at bounding box center [57, 25] width 84 height 23
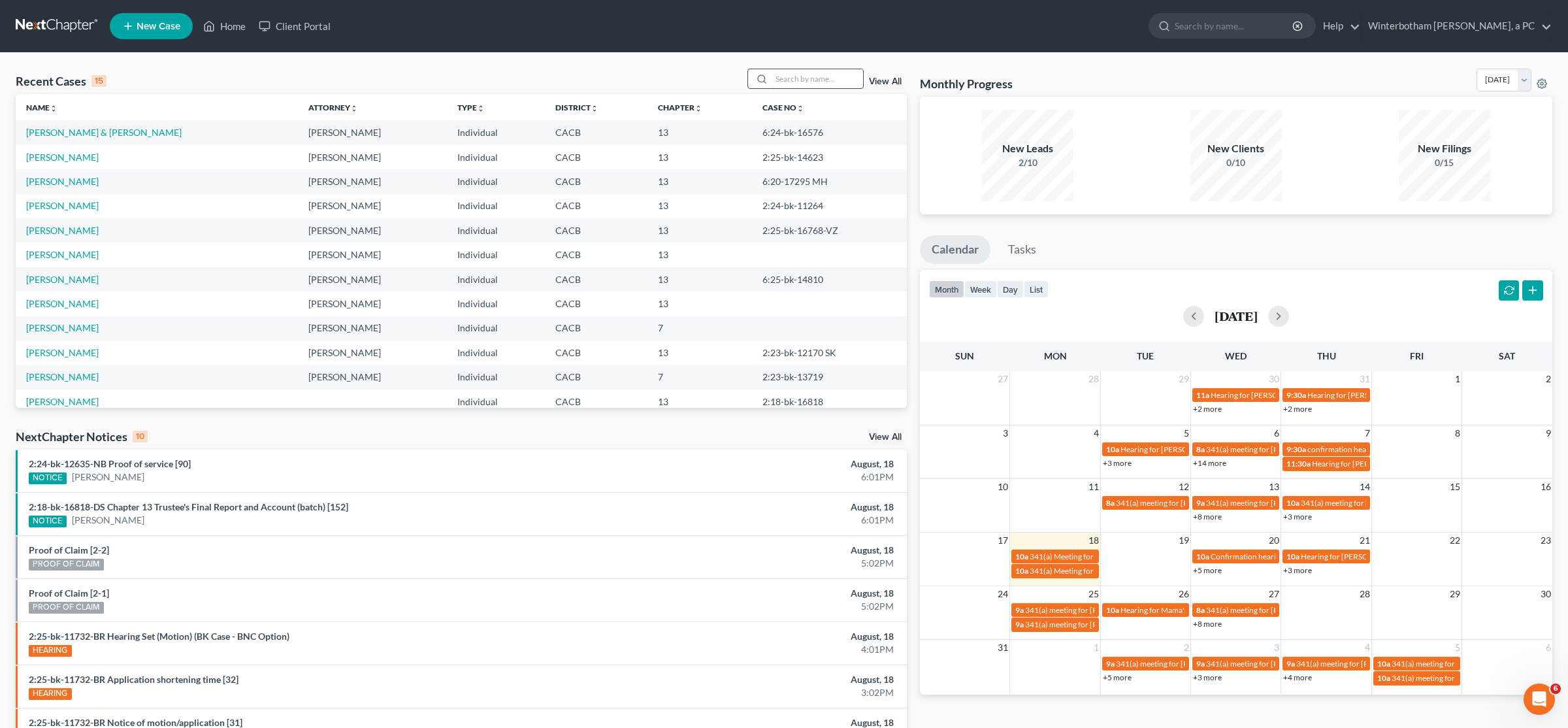
click at [819, 79] on input "search" at bounding box center [817, 78] width 92 height 19
type input "ponce"
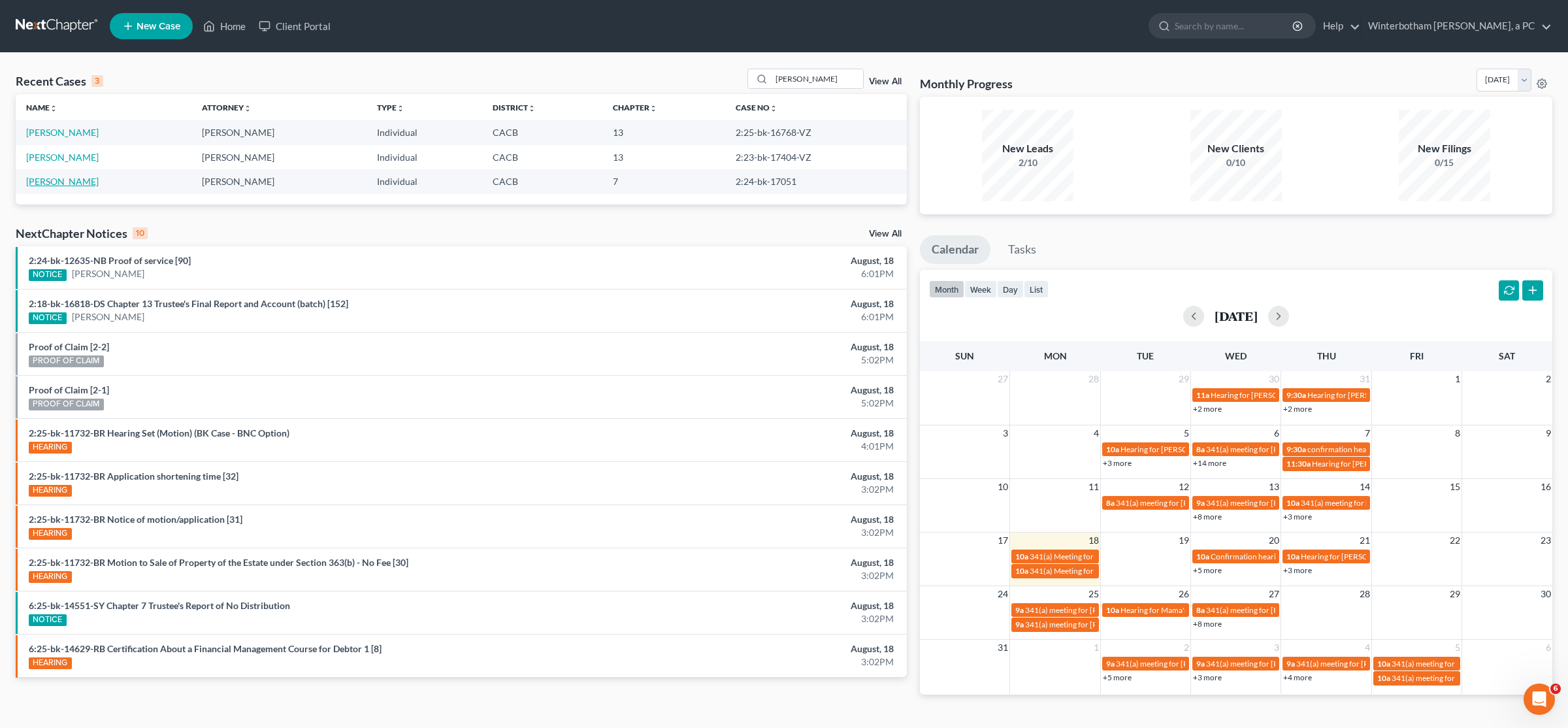
click at [52, 183] on link "[PERSON_NAME]" at bounding box center [62, 181] width 72 height 11
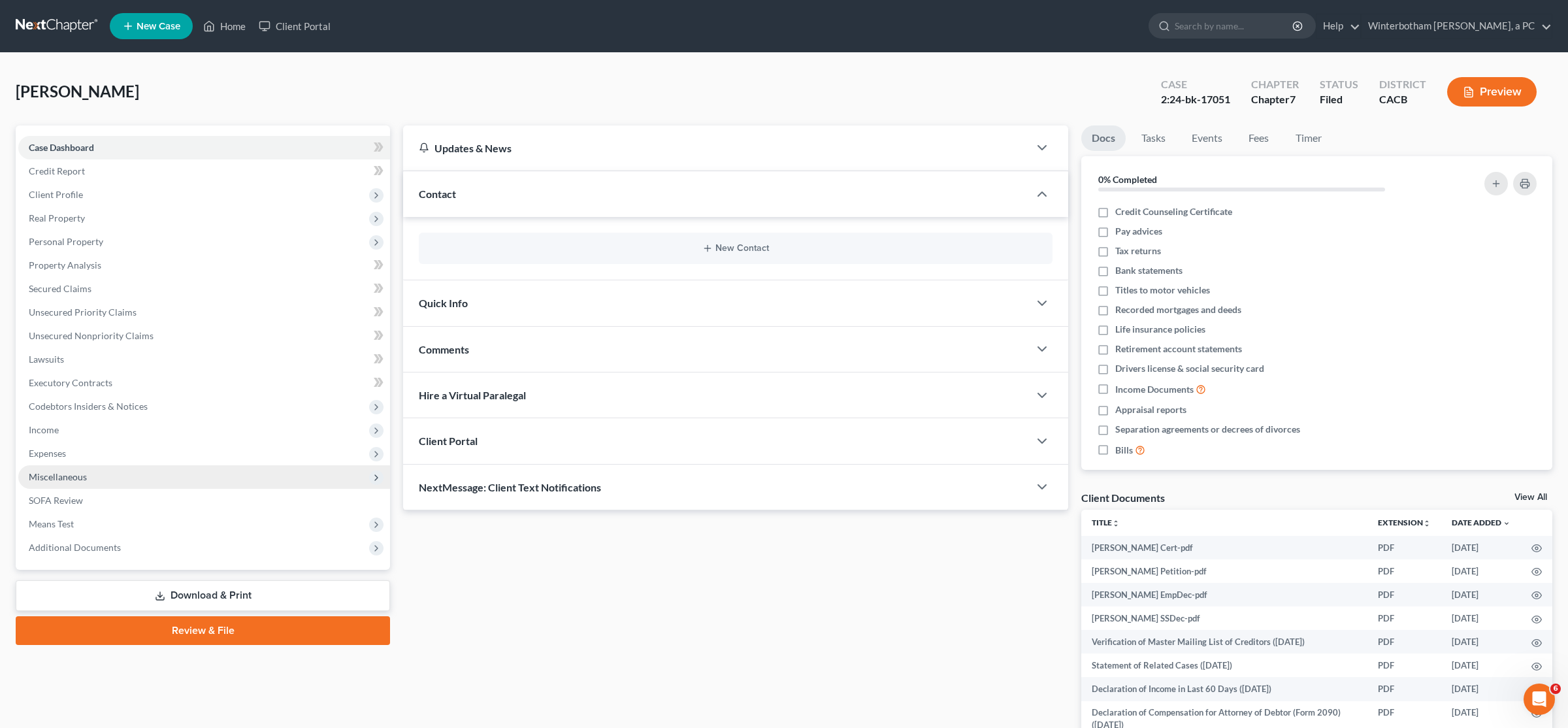
click at [65, 470] on span "Miscellaneous" at bounding box center [204, 476] width 372 height 23
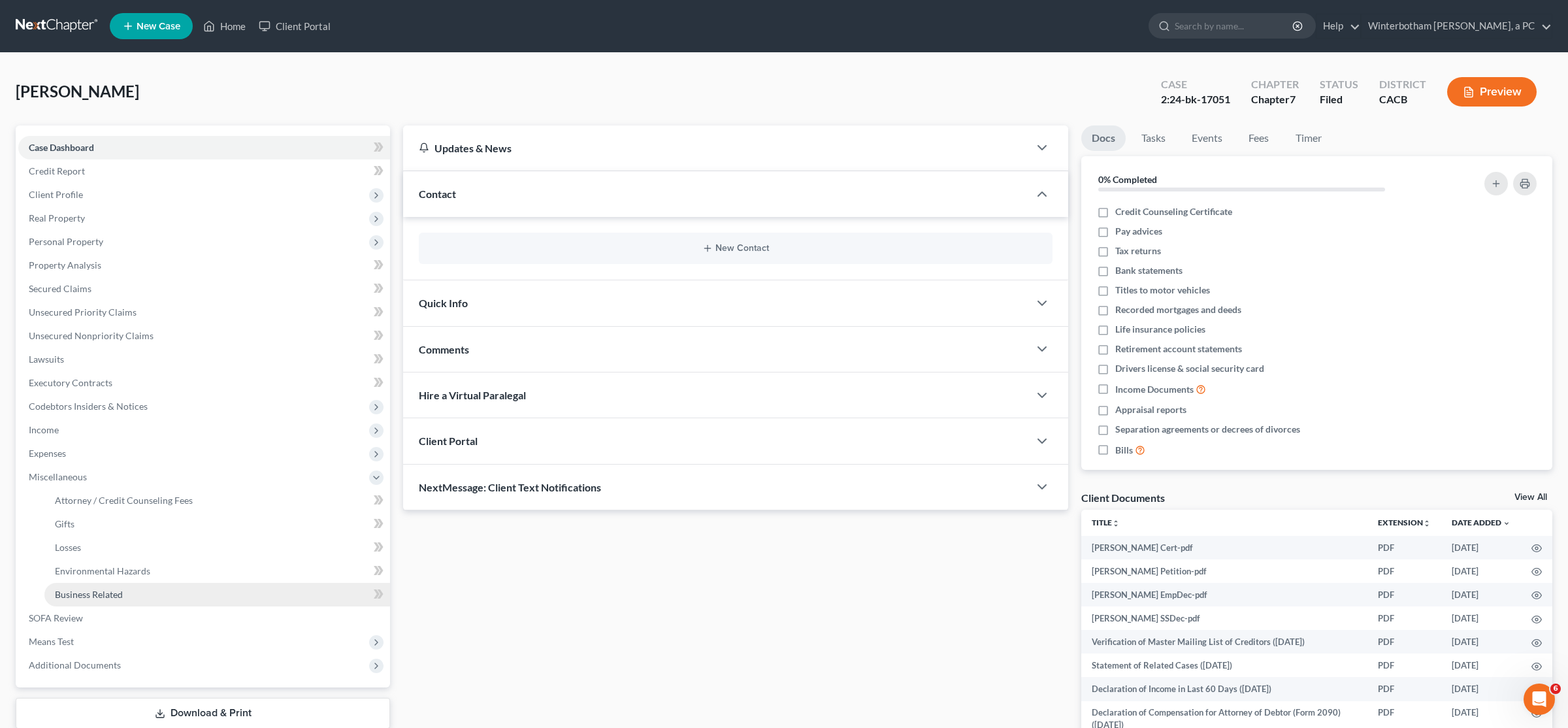
click at [79, 592] on span "Business Related" at bounding box center [89, 594] width 68 height 11
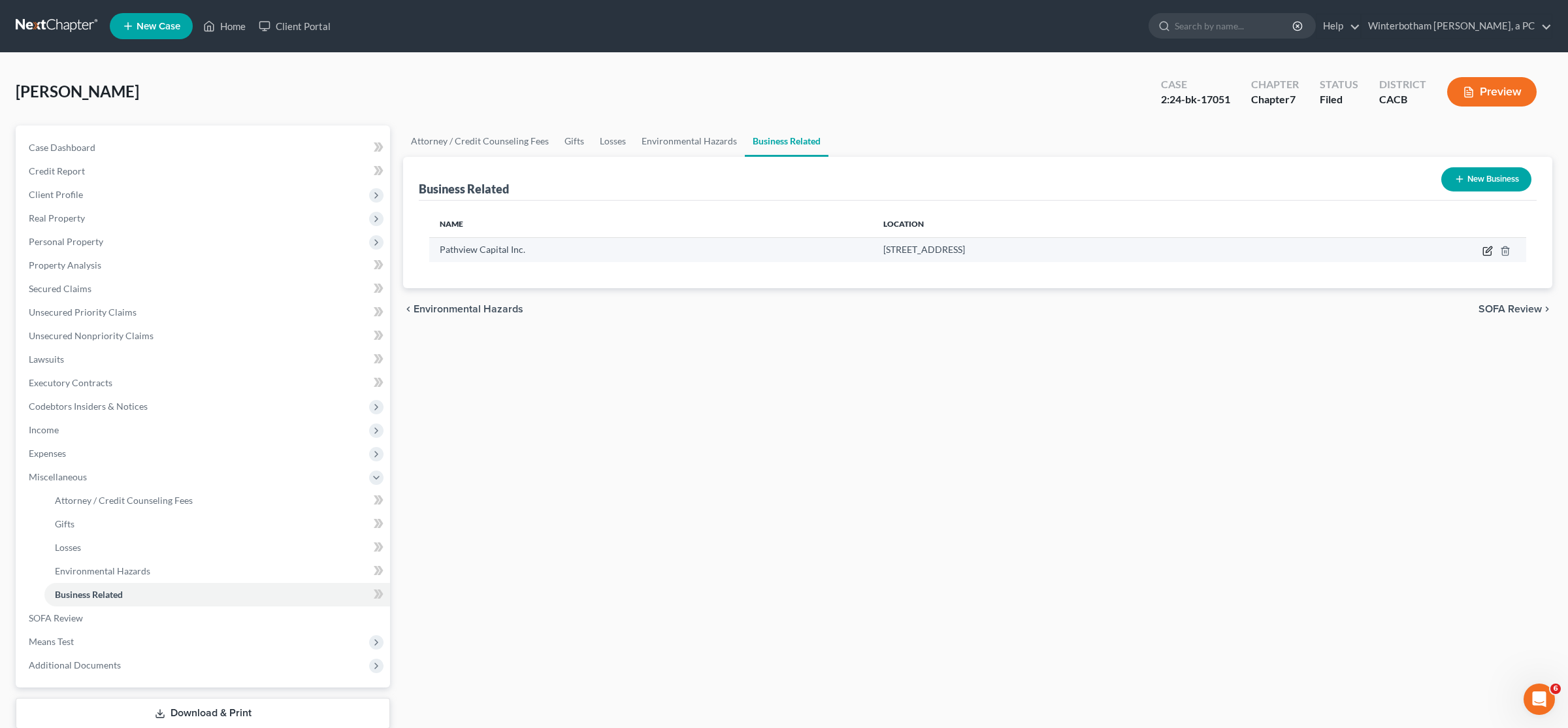
click at [1488, 254] on icon "button" at bounding box center [1488, 251] width 11 height 11
select select "officer"
select select "4"
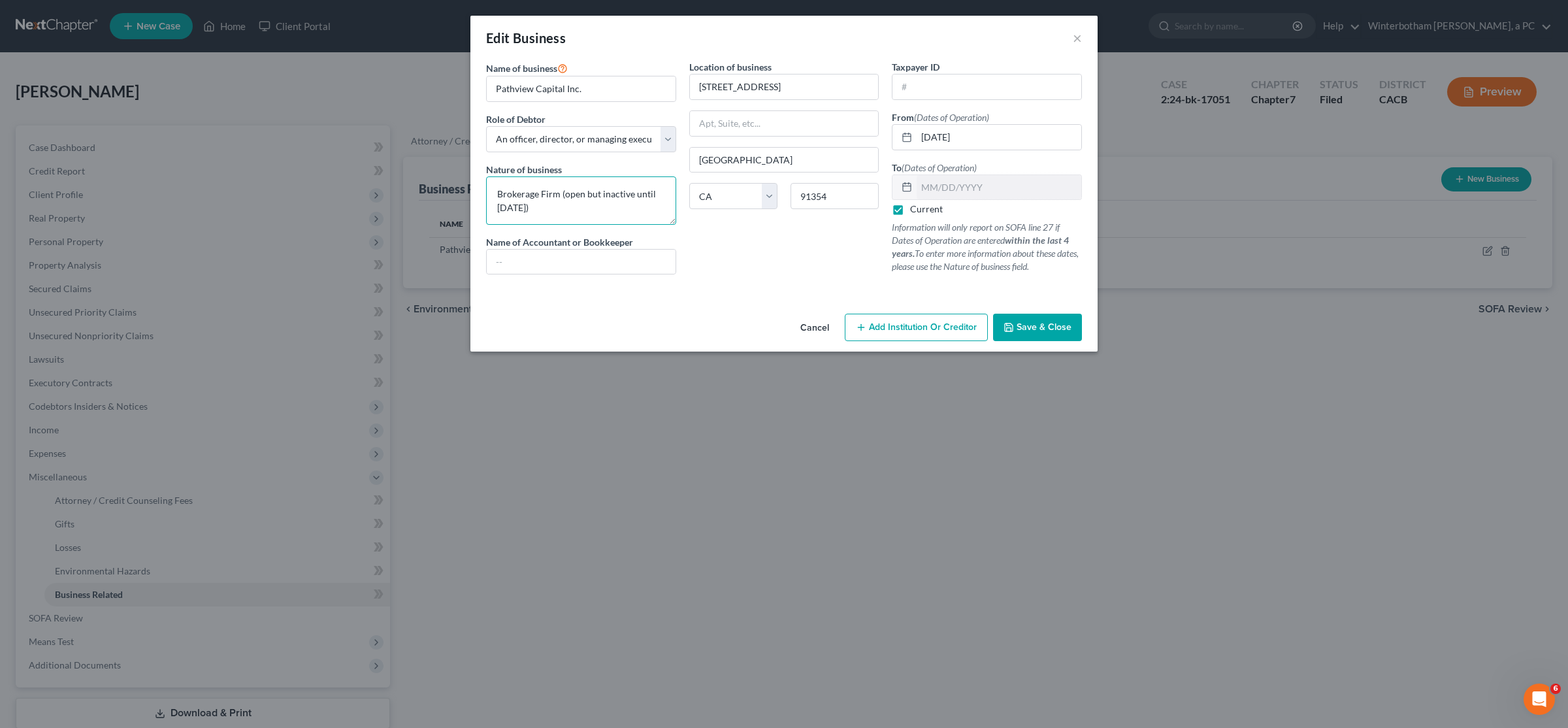
drag, startPoint x: 595, startPoint y: 209, endPoint x: 476, endPoint y: 183, distance: 121.8
click at [486, 183] on textarea "Brokerage Firm (open but inactive until 10/21/2023)" at bounding box center [581, 201] width 190 height 48
click at [814, 329] on button "Cancel" at bounding box center [814, 328] width 50 height 26
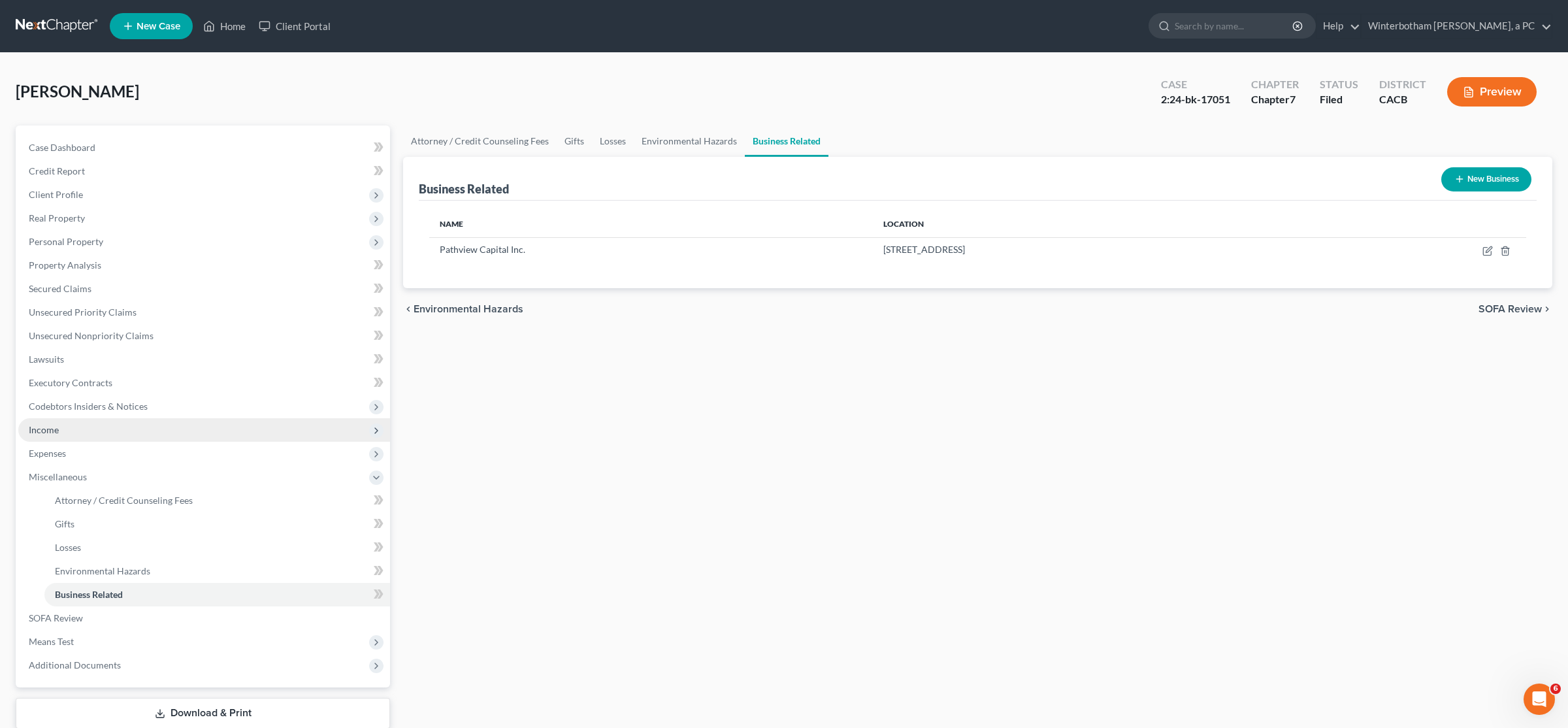
click at [80, 424] on span "Income" at bounding box center [204, 430] width 372 height 23
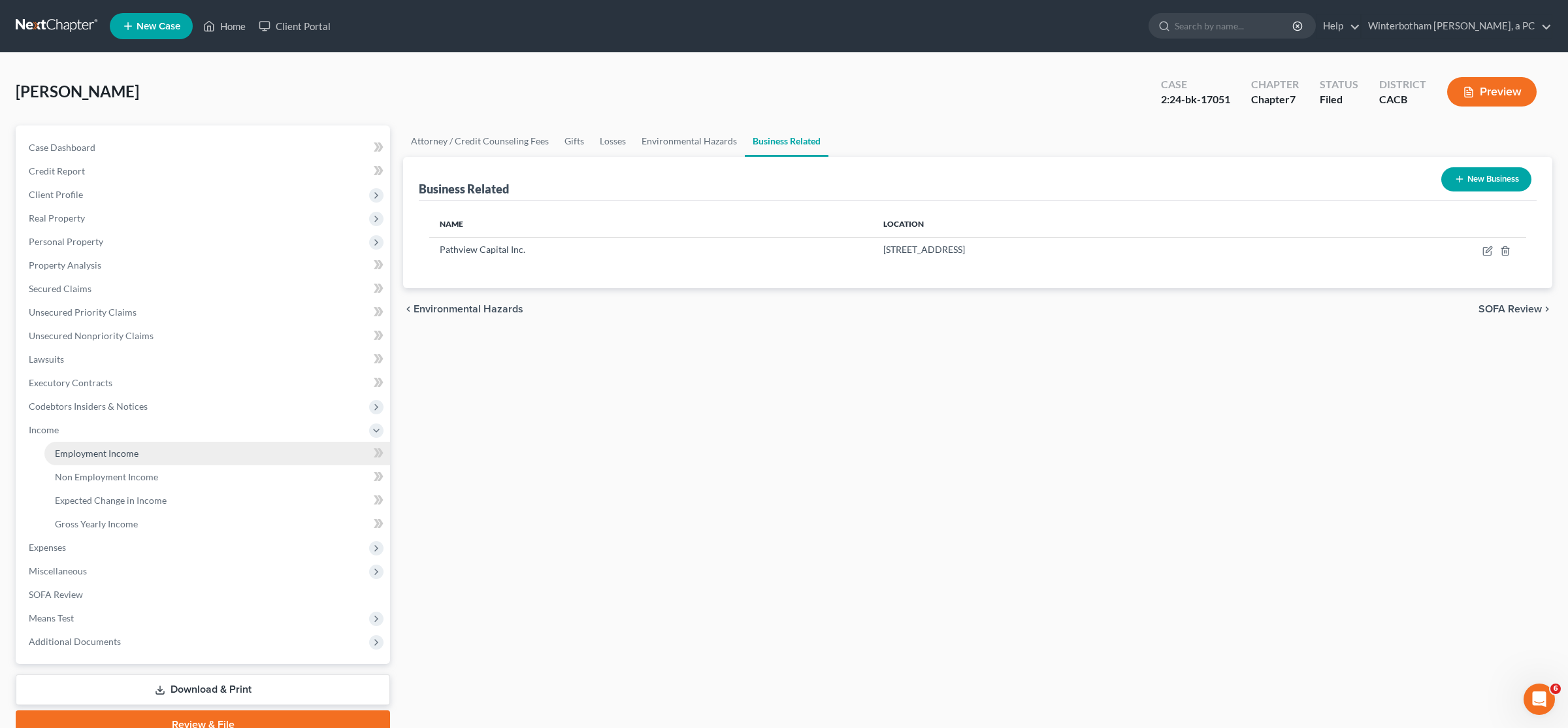
click at [78, 451] on span "Employment Income" at bounding box center [96, 453] width 84 height 11
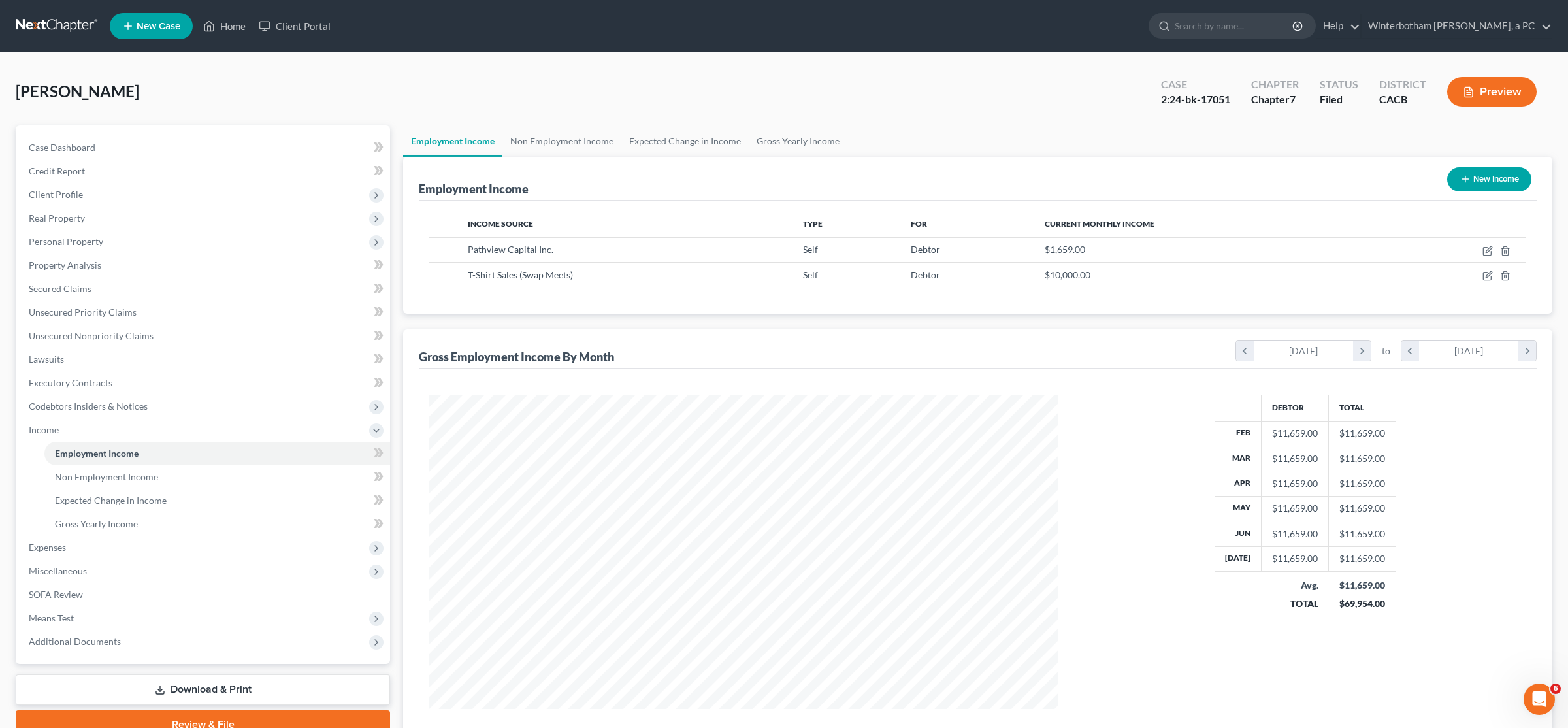
scroll to position [314, 655]
click at [1484, 252] on icon "button" at bounding box center [1488, 251] width 11 height 11
select select "1"
select select "4"
select select "0"
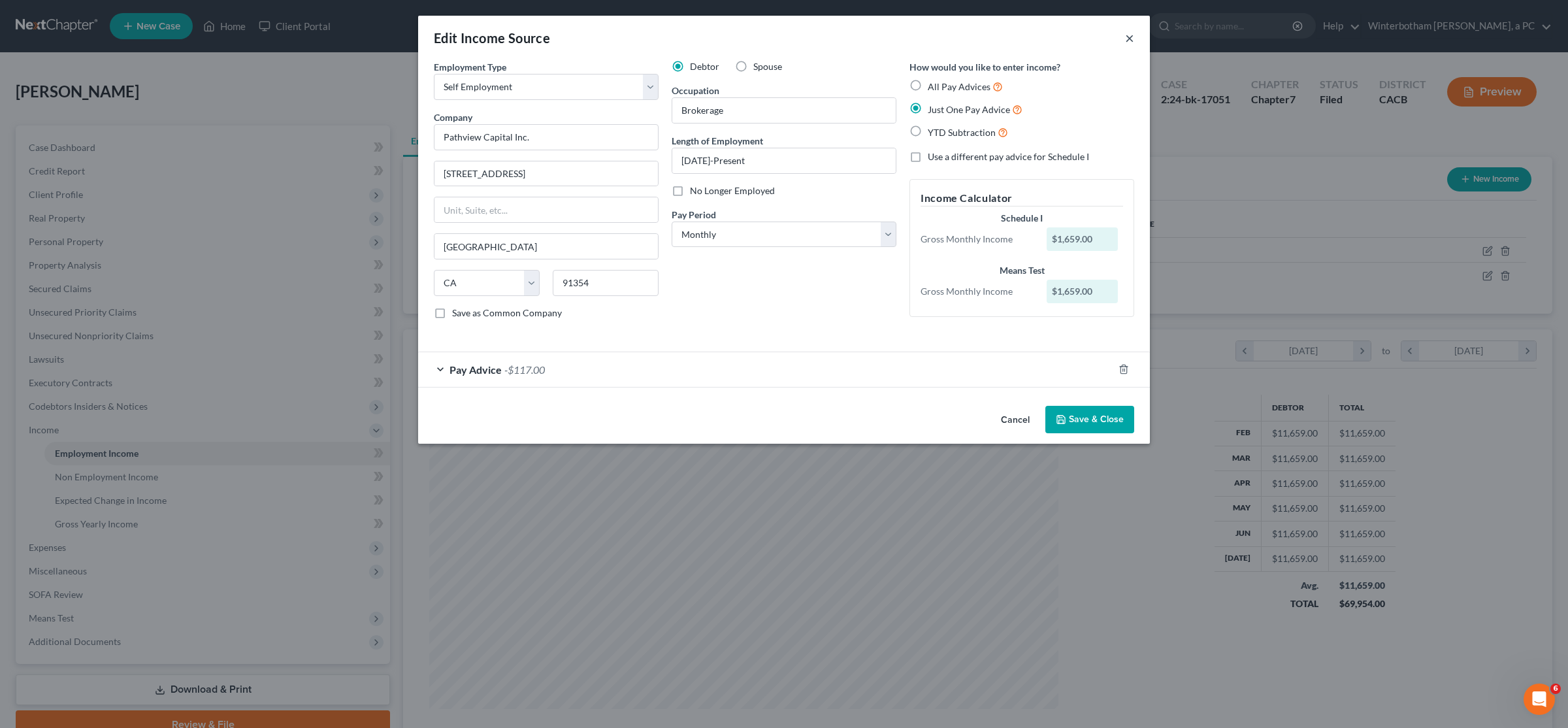
click at [1128, 37] on button "×" at bounding box center [1130, 37] width 9 height 15
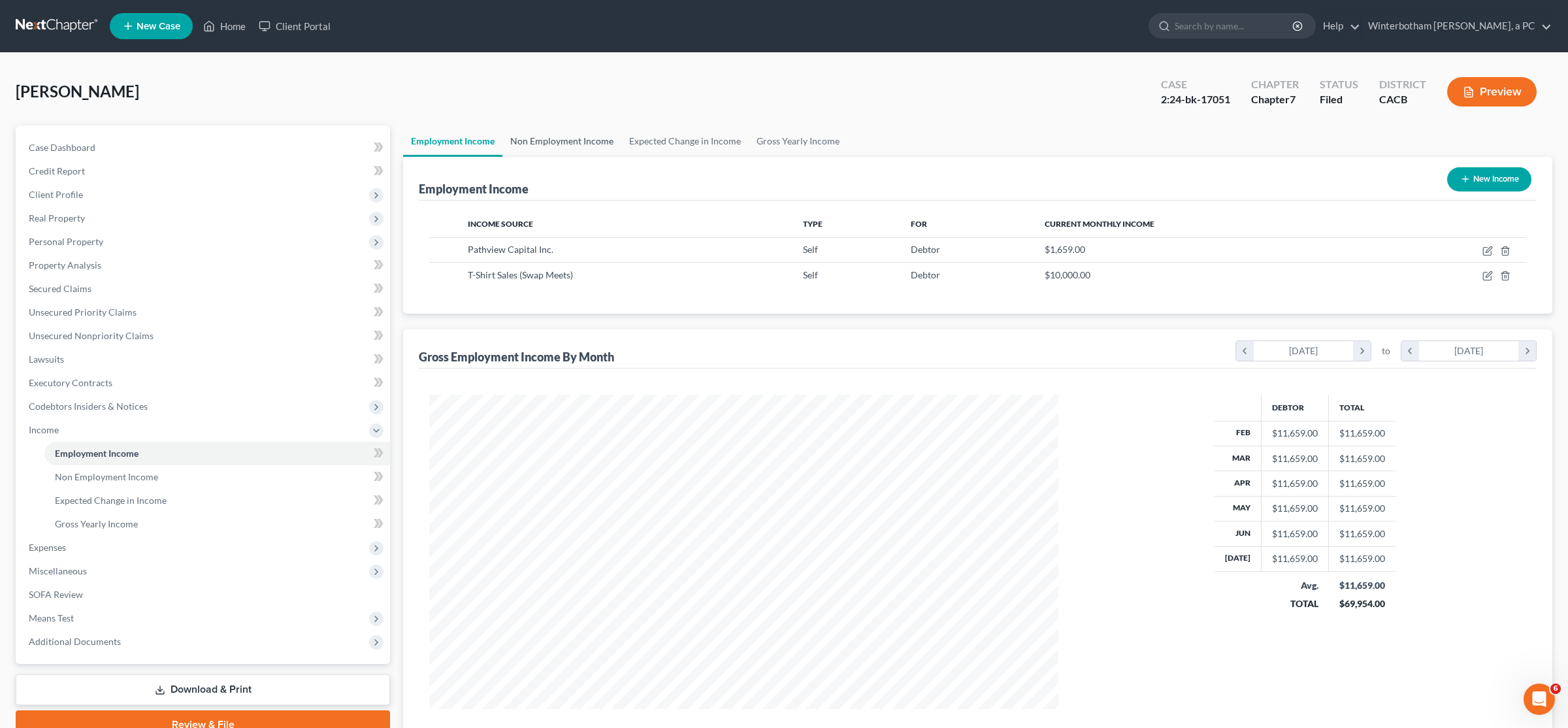
click at [568, 147] on link "Non Employment Income" at bounding box center [562, 141] width 119 height 31
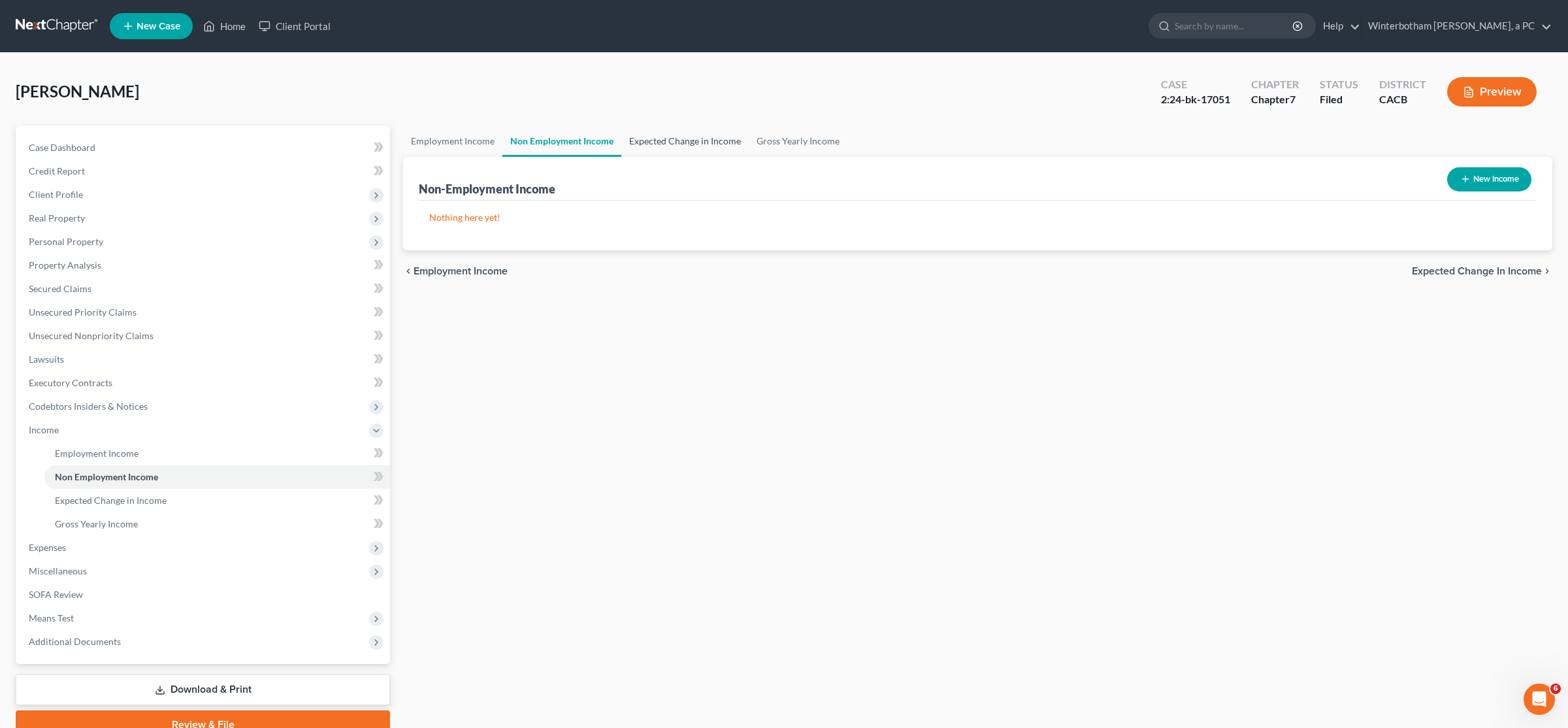
click at [650, 144] on link "Expected Change in Income" at bounding box center [685, 141] width 127 height 31
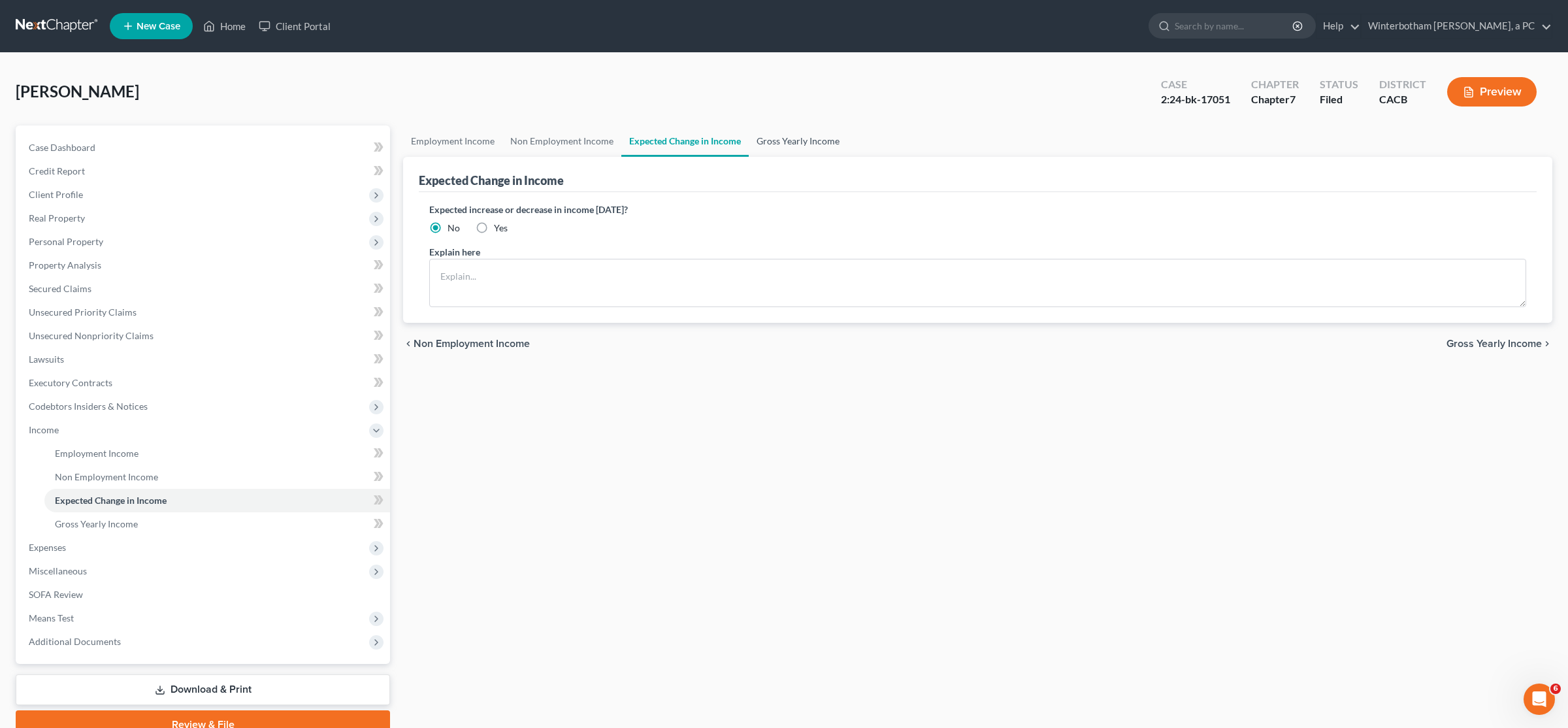
click at [796, 145] on link "Gross Yearly Income" at bounding box center [798, 141] width 98 height 31
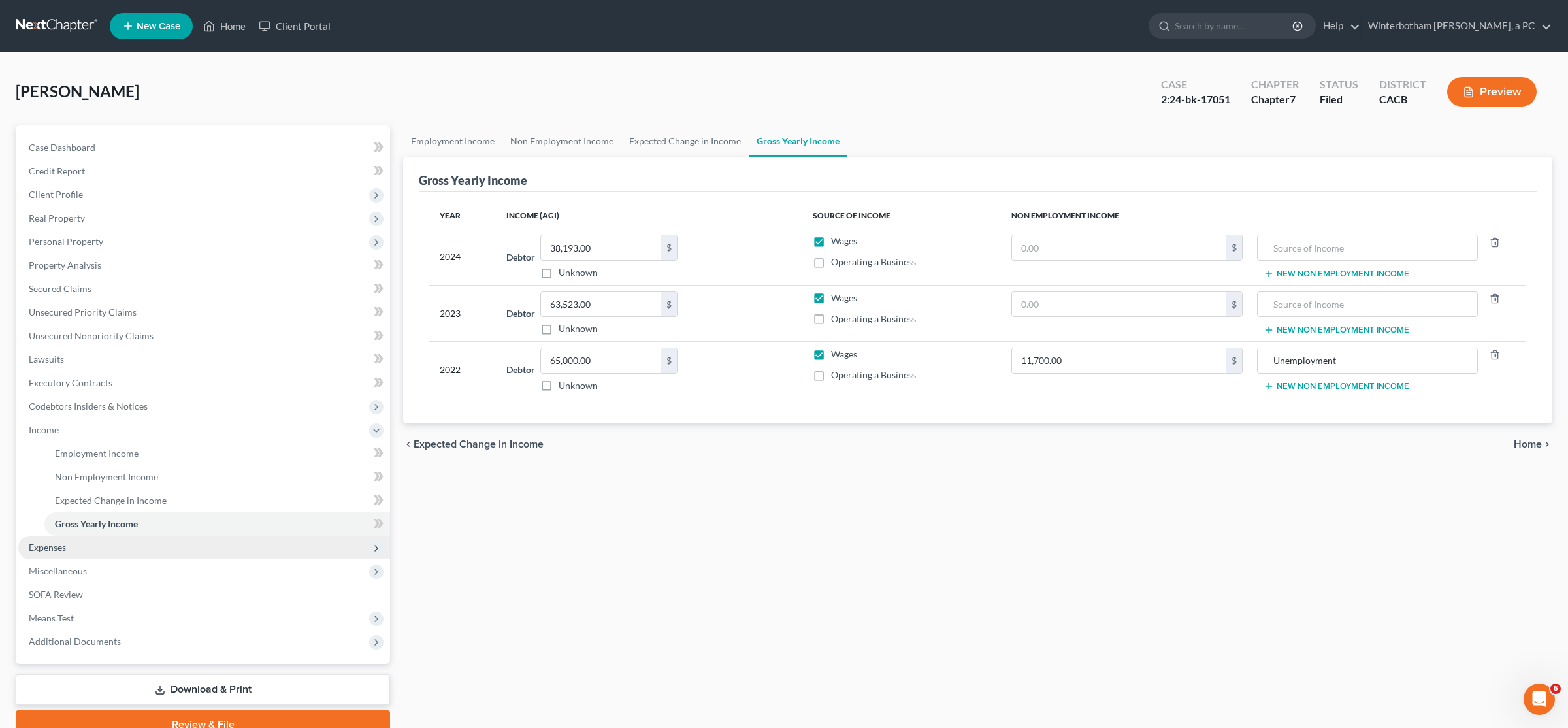
click at [68, 549] on span "Expenses" at bounding box center [204, 547] width 372 height 23
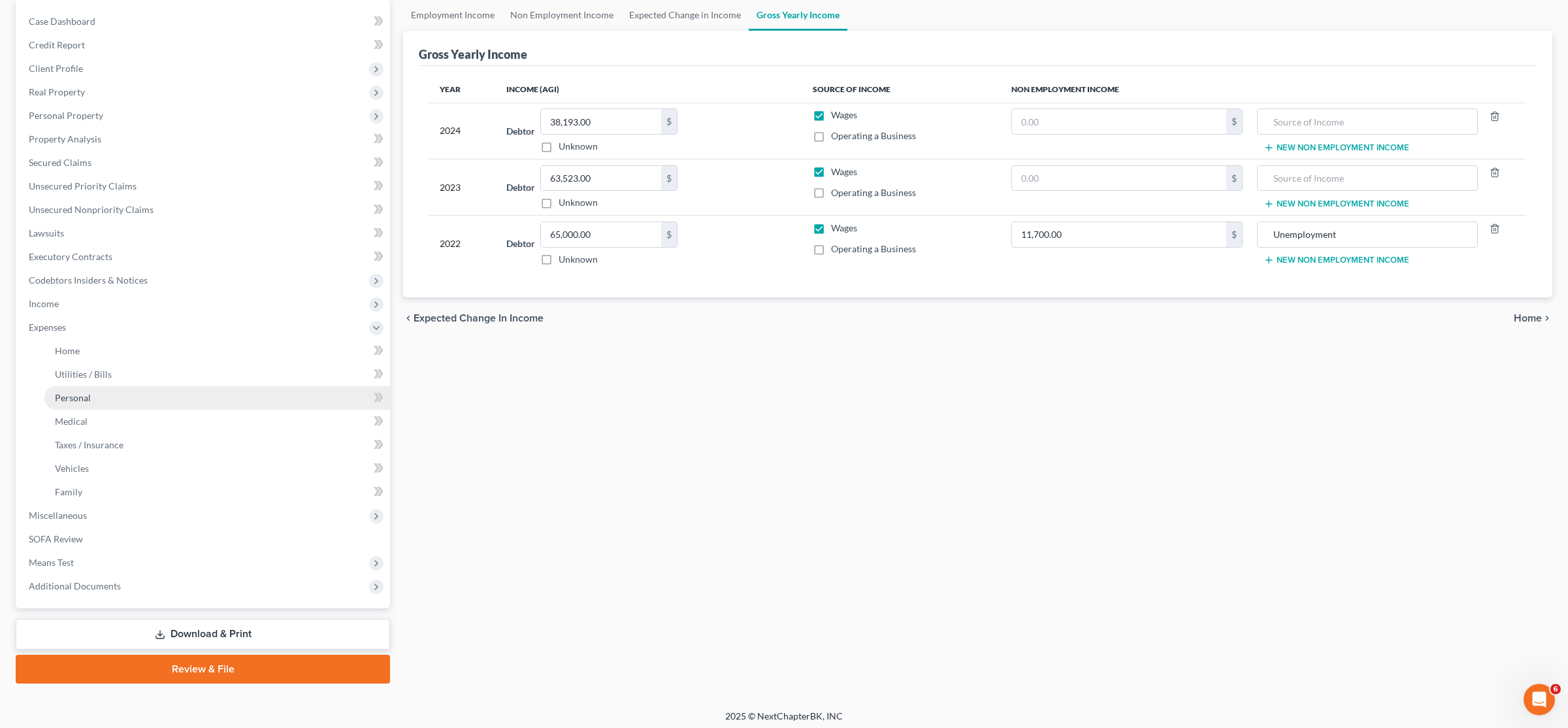
scroll to position [130, 0]
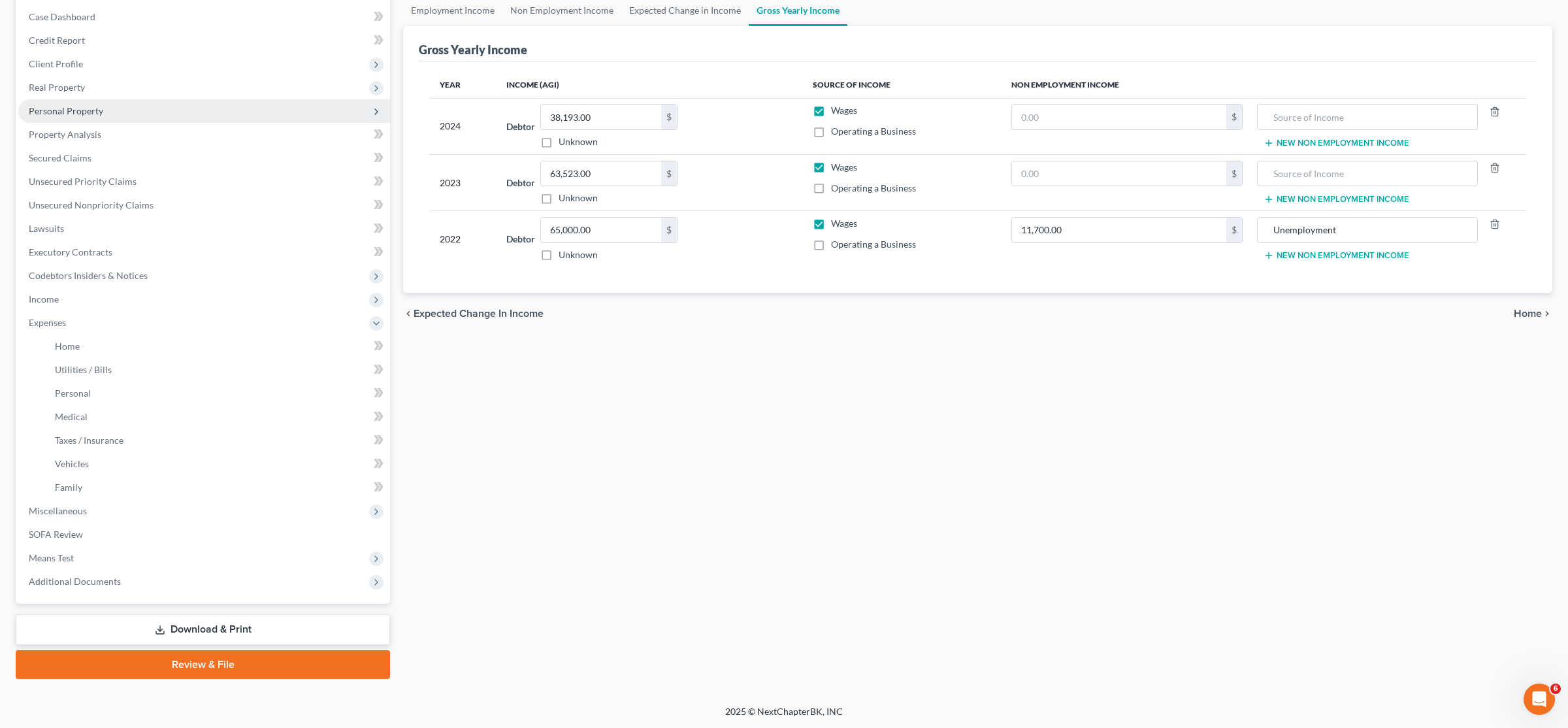
click at [82, 104] on span "Personal Property" at bounding box center [204, 110] width 372 height 23
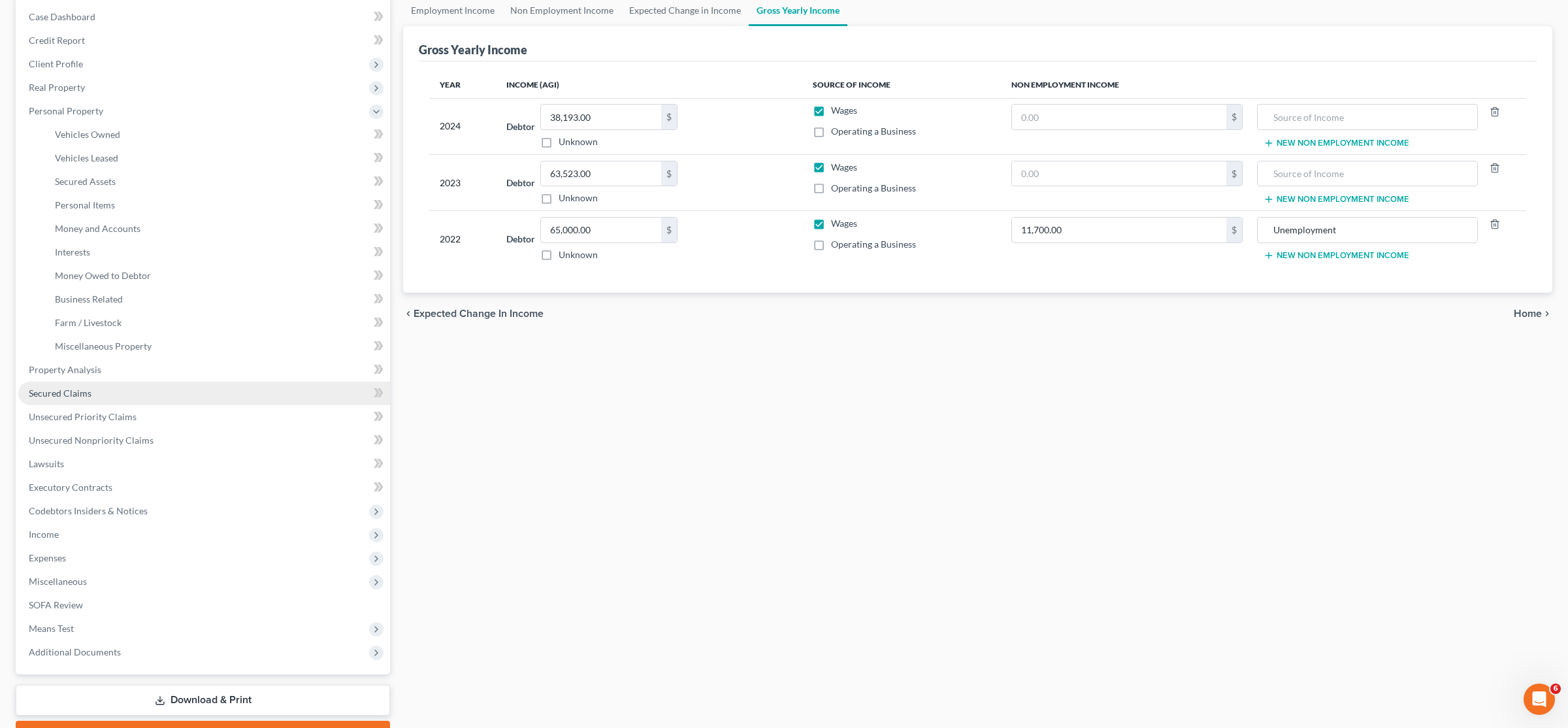
click at [63, 384] on link "Secured Claims" at bounding box center [204, 393] width 372 height 23
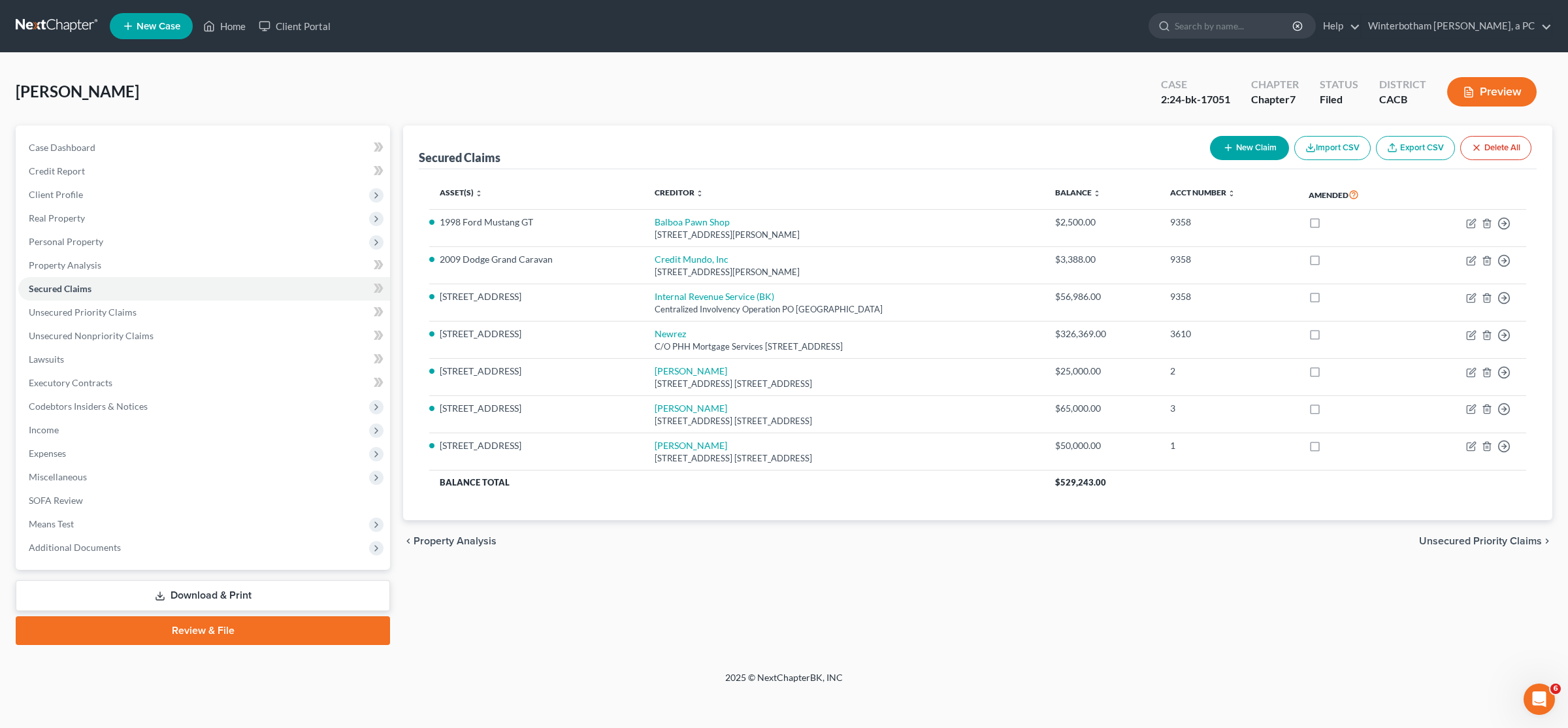
click at [39, 29] on link at bounding box center [57, 25] width 84 height 23
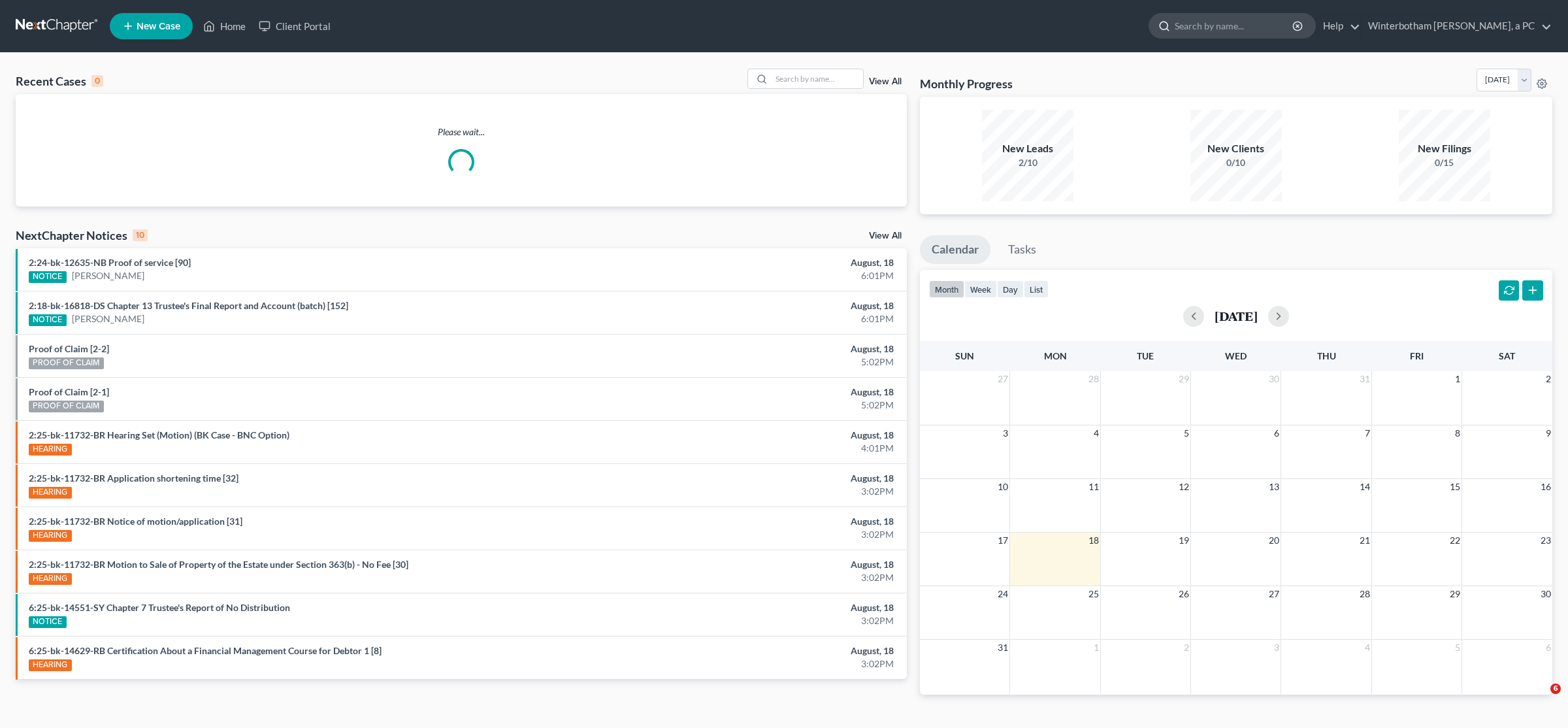
click at [1214, 28] on input "search" at bounding box center [1235, 26] width 120 height 24
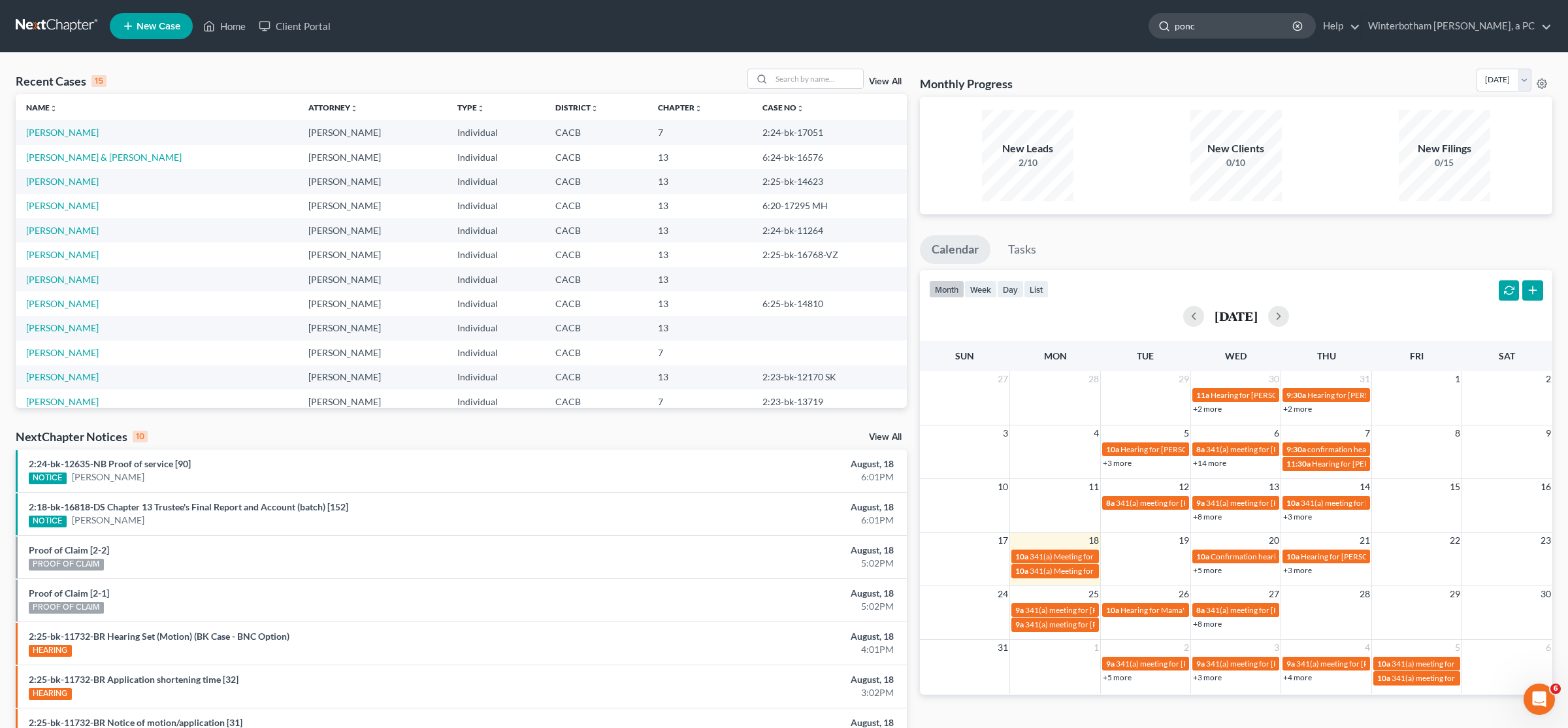
type input "ponce"
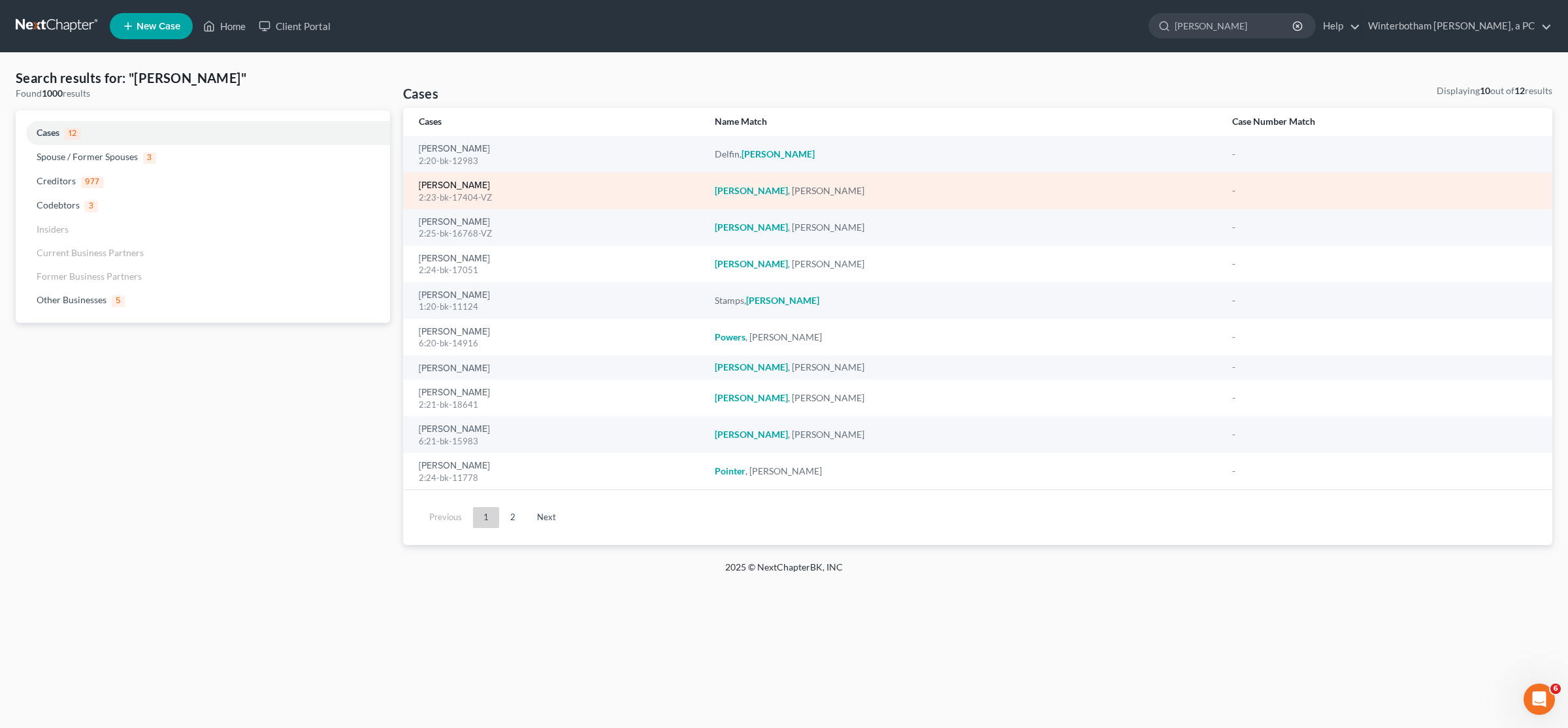
click at [470, 185] on link "[PERSON_NAME]" at bounding box center [454, 185] width 71 height 9
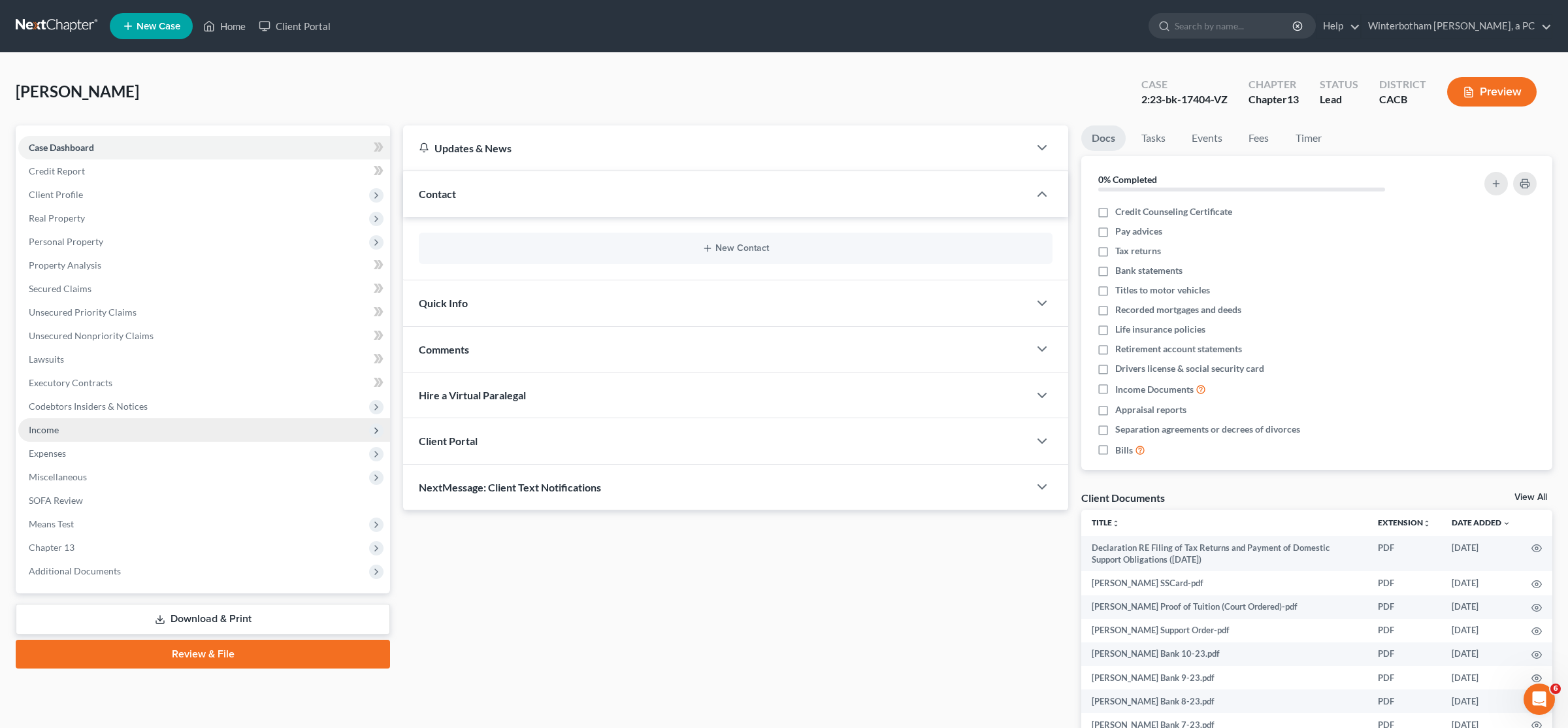
click at [52, 438] on span "Income" at bounding box center [204, 430] width 372 height 23
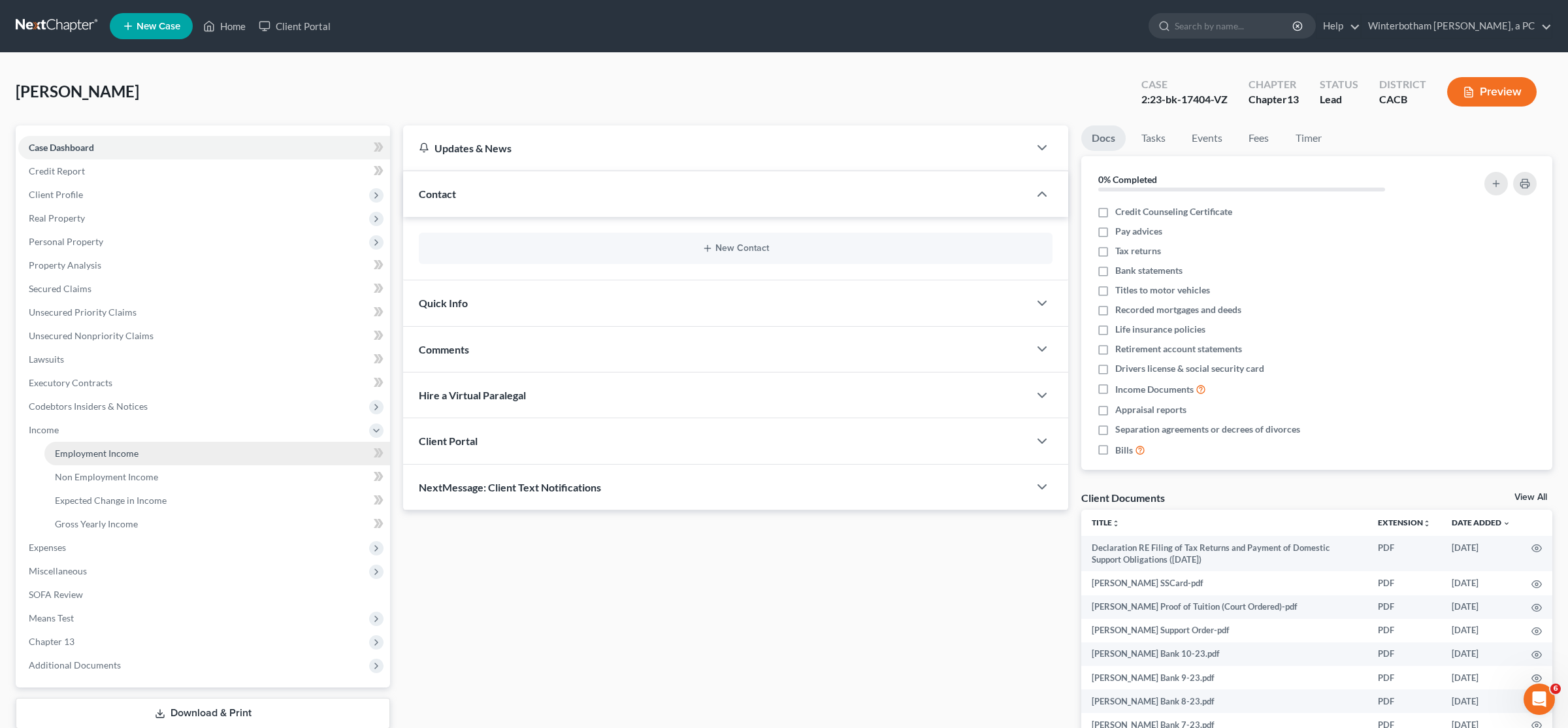
click at [58, 452] on span "Employment Income" at bounding box center [96, 453] width 84 height 11
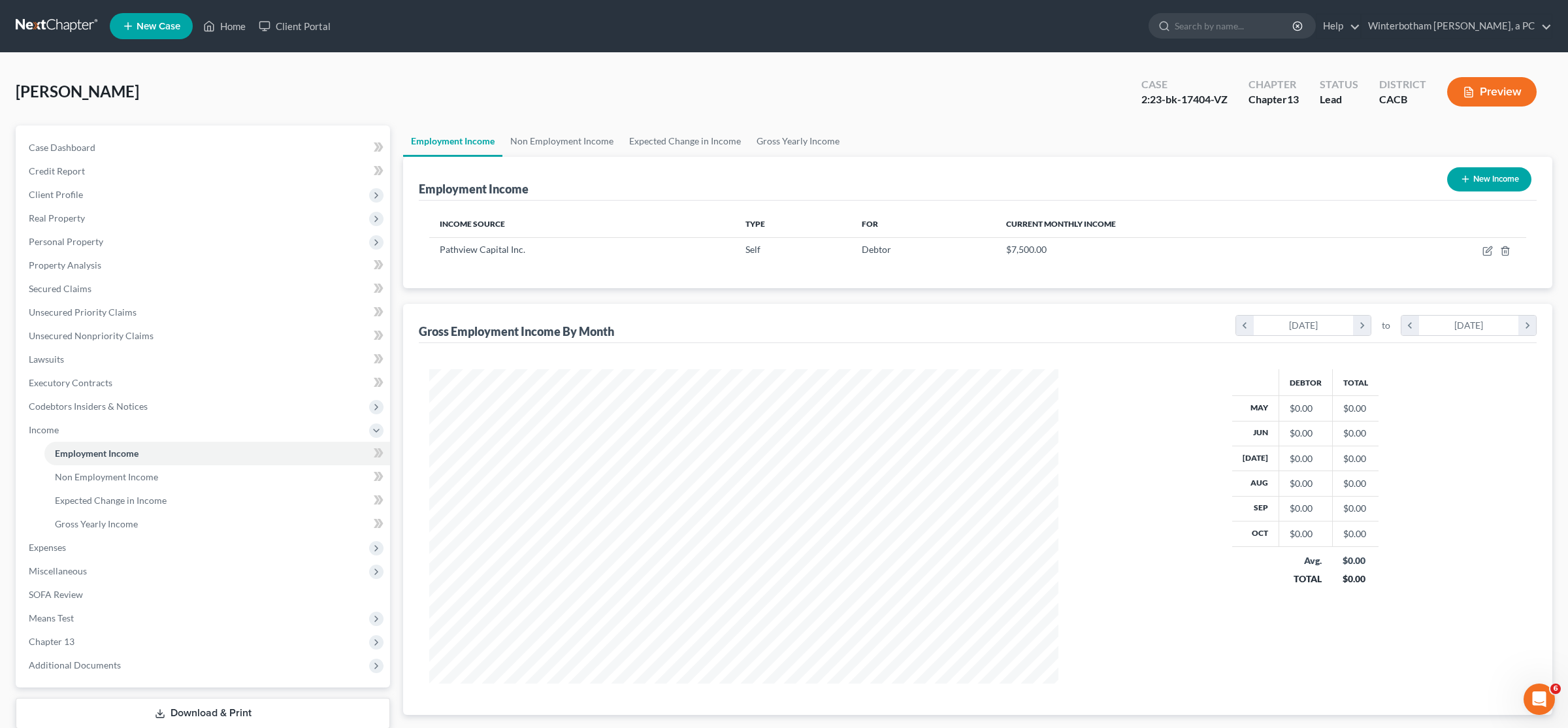
scroll to position [314, 655]
click at [1483, 256] on icon "button" at bounding box center [1488, 251] width 11 height 11
select select "1"
select select "4"
select select "0"
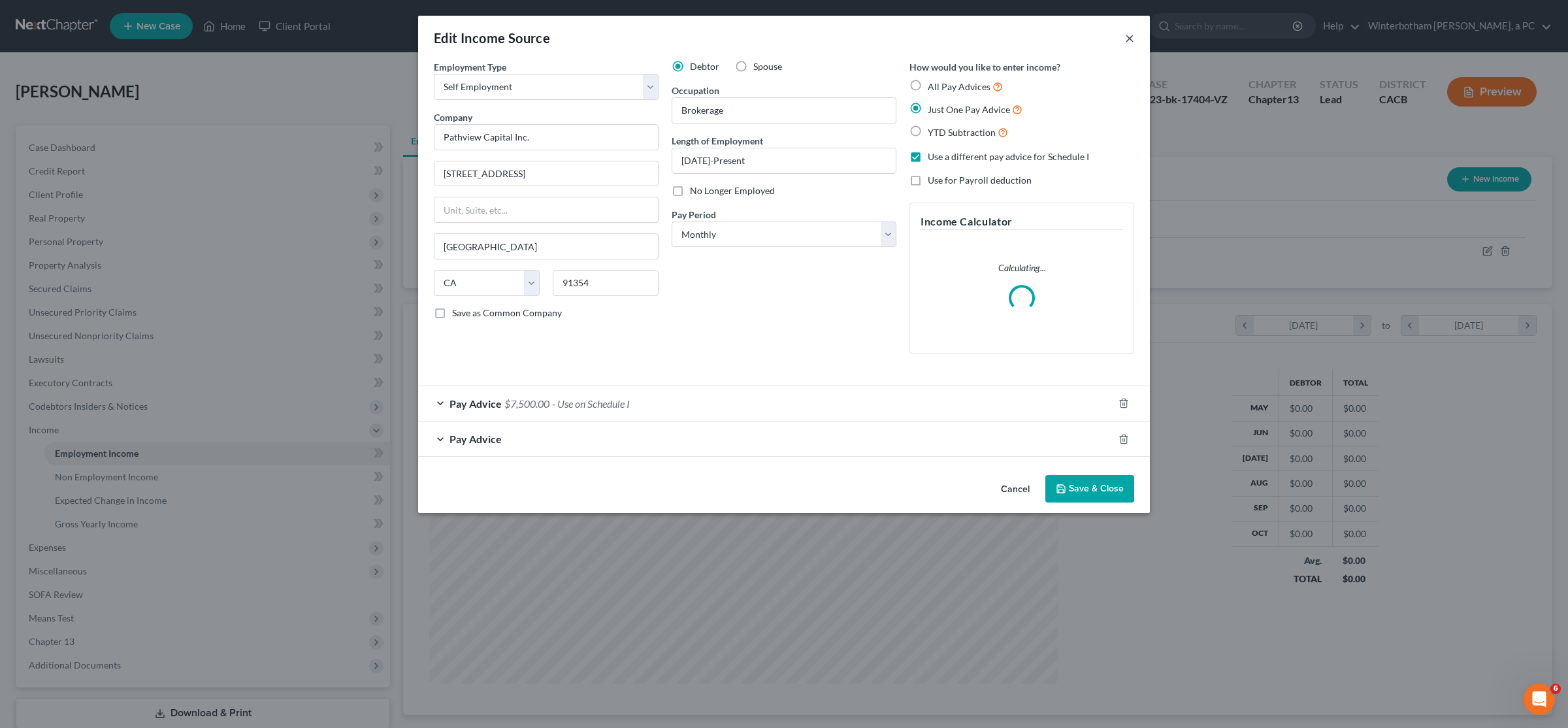
click at [1132, 35] on button "×" at bounding box center [1130, 37] width 9 height 15
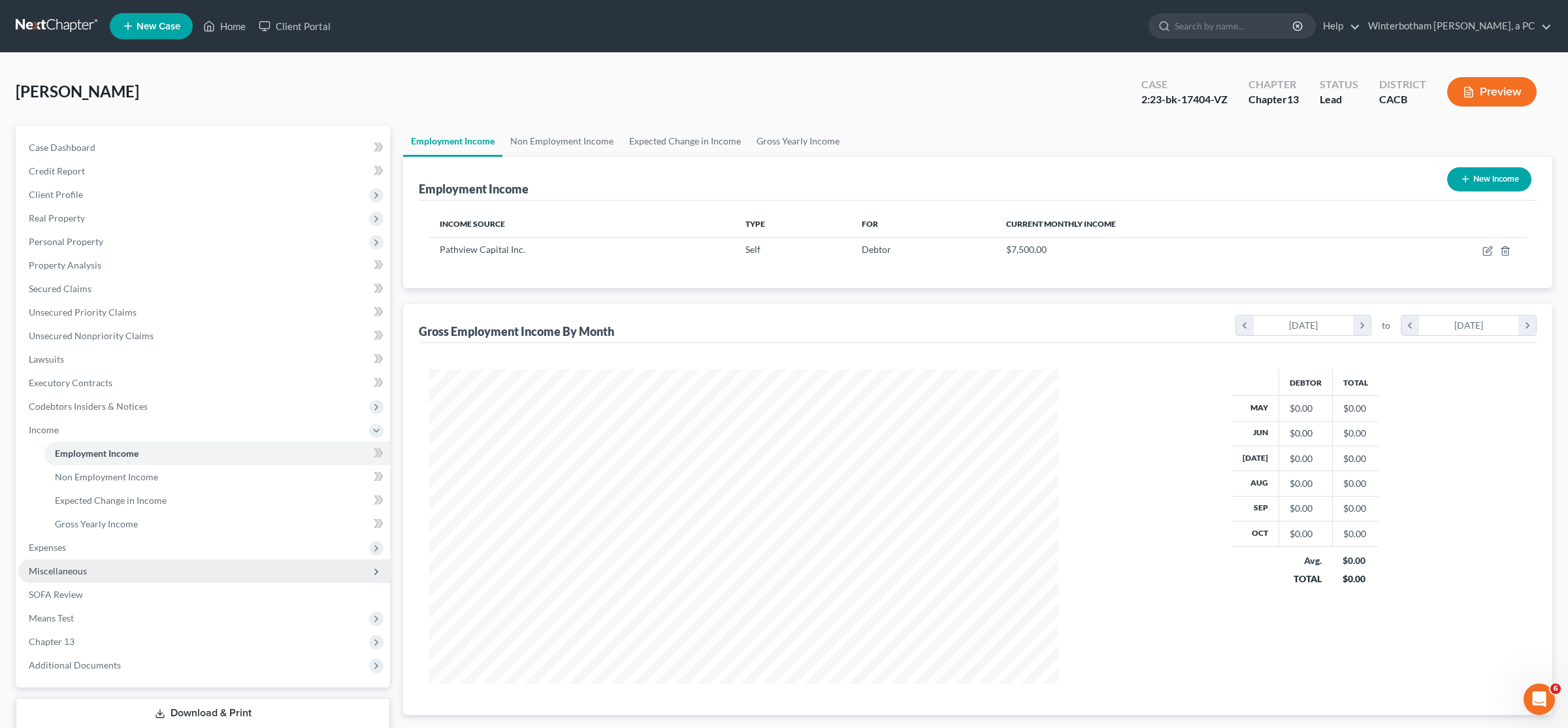
click at [74, 575] on span "Miscellaneous" at bounding box center [204, 571] width 372 height 23
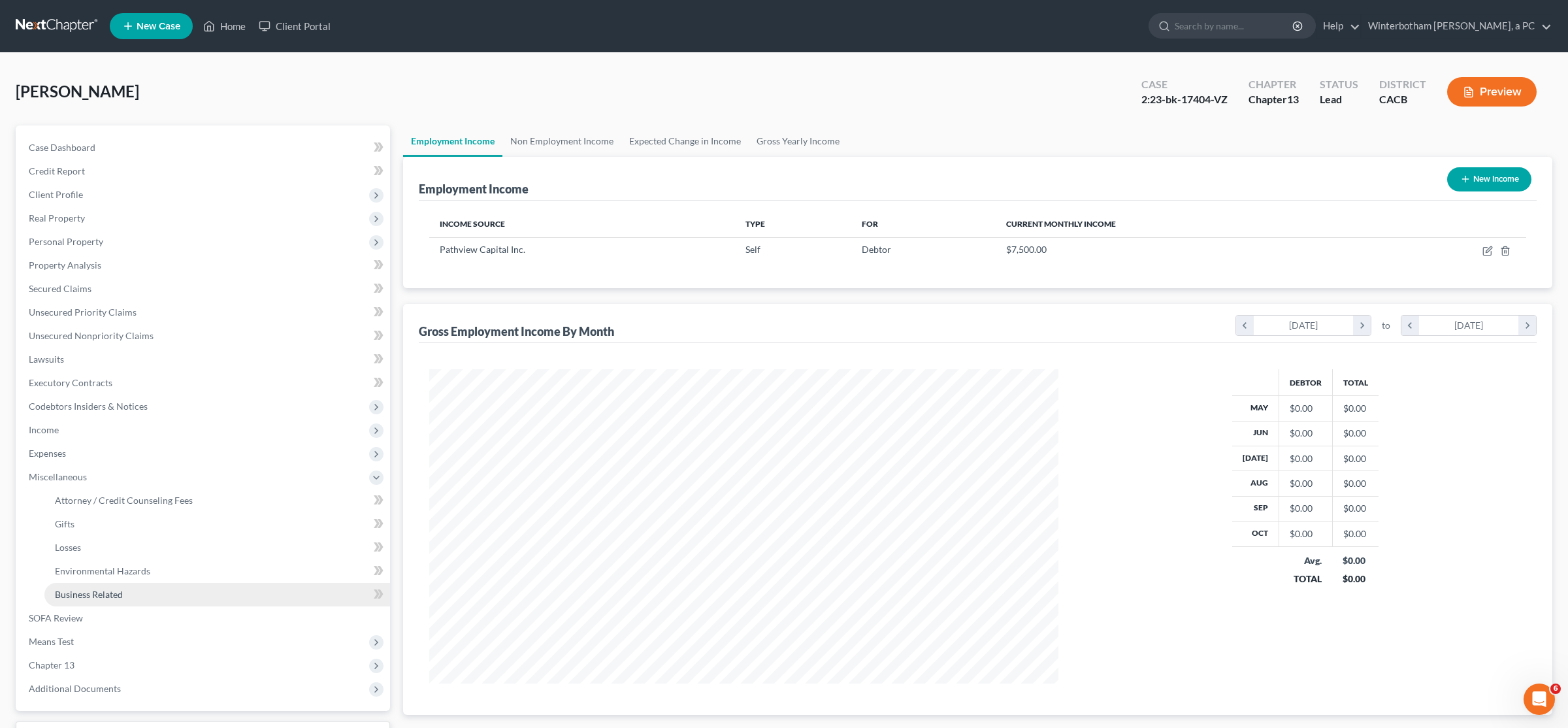
click at [77, 598] on span "Business Related" at bounding box center [89, 594] width 68 height 11
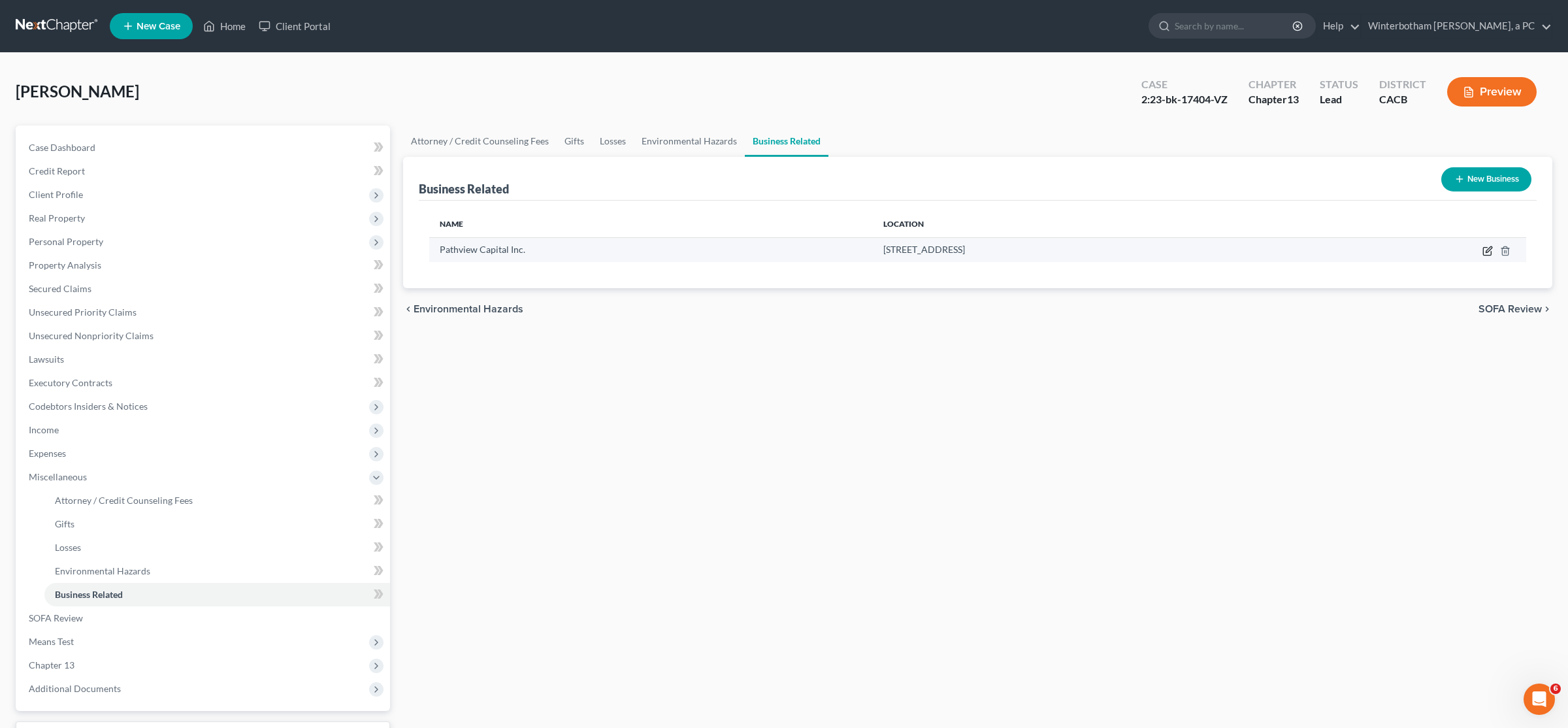
click at [1483, 254] on icon "button" at bounding box center [1487, 252] width 8 height 8
select select "officer"
select select "4"
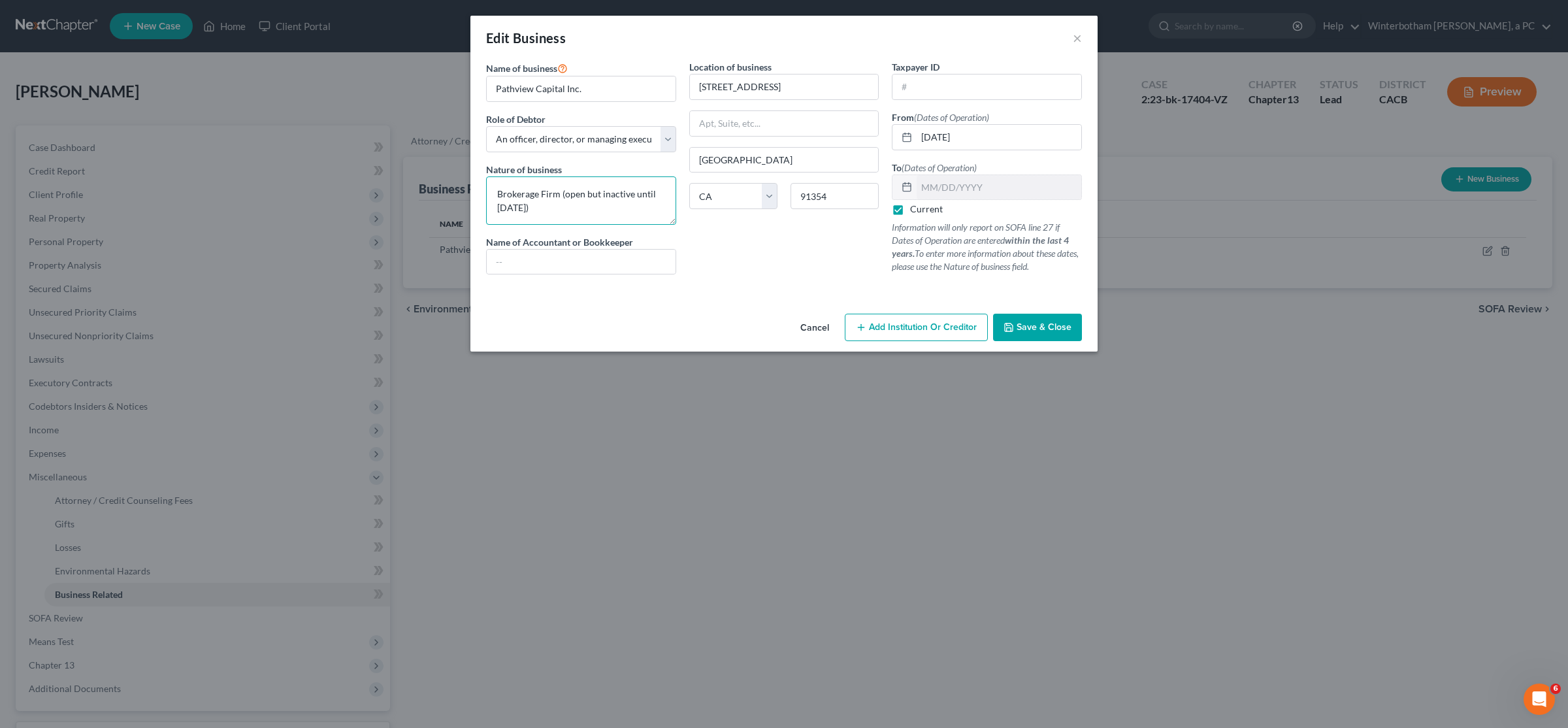
drag, startPoint x: 580, startPoint y: 211, endPoint x: 487, endPoint y: 197, distance: 94.0
click at [487, 197] on textarea "Brokerage Firm (open but inactive until 10/21/2023)" at bounding box center [581, 201] width 190 height 48
click at [1079, 37] on button "×" at bounding box center [1077, 37] width 9 height 15
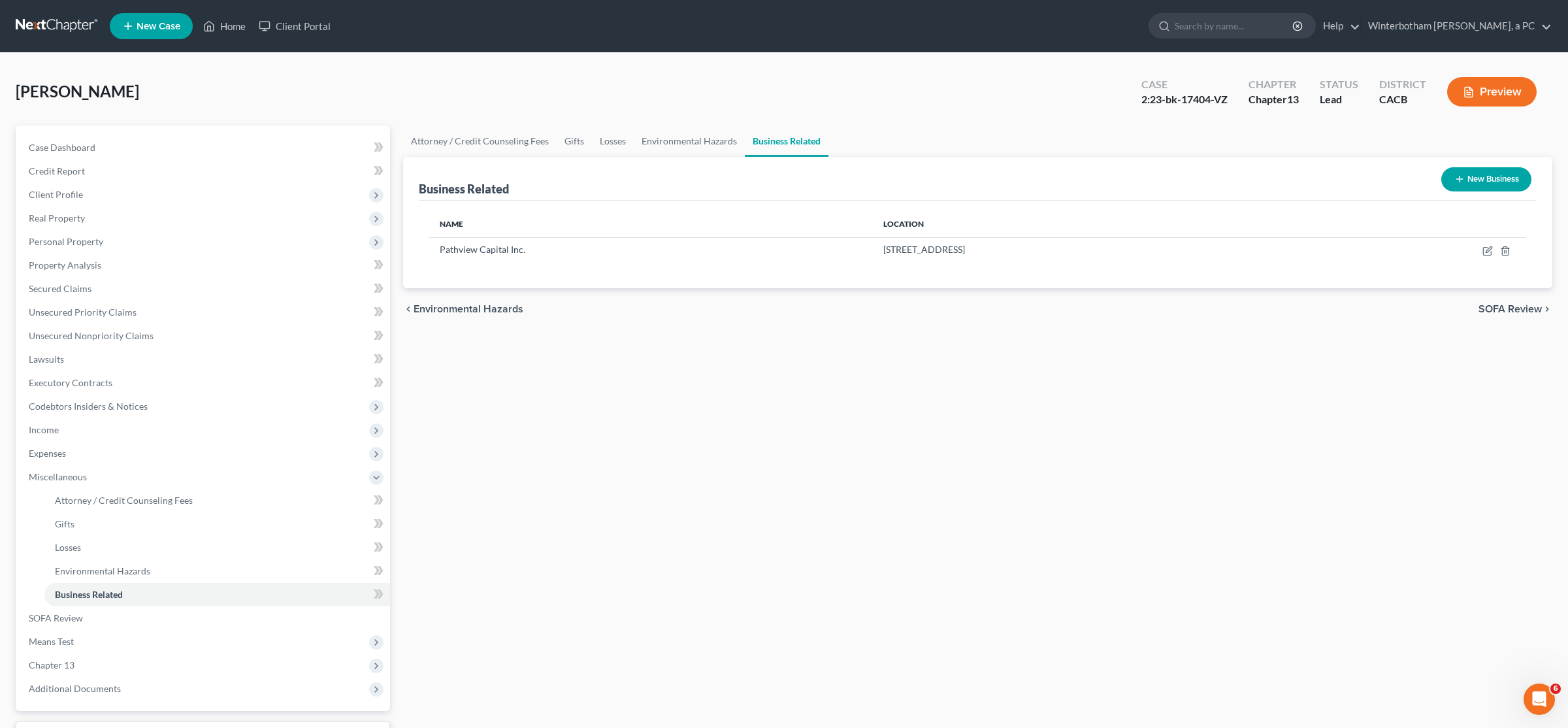
click at [72, 25] on link at bounding box center [57, 25] width 84 height 23
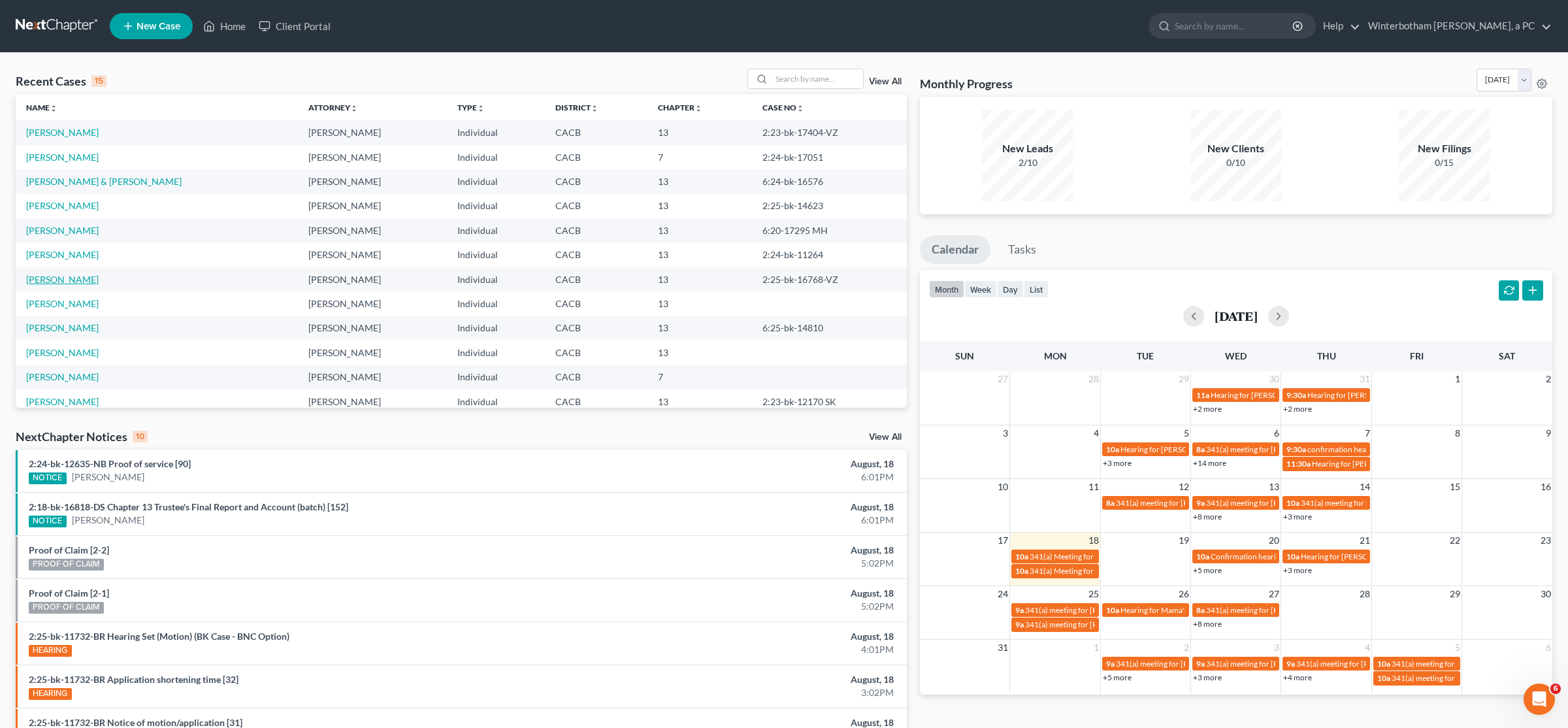
click at [68, 280] on link "[PERSON_NAME]" at bounding box center [62, 279] width 72 height 11
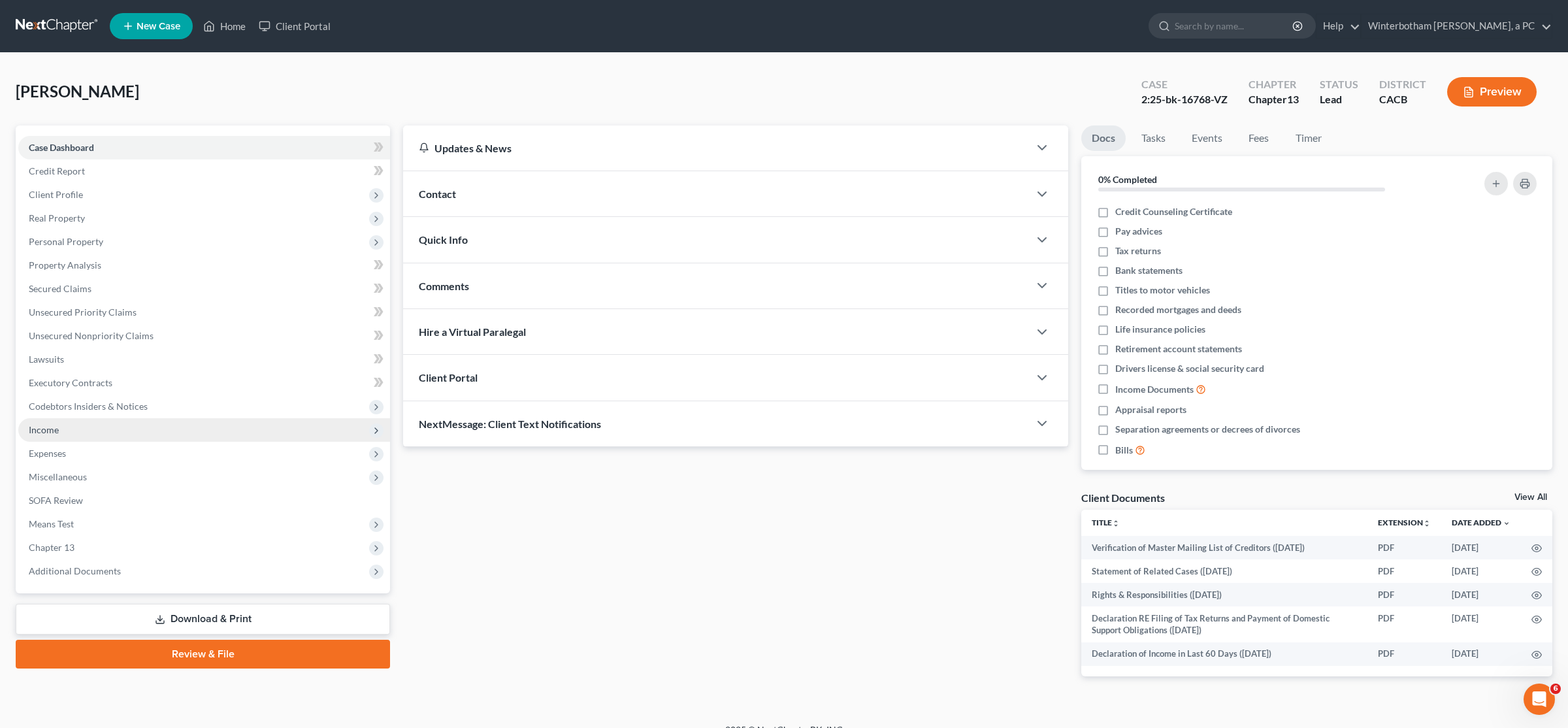
click at [52, 434] on span "Income" at bounding box center [43, 430] width 30 height 11
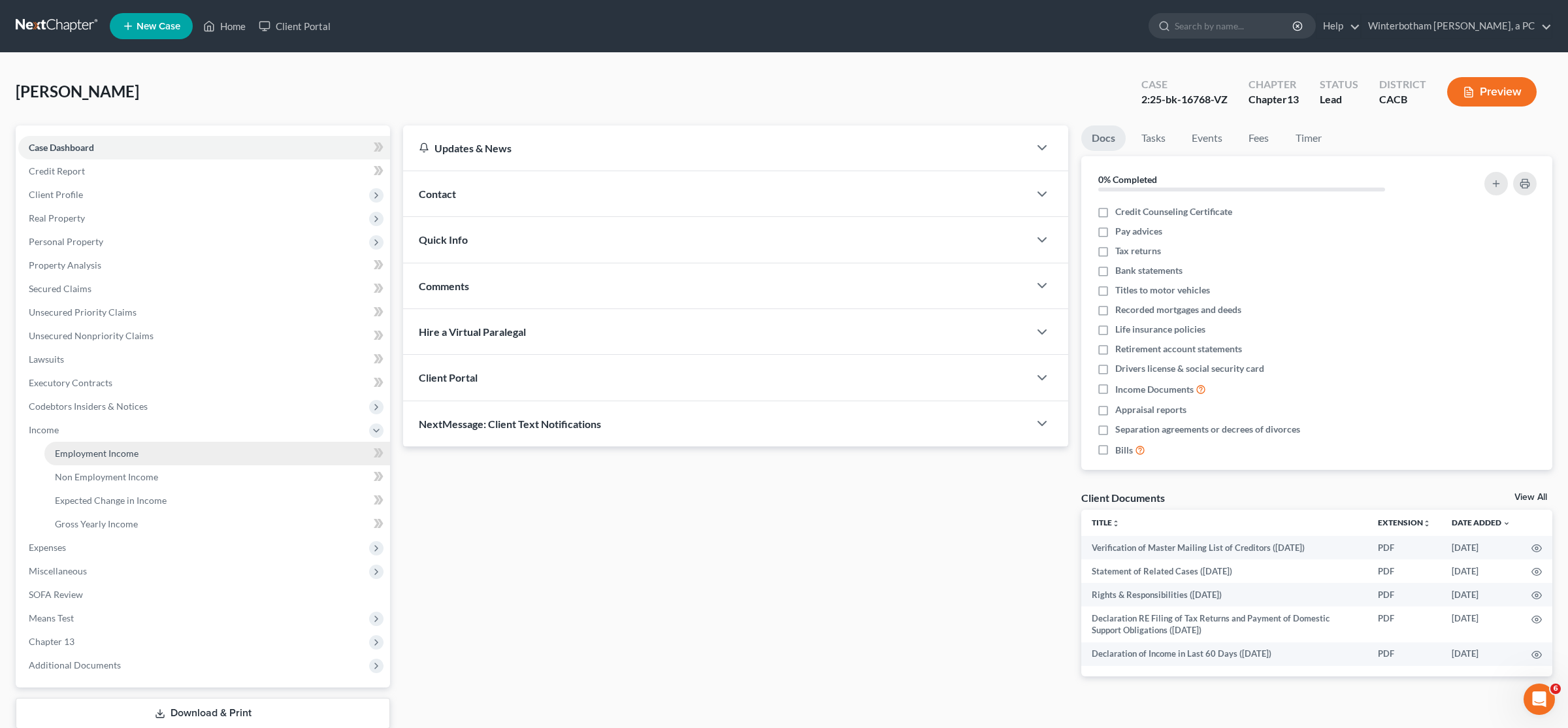
click at [96, 443] on link "Employment Income" at bounding box center [217, 453] width 346 height 23
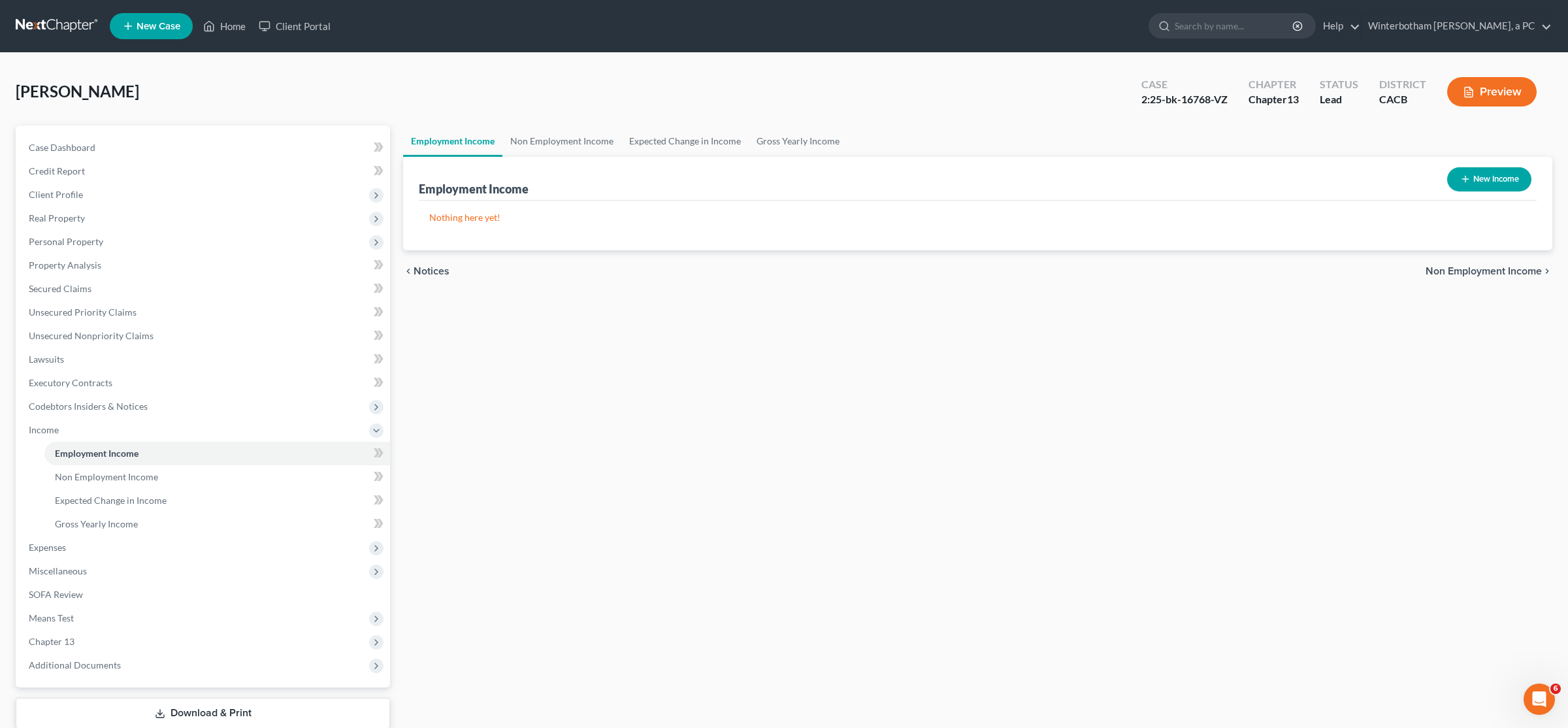
click at [1505, 188] on button "New Income" at bounding box center [1490, 179] width 84 height 24
select select "0"
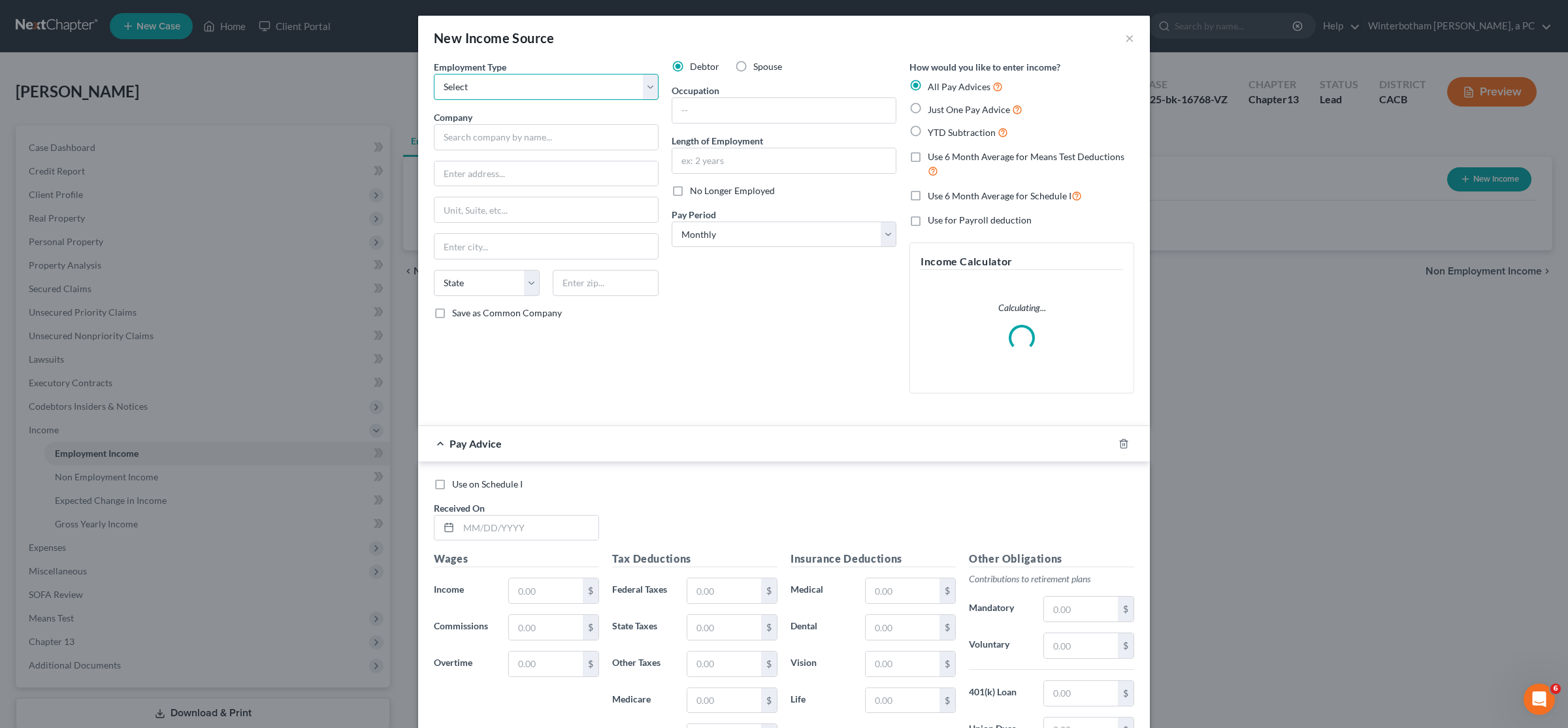
click at [434, 74] on select "Select Full or [DEMOGRAPHIC_DATA] Employment Self Employment" at bounding box center [546, 86] width 225 height 26
select select "1"
click option "Self Employment" at bounding box center [0, 0] width 0 height 0
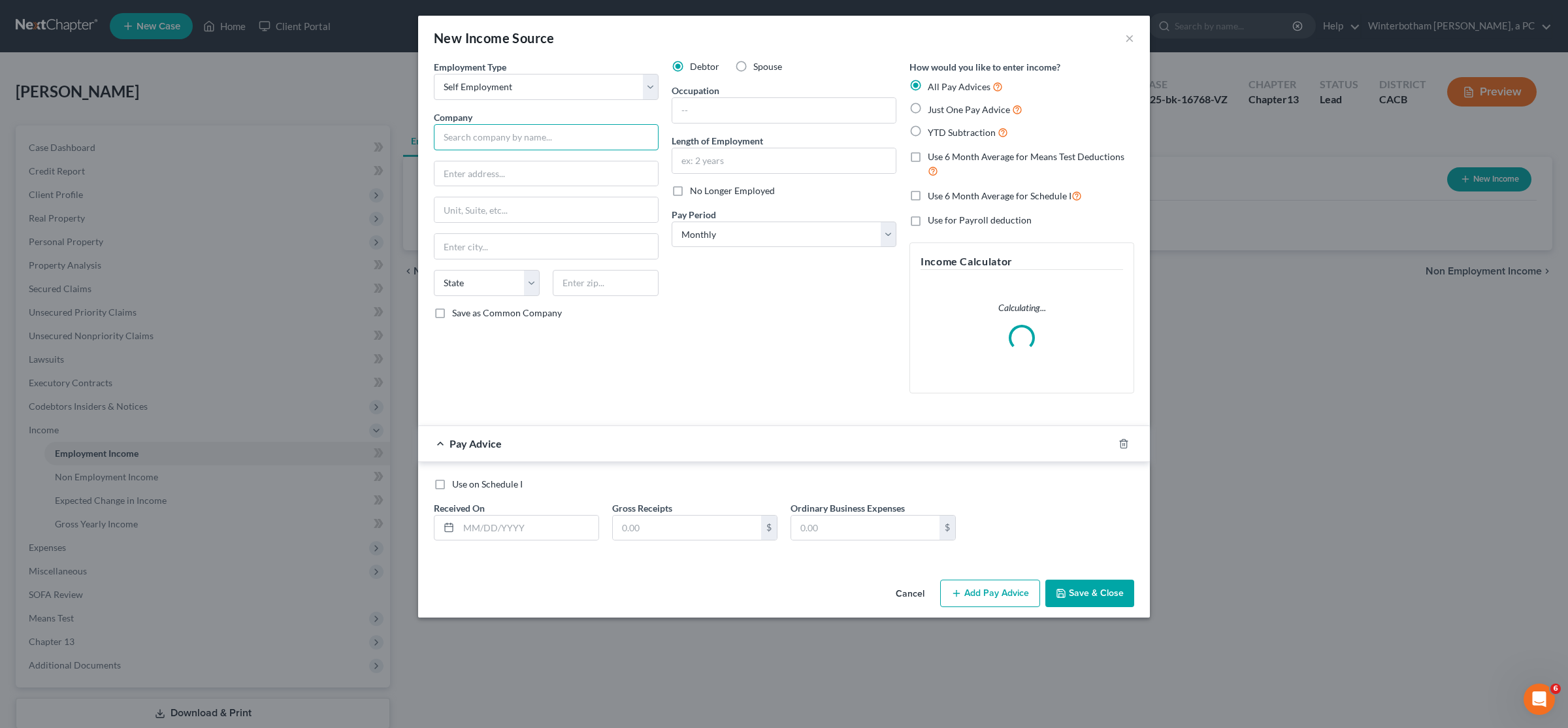
click at [493, 124] on input "text" at bounding box center [546, 137] width 225 height 26
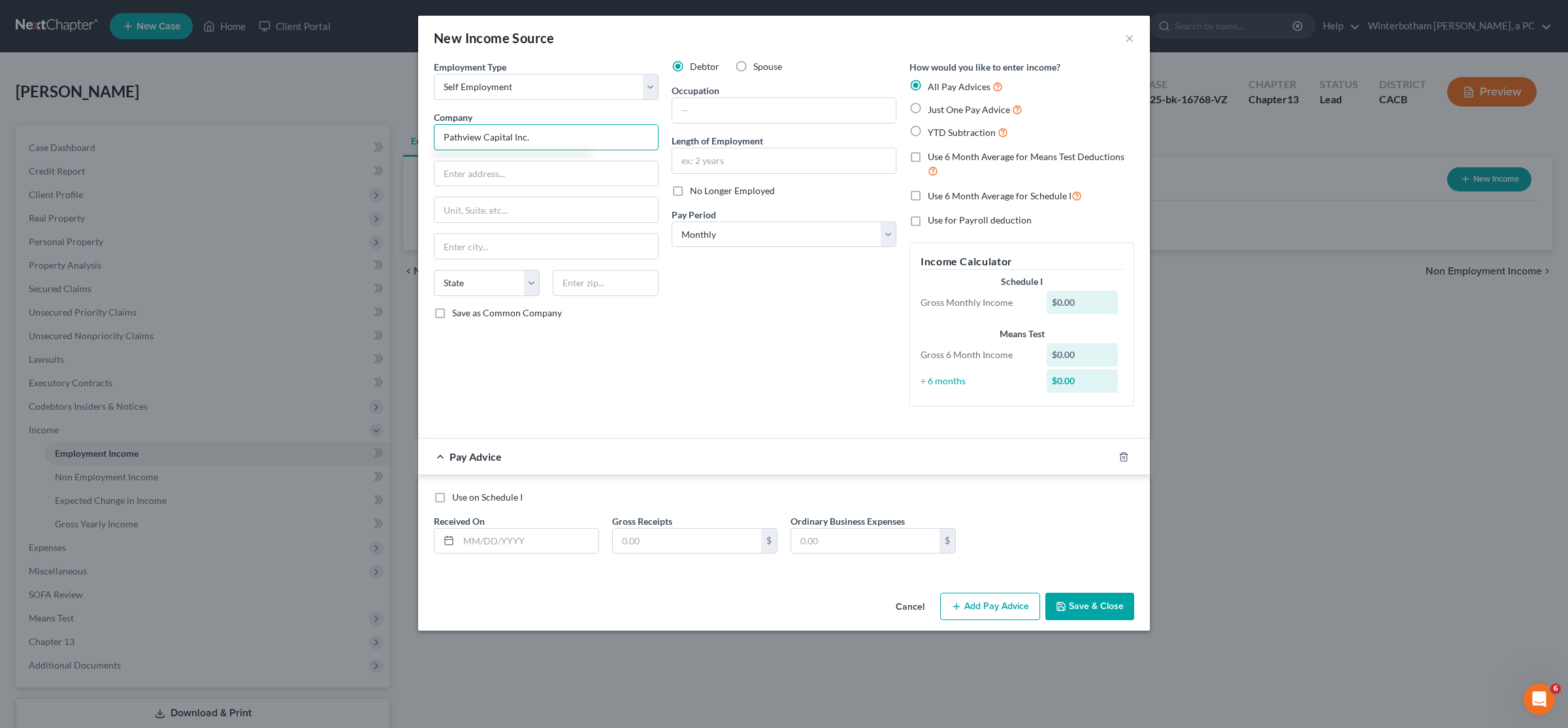
type input "Pathview Capital Inc."
type input "27923 Crown Court Circle #1011"
type input "91354"
type input "[GEOGRAPHIC_DATA]"
select select "4"
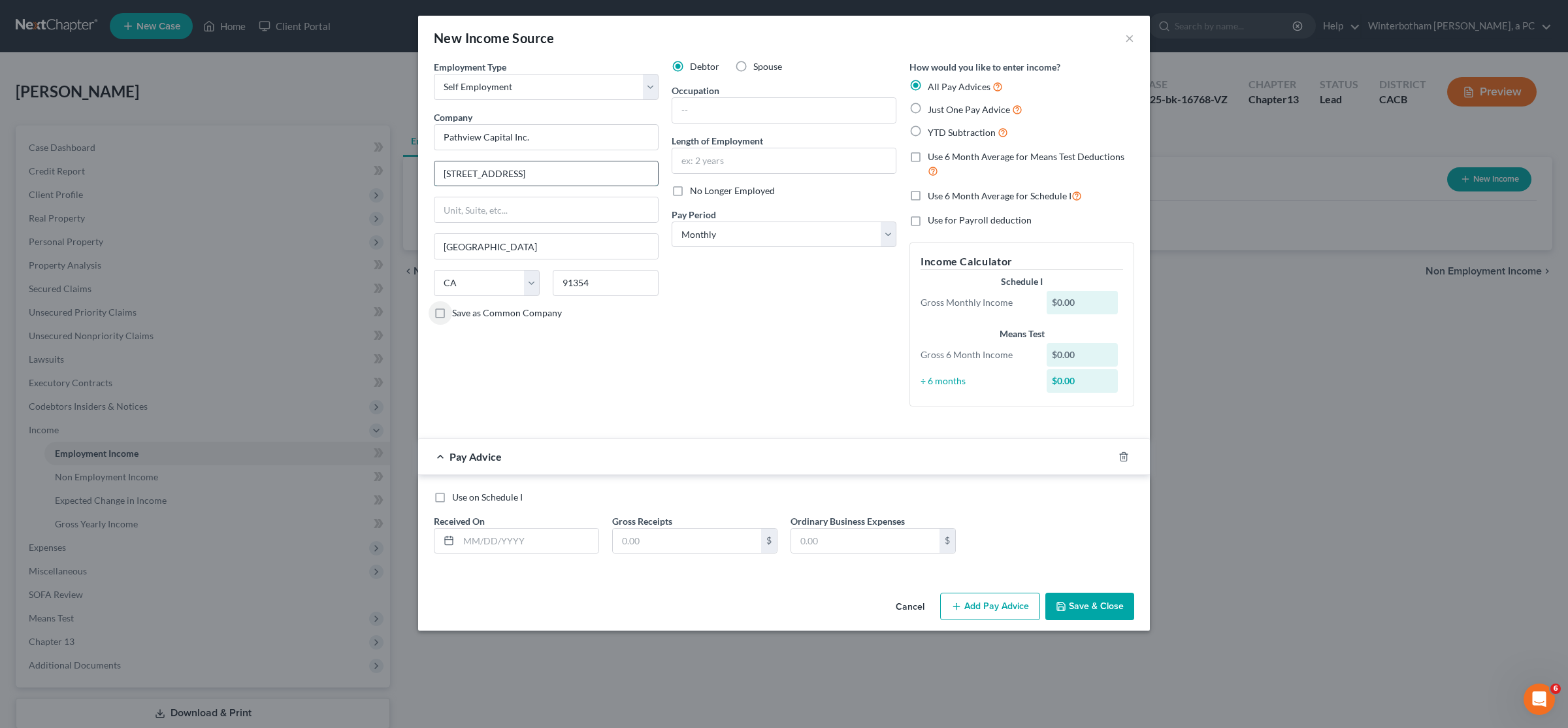
click at [610, 169] on input "27923 Crown Court Circle #1011" at bounding box center [546, 173] width 224 height 25
type input "27923 Crown Court Circle #101"
click at [709, 108] on input "text" at bounding box center [784, 110] width 224 height 25
type input "Brokerage"
type input "10/21/2023-Present"
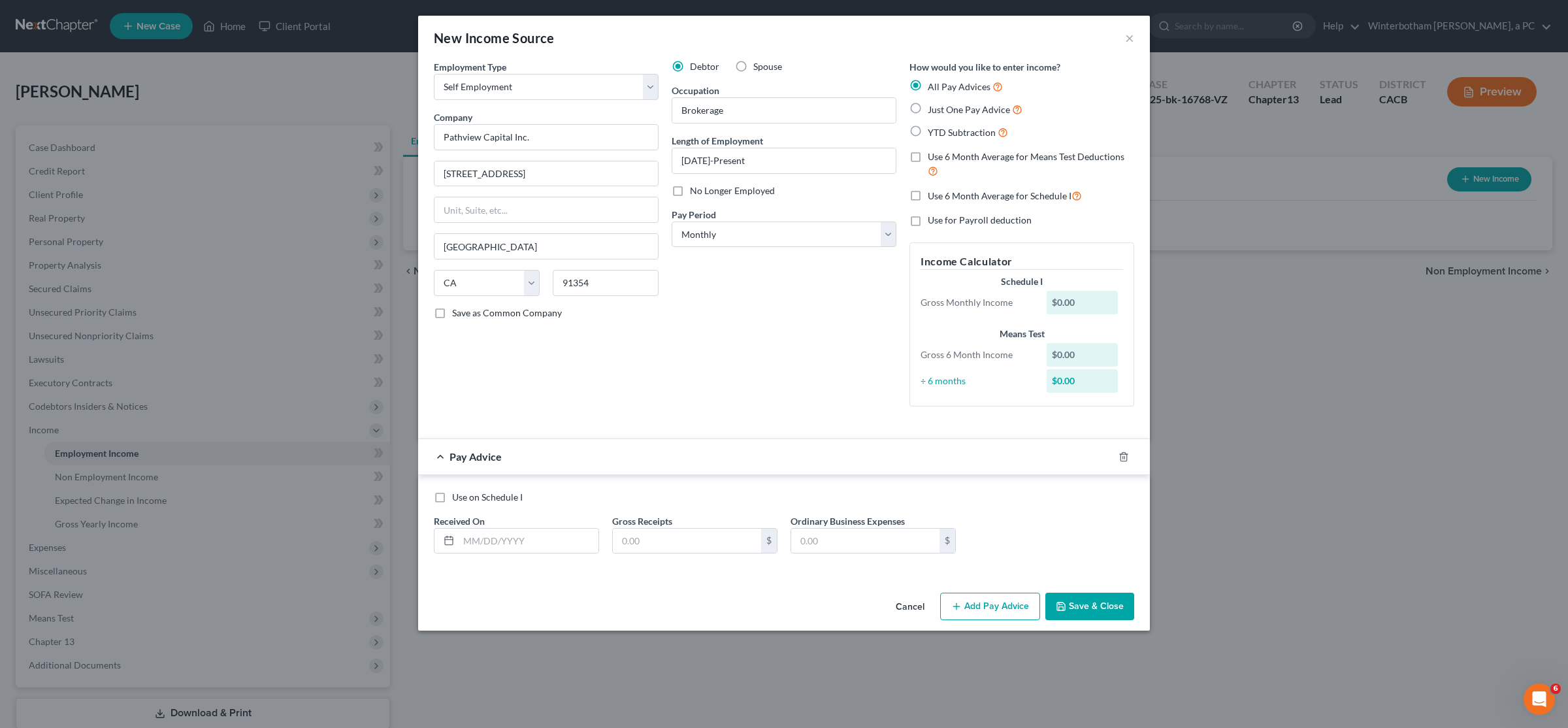
click at [928, 107] on label "Just One Pay Advice" at bounding box center [975, 109] width 95 height 15
click at [933, 107] on input "Just One Pay Advice" at bounding box center [937, 106] width 9 height 9
radio input "true"
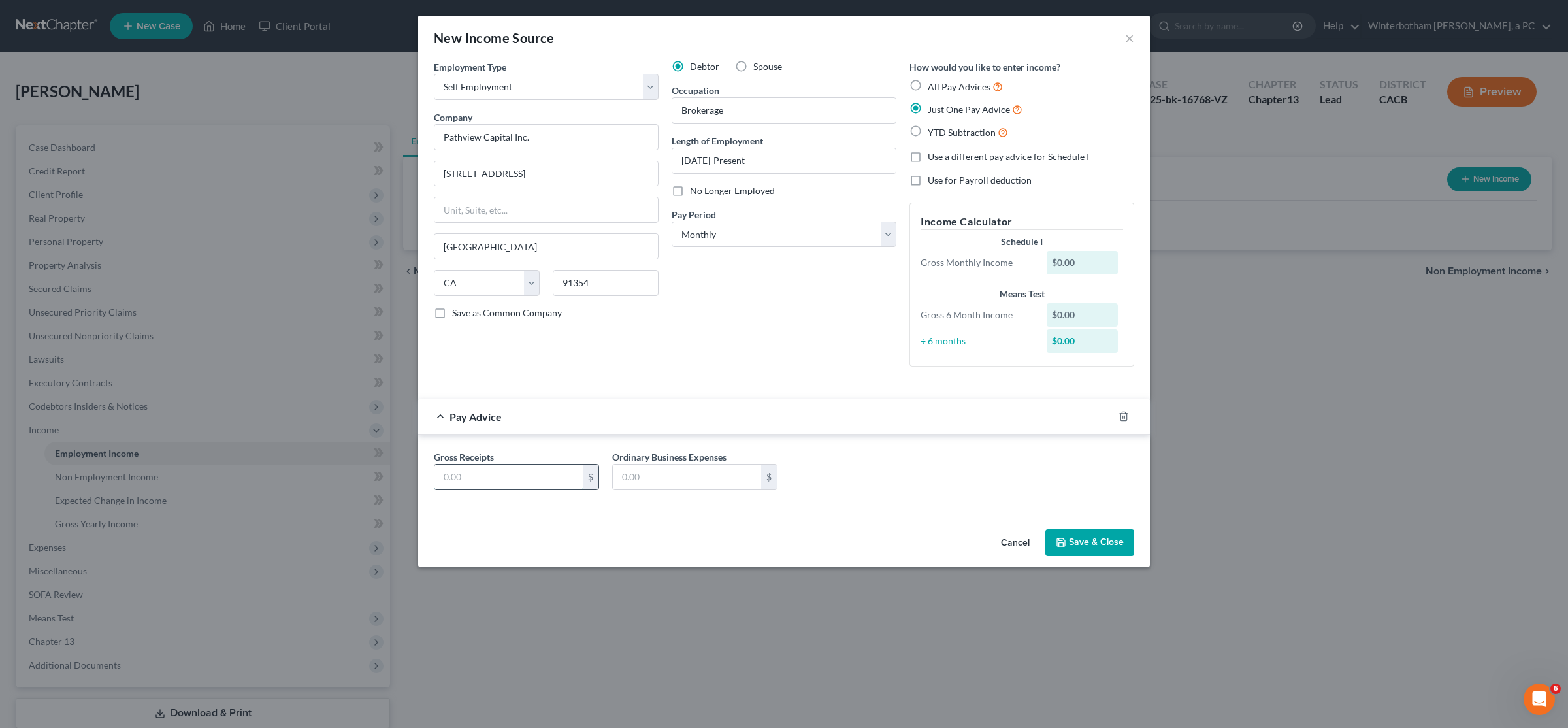
click at [525, 476] on input "text" at bounding box center [509, 476] width 149 height 25
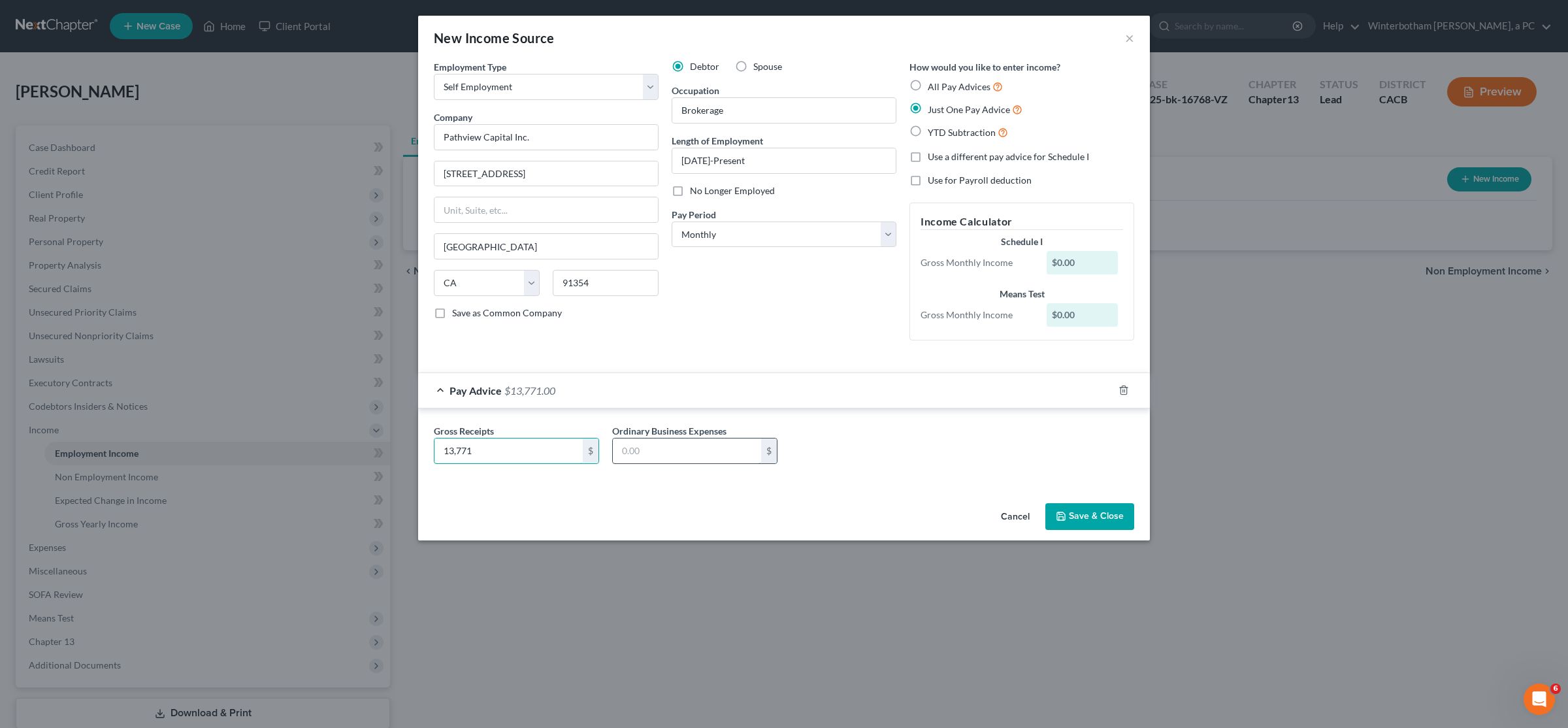
type input "13,771"
click at [665, 457] on input "text" at bounding box center [687, 450] width 149 height 25
type input "4,268"
click at [1066, 517] on icon "button" at bounding box center [1061, 517] width 11 height 11
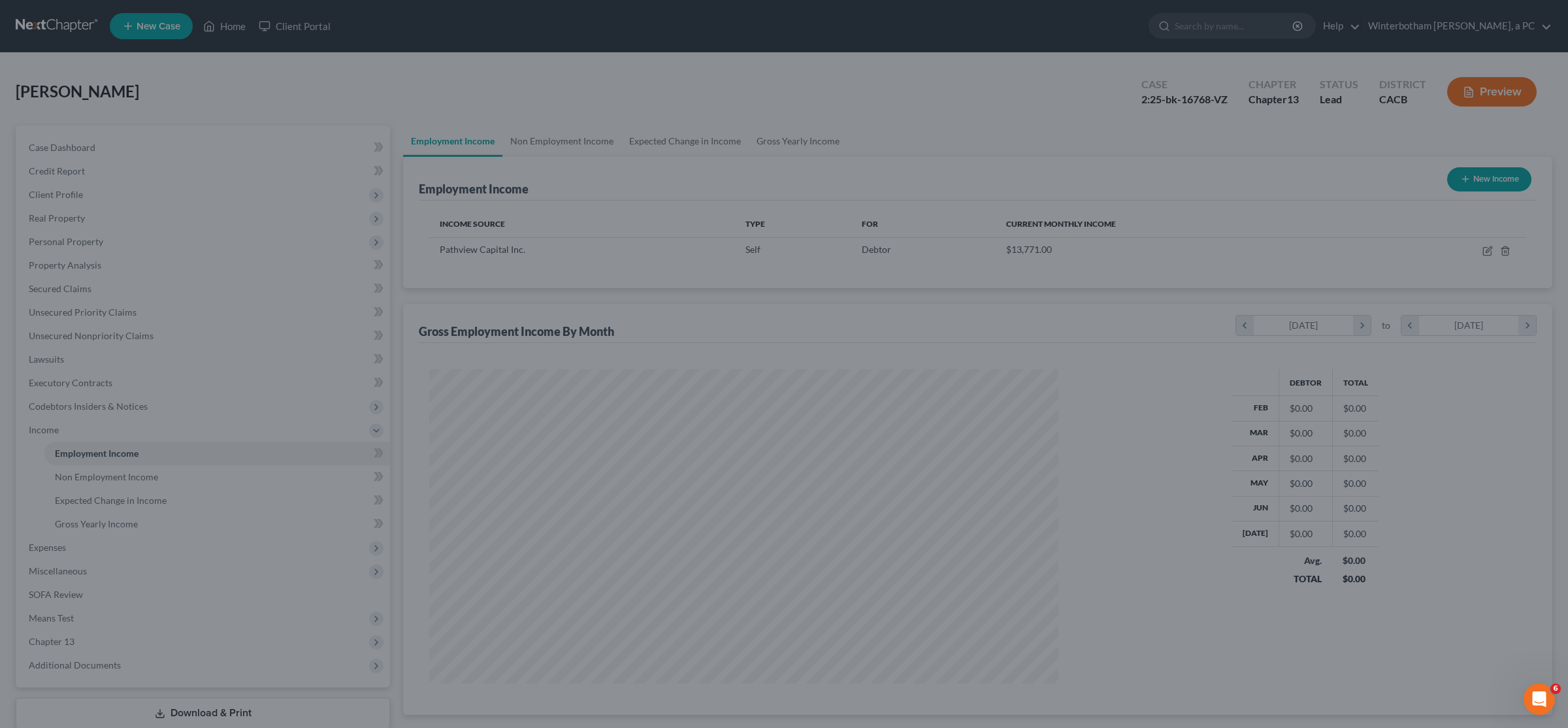
scroll to position [314, 655]
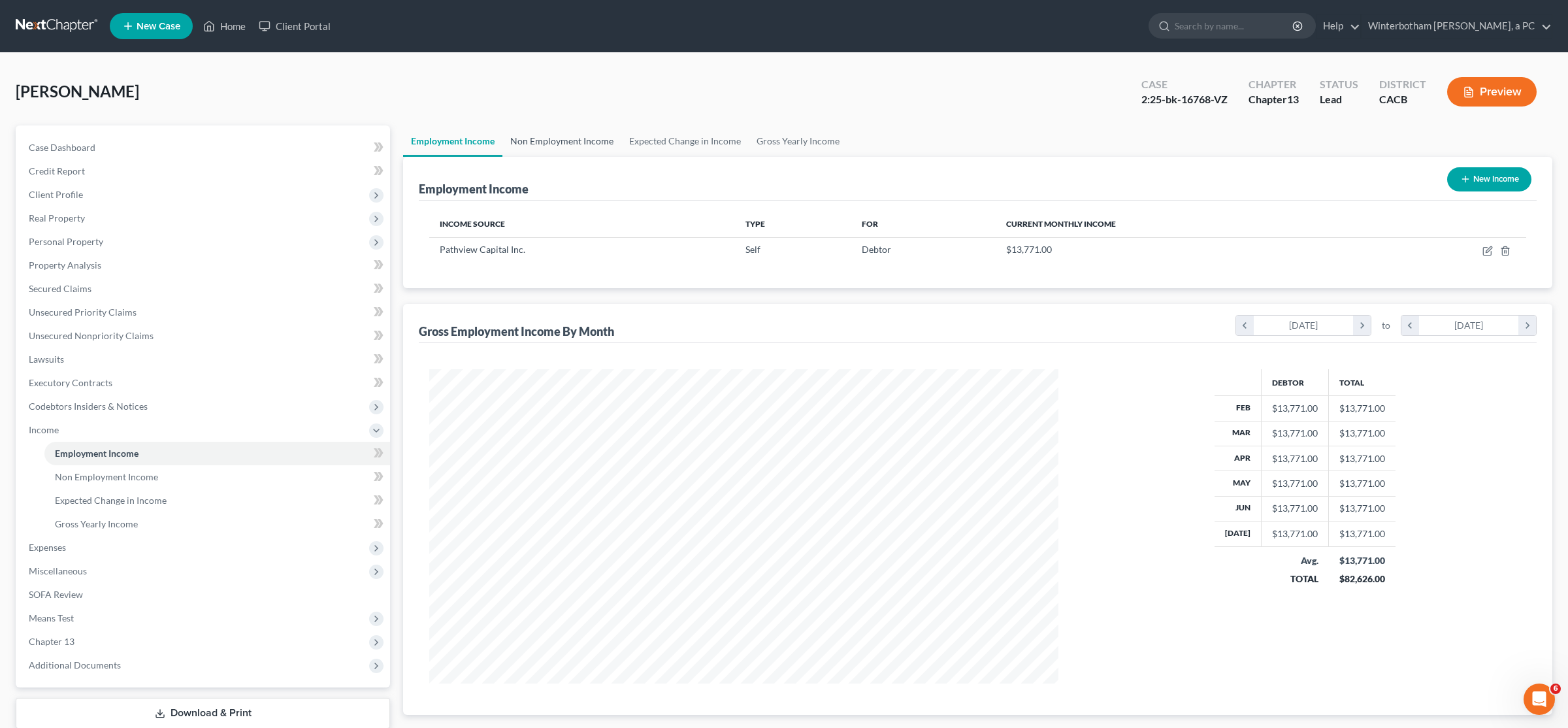
click at [565, 140] on link "Non Employment Income" at bounding box center [562, 141] width 119 height 31
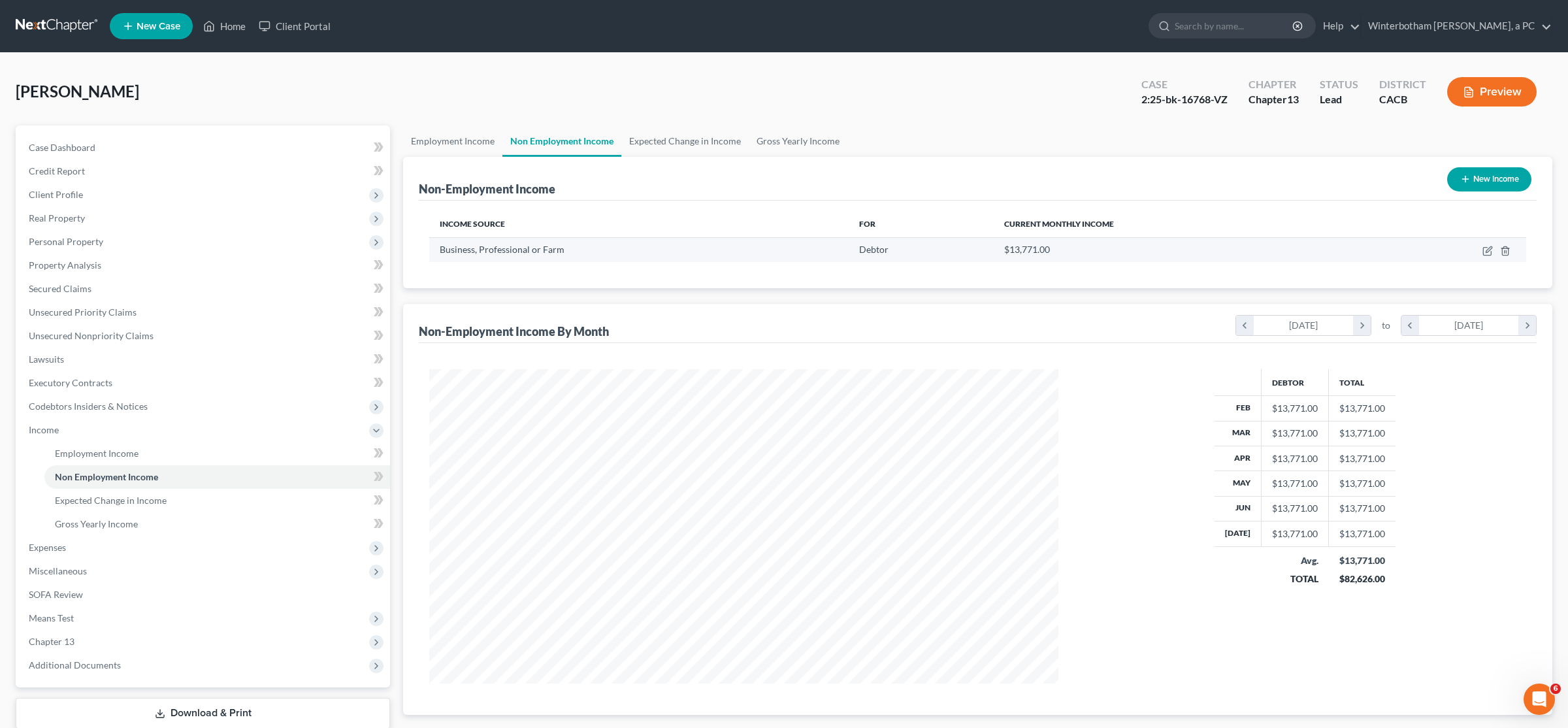
scroll to position [314, 655]
click at [1508, 254] on icon "button" at bounding box center [1505, 250] width 6 height 9
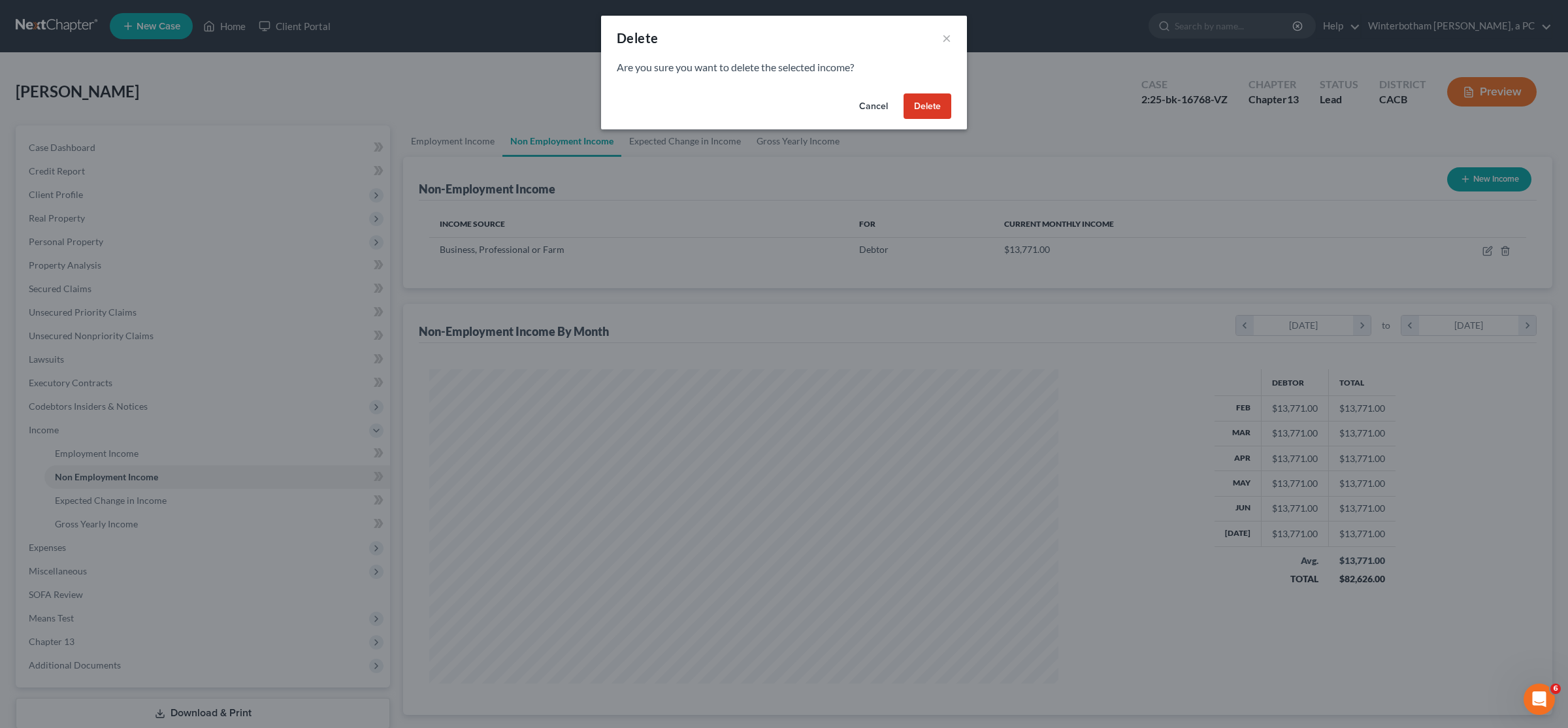
click at [946, 110] on button "Delete" at bounding box center [927, 106] width 48 height 26
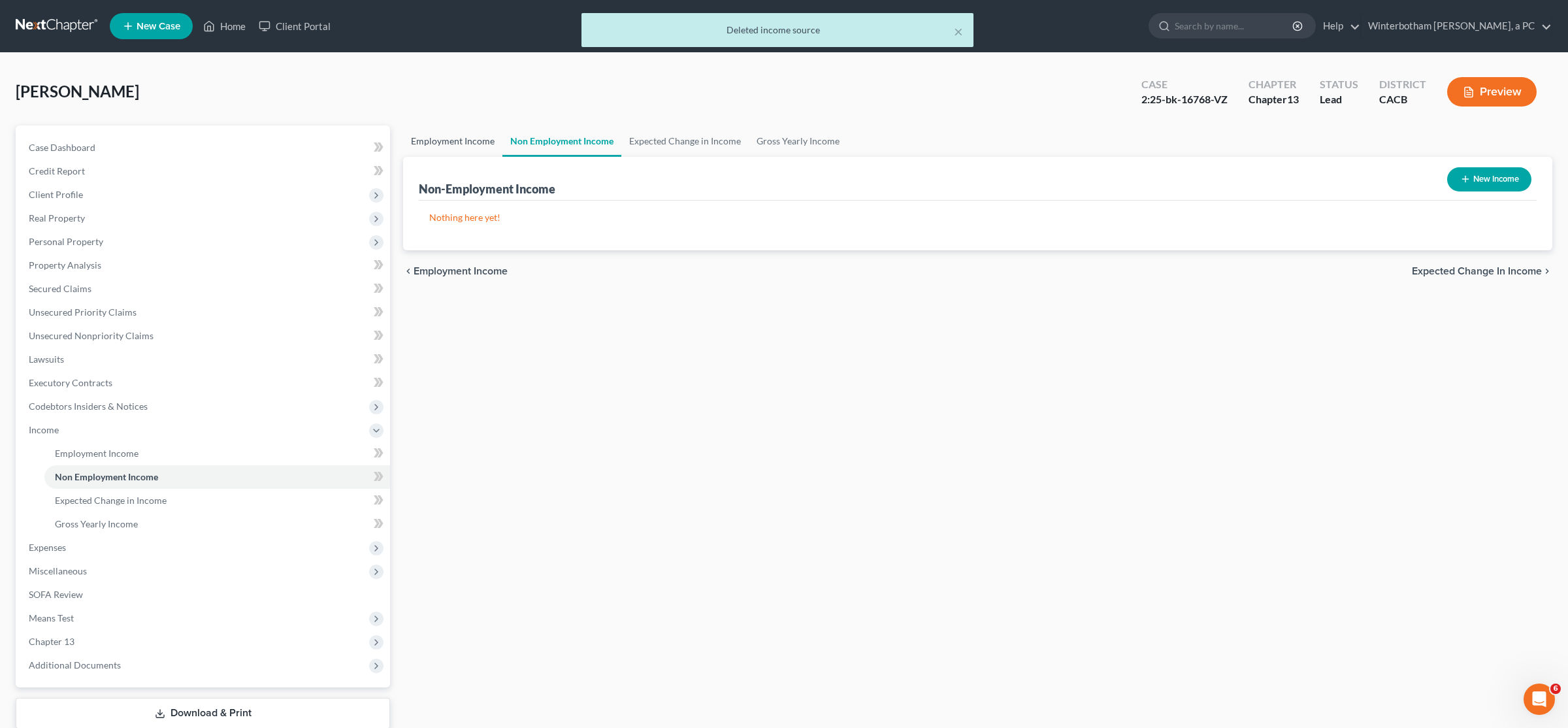
click at [446, 145] on link "Employment Income" at bounding box center [452, 141] width 99 height 31
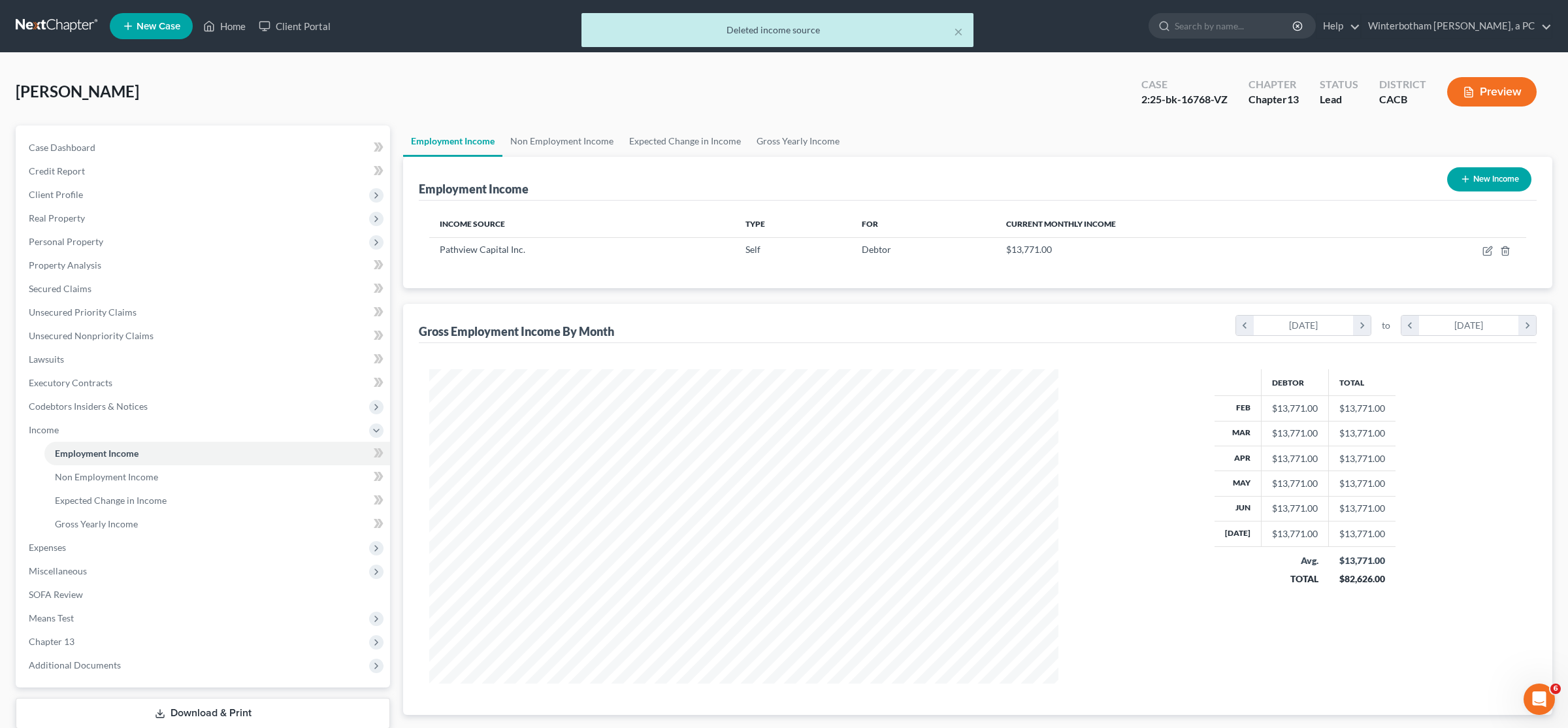
scroll to position [314, 655]
click at [773, 134] on link "Gross Yearly Income" at bounding box center [798, 141] width 98 height 31
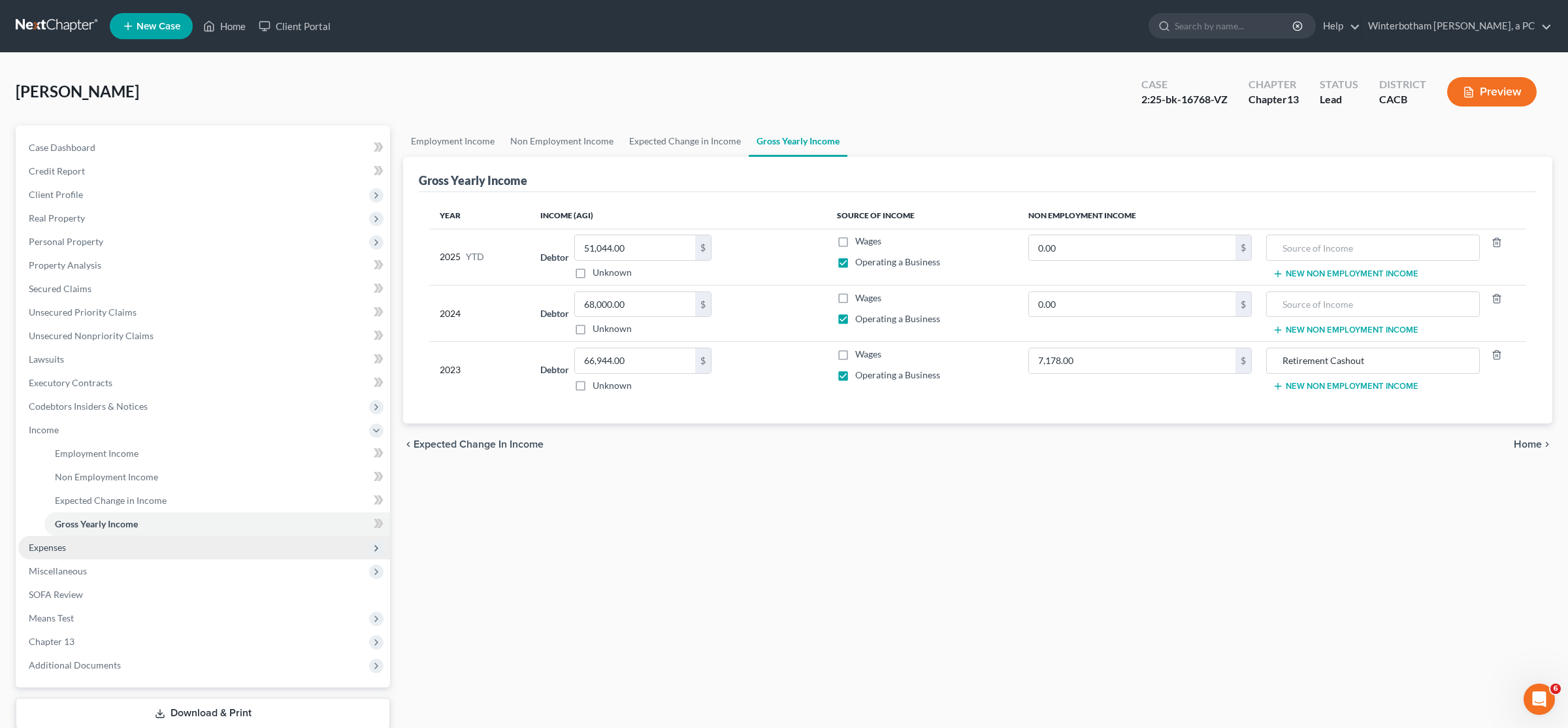
click at [84, 548] on span "Expenses" at bounding box center [204, 547] width 372 height 23
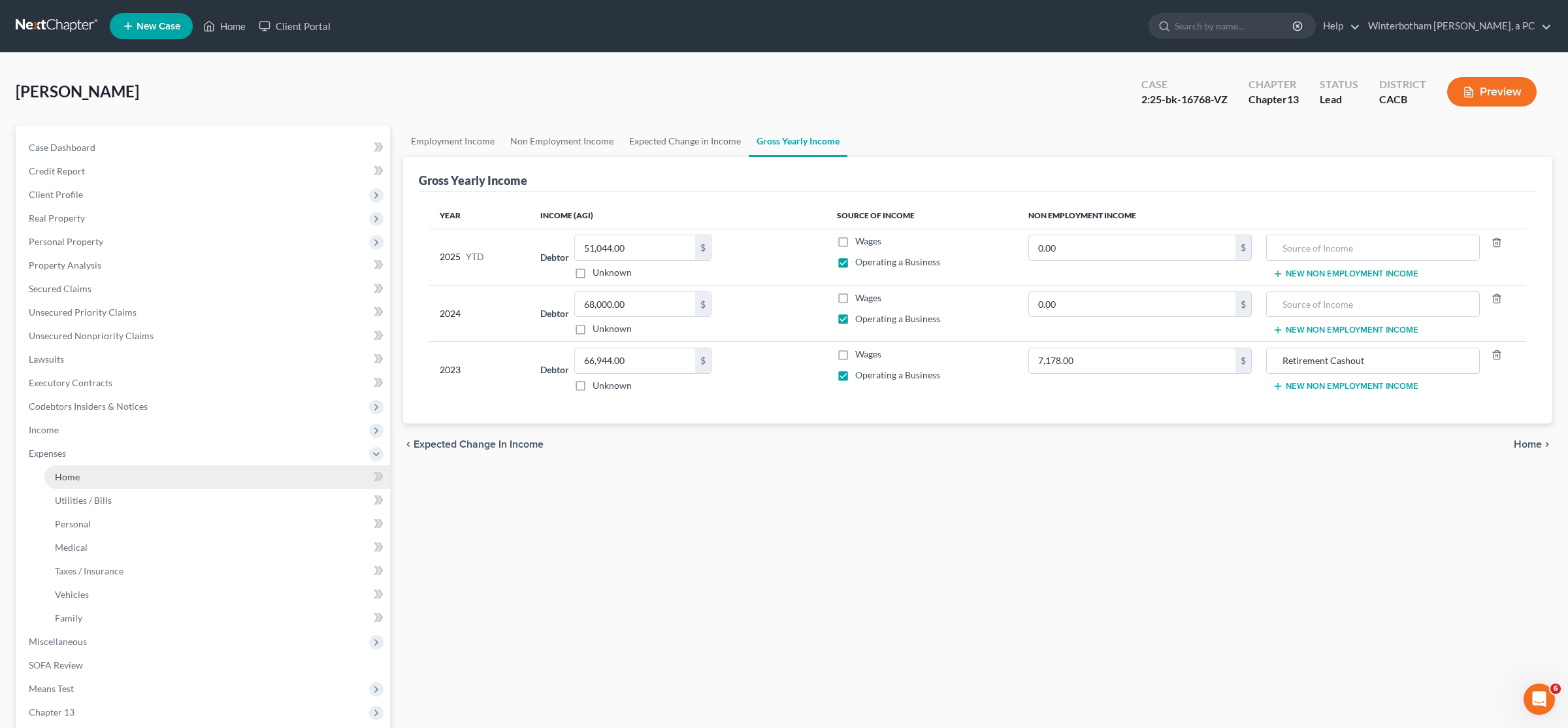
click at [92, 470] on link "Home" at bounding box center [217, 476] width 346 height 23
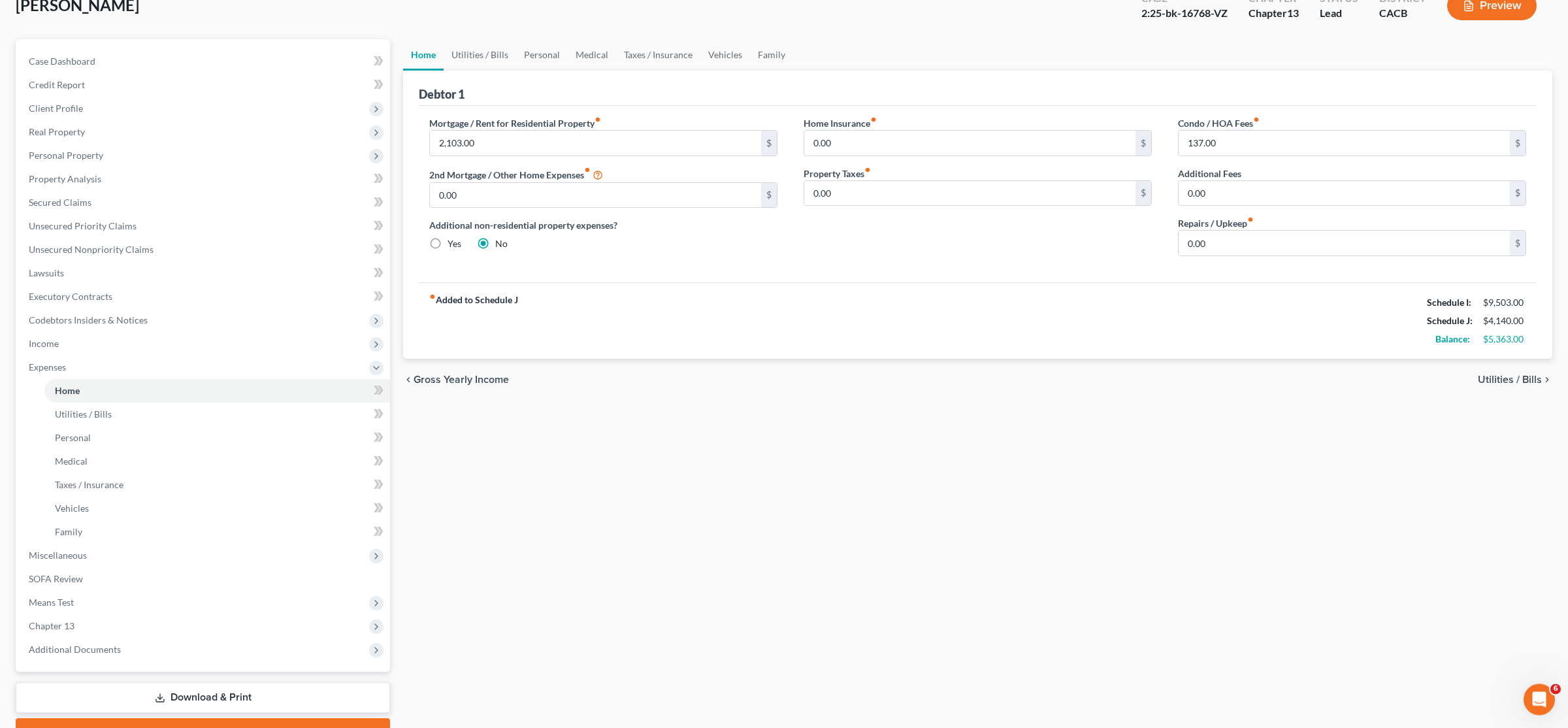
scroll to position [137, 0]
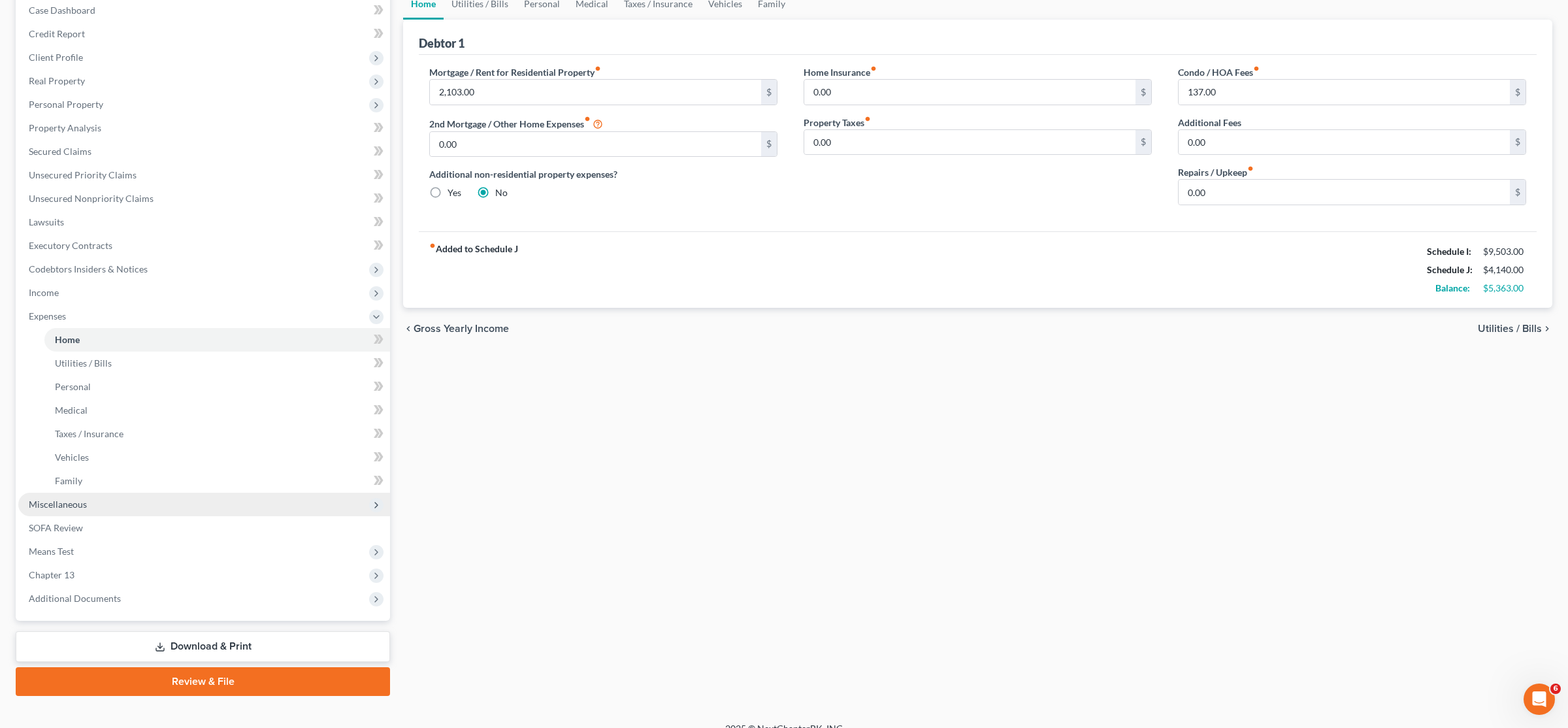
click at [98, 506] on span "Miscellaneous" at bounding box center [204, 504] width 372 height 23
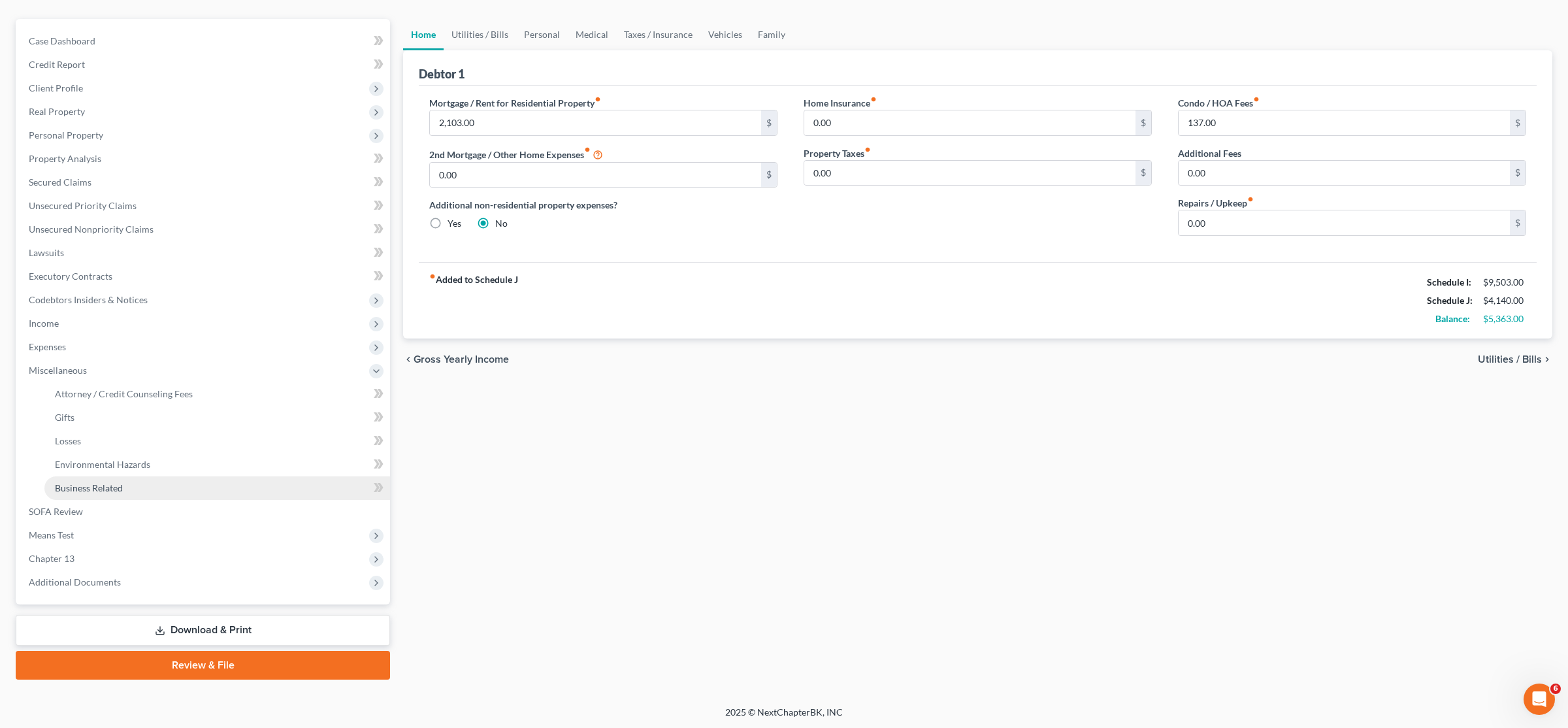
click at [107, 486] on span "Business Related" at bounding box center [89, 488] width 68 height 11
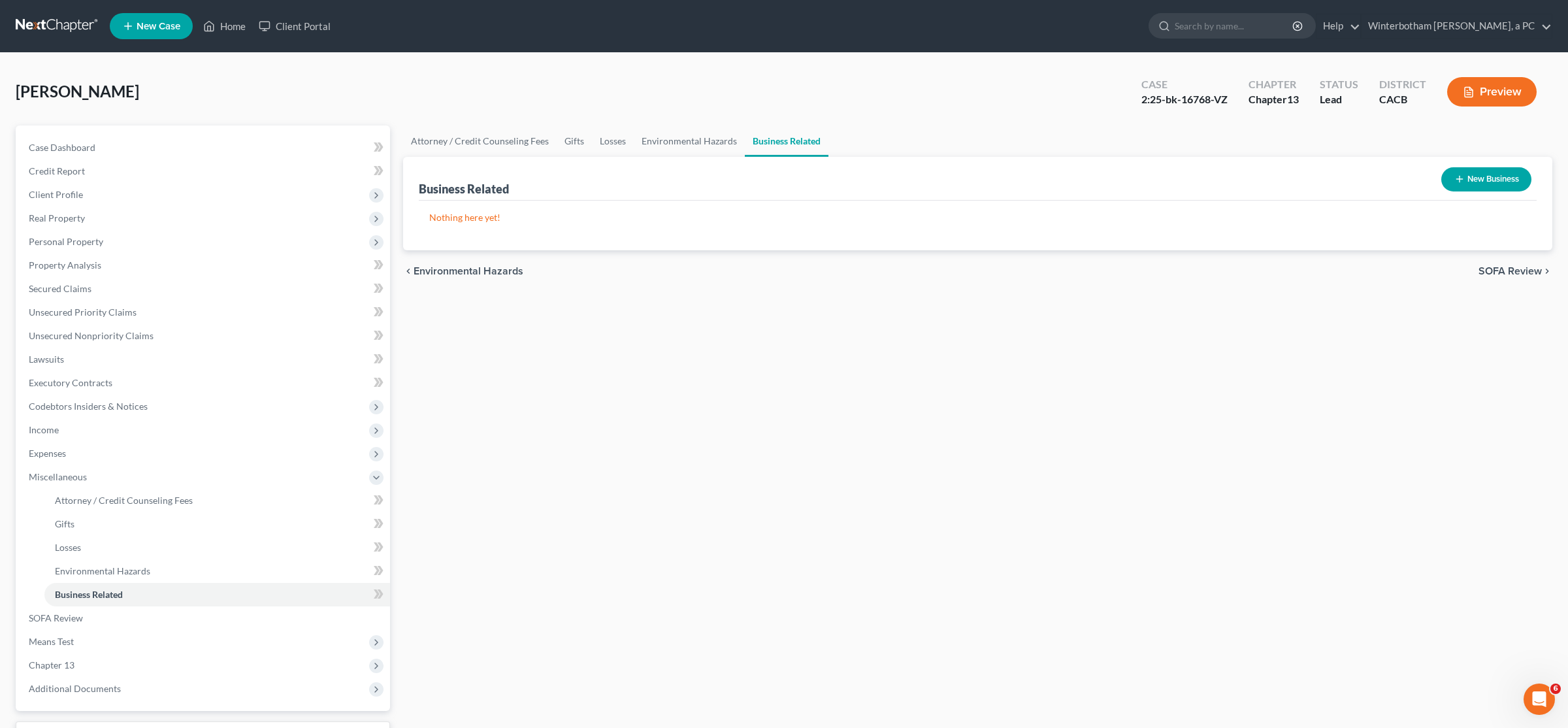
click at [1492, 176] on button "New Business" at bounding box center [1486, 179] width 90 height 24
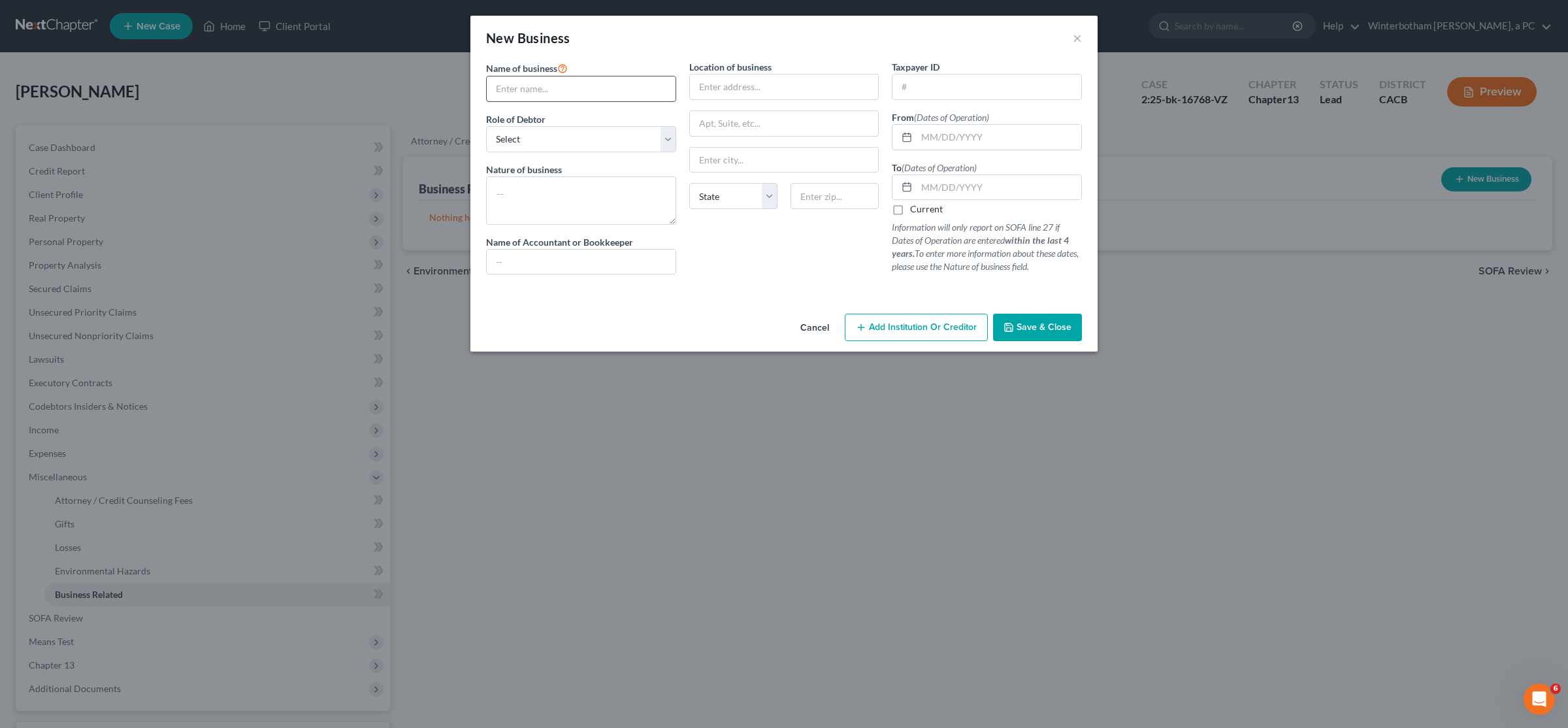
click at [569, 80] on input "text" at bounding box center [581, 88] width 189 height 25
click at [580, 91] on input "Pathview Capital" at bounding box center [581, 88] width 189 height 25
type input "Pathview Capital, Inc."
click at [486, 126] on select "Select A member of a limited liability company (LLC) or limited liability partn…" at bounding box center [581, 139] width 190 height 26
select select "officer"
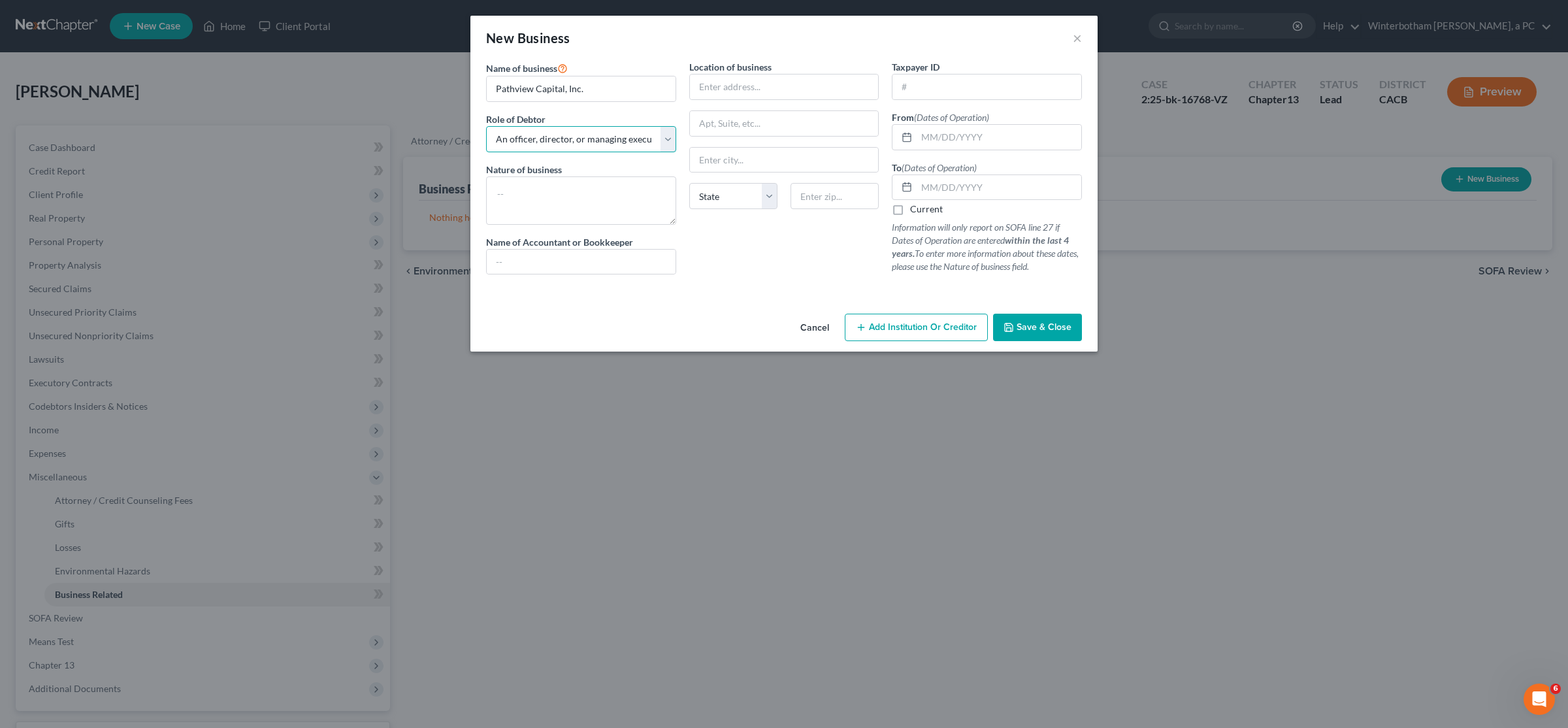
click option "An officer, director, or managing executive of a corporation" at bounding box center [0, 0] width 0 height 0
click at [532, 190] on textarea at bounding box center [581, 201] width 190 height 48
paste textarea "Brokerage Firm (open but inactive until 10/21/2023)"
type textarea "Brokerage Firm (open but inactive until 10/21/2023)"
click at [535, 259] on input "text" at bounding box center [581, 262] width 189 height 25
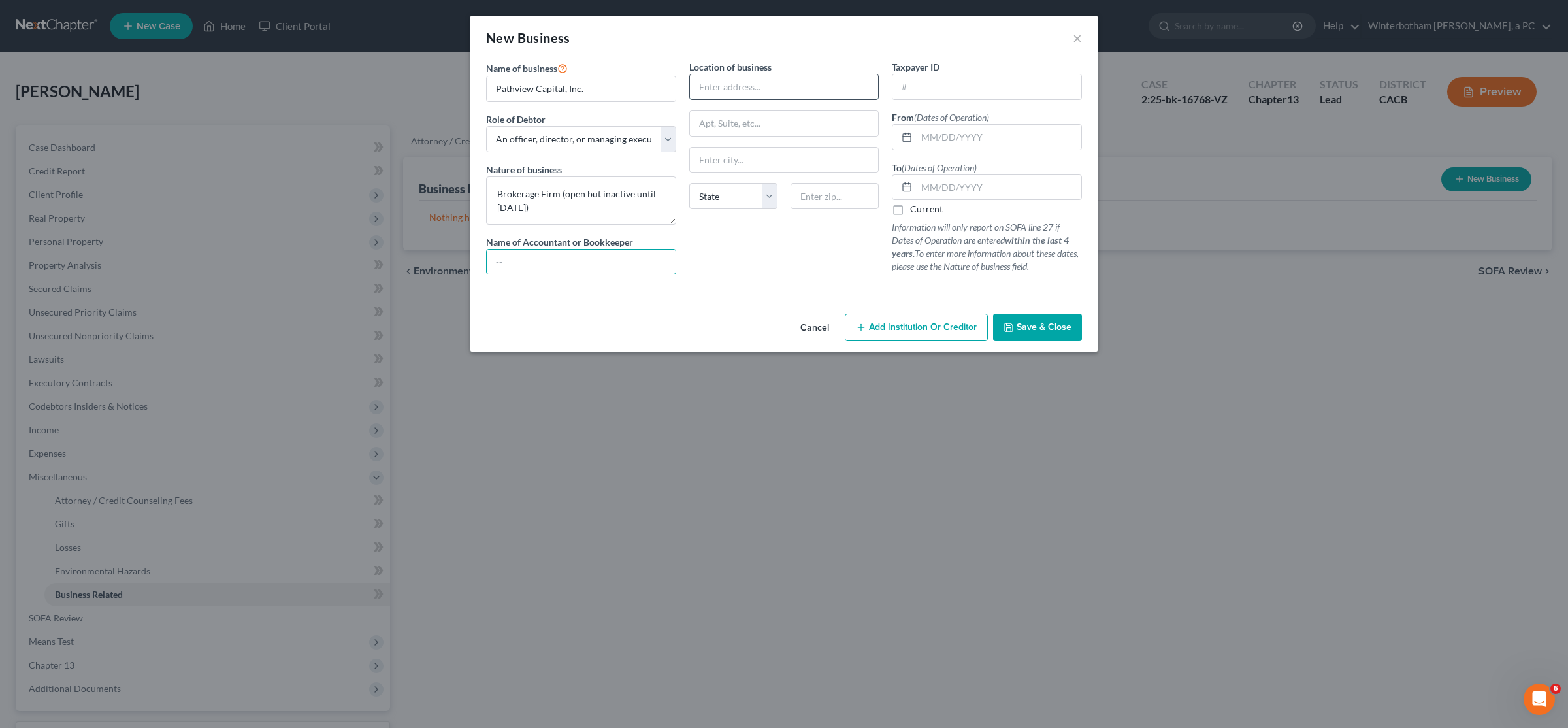
click at [727, 78] on input "text" at bounding box center [784, 86] width 189 height 25
type input "1"
type input "27923 Crown Court Circle #101"
type input "91354"
type input "Valencia"
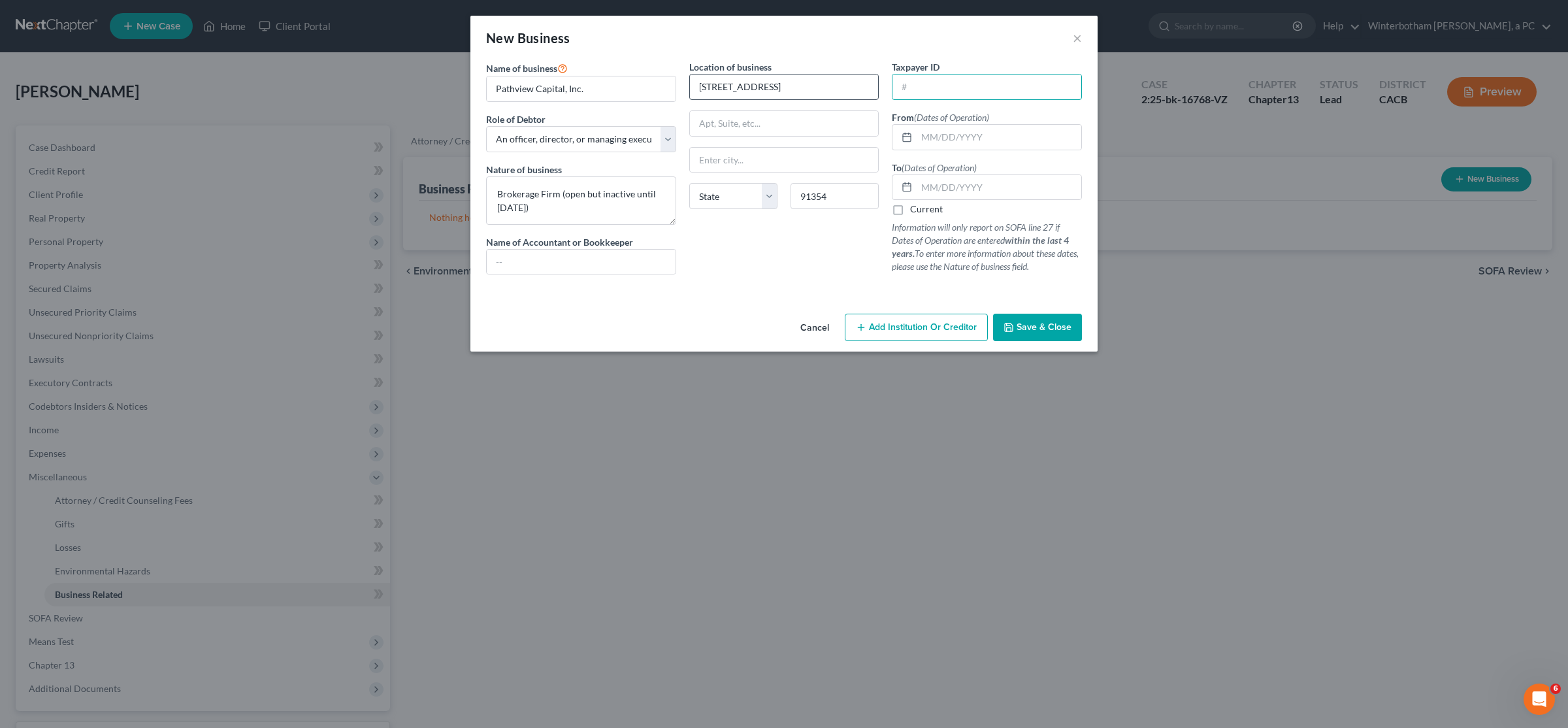
select select "4"
click at [946, 132] on input "text" at bounding box center [999, 136] width 165 height 25
click at [948, 136] on input "01/01/17" at bounding box center [999, 136] width 165 height 25
type input "01/01/2017"
click at [910, 209] on label "Current" at bounding box center [926, 209] width 33 height 13
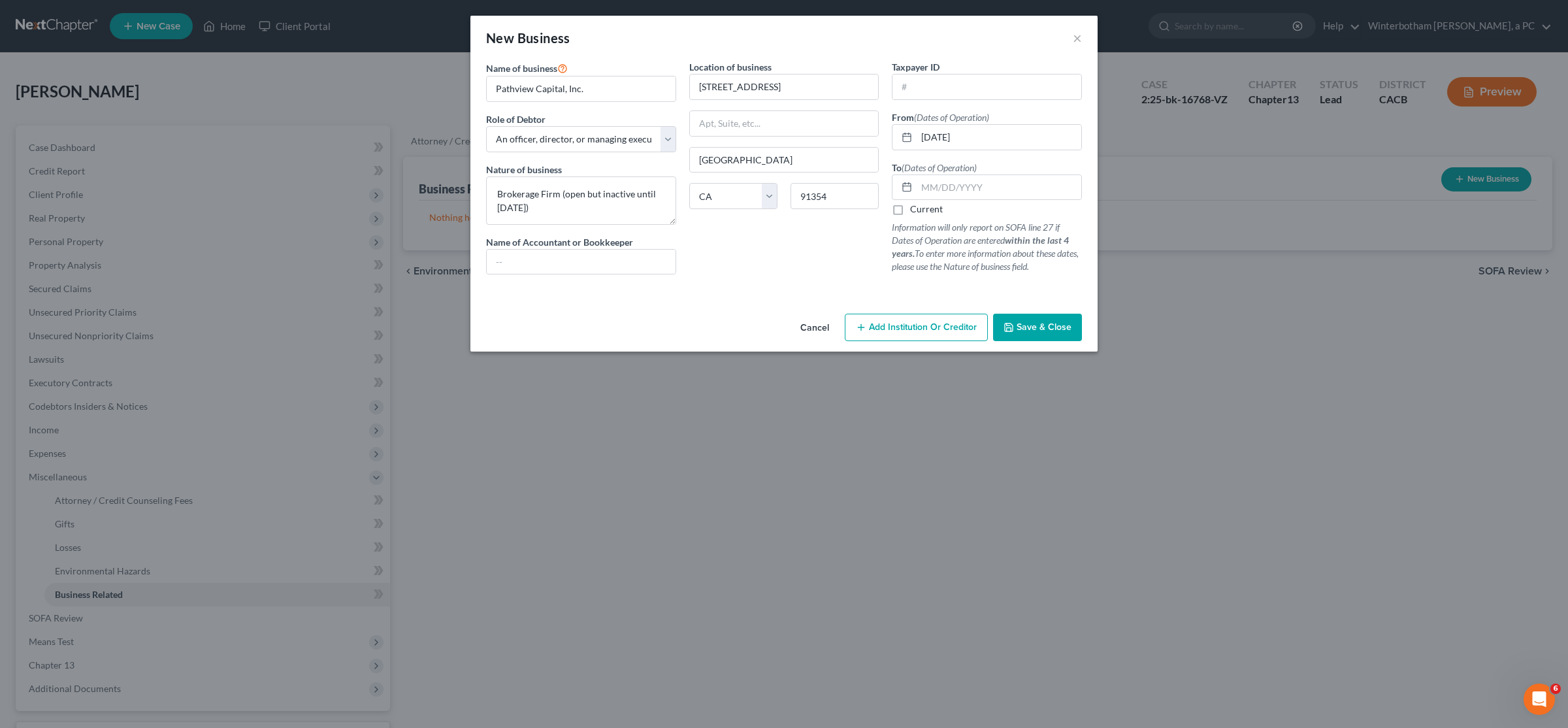
click at [916, 209] on input "Current" at bounding box center [920, 207] width 9 height 9
checkbox input "true"
click at [1072, 334] on button "Save & Close" at bounding box center [1037, 327] width 89 height 27
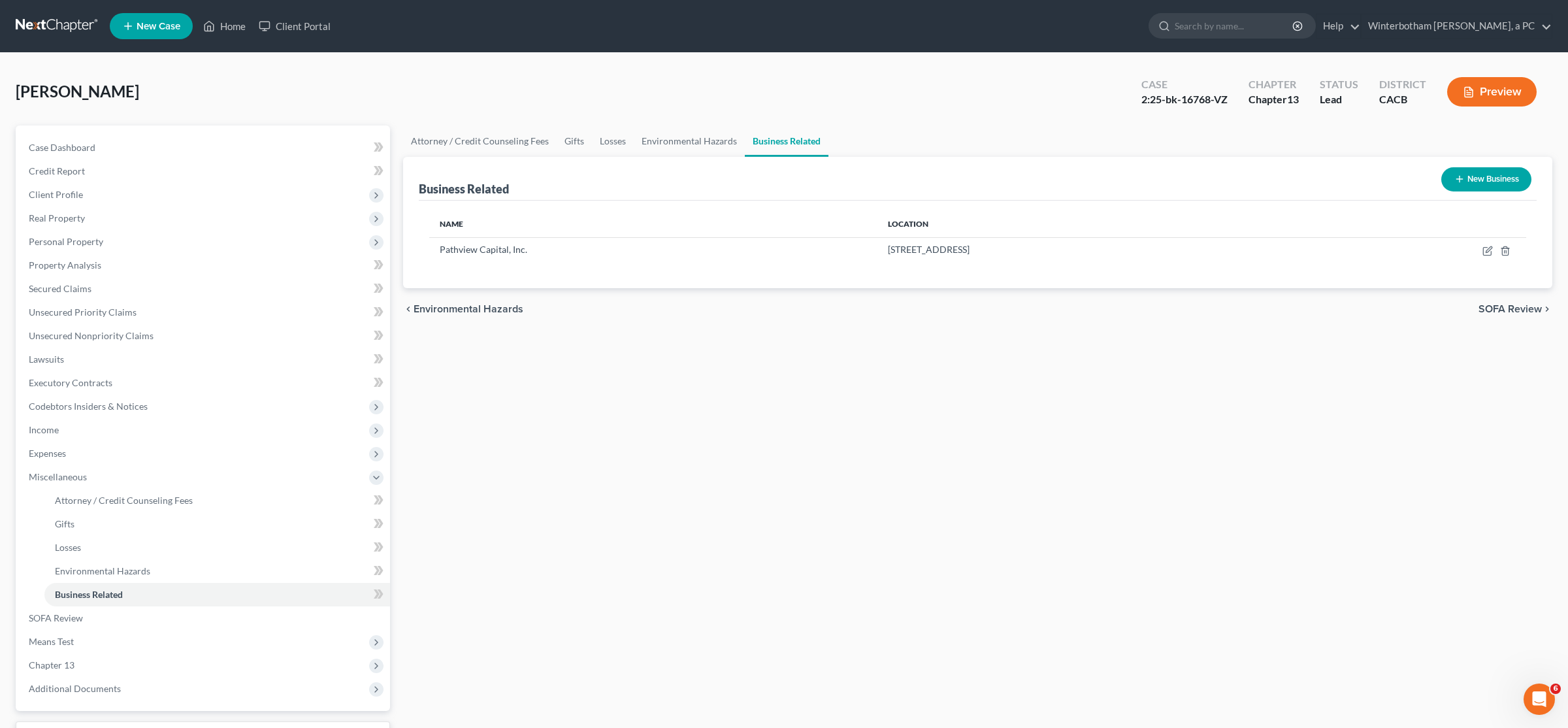
click at [70, 33] on link at bounding box center [57, 25] width 84 height 23
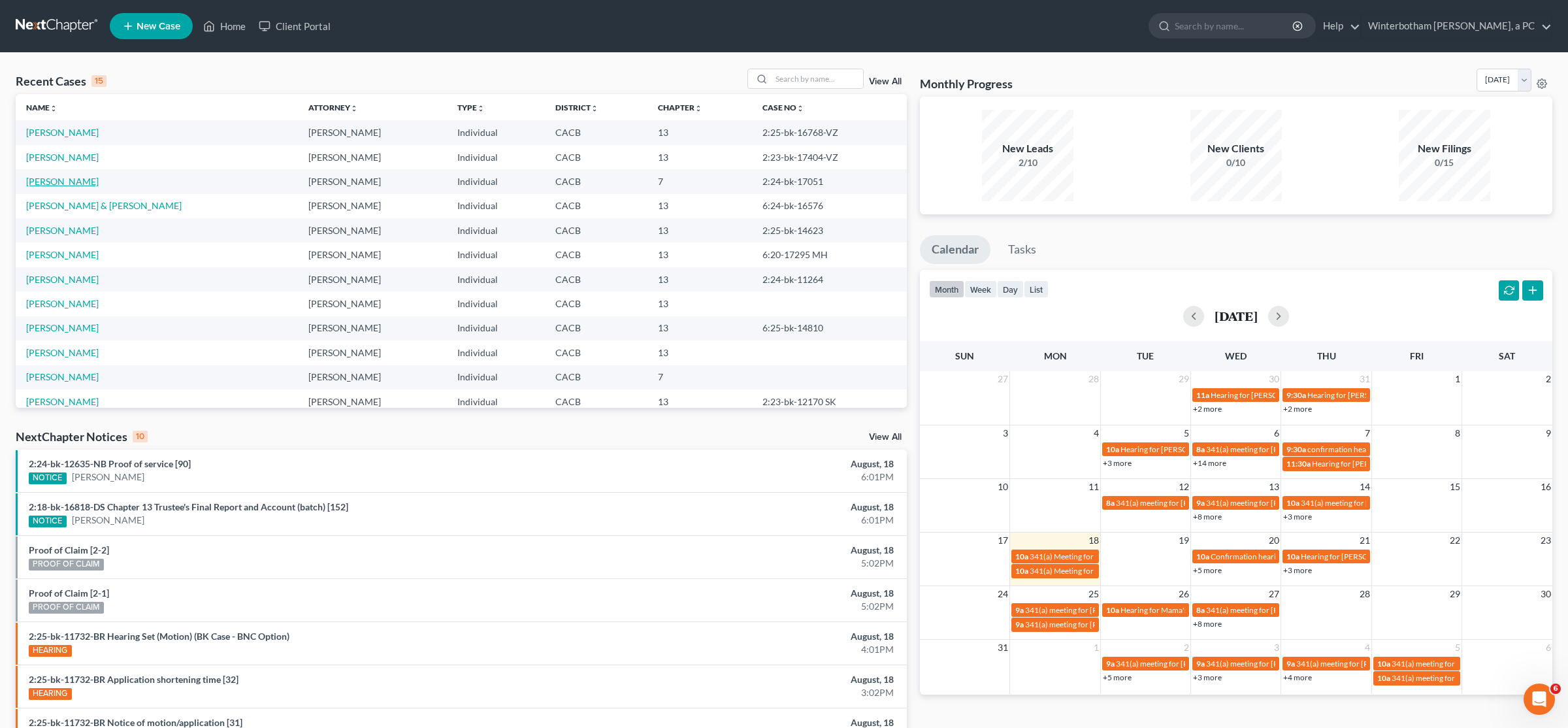
click at [56, 185] on link "[PERSON_NAME]" at bounding box center [62, 181] width 72 height 11
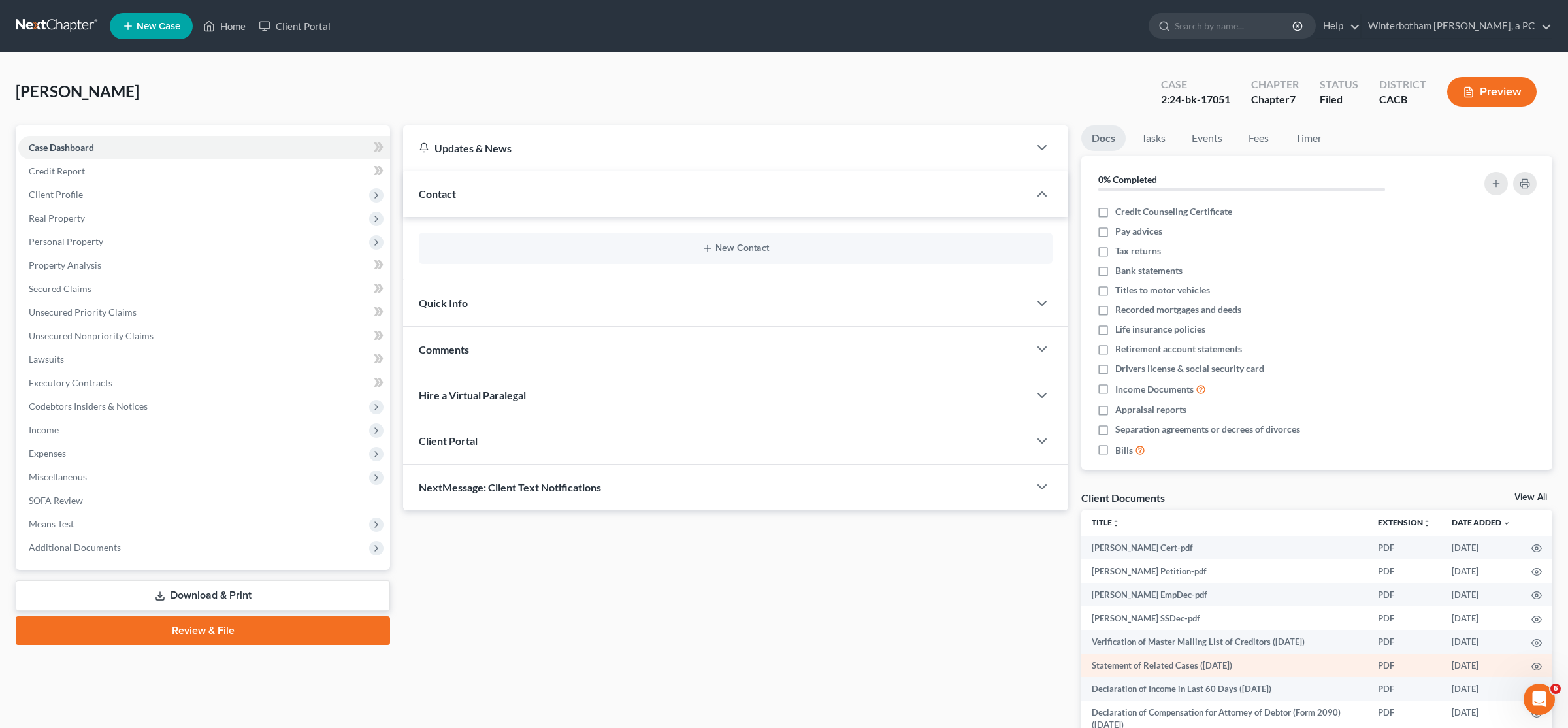
click at [1531, 665] on td at bounding box center [1537, 664] width 31 height 23
click at [1533, 666] on icon "button" at bounding box center [1537, 666] width 10 height 7
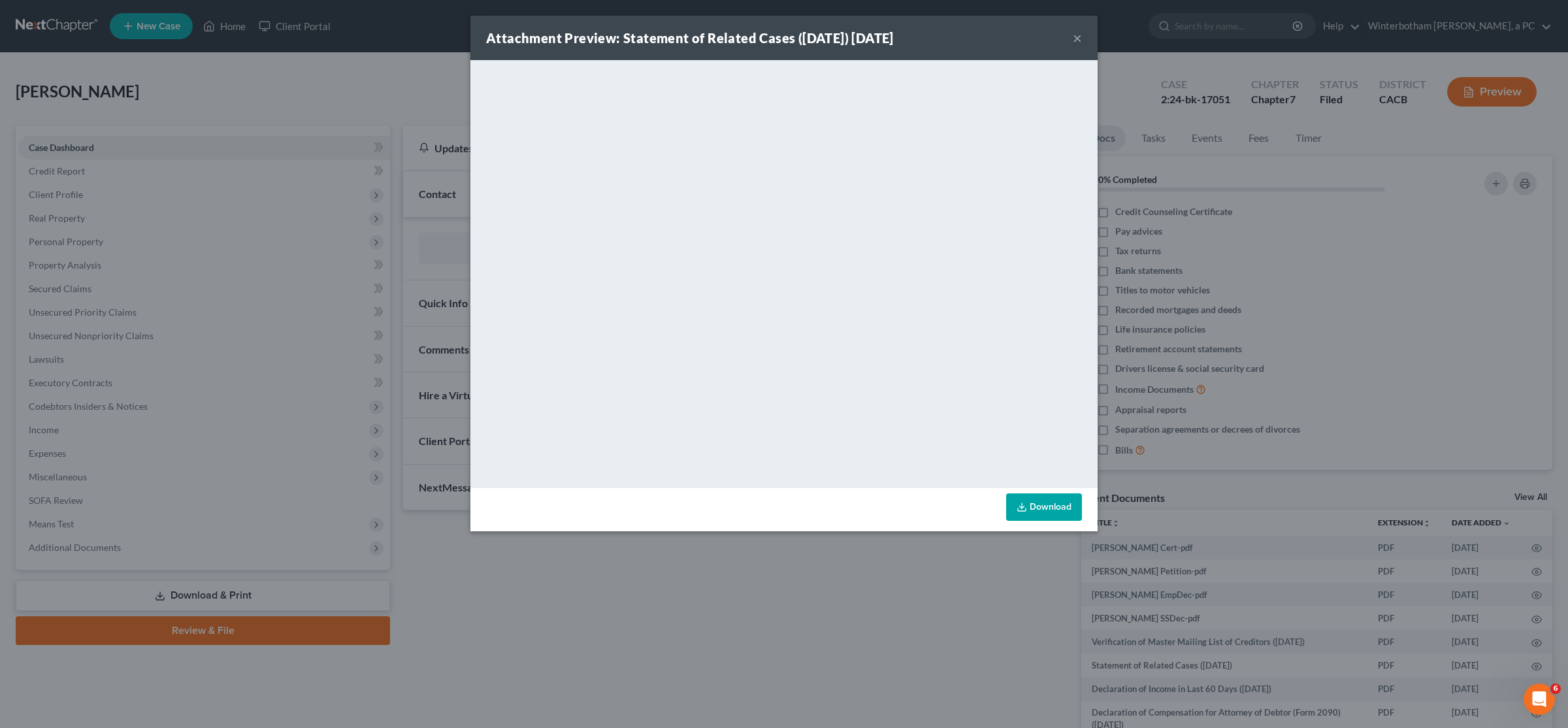
click at [673, 695] on div "Attachment Preview: Statement of Related Cases ([DATE]) [DATE] × <object ng-att…" at bounding box center [784, 364] width 1568 height 728
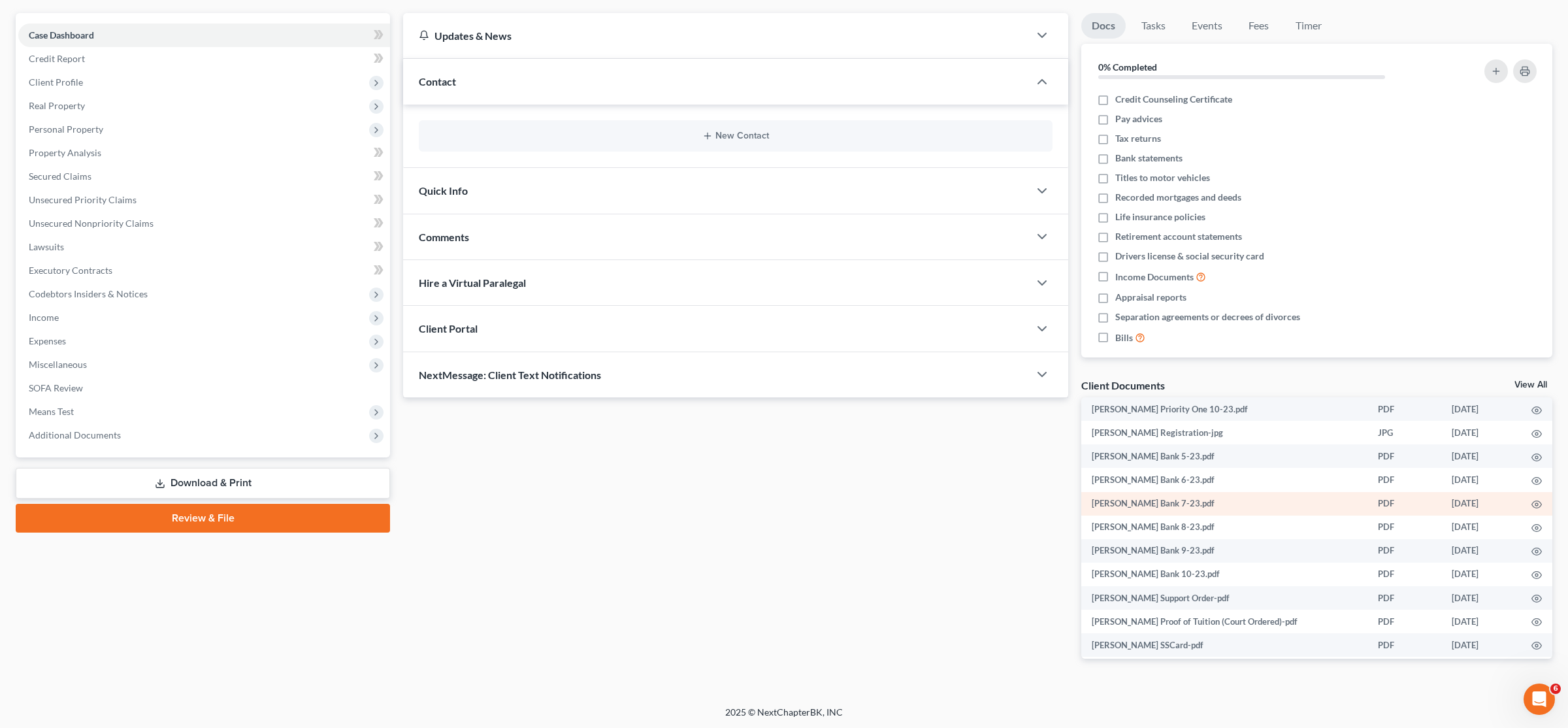
scroll to position [2165, 0]
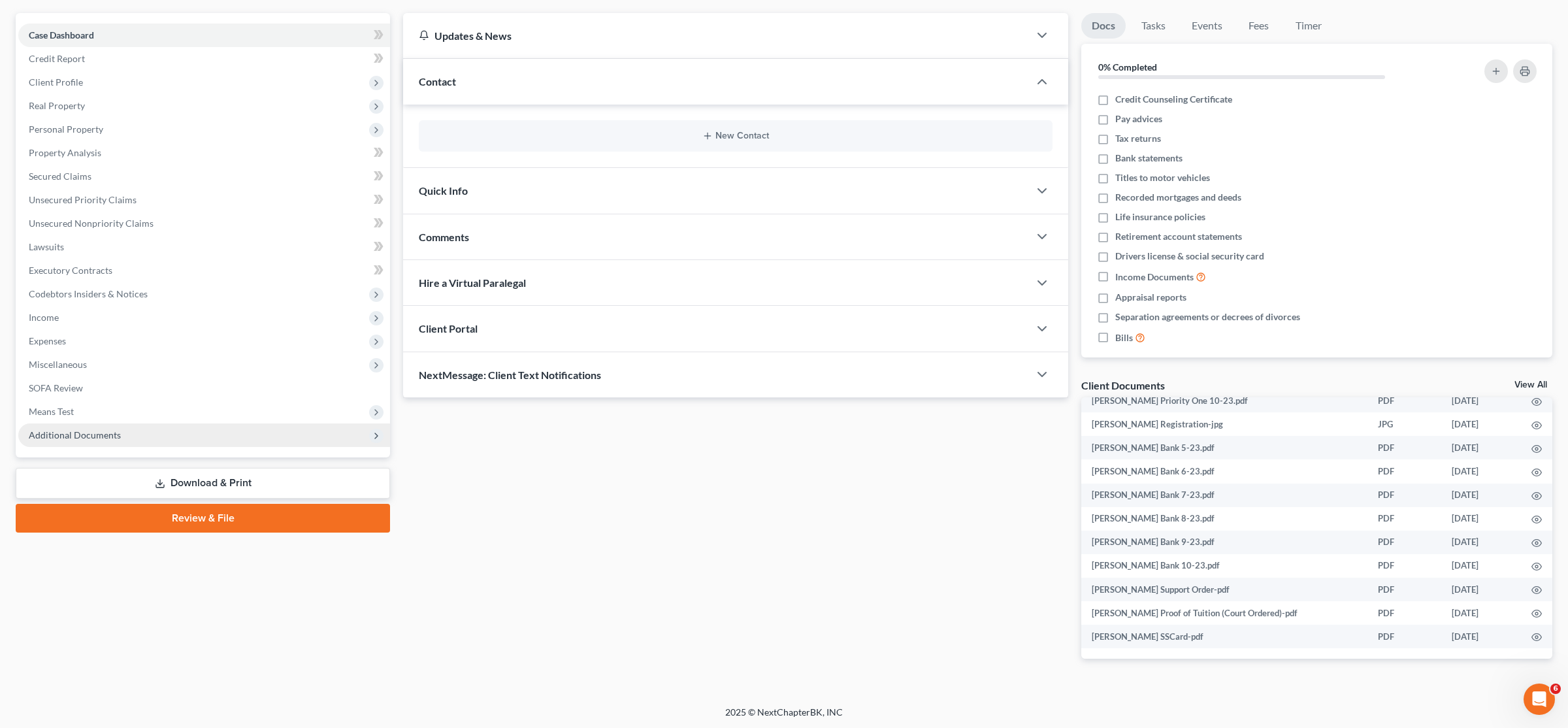
click at [72, 427] on span "Additional Documents" at bounding box center [204, 435] width 372 height 23
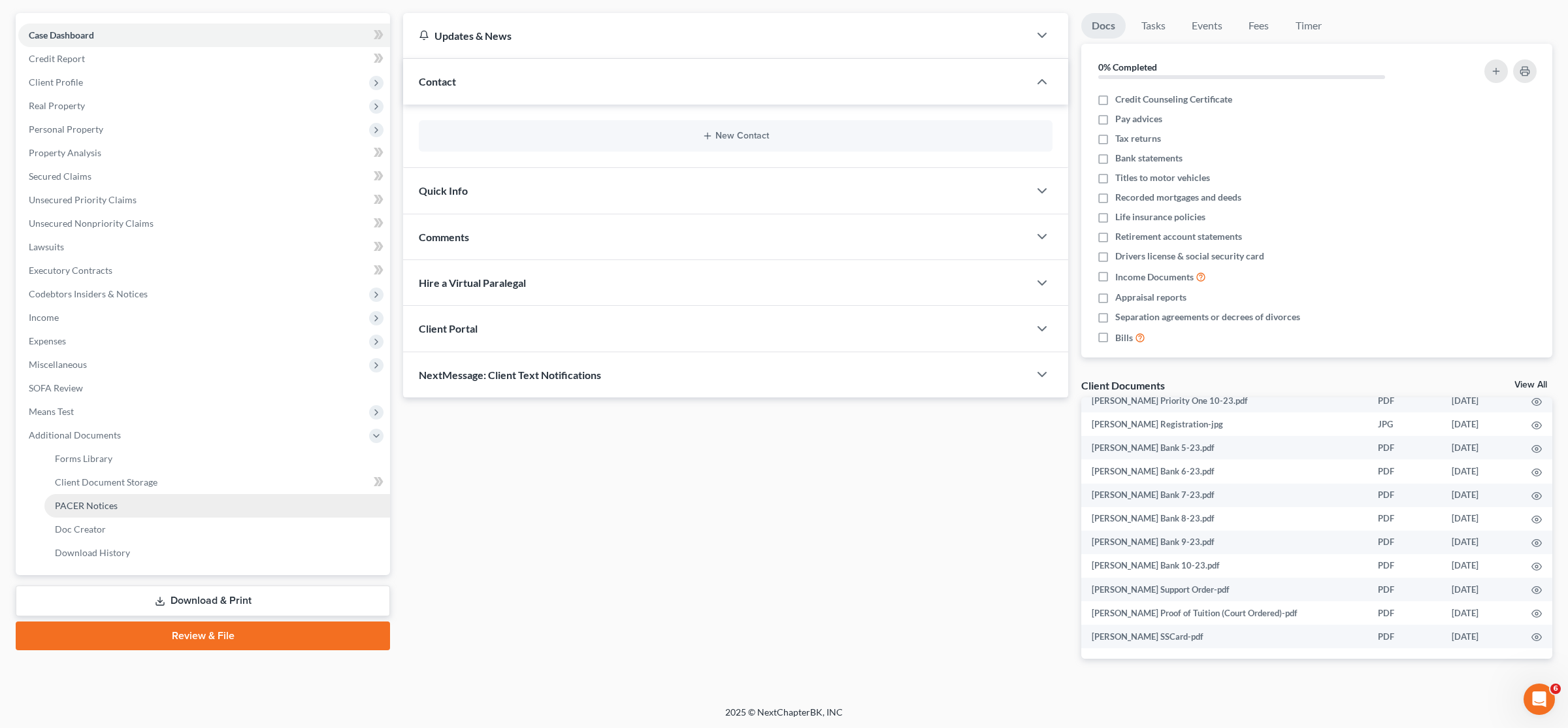
click at [95, 499] on link "PACER Notices" at bounding box center [217, 505] width 346 height 23
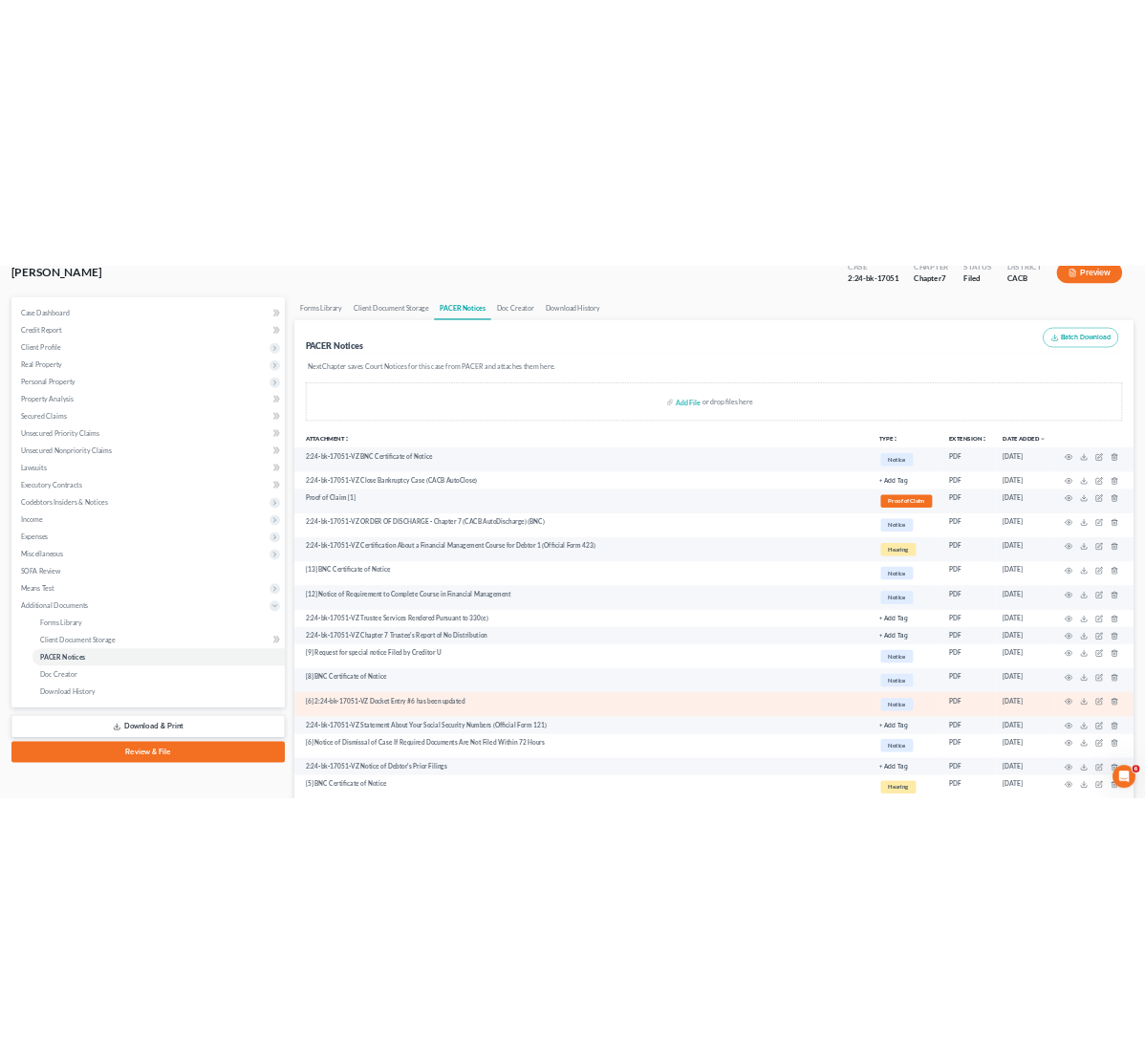
scroll to position [468, 0]
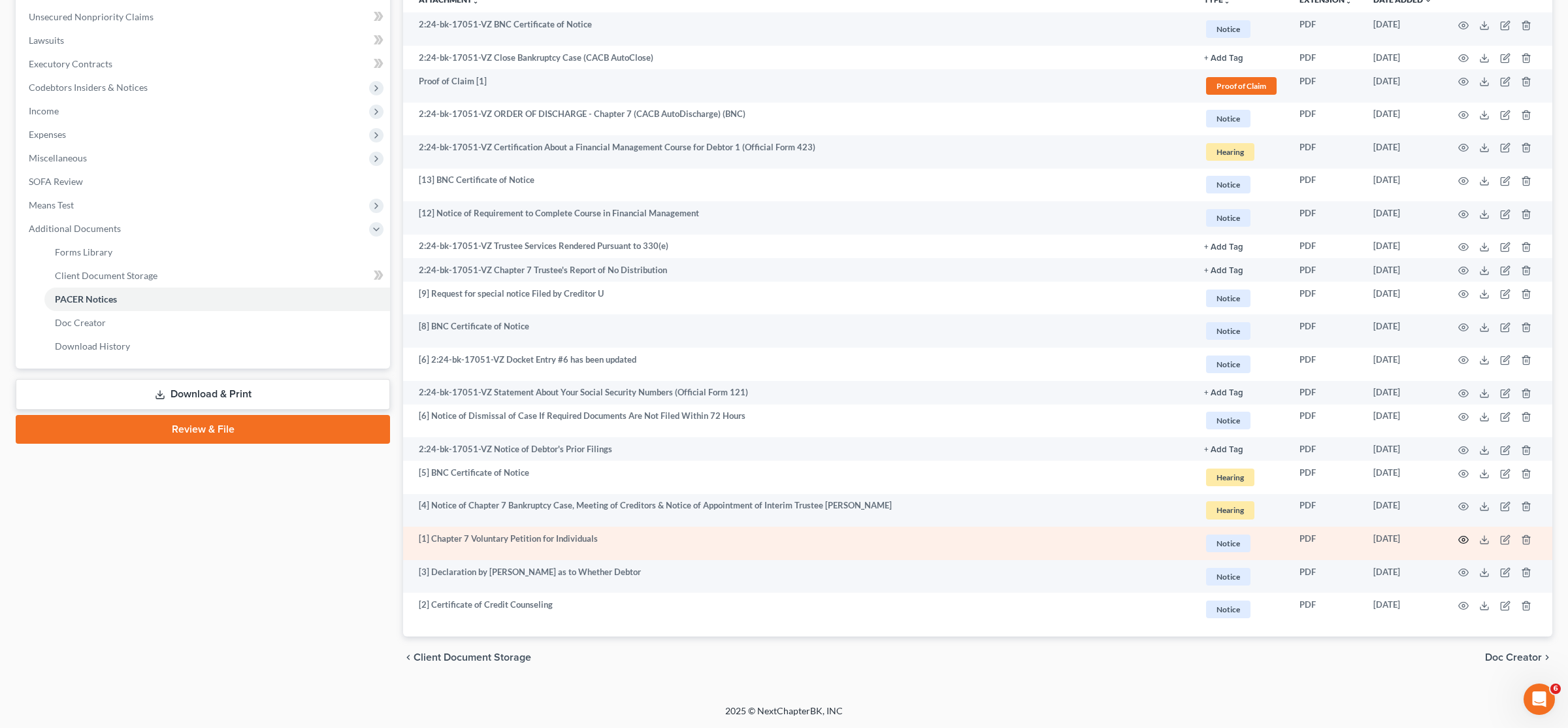
click at [1466, 540] on icon "button" at bounding box center [1464, 540] width 11 height 11
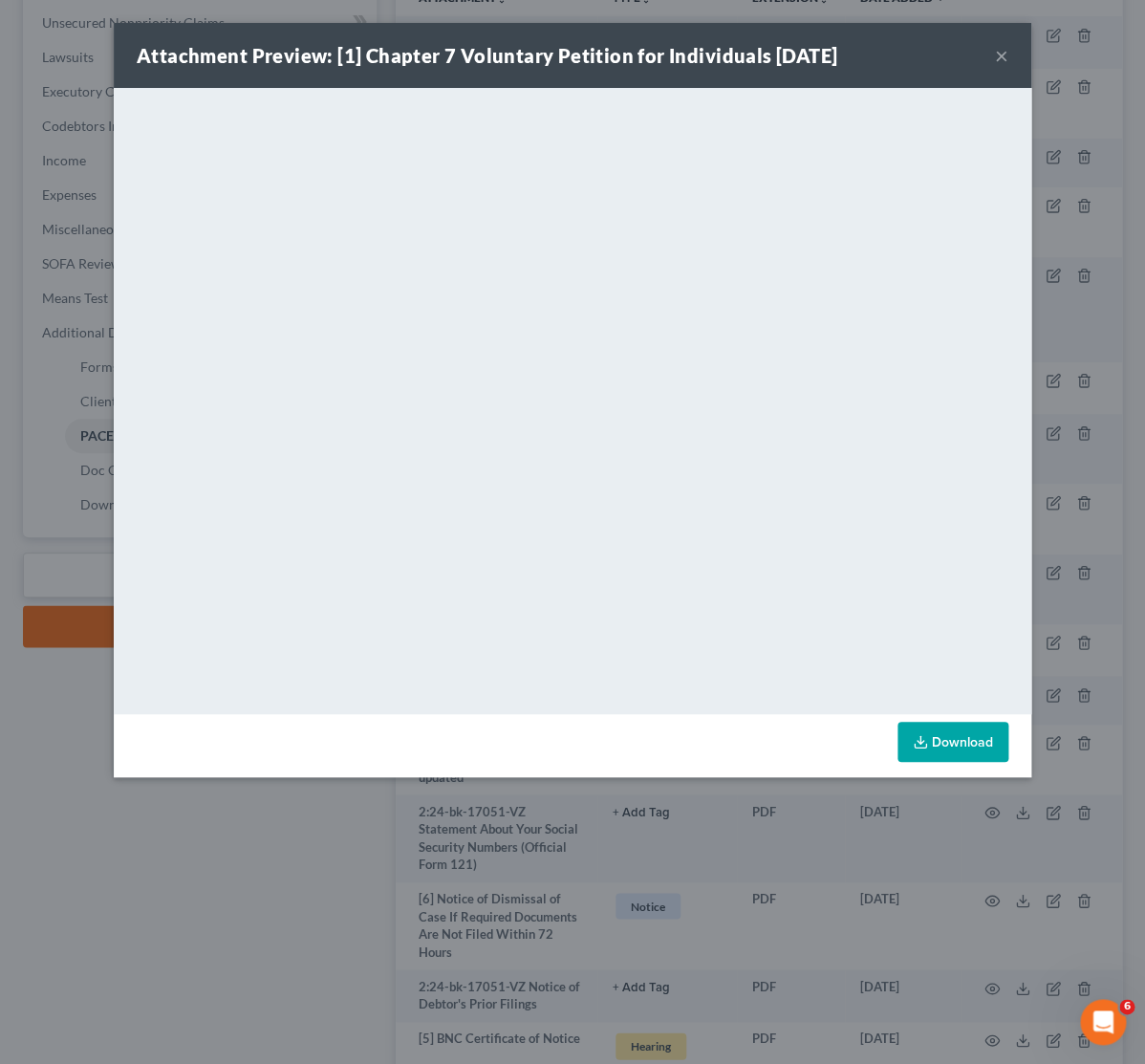
click at [993, 54] on div "Attachment Preview: [1] Chapter 7 Voluntary Petition for Individuals 08/30/2024…" at bounding box center [572, 55] width 917 height 65
drag, startPoint x: 997, startPoint y: 54, endPoint x: 941, endPoint y: 82, distance: 62.6
click at [996, 56] on button "×" at bounding box center [1001, 55] width 14 height 23
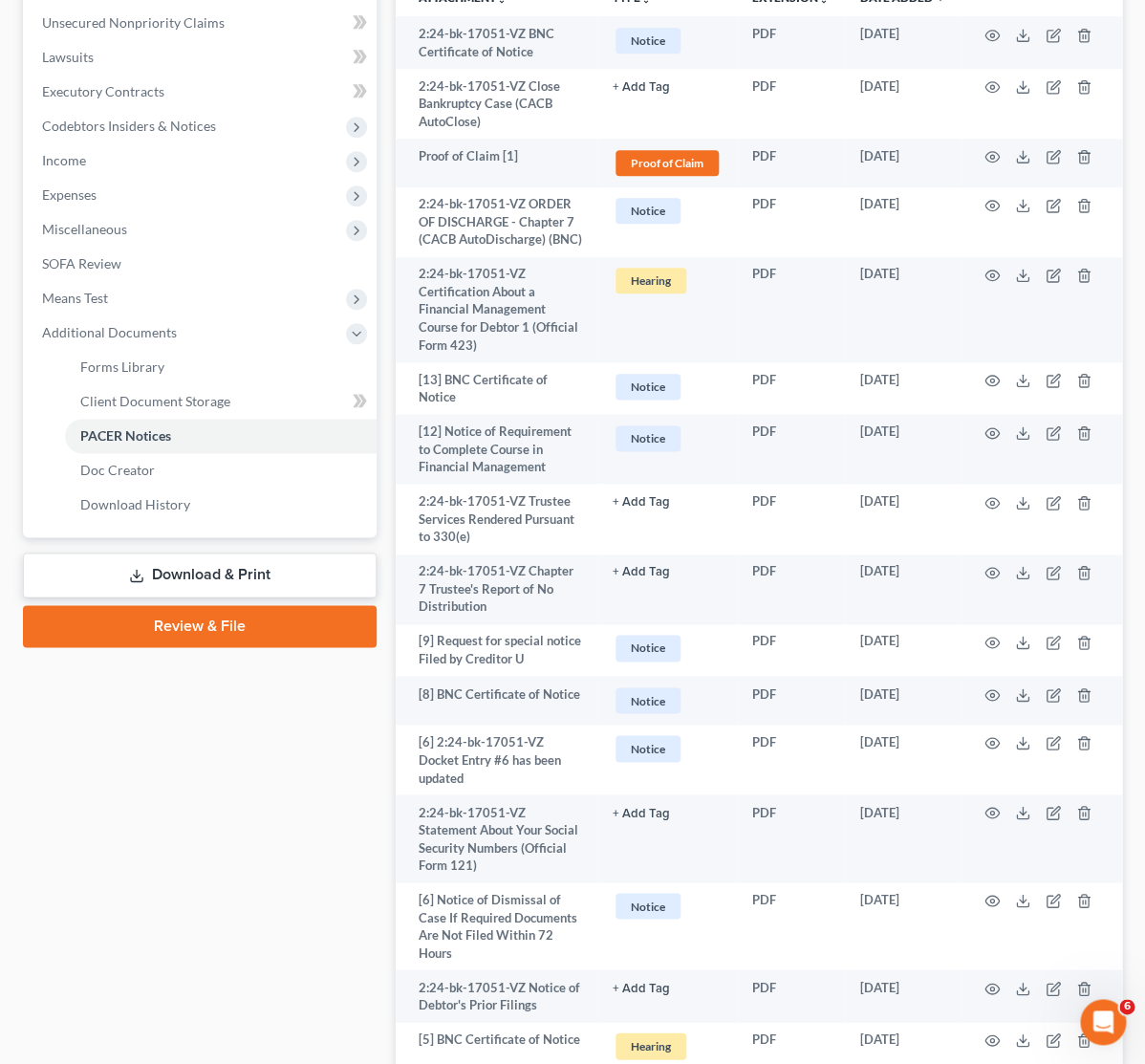
scroll to position [0, 0]
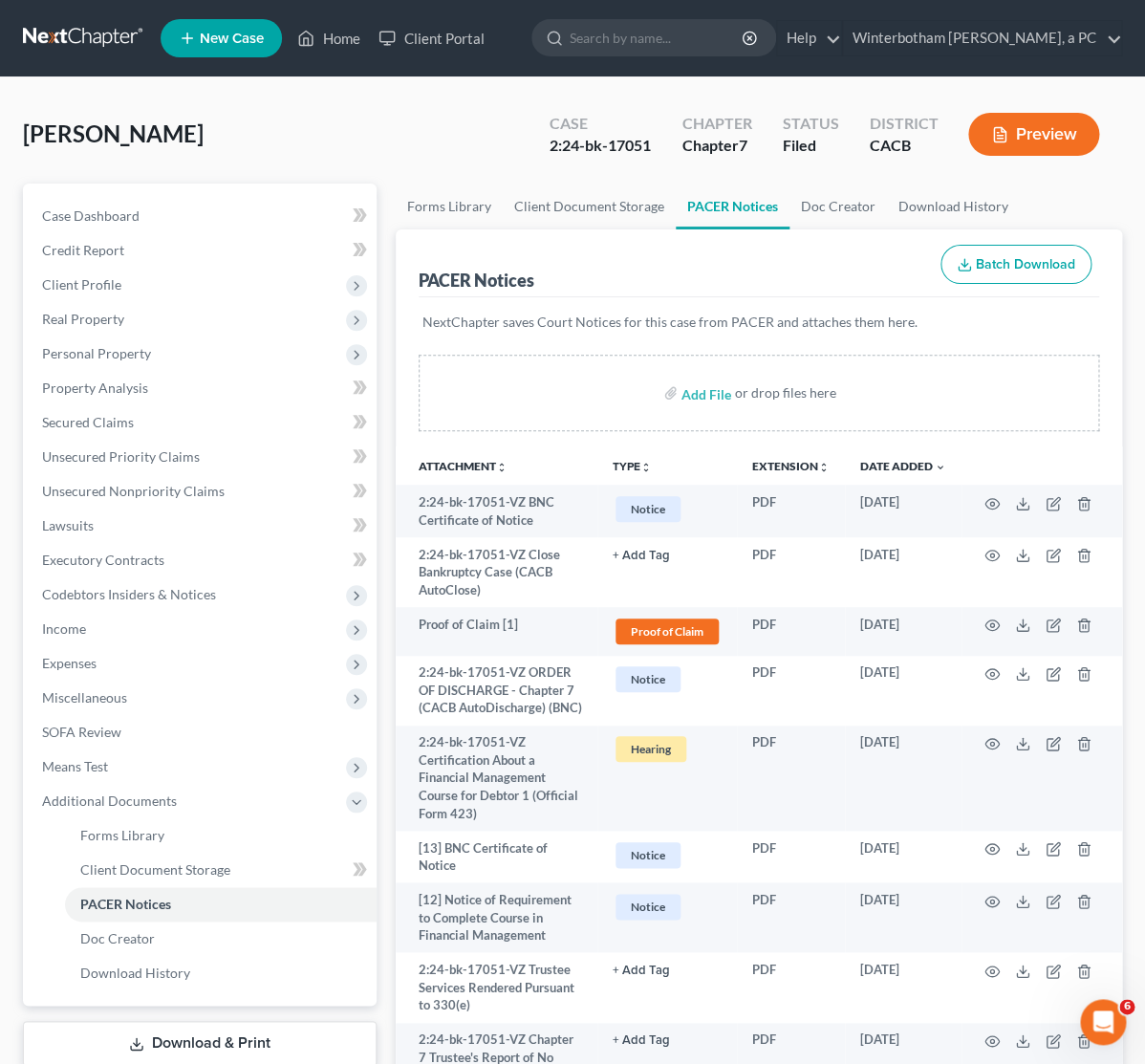
drag, startPoint x: 71, startPoint y: 37, endPoint x: 147, endPoint y: 118, distance: 111.1
click at [71, 38] on link at bounding box center [83, 37] width 122 height 34
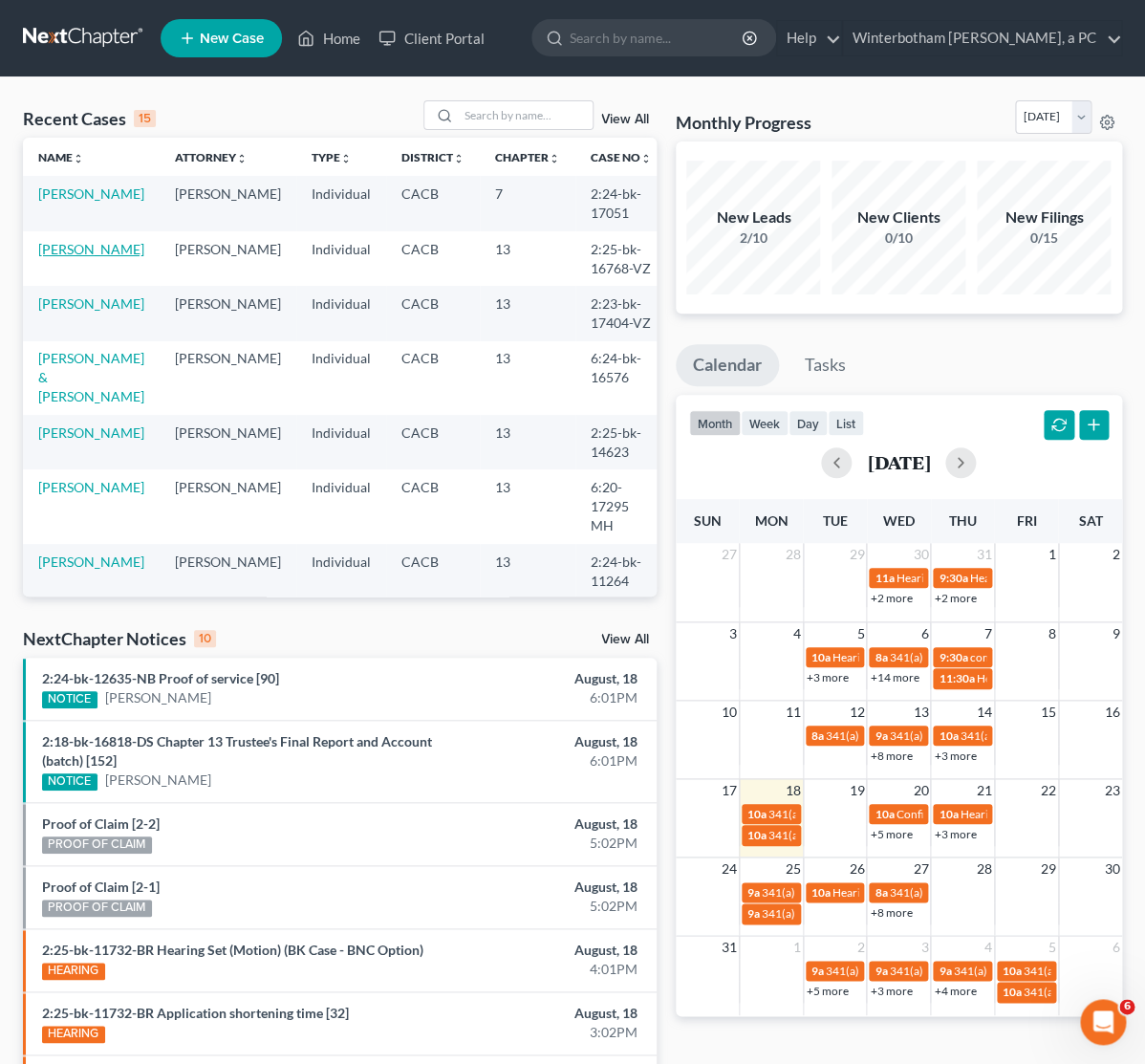
click at [97, 245] on link "[PERSON_NAME]" at bounding box center [91, 249] width 106 height 17
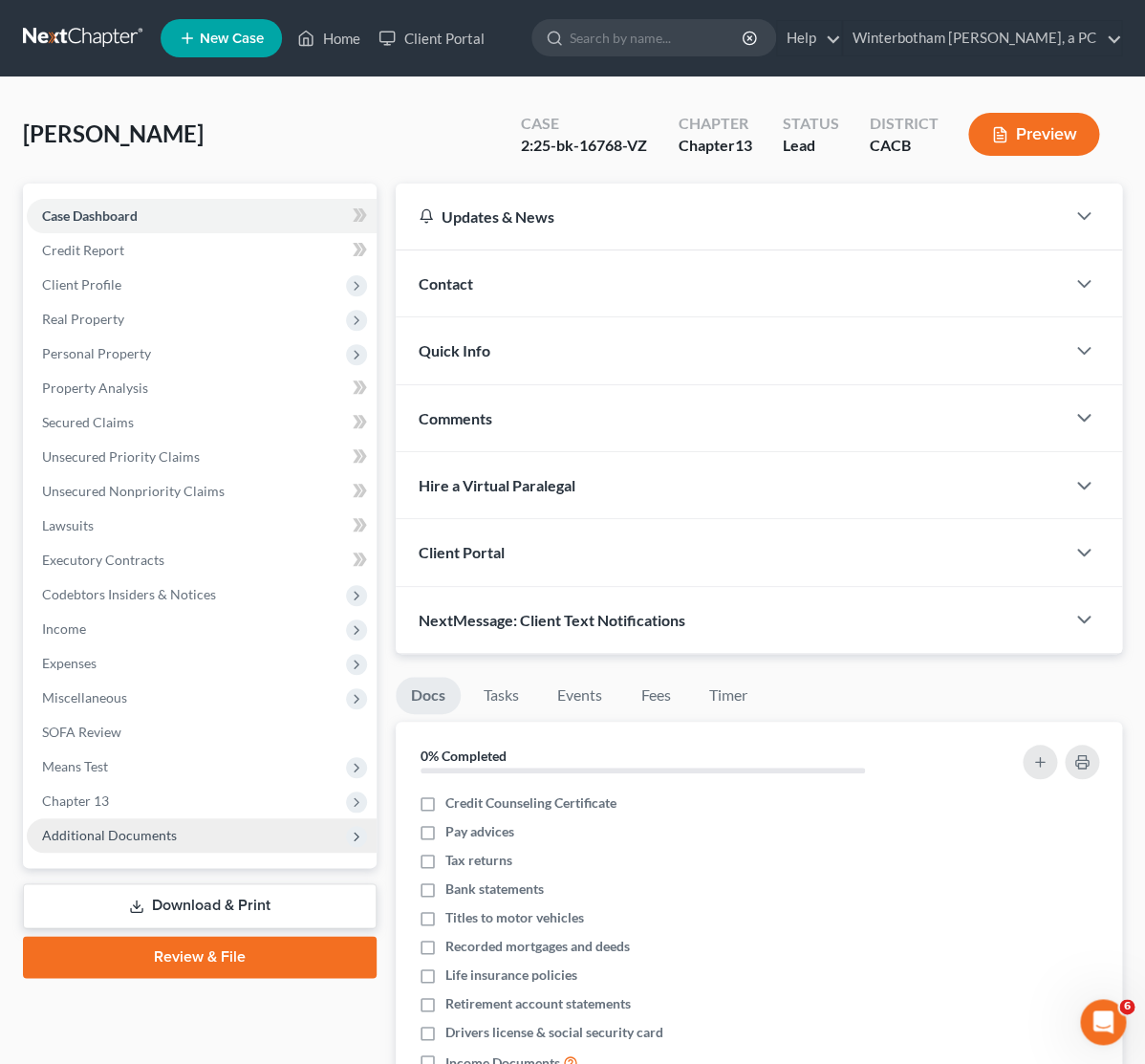
click at [111, 845] on span "Additional Documents" at bounding box center [201, 835] width 349 height 34
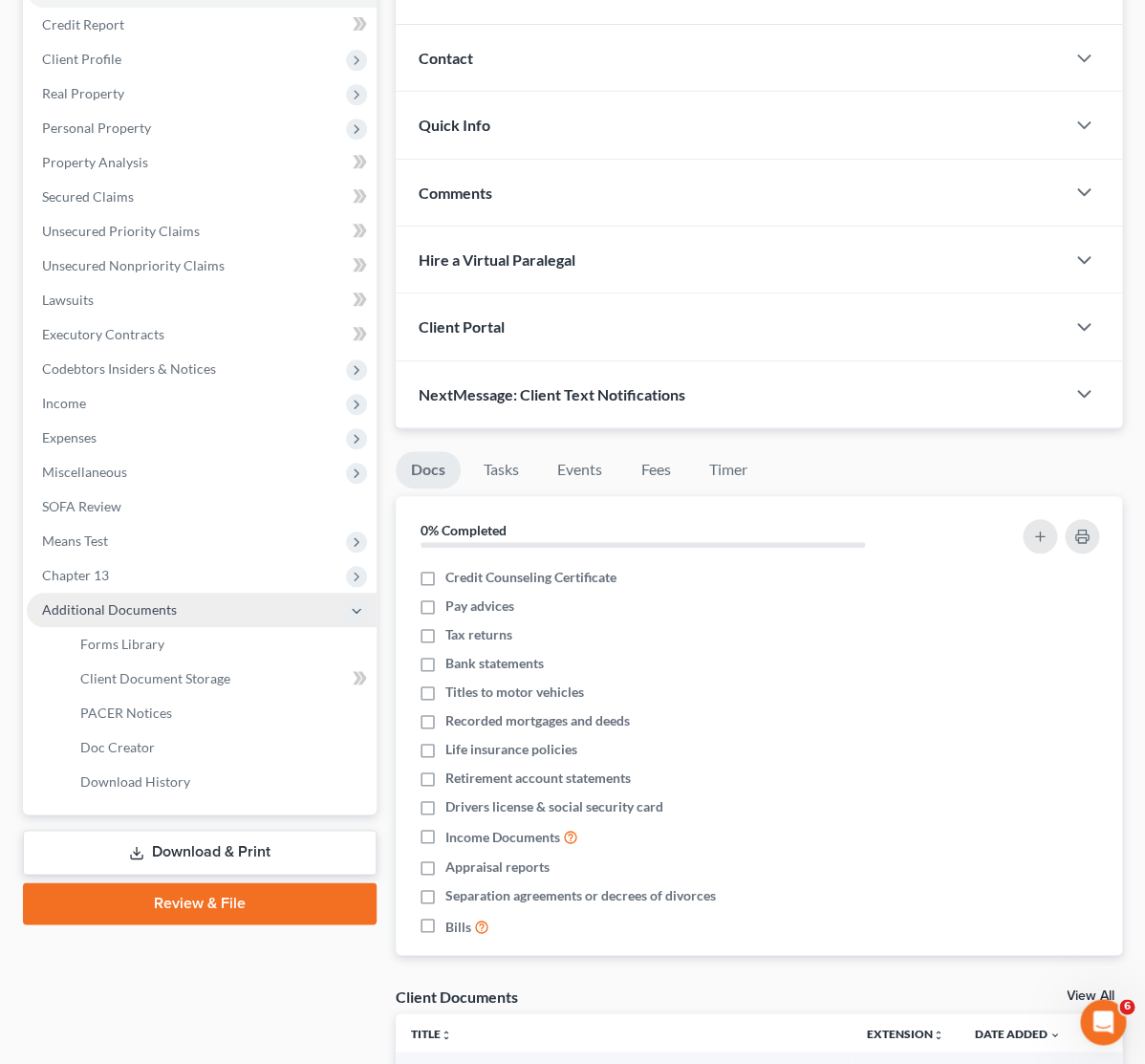
scroll to position [301, 0]
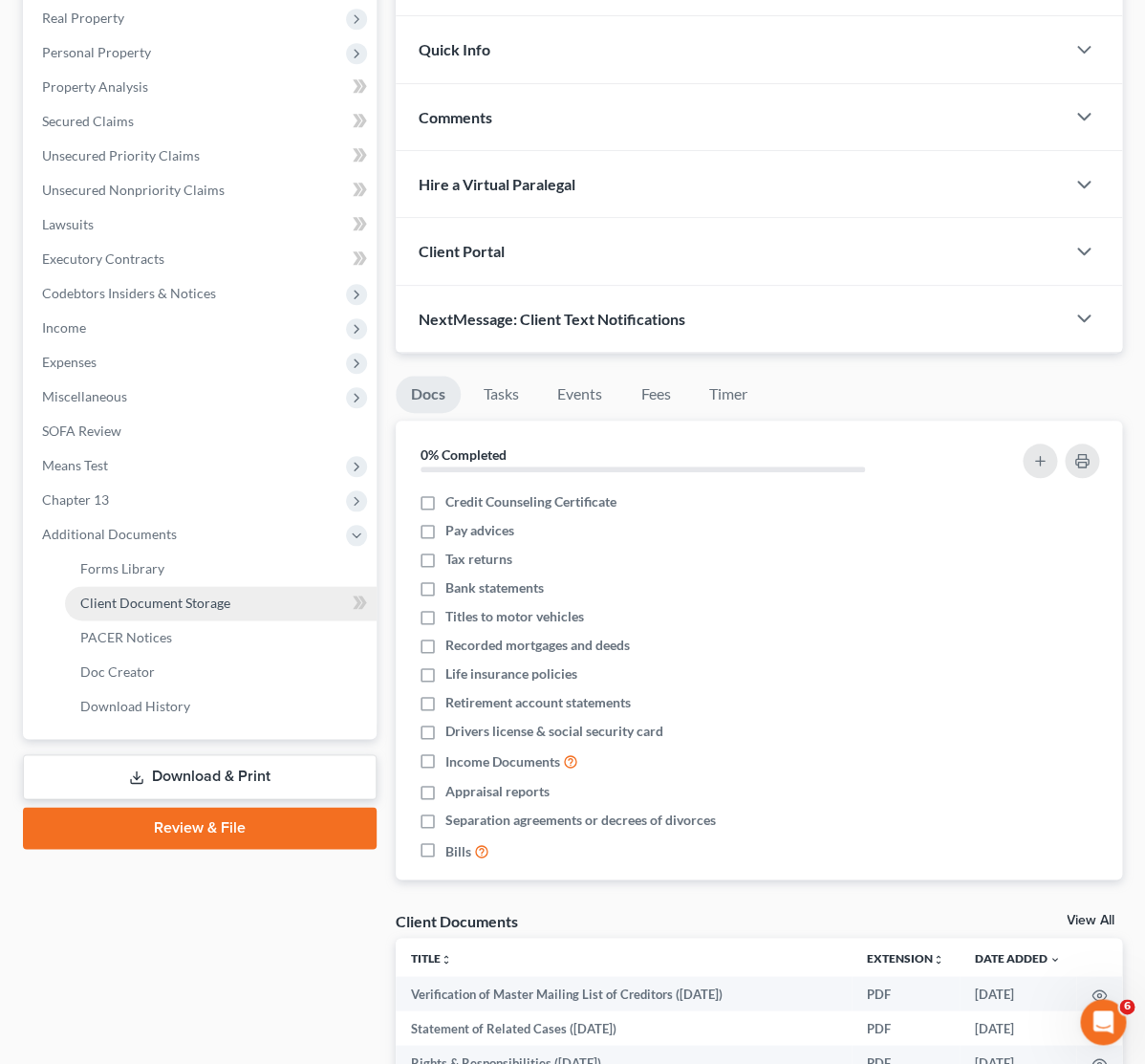
click at [130, 616] on link "Client Document Storage" at bounding box center [220, 603] width 311 height 34
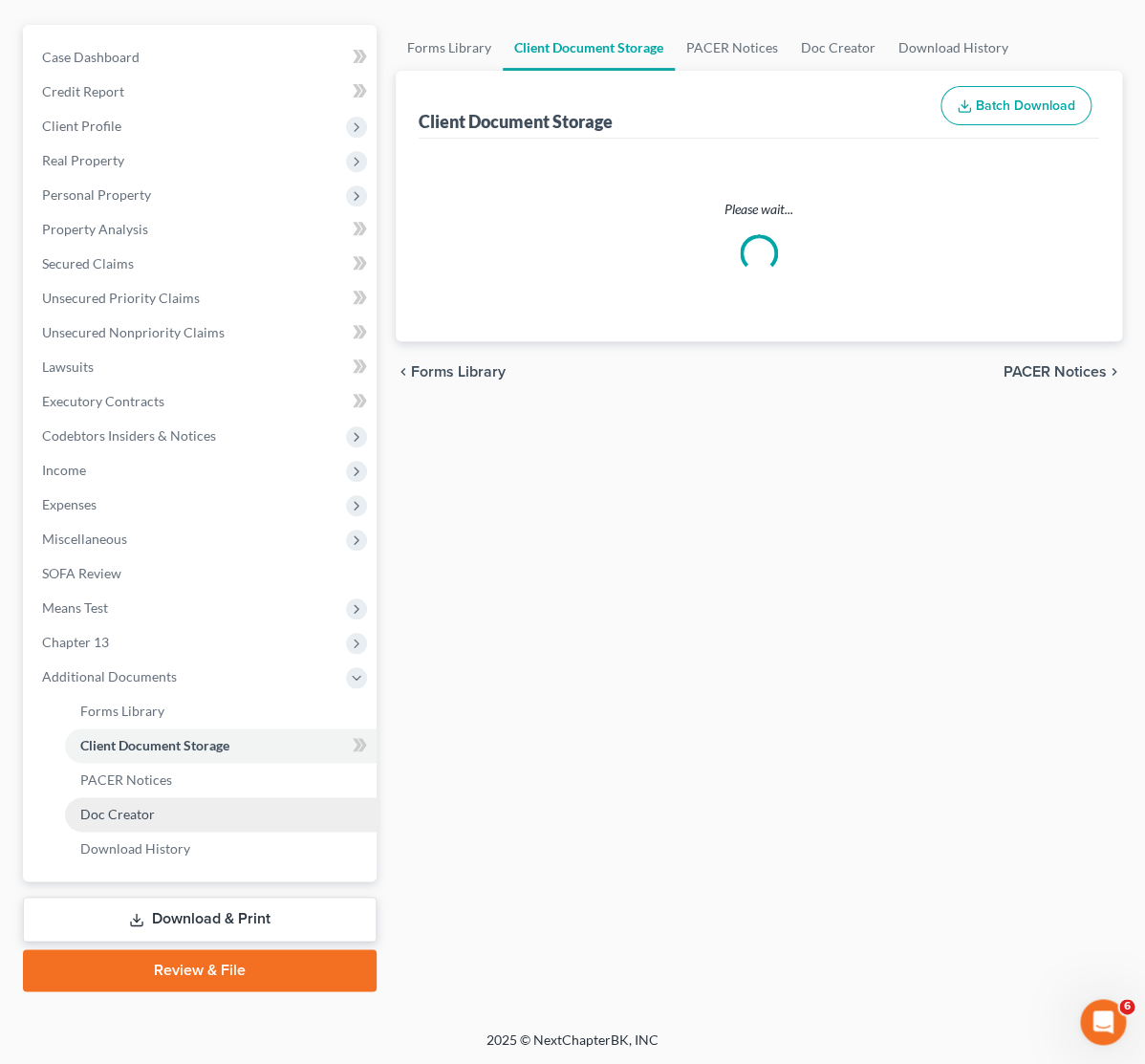
scroll to position [158, 0]
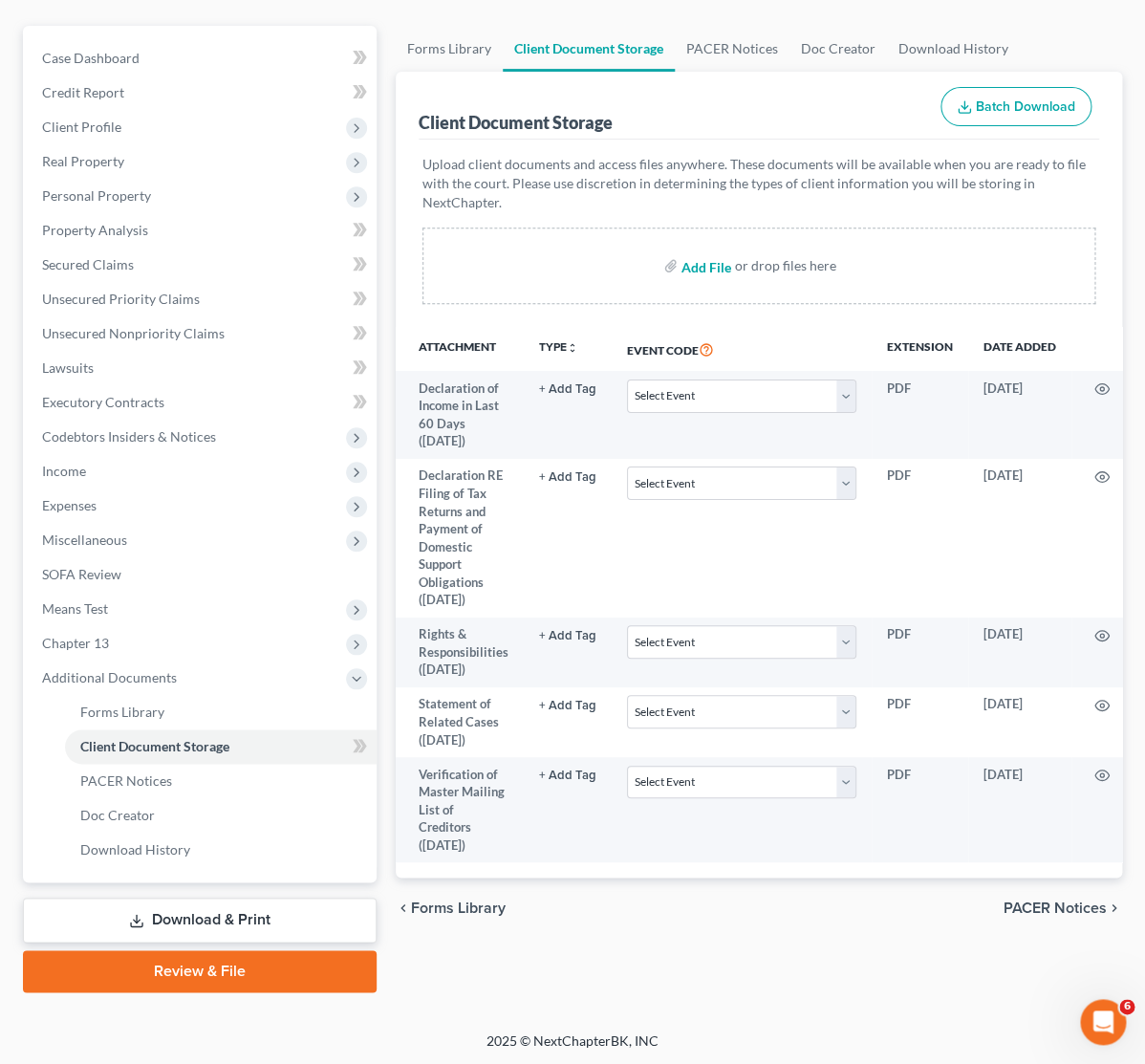
click at [704, 267] on input "file" at bounding box center [704, 265] width 46 height 34
type input "C:\fakepath\Plan Form Fields.pdf"
click at [708, 265] on input "file" at bounding box center [704, 265] width 46 height 34
type input "C:\fakepath\Addition Claims [PERSON_NAME].pdf"
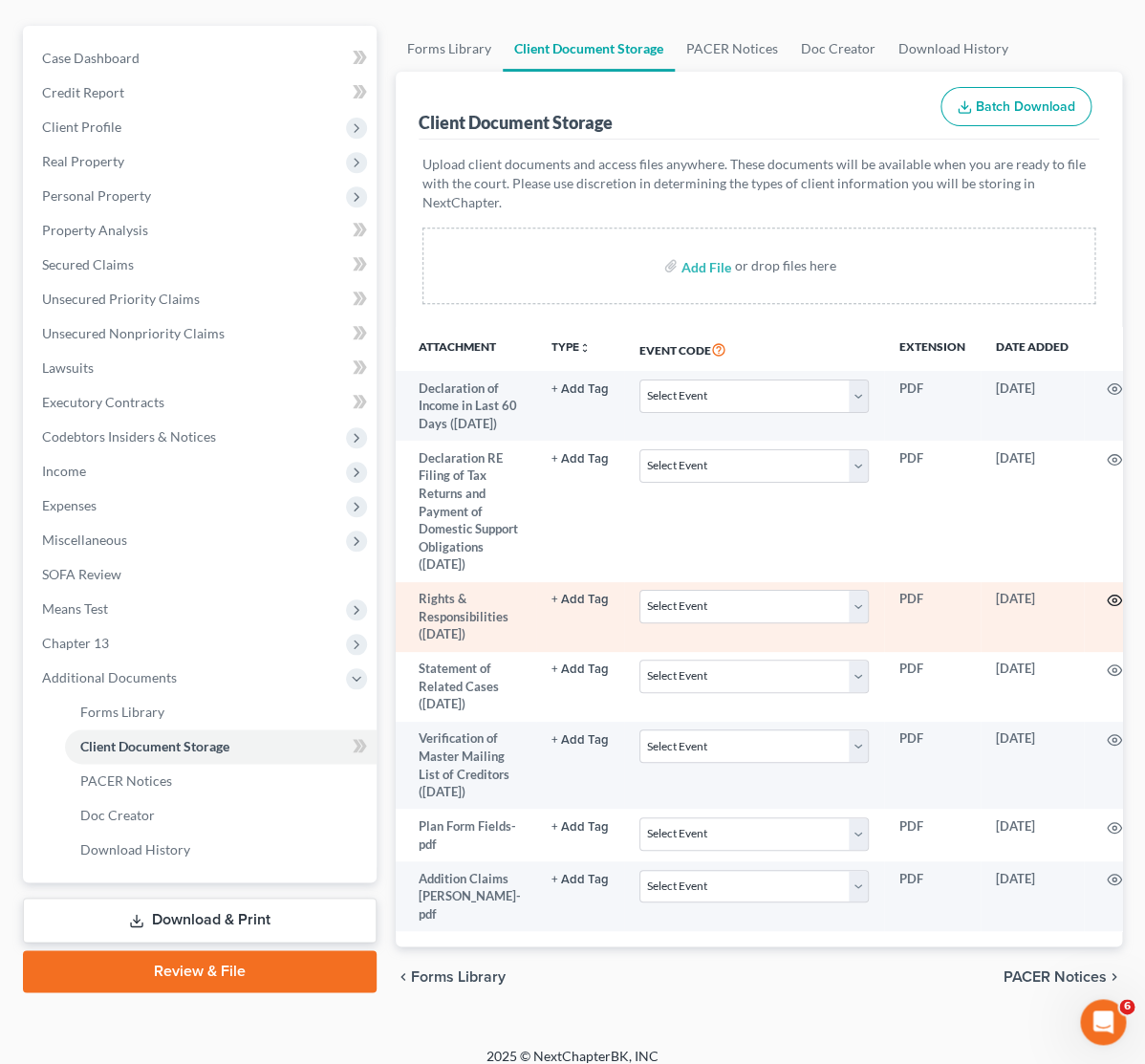
click at [1113, 602] on circle "button" at bounding box center [1115, 600] width 4 height 4
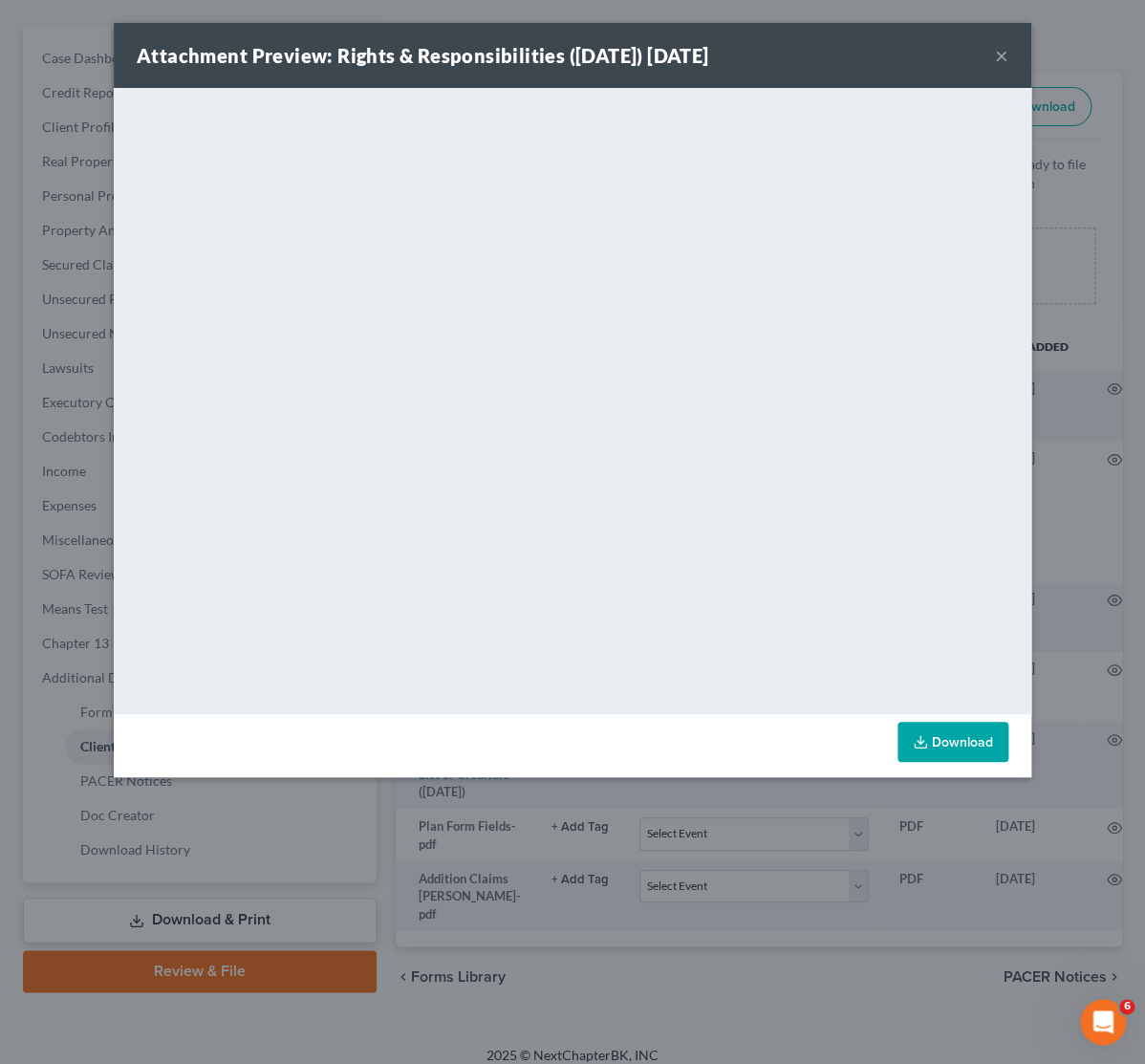
click at [999, 61] on button "×" at bounding box center [1001, 55] width 14 height 23
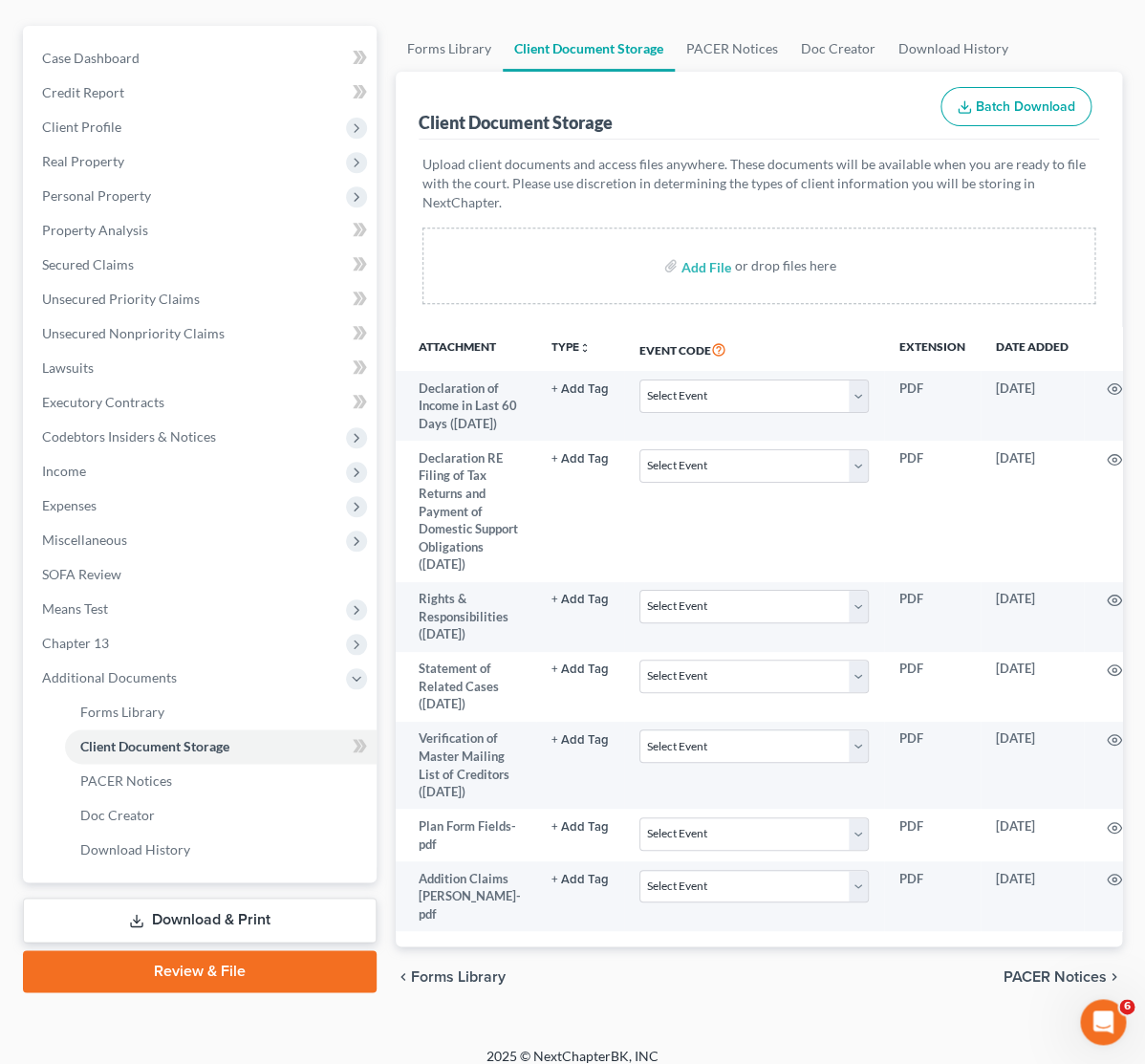
click at [256, 917] on link "Download & Print" at bounding box center [199, 920] width 353 height 45
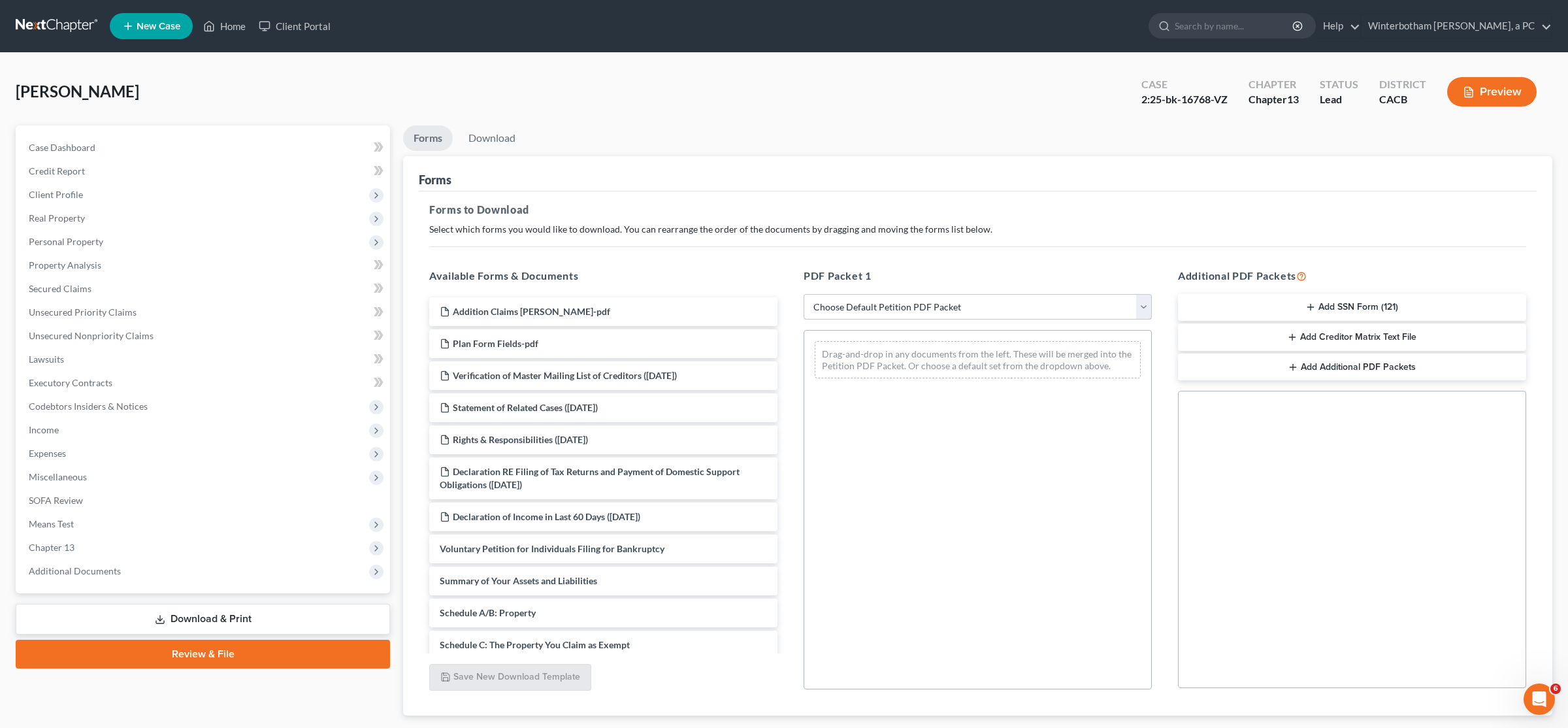
click at [782, 294] on select "Choose Default Petition PDF Packet Complete Bankruptcy Petition (all forms and …" at bounding box center [978, 306] width 348 height 26
select select "0"
click option "Complete Bankruptcy Petition (all forms and schedules)" at bounding box center [0, 0] width 0 height 0
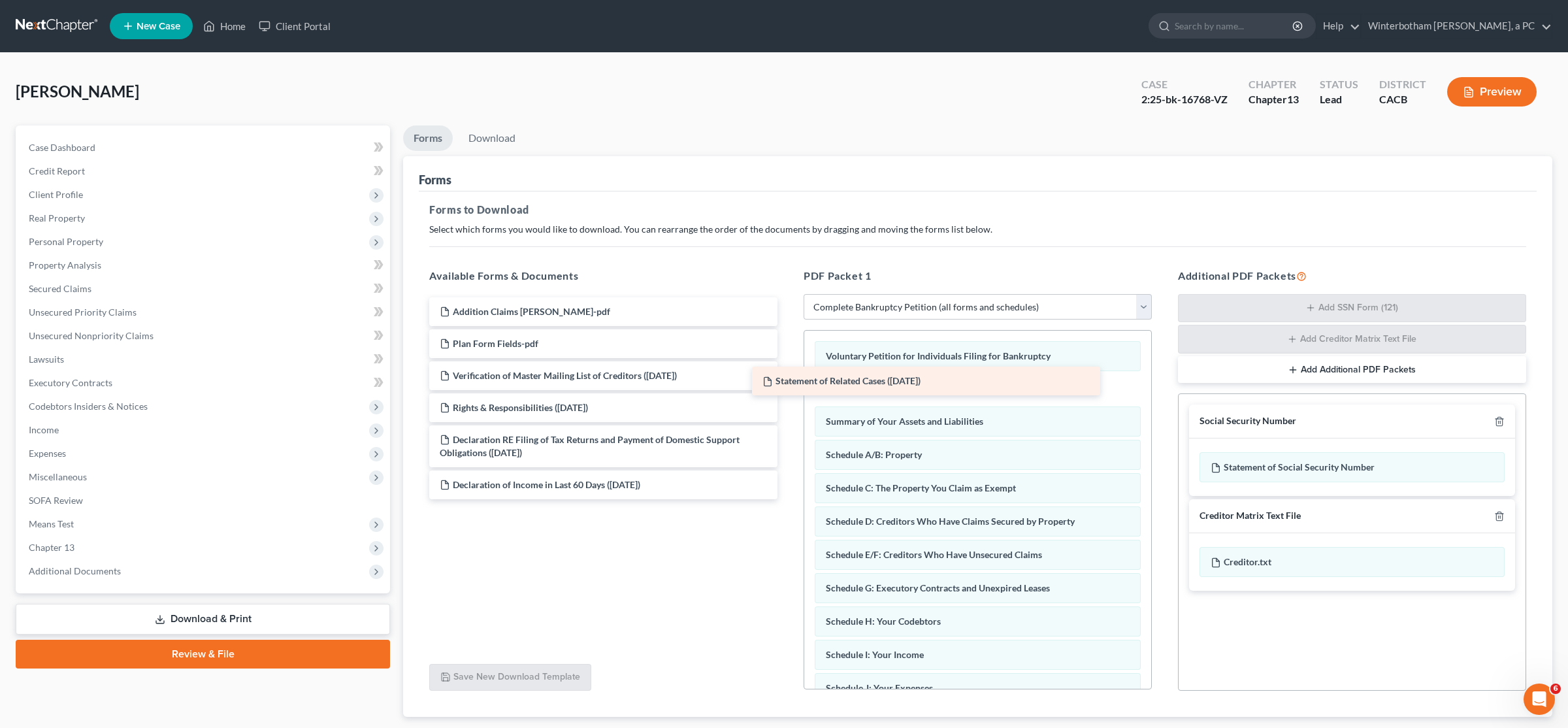
drag, startPoint x: 542, startPoint y: 408, endPoint x: 865, endPoint y: 382, distance: 324.0
click at [782, 382] on div "Statement of Related Cases (07/29/2025) Addition Claims Ponce-pdf Plan Form Fie…" at bounding box center [604, 398] width 369 height 202
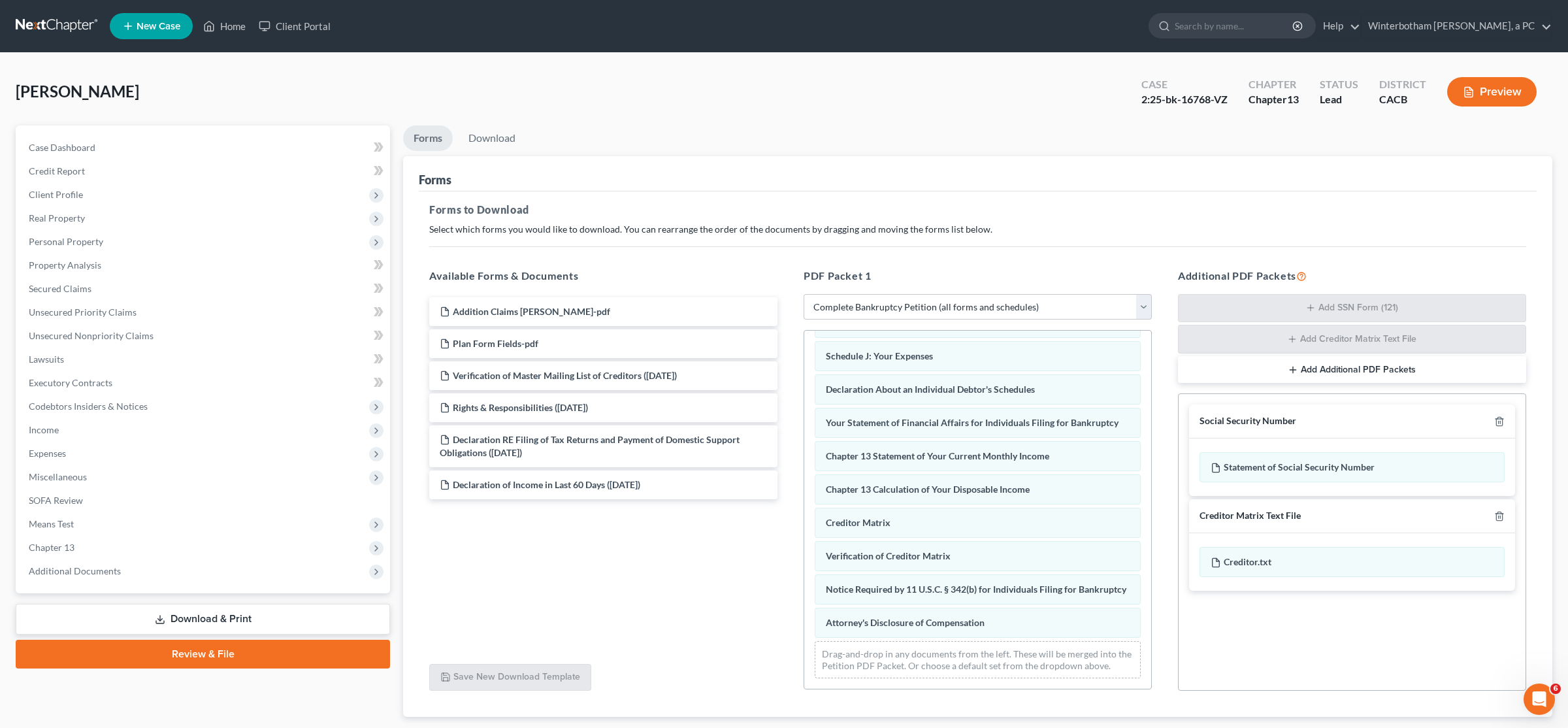
scroll to position [340, 0]
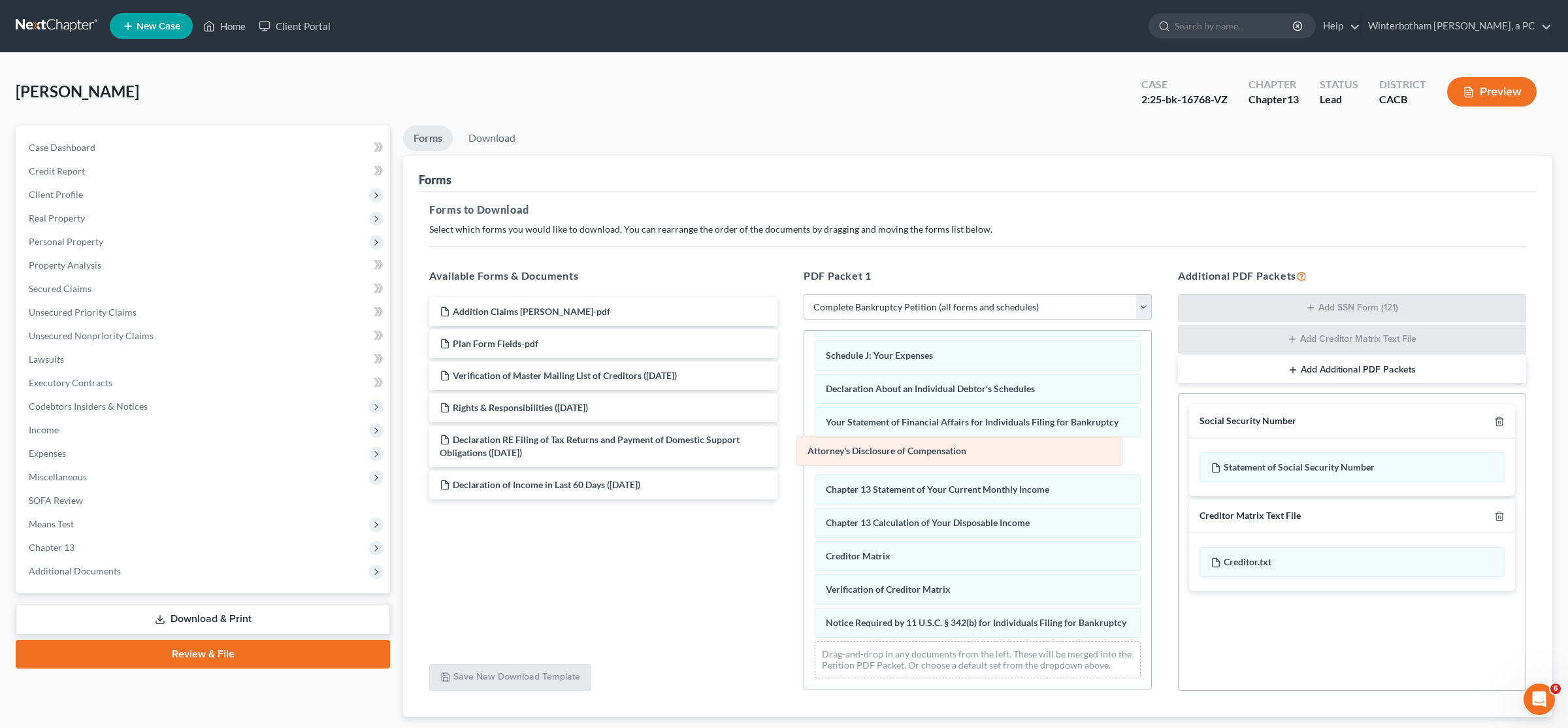
drag, startPoint x: 878, startPoint y: 629, endPoint x: 860, endPoint y: 458, distance: 171.9
click at [782, 458] on div "Attorney's Disclosure of Compensation Voluntary Petition for Individuals Filing…" at bounding box center [978, 343] width 347 height 692
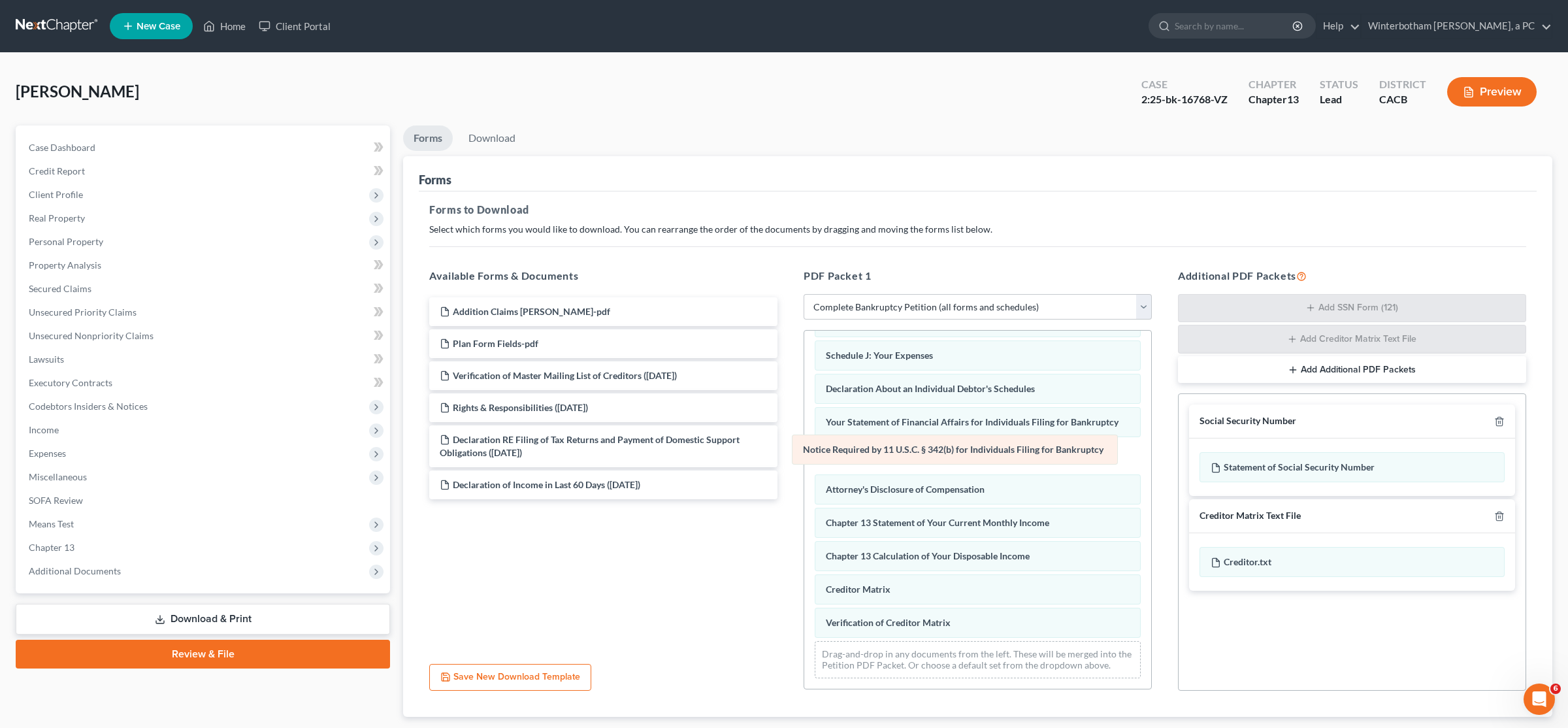
drag, startPoint x: 882, startPoint y: 630, endPoint x: 860, endPoint y: 458, distance: 173.4
click at [782, 458] on div "Notice Required by 11 U.S.C. § 342(b) for Individuals Filing for Bankruptcy Vol…" at bounding box center [978, 343] width 347 height 692
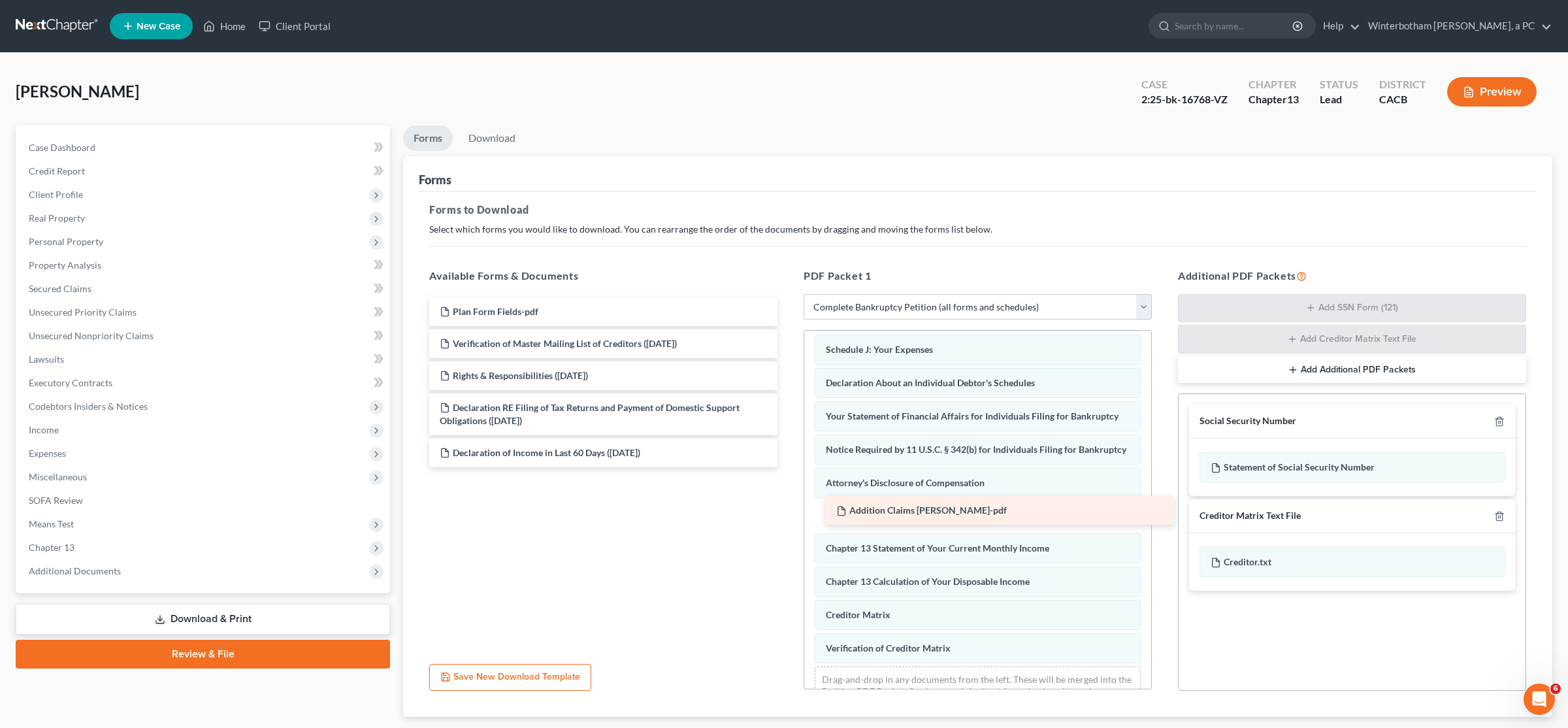
drag, startPoint x: 493, startPoint y: 310, endPoint x: 889, endPoint y: 510, distance: 443.6
click at [782, 467] on div "Addition Claims Ponce-pdf Addition Claims Ponce-pdf Plan Form Fields-pdf Verifi…" at bounding box center [604, 382] width 369 height 170
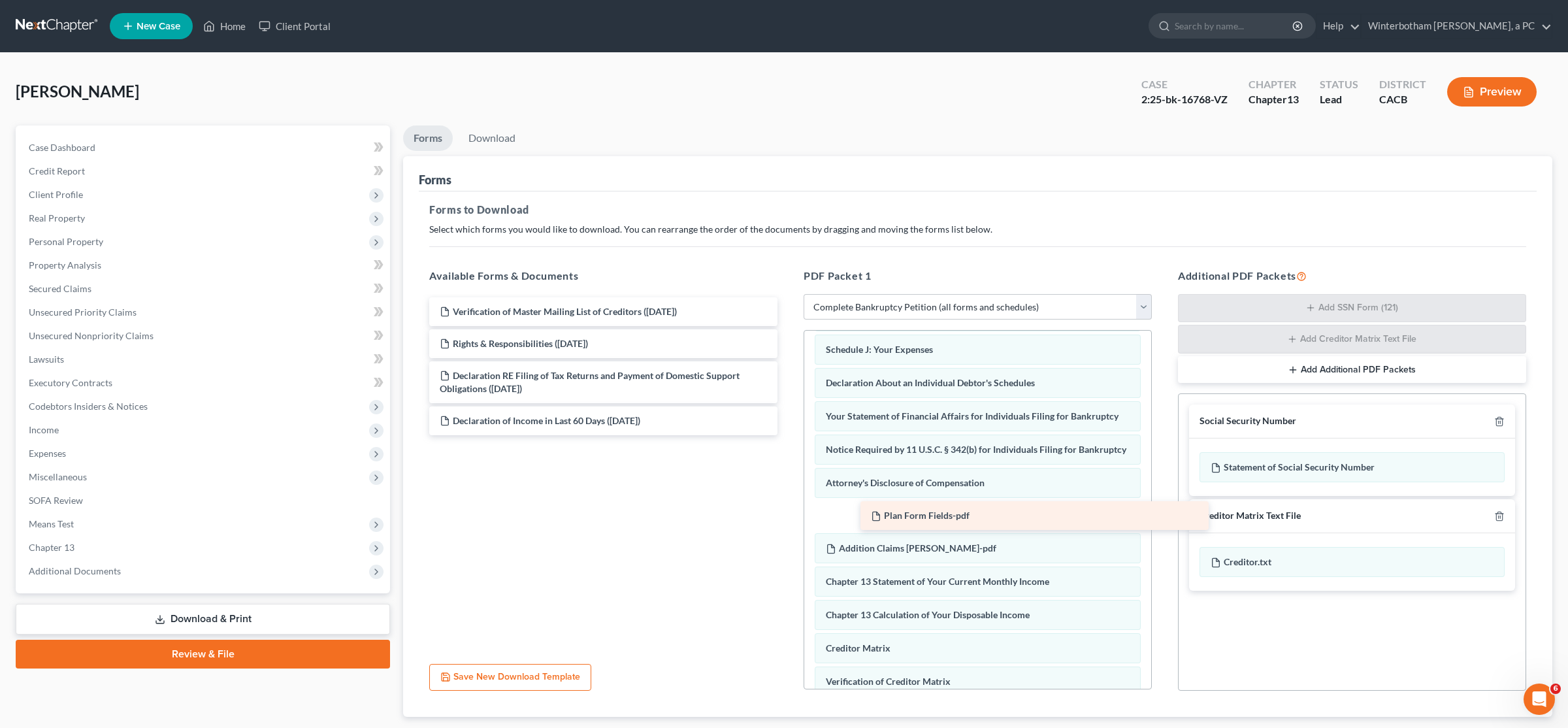
drag, startPoint x: 466, startPoint y: 309, endPoint x: 833, endPoint y: 520, distance: 423.3
click at [782, 435] on div "Plan Form Fields-pdf Plan Form Fields-pdf Verification of Master Mailing List o…" at bounding box center [604, 366] width 369 height 138
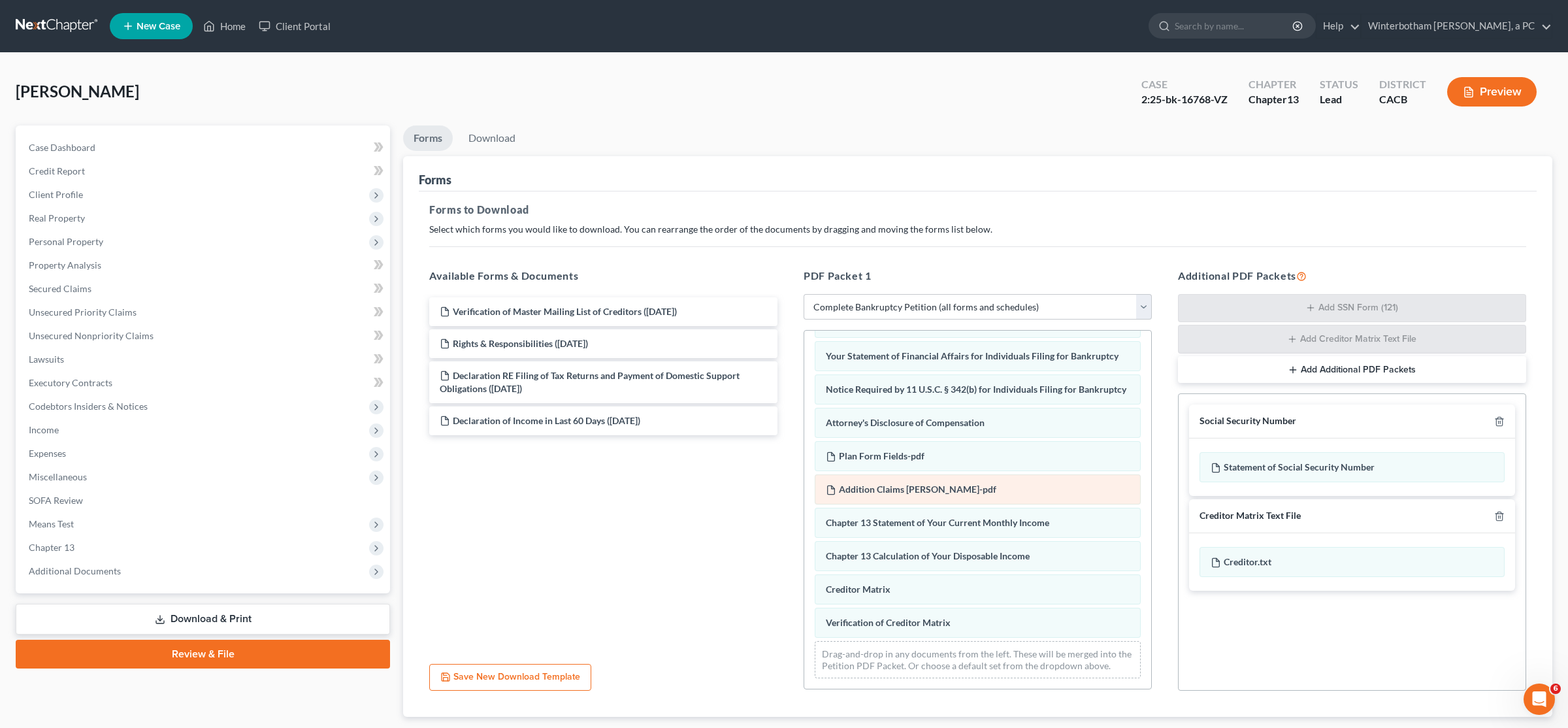
scroll to position [407, 0]
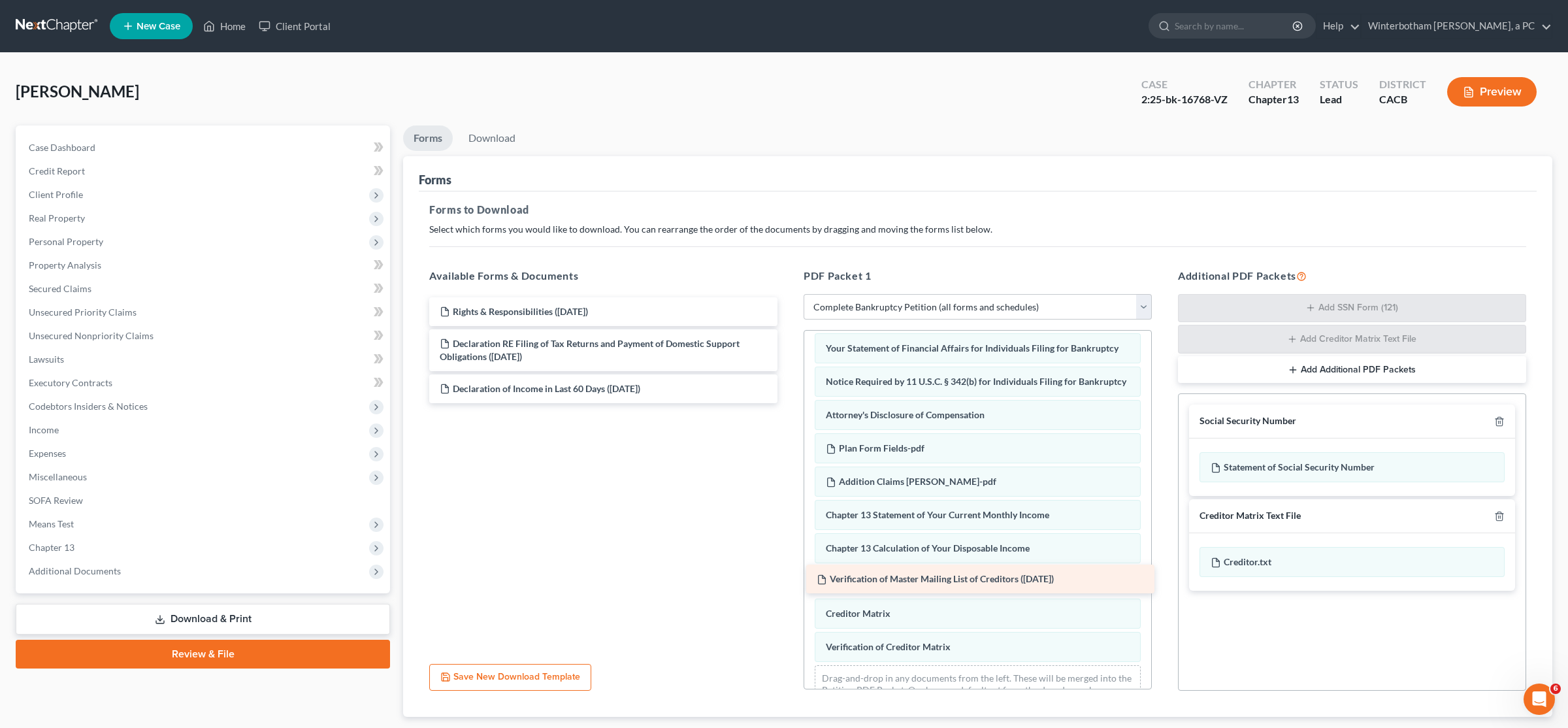
drag, startPoint x: 499, startPoint y: 303, endPoint x: 875, endPoint y: 571, distance: 461.7
click at [782, 403] on div "Verification of Master Mailing List of Creditors (07/29/2025) Verification of M…" at bounding box center [604, 350] width 369 height 106
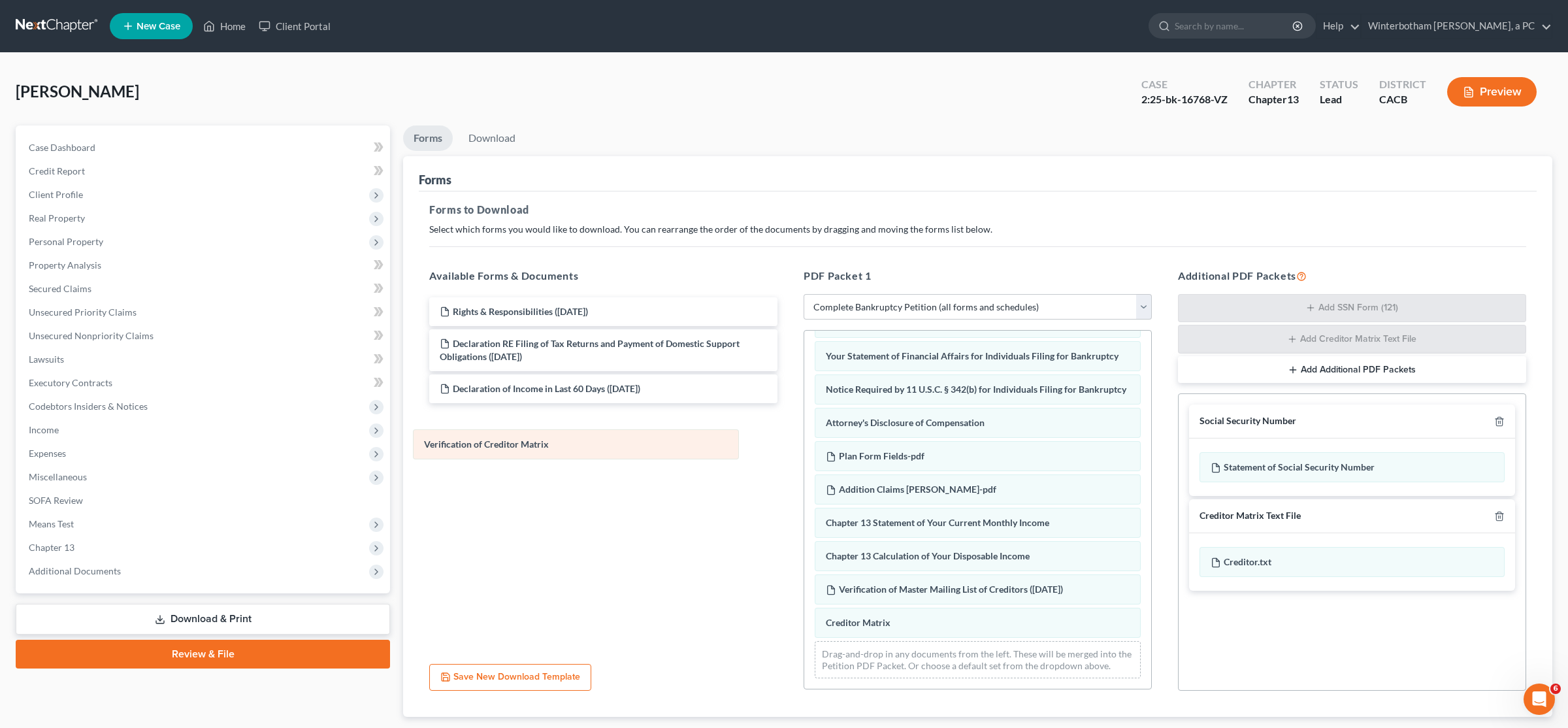
drag, startPoint x: 888, startPoint y: 652, endPoint x: 486, endPoint y: 442, distance: 453.5
click at [782, 442] on div "Verification of Creditor Matrix Voluntary Petition for Individuals Filing for B…" at bounding box center [978, 310] width 347 height 758
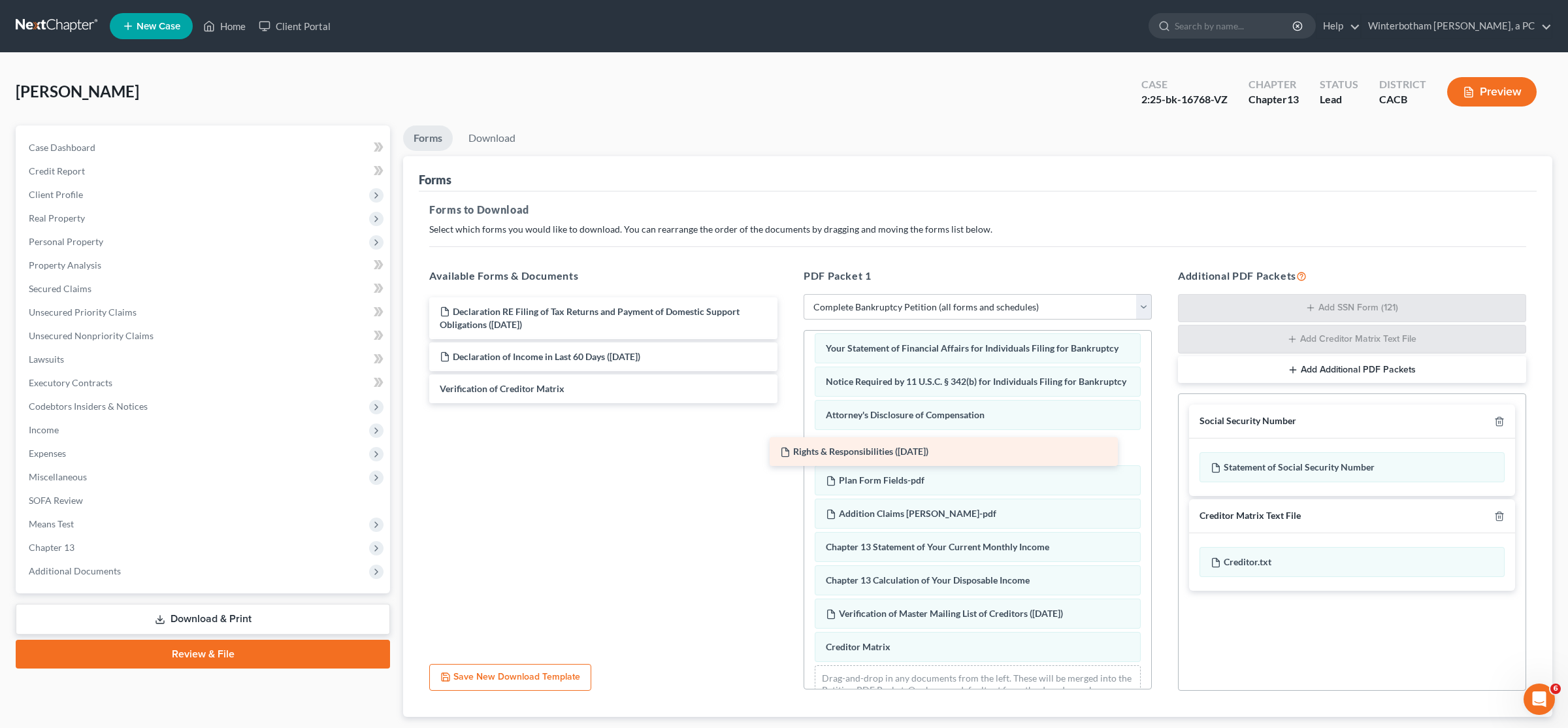
drag, startPoint x: 603, startPoint y: 314, endPoint x: 946, endPoint y: 455, distance: 370.9
click at [782, 403] on div "Rights & Responsibilities (07/29/2025) Rights & Responsibilities (07/29/2025) D…" at bounding box center [604, 350] width 369 height 106
click at [782, 422] on icon "button" at bounding box center [1500, 422] width 11 height 11
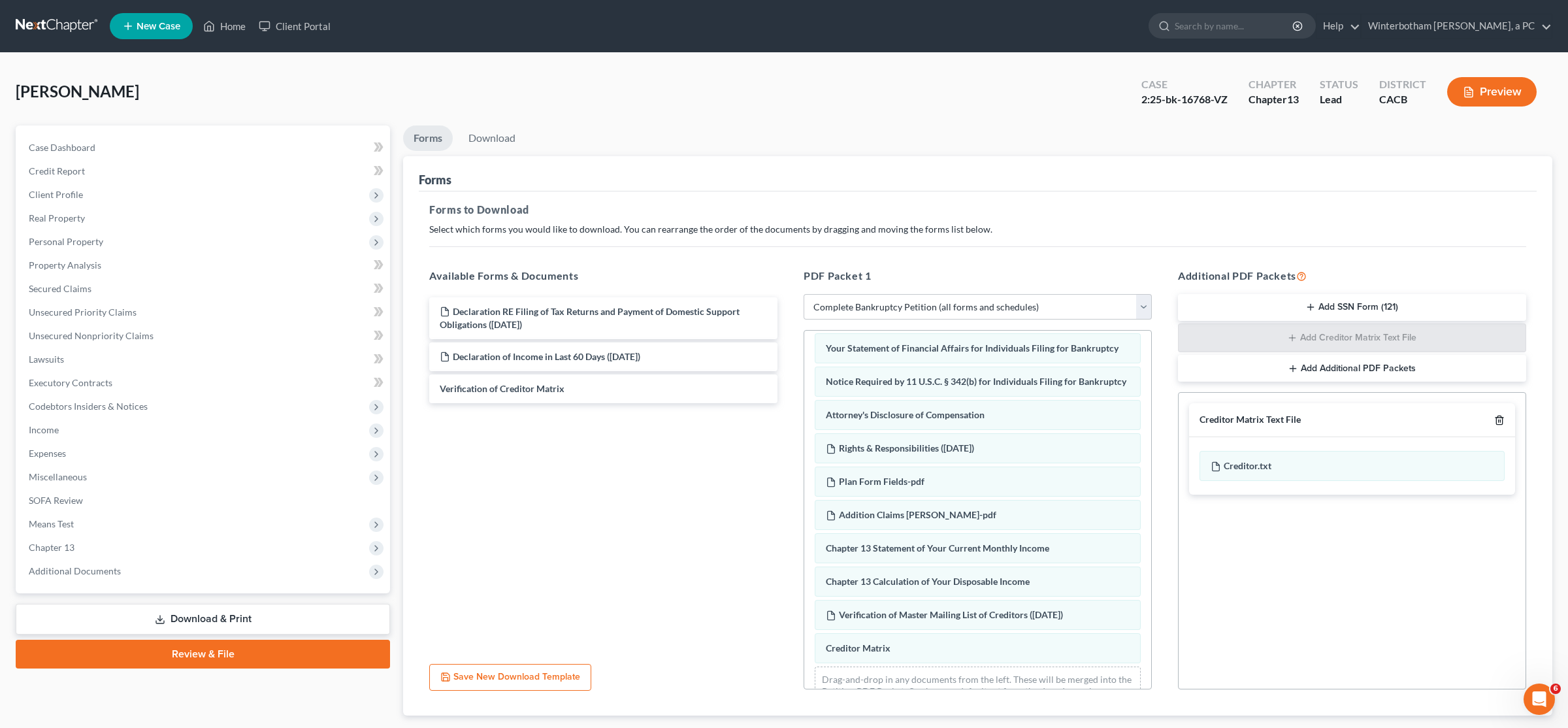
click at [782, 422] on icon "button" at bounding box center [1500, 420] width 11 height 11
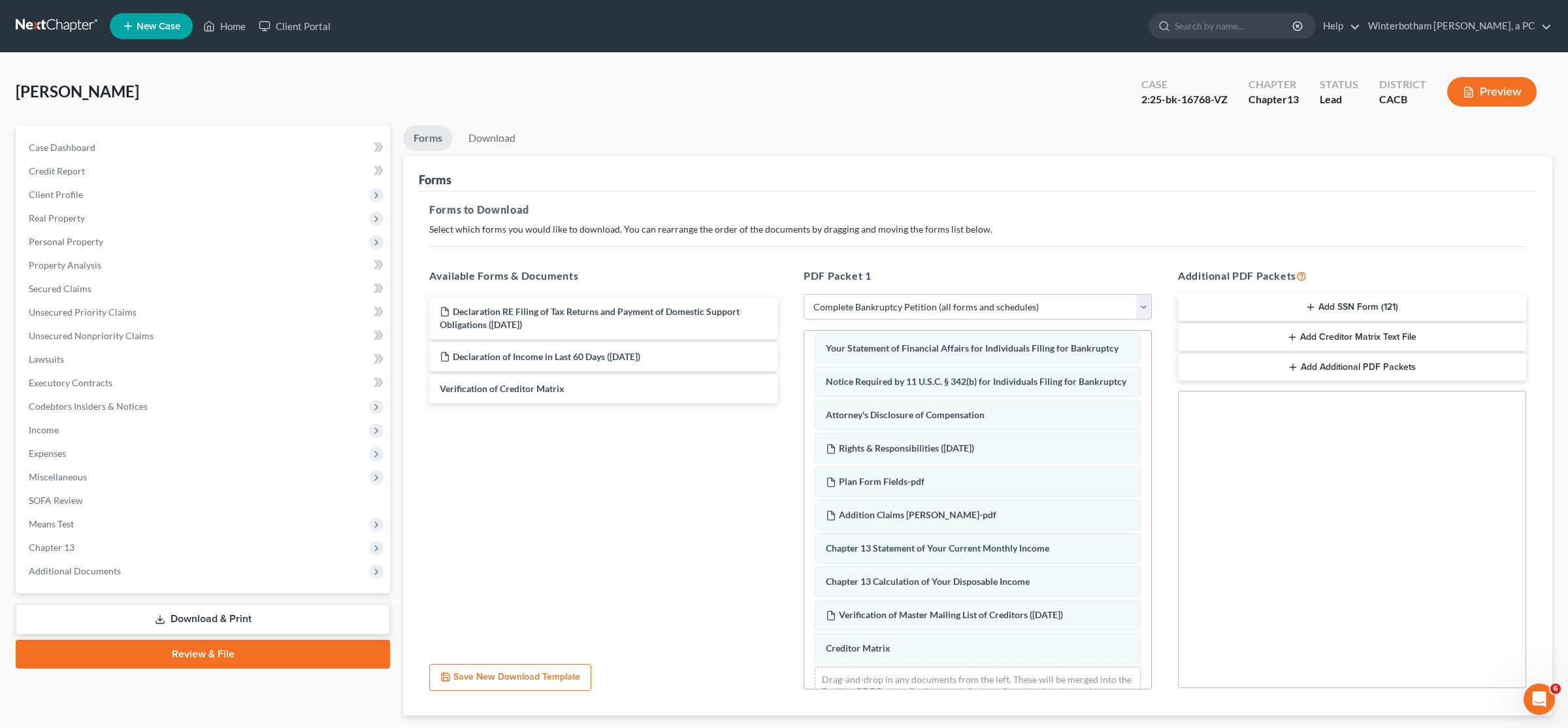
scroll to position [79, 0]
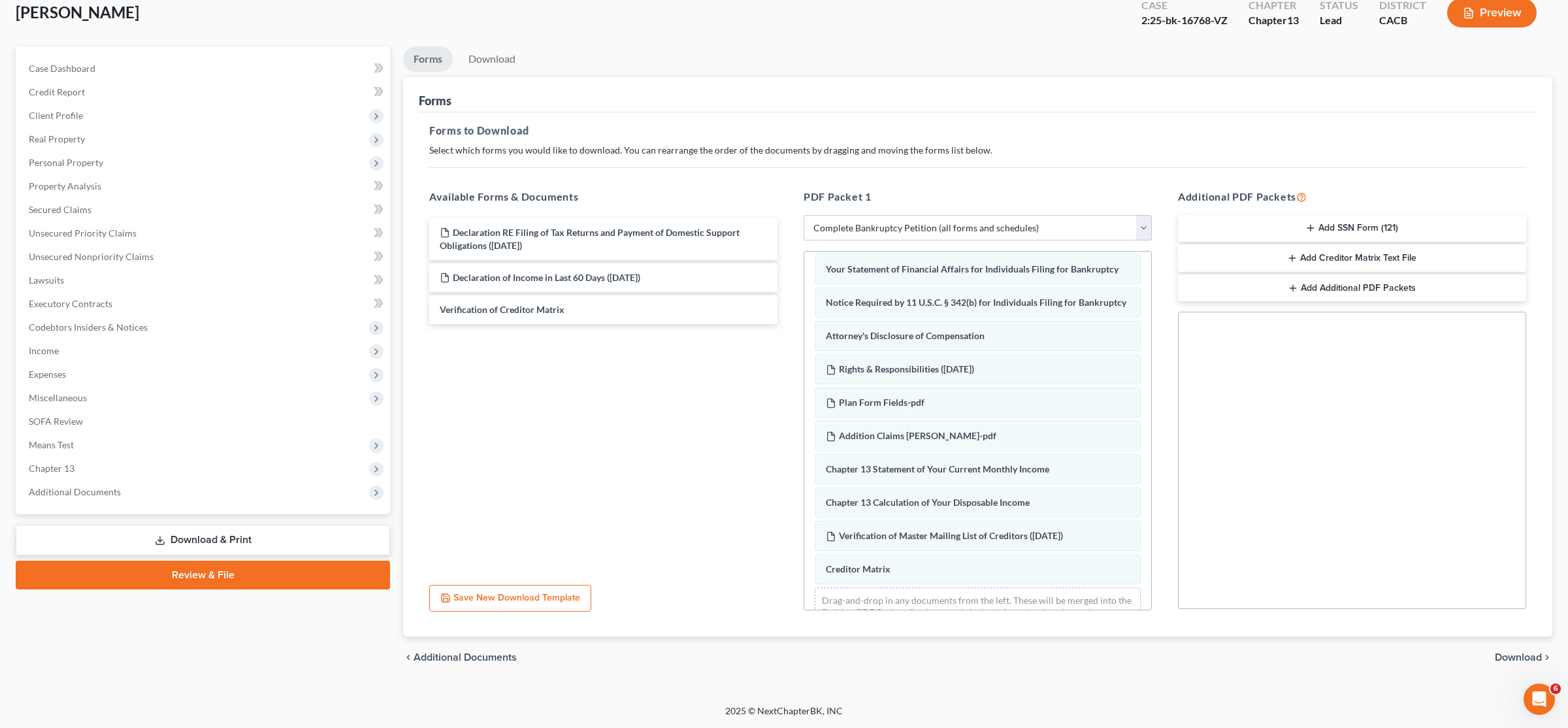
click at [782, 656] on span "Download" at bounding box center [1518, 657] width 47 height 11
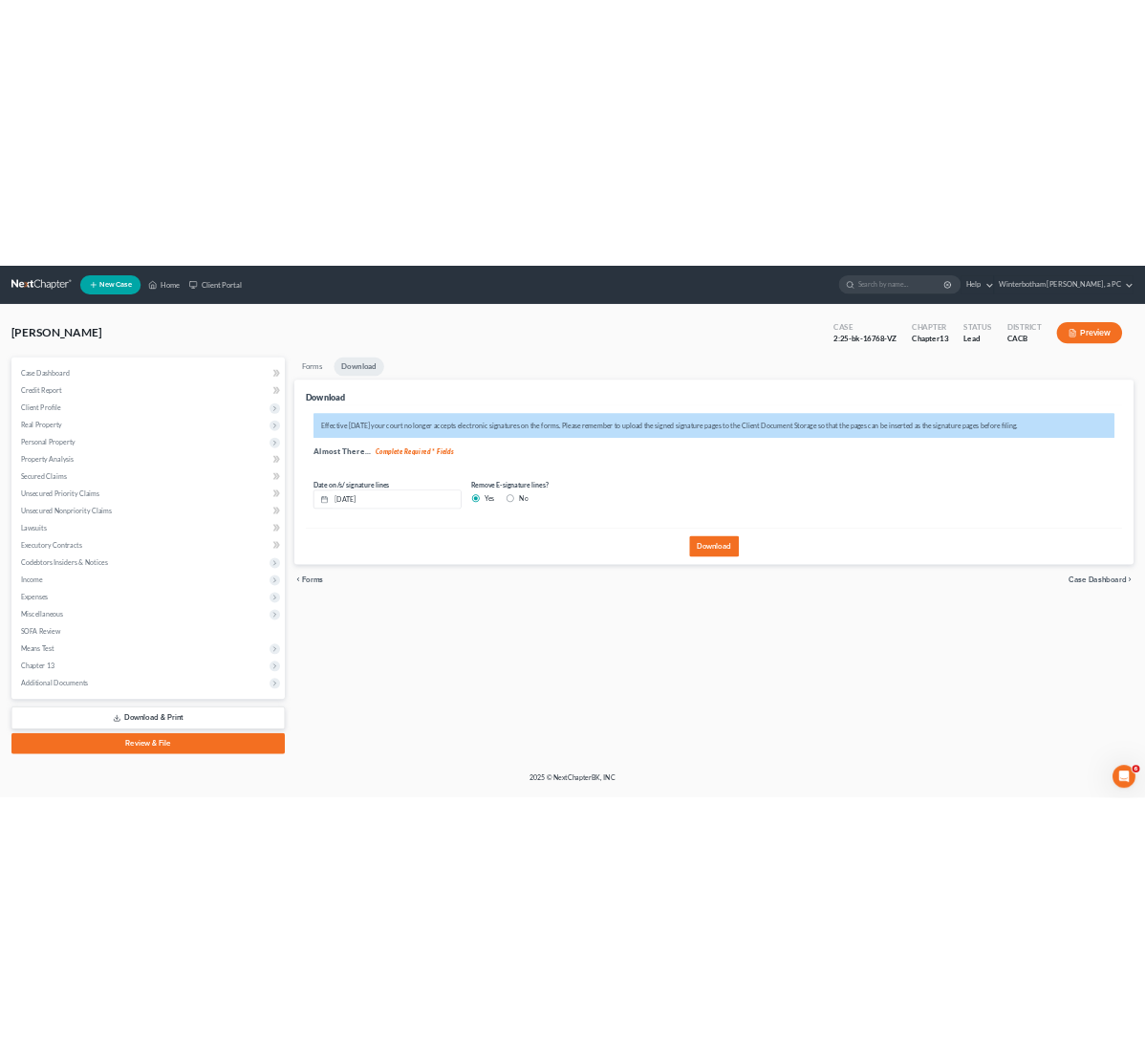
scroll to position [0, 0]
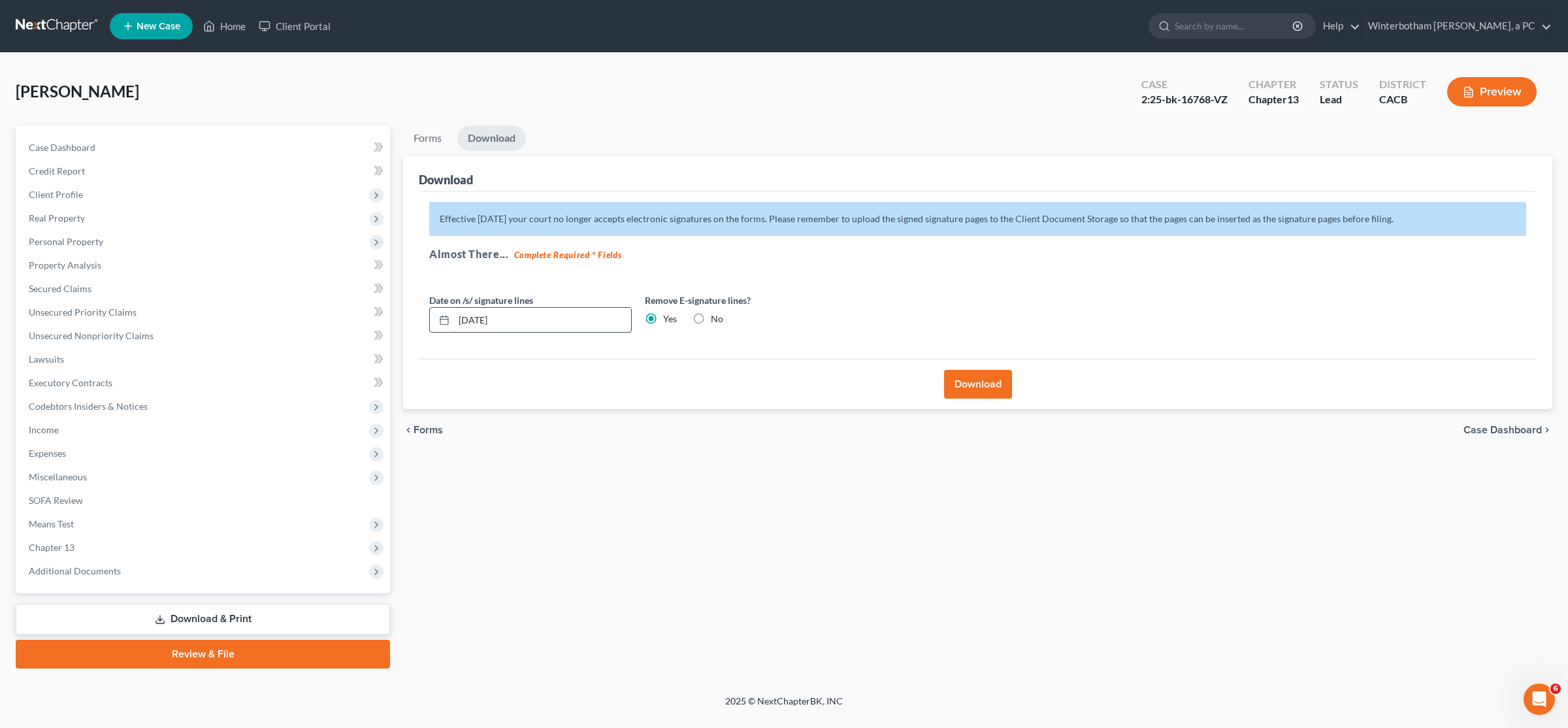
drag, startPoint x: 510, startPoint y: 322, endPoint x: 385, endPoint y: 317, distance: 125.1
click at [454, 317] on input "08/18/2025" at bounding box center [543, 320] width 177 height 25
click at [782, 386] on button "Download" at bounding box center [978, 384] width 68 height 29
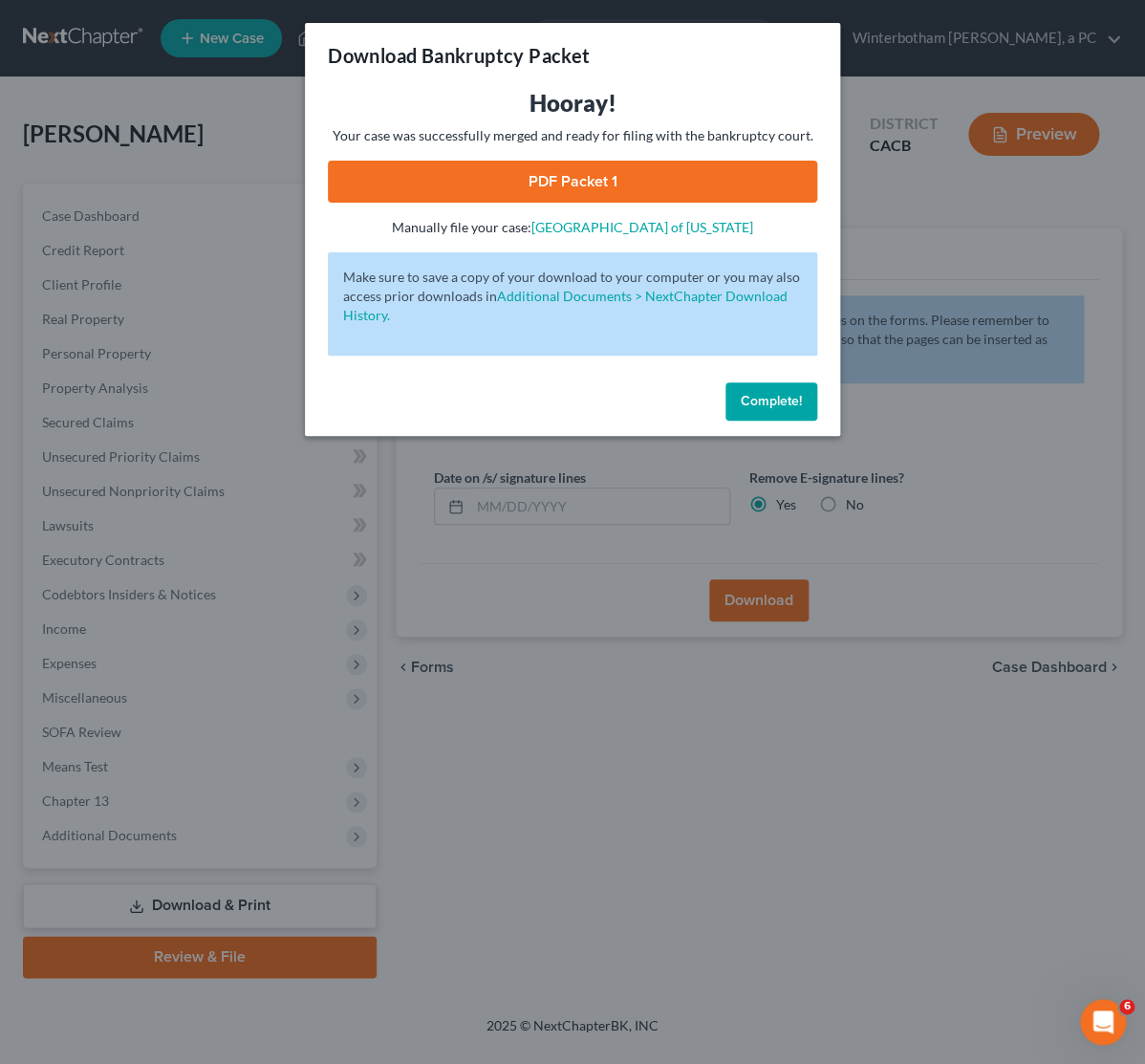
click at [618, 182] on link "PDF Packet 1" at bounding box center [572, 181] width 489 height 42
